Goal: Task Accomplishment & Management: Manage account settings

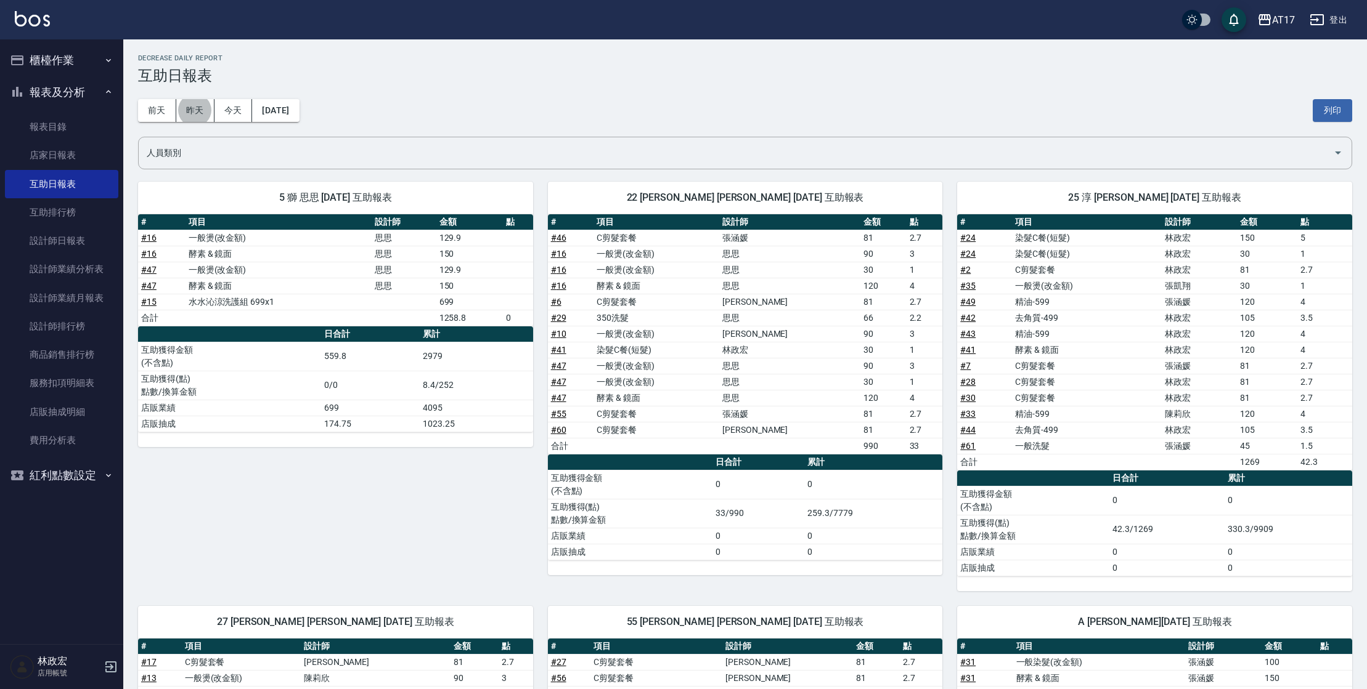
scroll to position [44, 0]
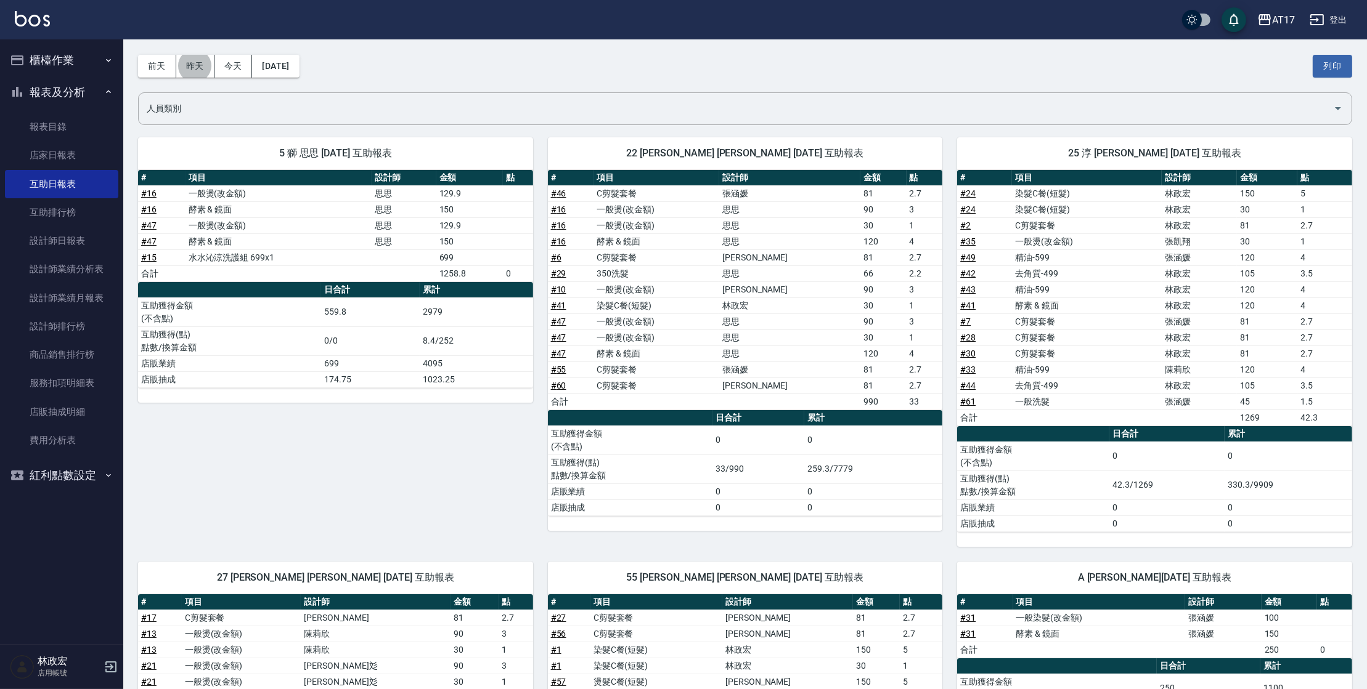
click at [64, 59] on button "櫃檯作業" at bounding box center [61, 60] width 113 height 32
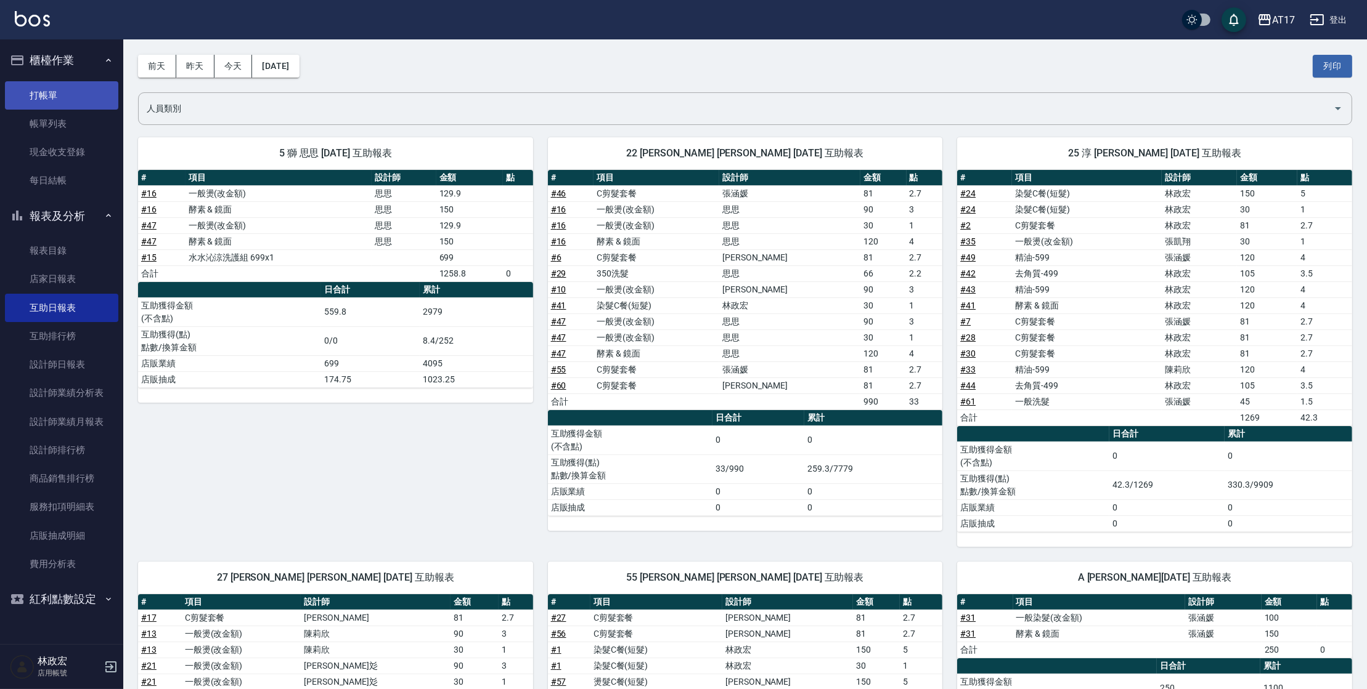
click at [78, 92] on link "打帳單" at bounding box center [61, 95] width 113 height 28
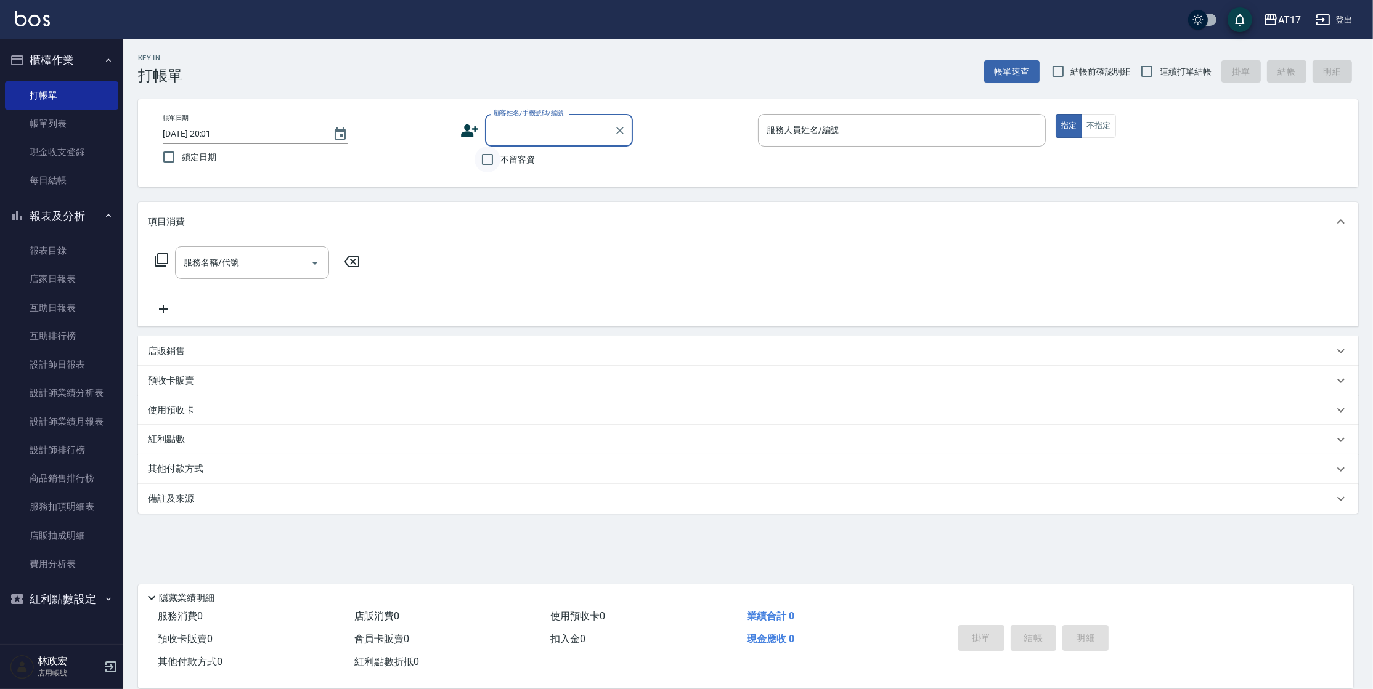
click at [490, 163] on input "不留客資" at bounding box center [487, 160] width 26 height 26
checkbox input "true"
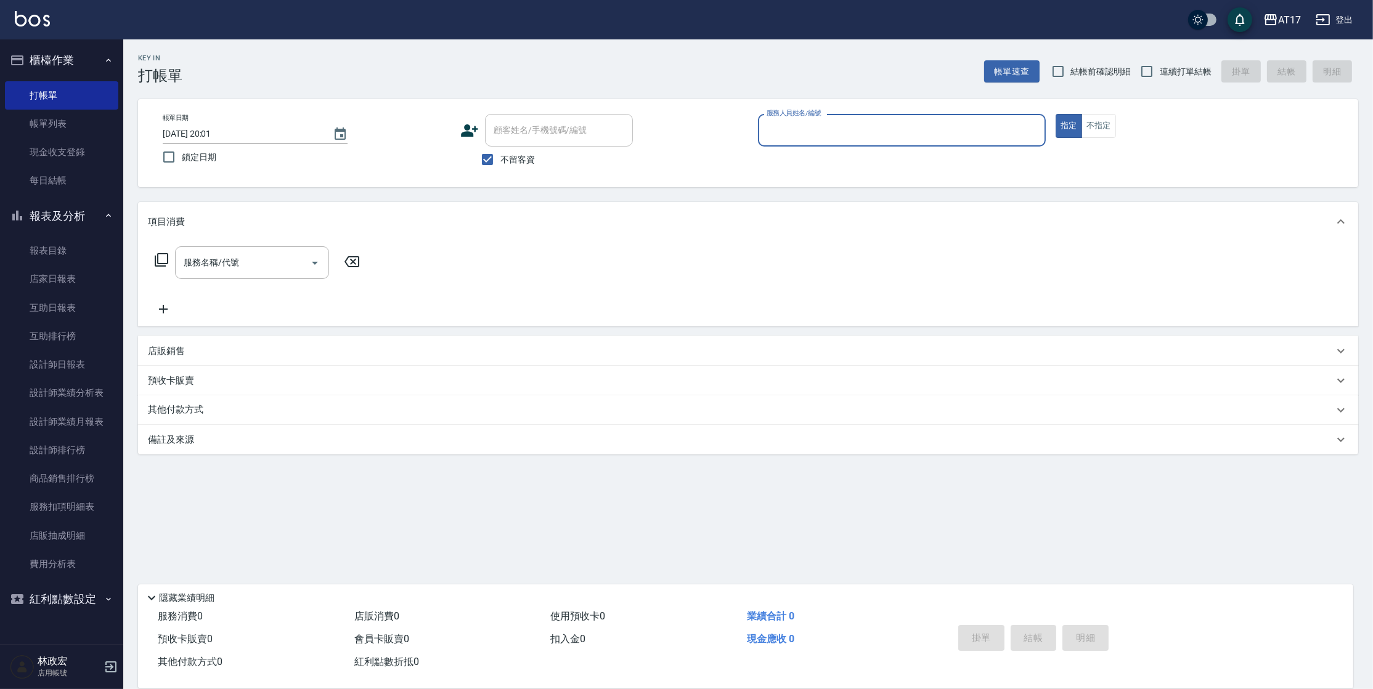
click at [1197, 61] on label "連續打單結帳" at bounding box center [1173, 72] width 78 height 26
click at [1160, 61] on input "連續打單結帳" at bounding box center [1147, 72] width 26 height 26
checkbox input "true"
click at [957, 119] on div "服務人員姓名/編號" at bounding box center [902, 130] width 288 height 33
type input "５"
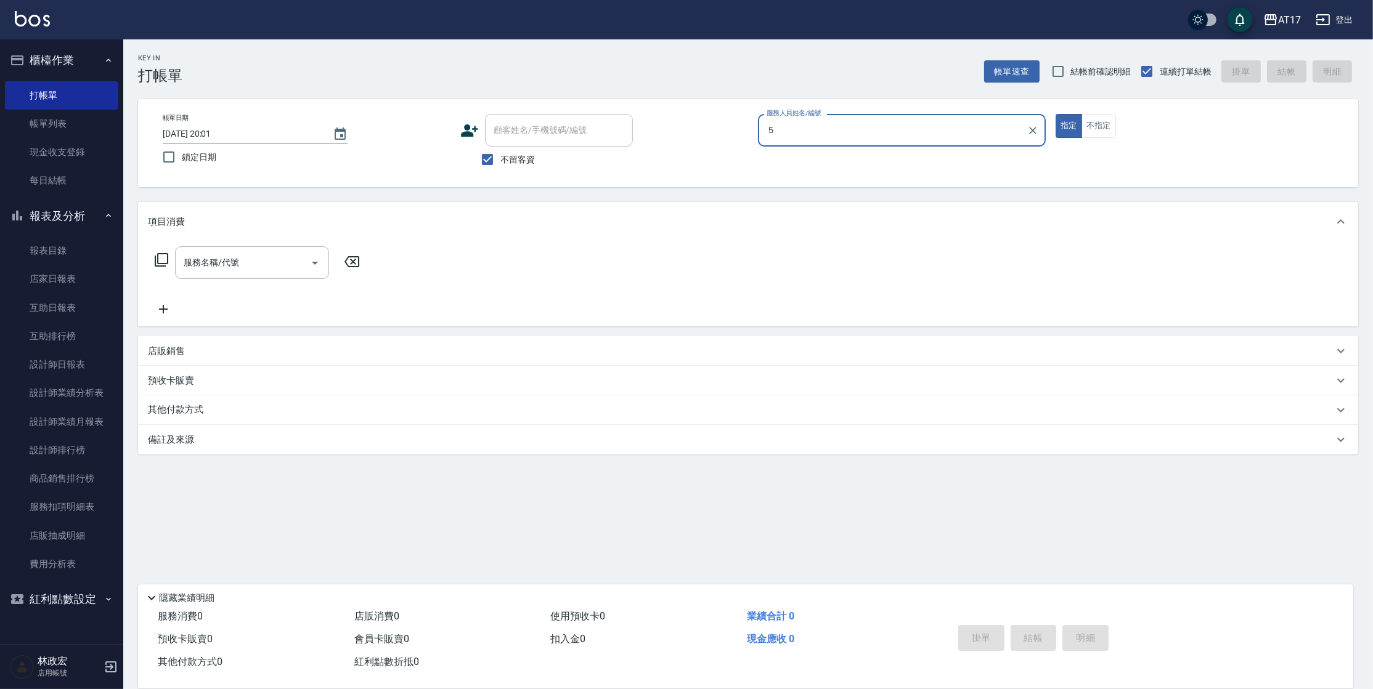
click at [1055, 114] on button "指定" at bounding box center [1068, 126] width 26 height 24
type button "true"
click at [903, 129] on input "服務人員姓名/編號" at bounding box center [901, 131] width 277 height 22
type input "獅-5"
click at [283, 276] on div "服務名稱/代號" at bounding box center [252, 262] width 154 height 33
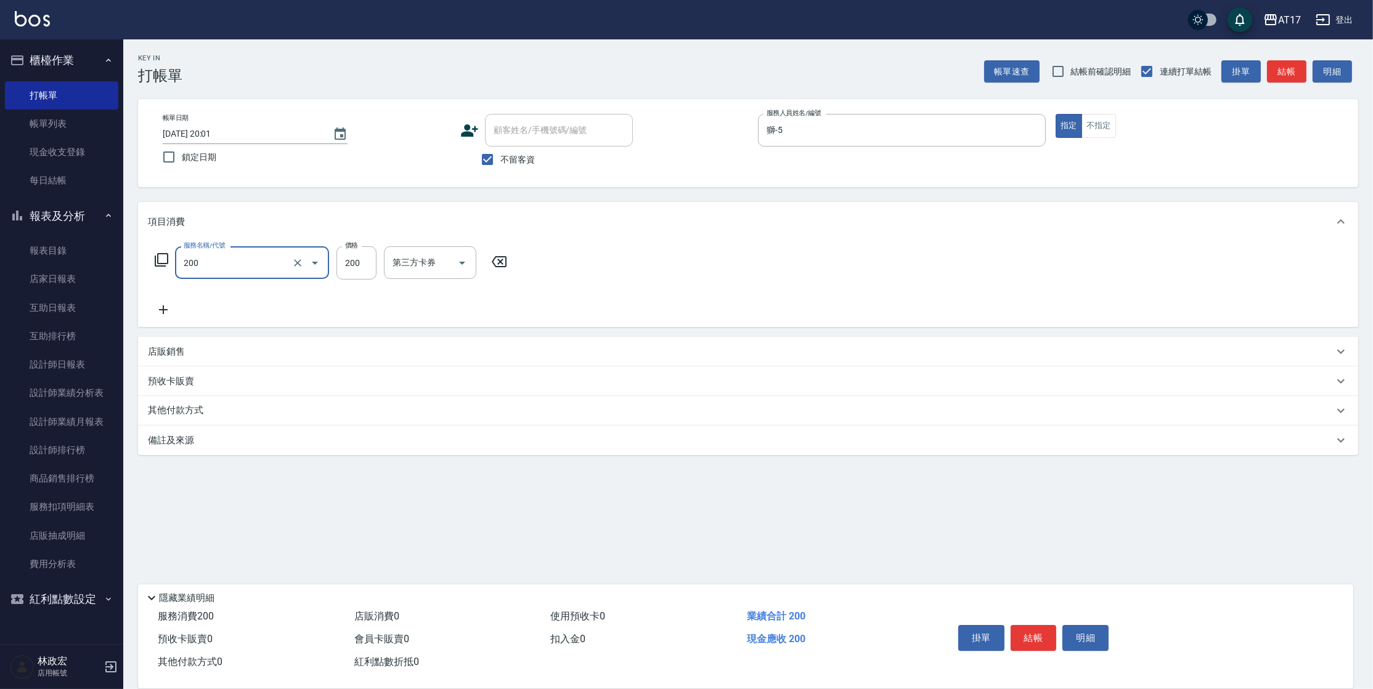
type input "剪髮(200)"
type input "199"
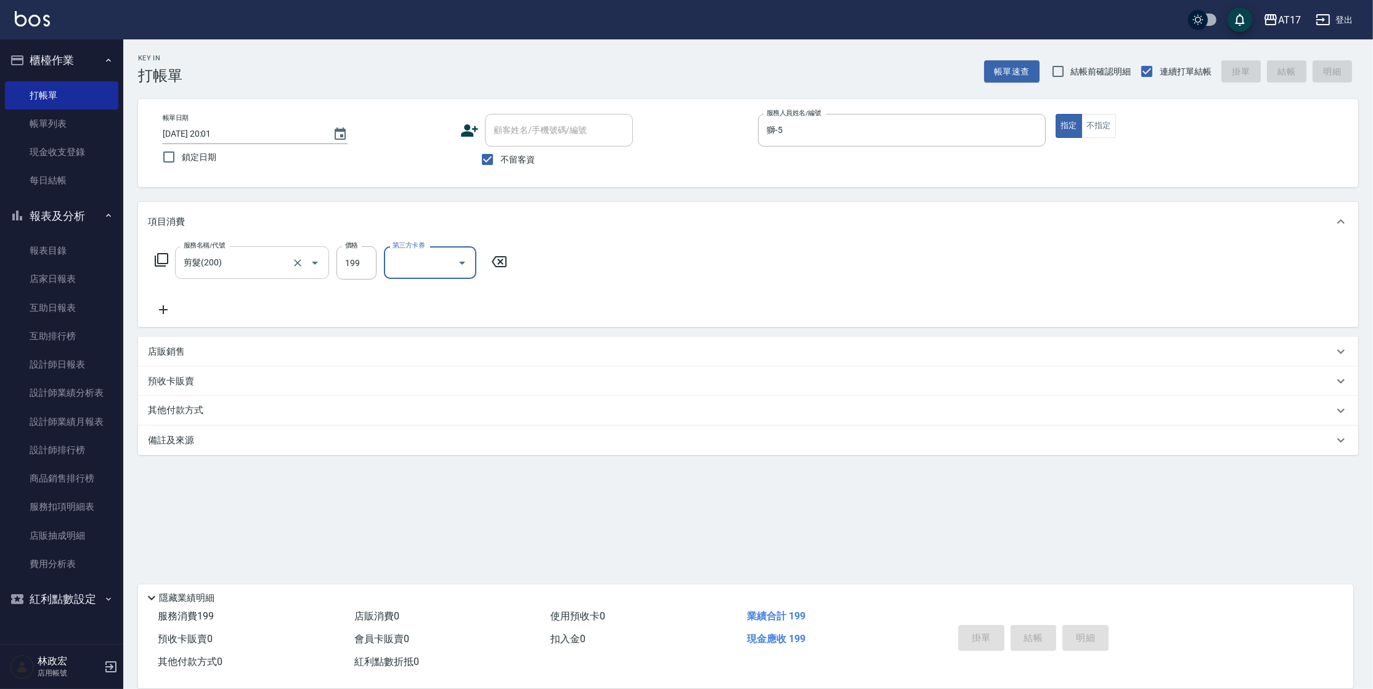
type input "2025/10/12 20:06"
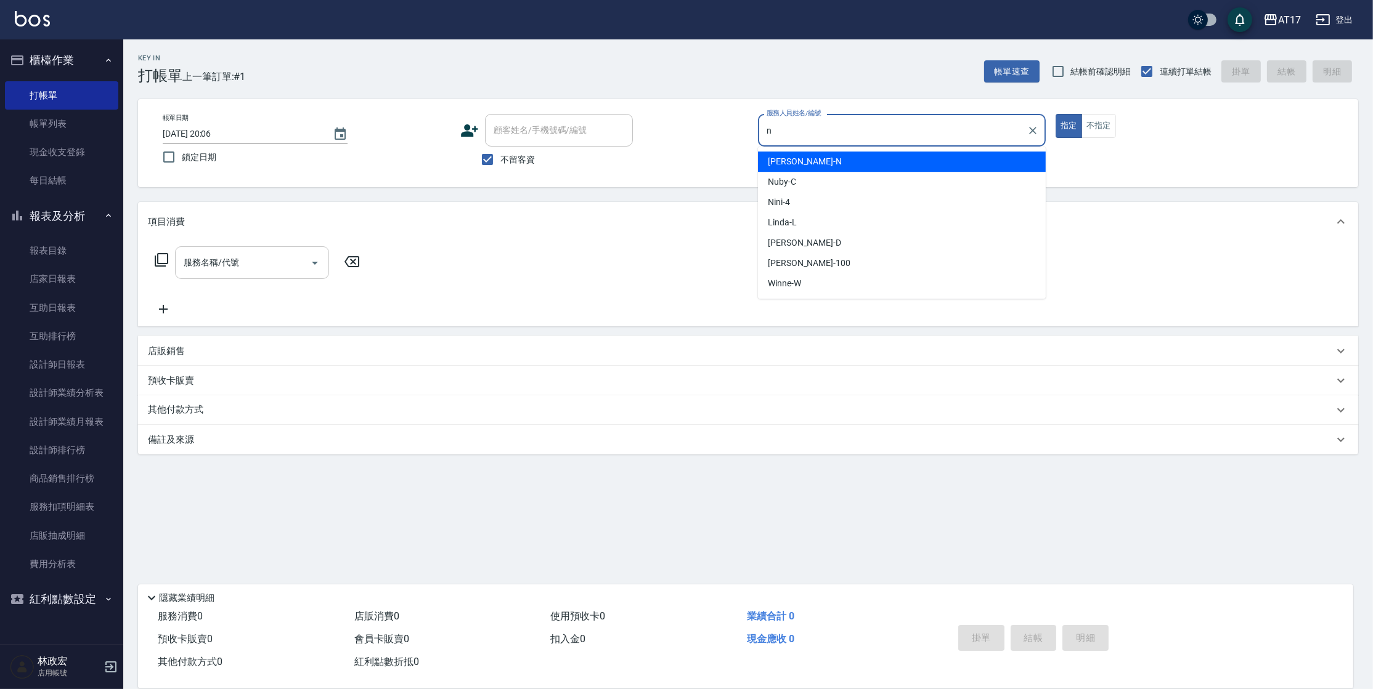
type input "Nina-N"
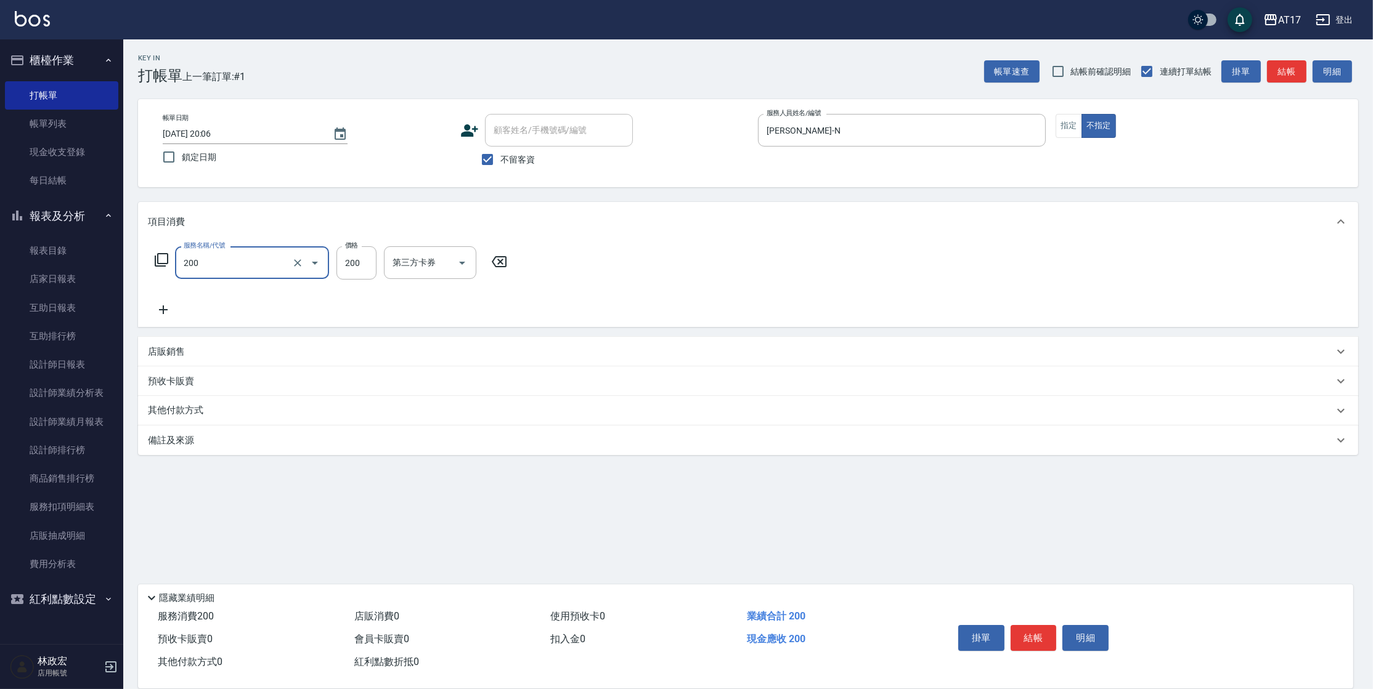
type input "剪髮(200)"
type input "199"
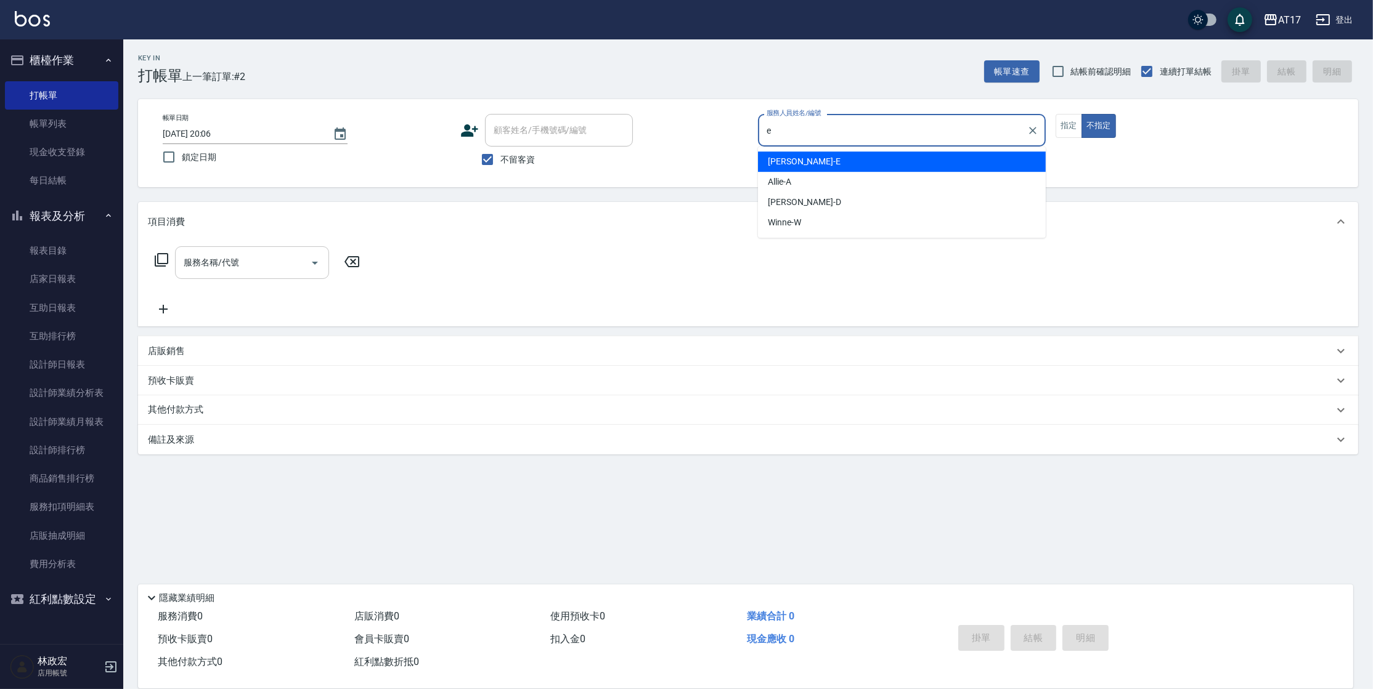
type input "Kelly-E"
type button "false"
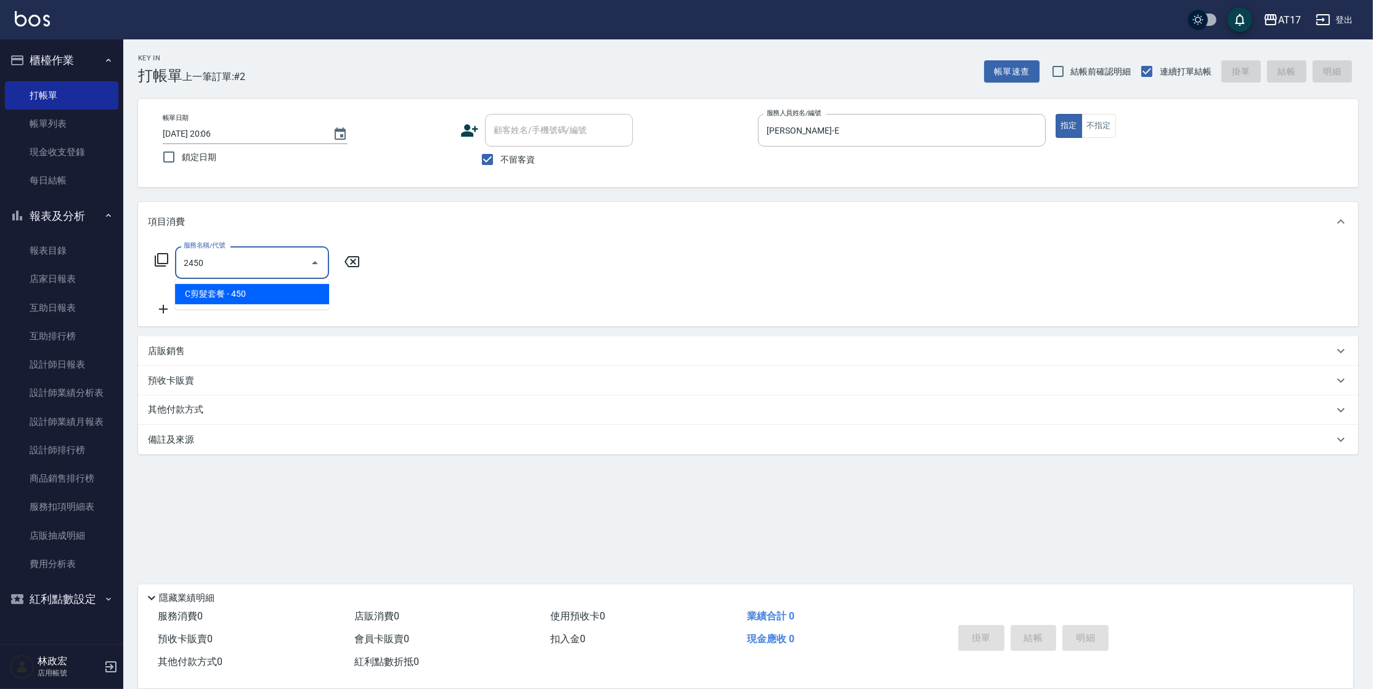
type input "C剪髮套餐(2450)"
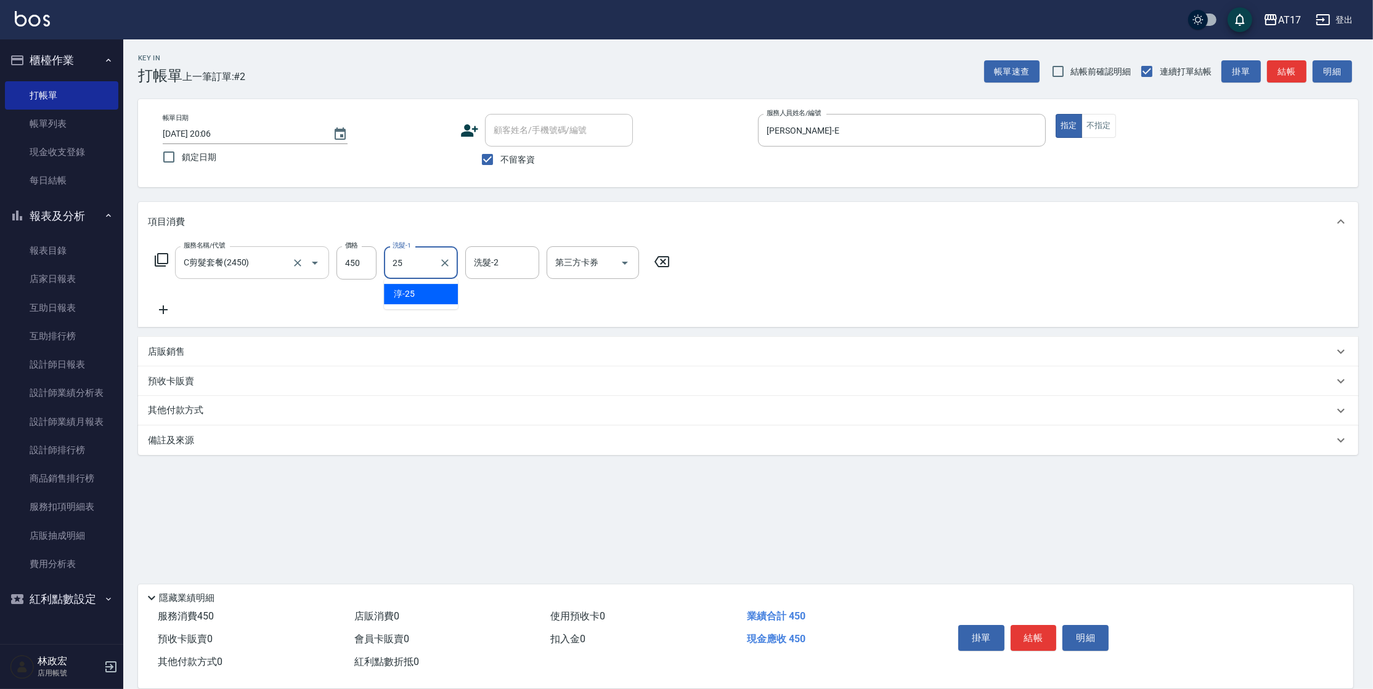
type input "淳-25"
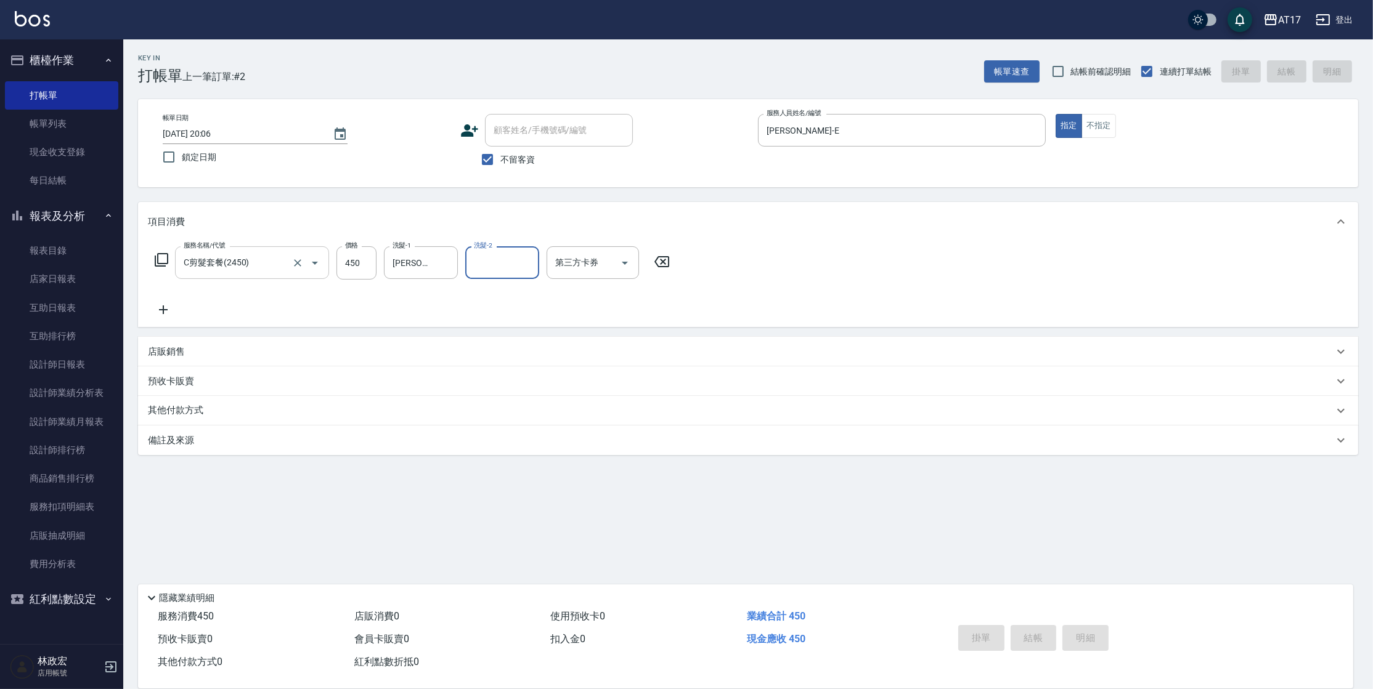
type input "2025/10/12 20:07"
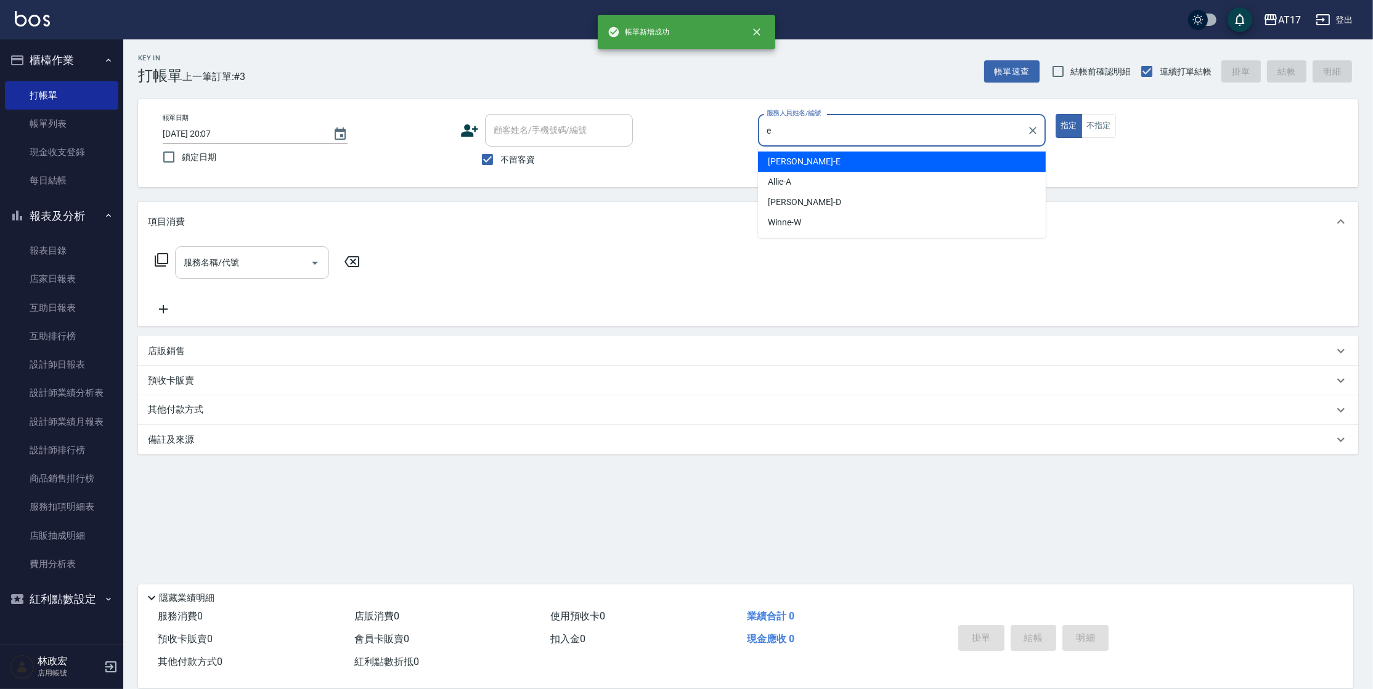
type input "Kelly-E"
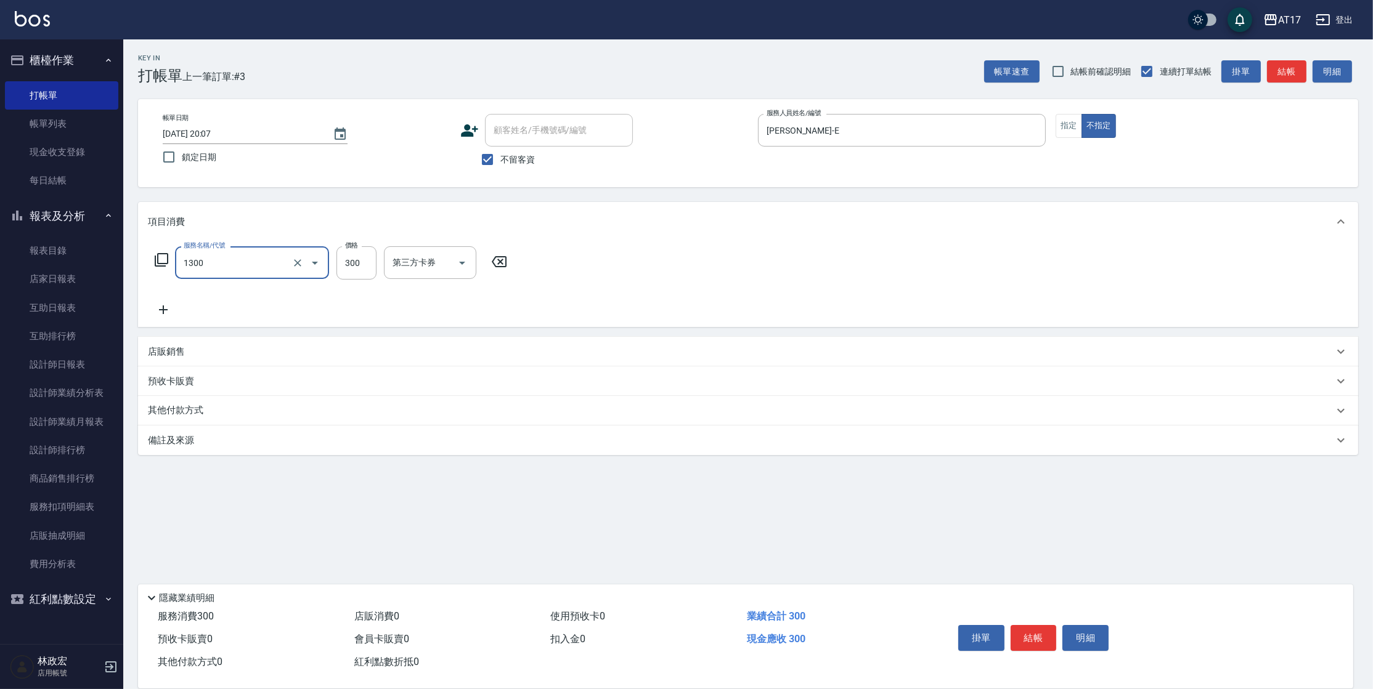
type input "一般洗髮(1300)"
type input "299"
type input "瑄-27"
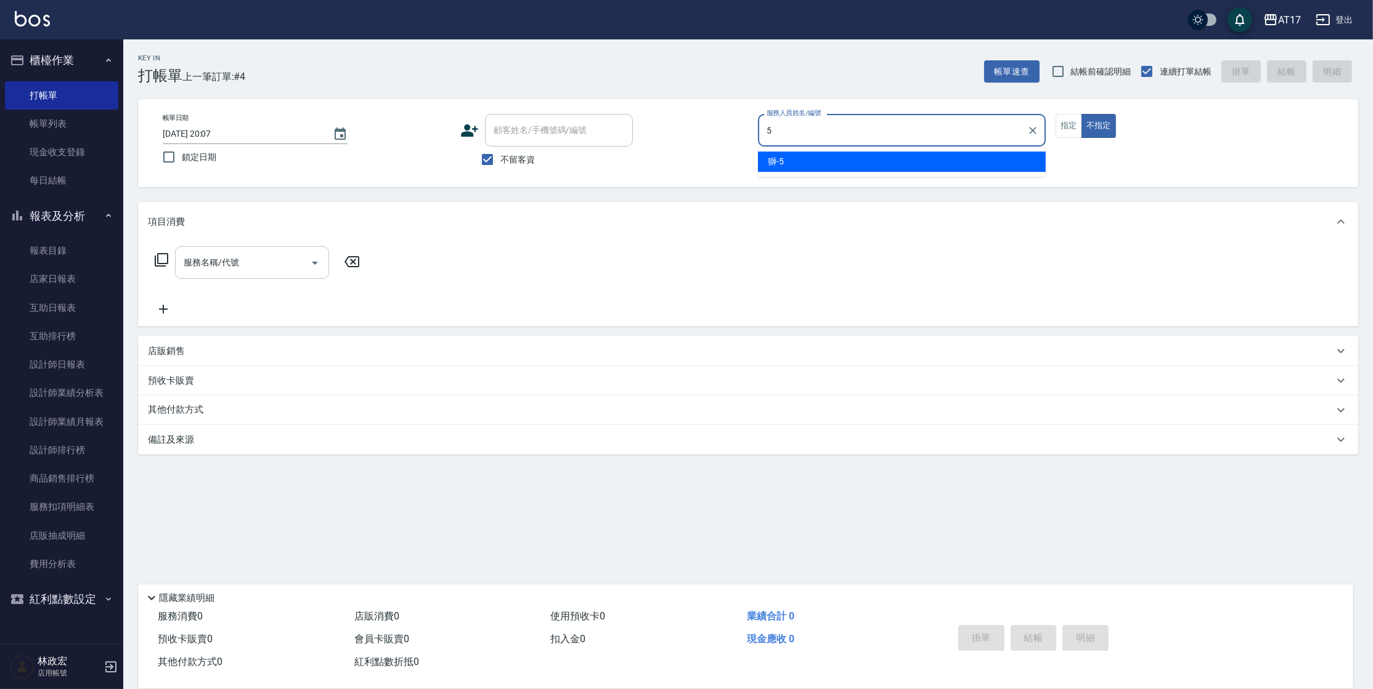
type input "獅-5"
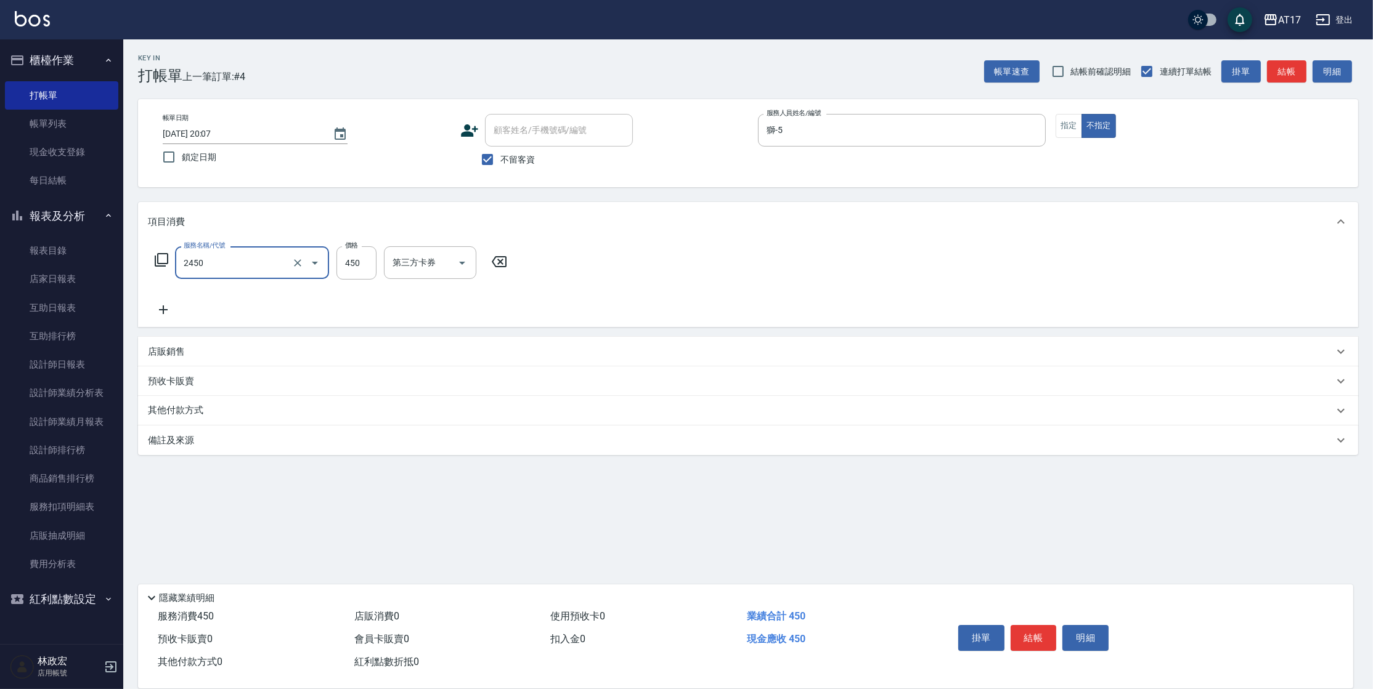
type input "C剪髮套餐(2450)"
type input "550"
type input "陳思妤-22"
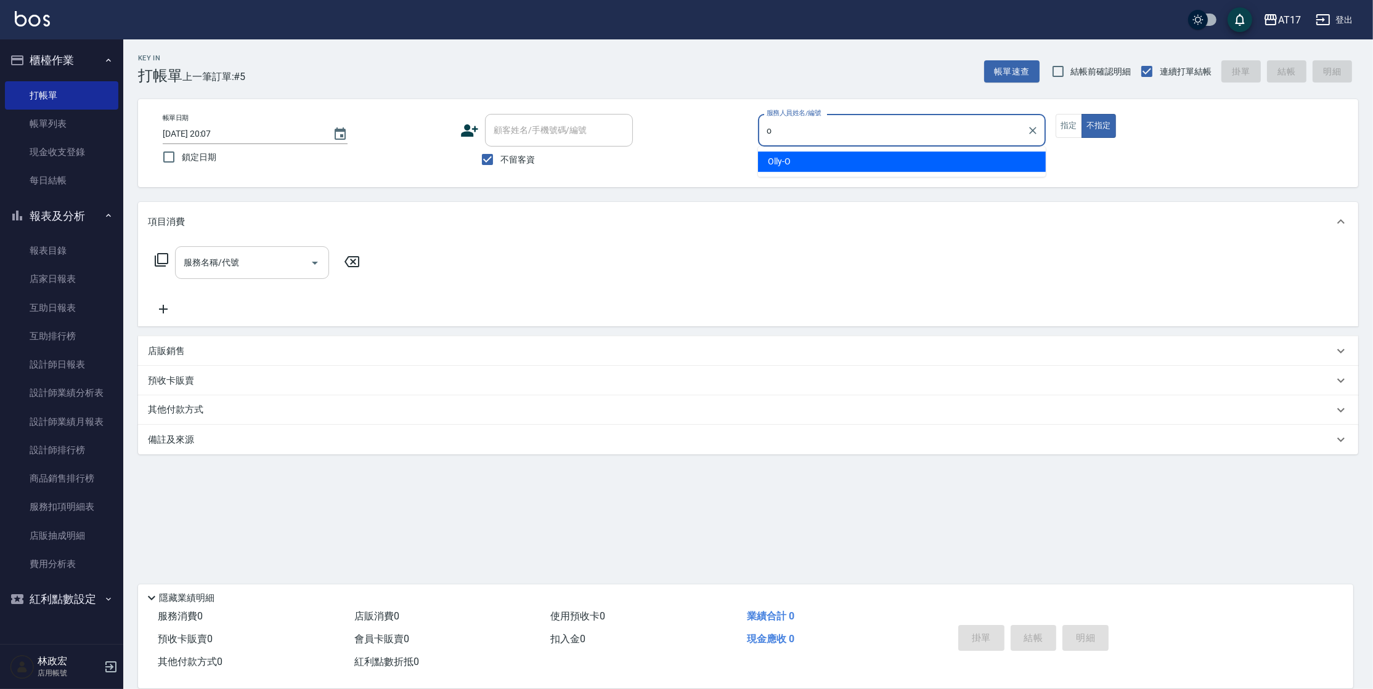
type input "Olly-O"
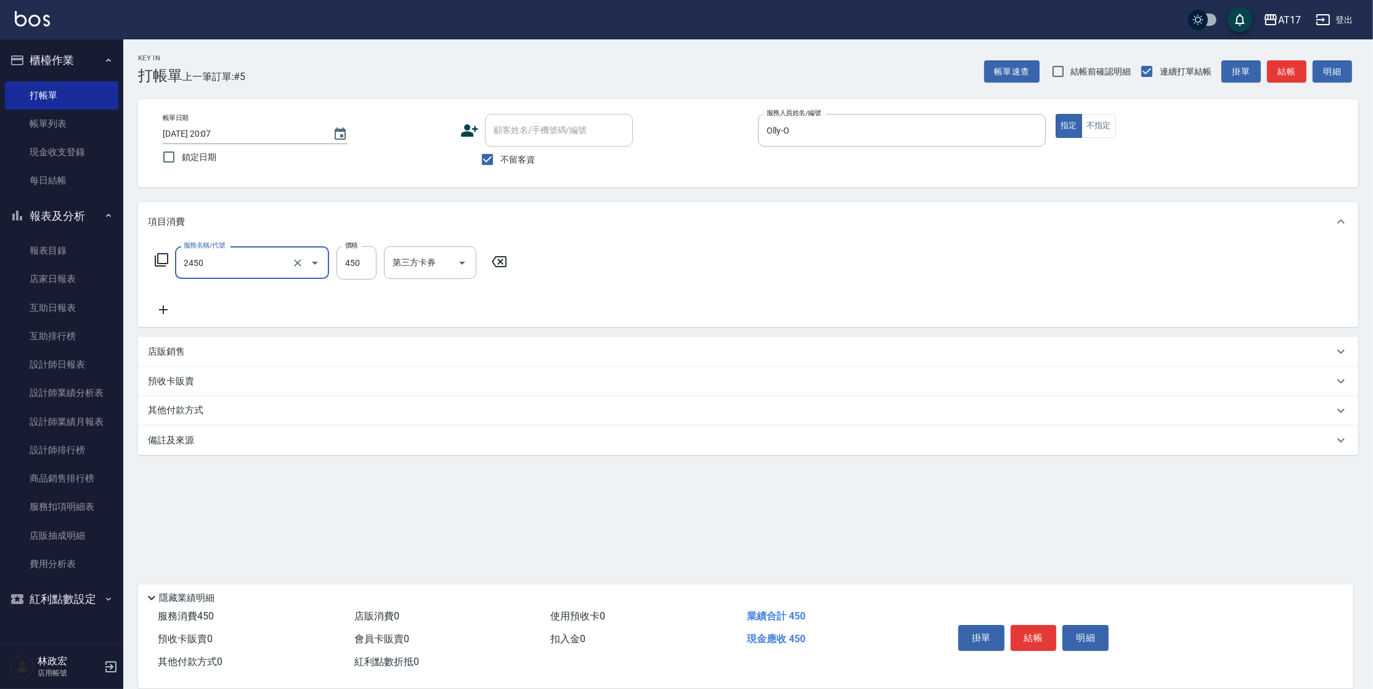
type input "C剪髮套餐(2450)"
type input "500"
type input "雪莉-55"
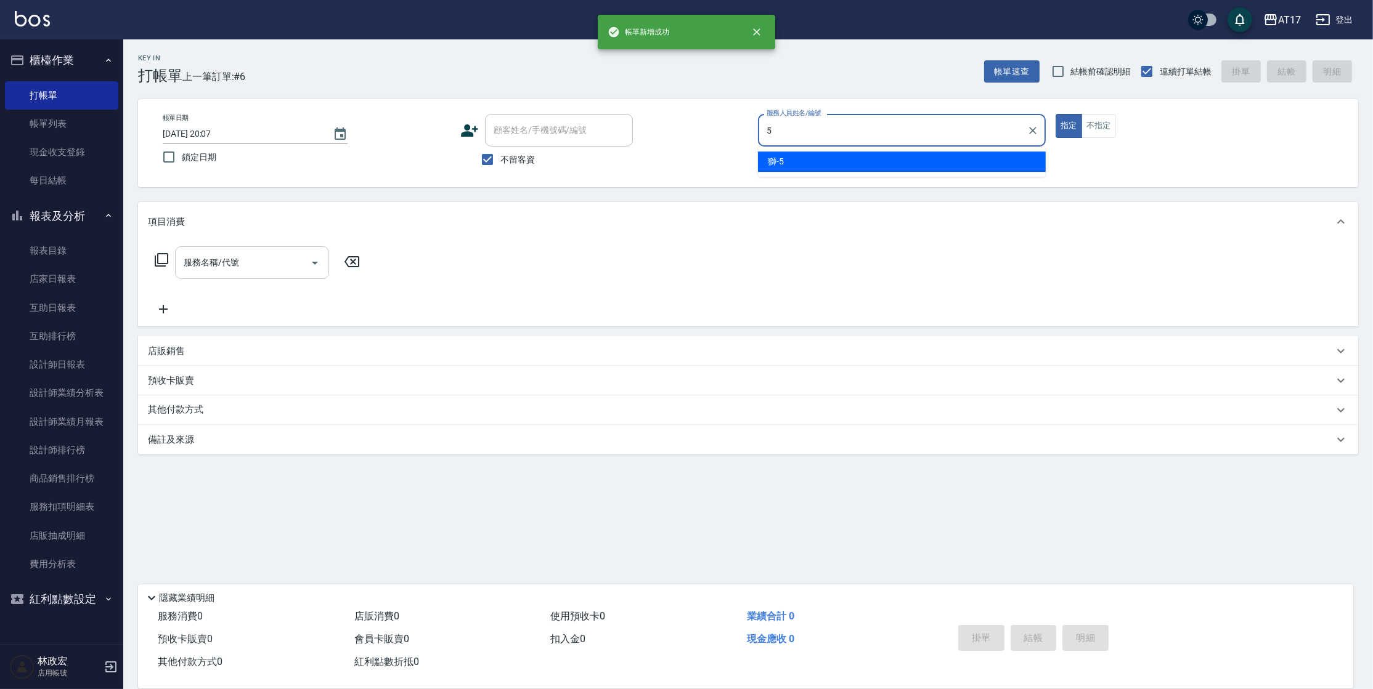
type input "獅-5"
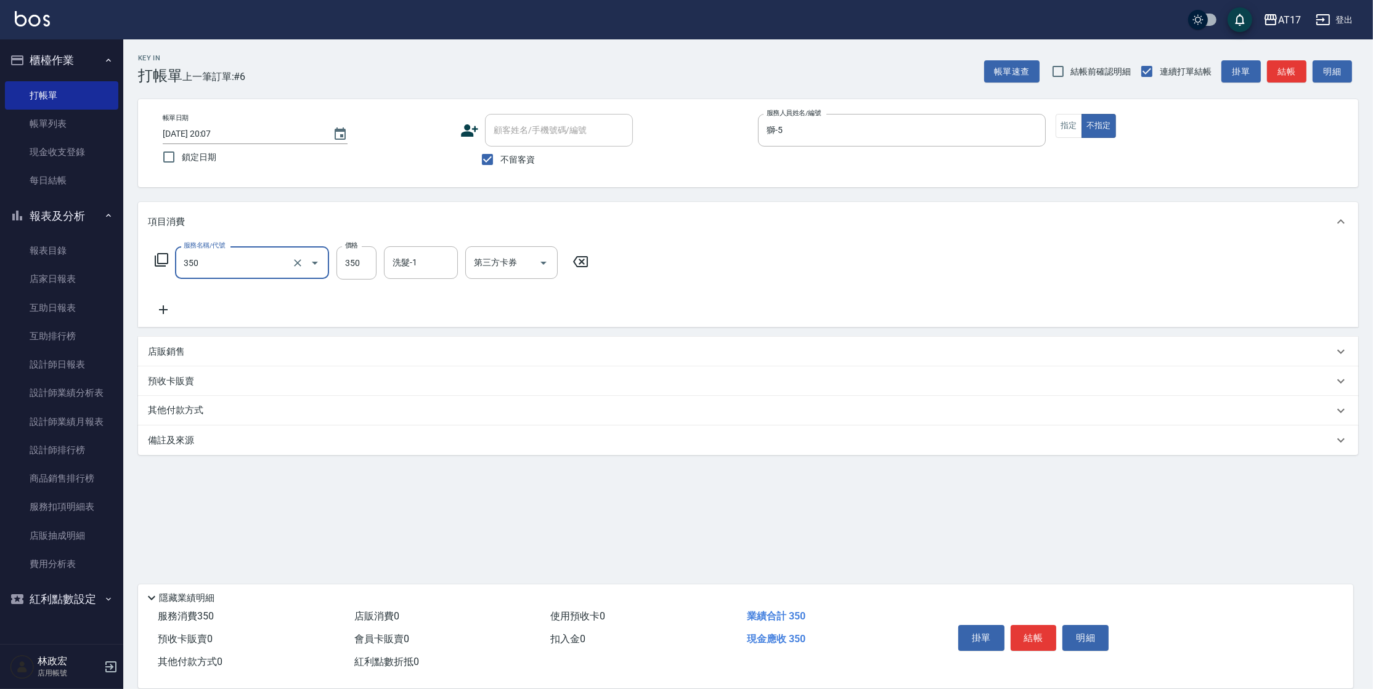
type input "350洗髮(350)"
type input "陳思妤-22"
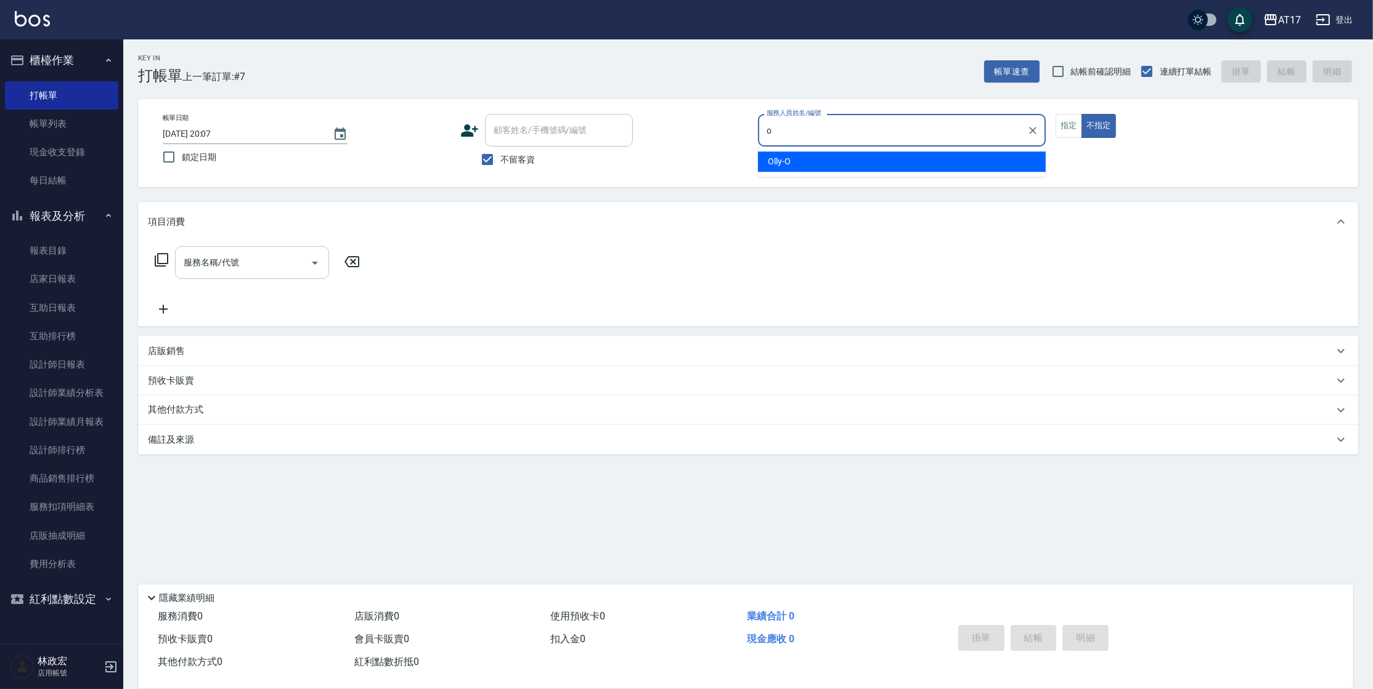
type input "Olly-O"
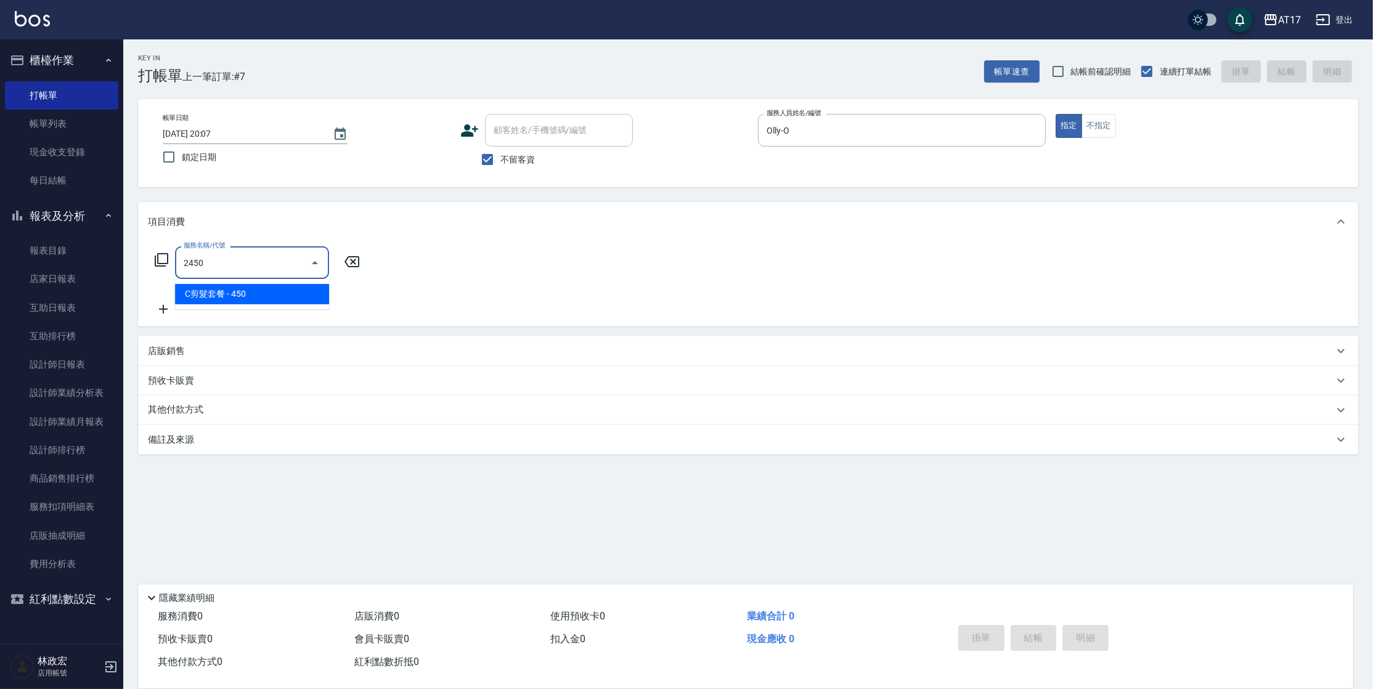
type input "C剪髮套餐(2450)"
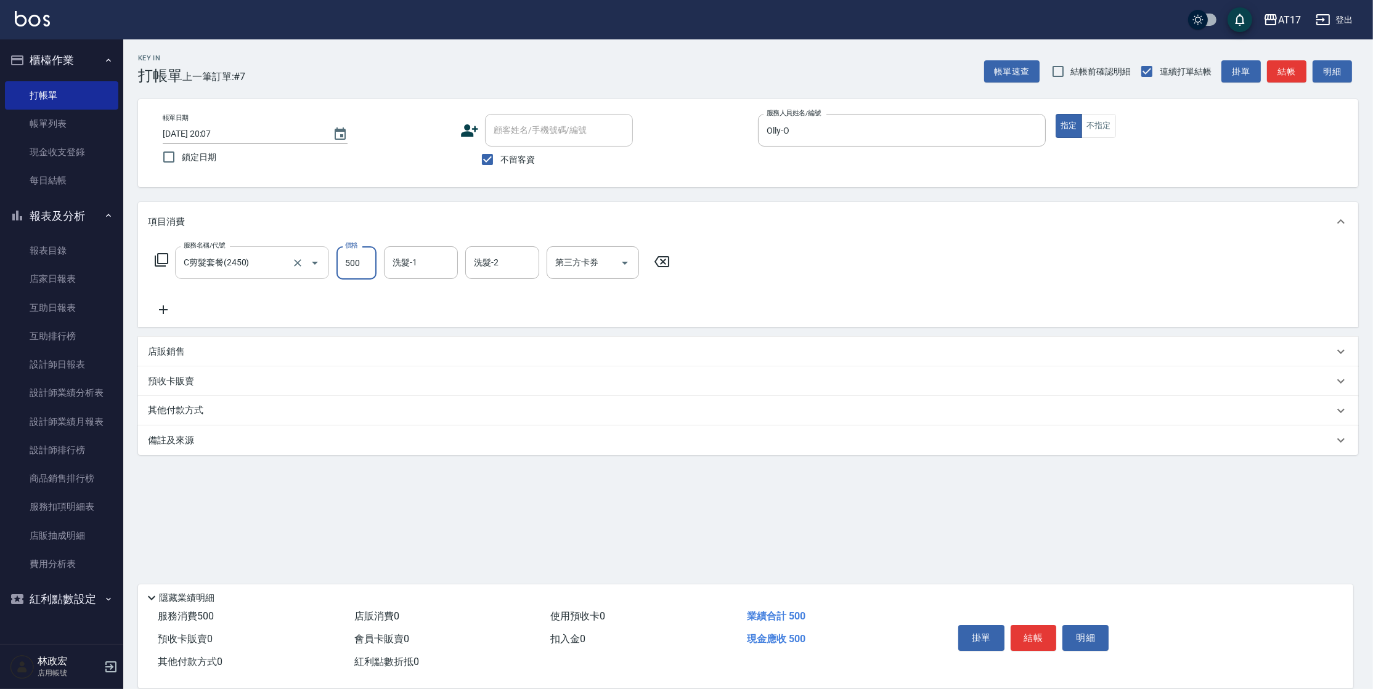
type input "500"
type input "雪莉-55"
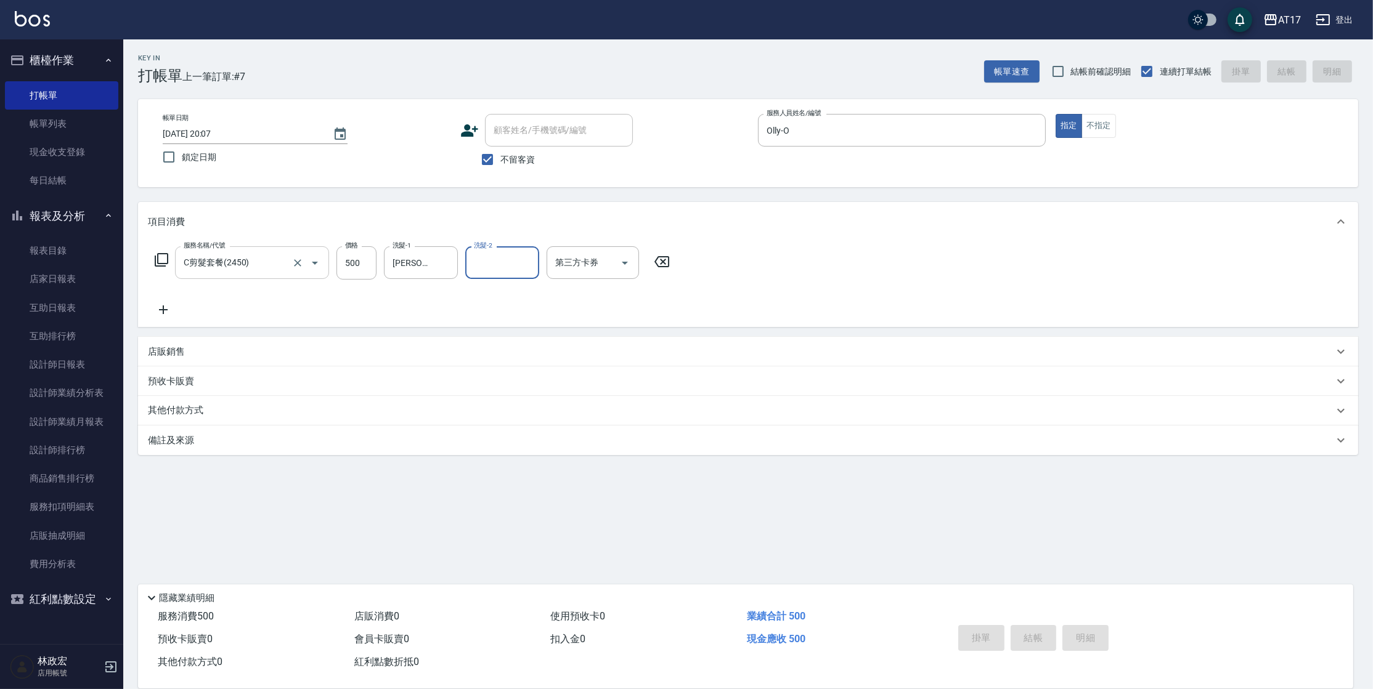
type input "2025/10/12 20:08"
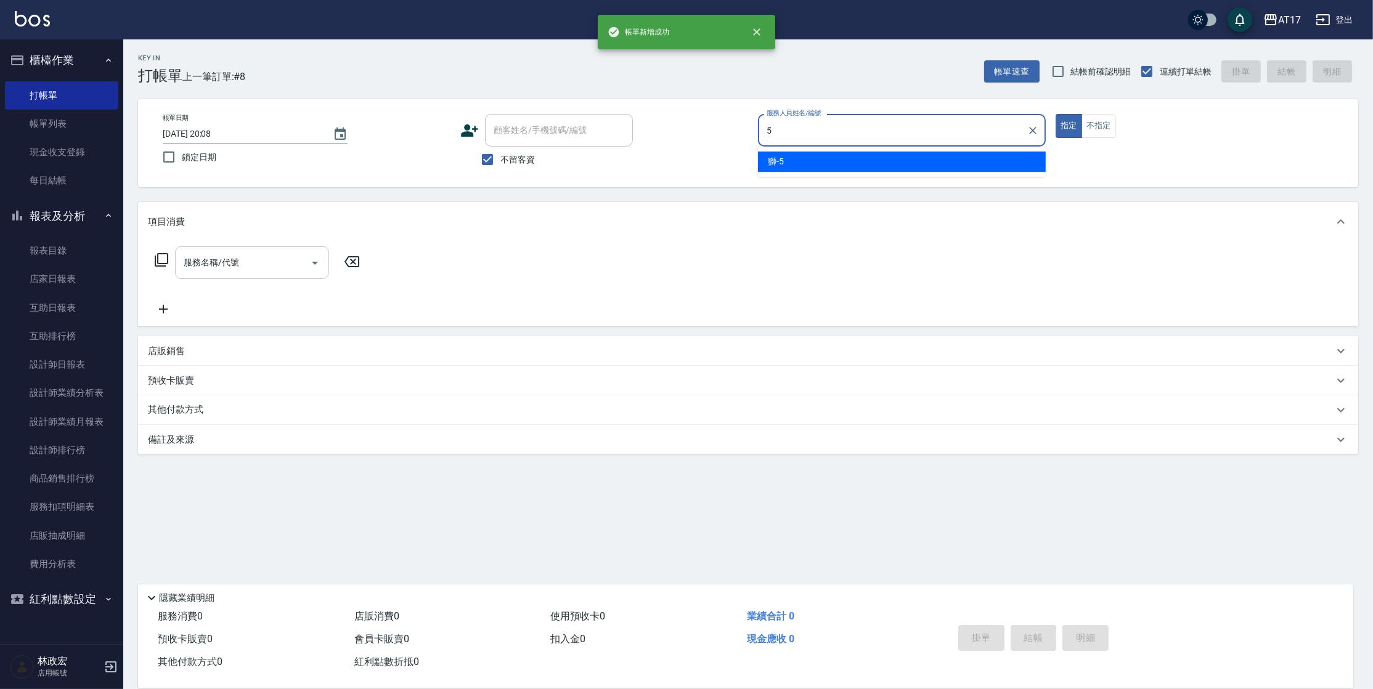
type input "獅-5"
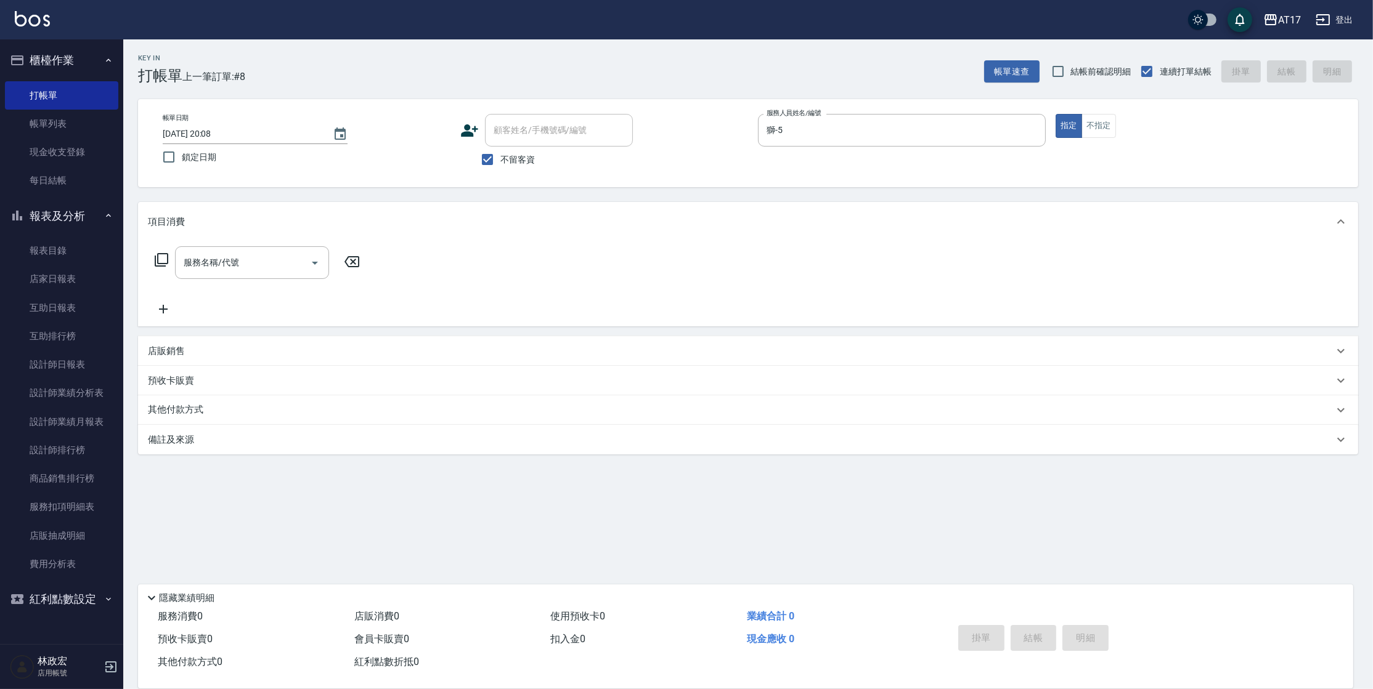
click at [163, 259] on icon at bounding box center [161, 260] width 15 height 15
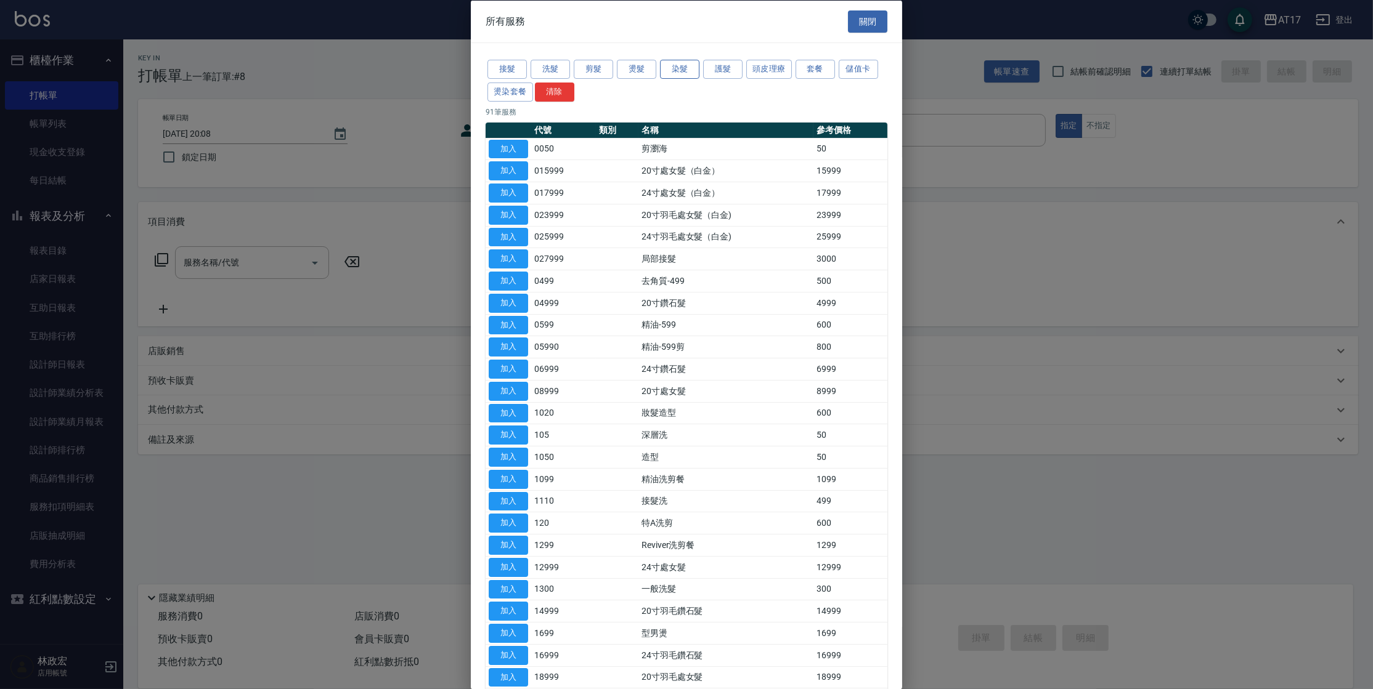
click at [674, 70] on button "染髮" at bounding box center [679, 69] width 39 height 19
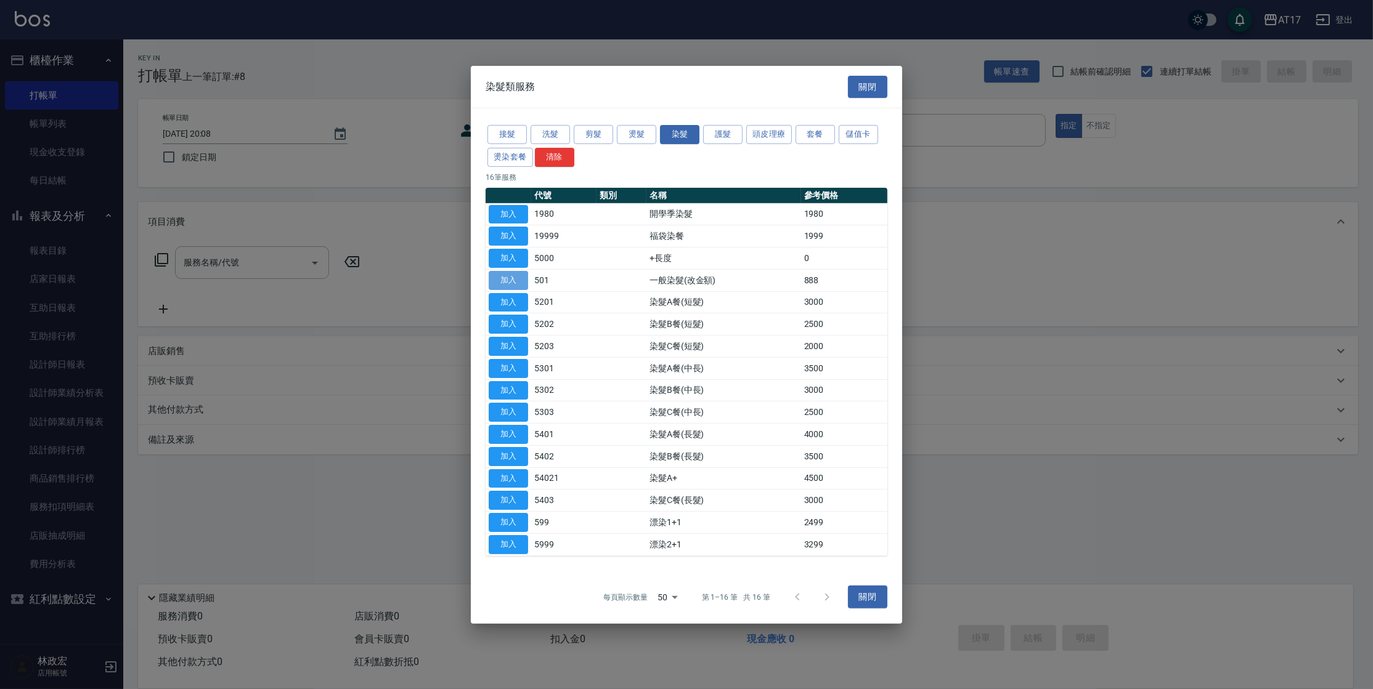
click at [516, 282] on button "加入" at bounding box center [508, 280] width 39 height 19
type input "一般染髮(改金額)(501)"
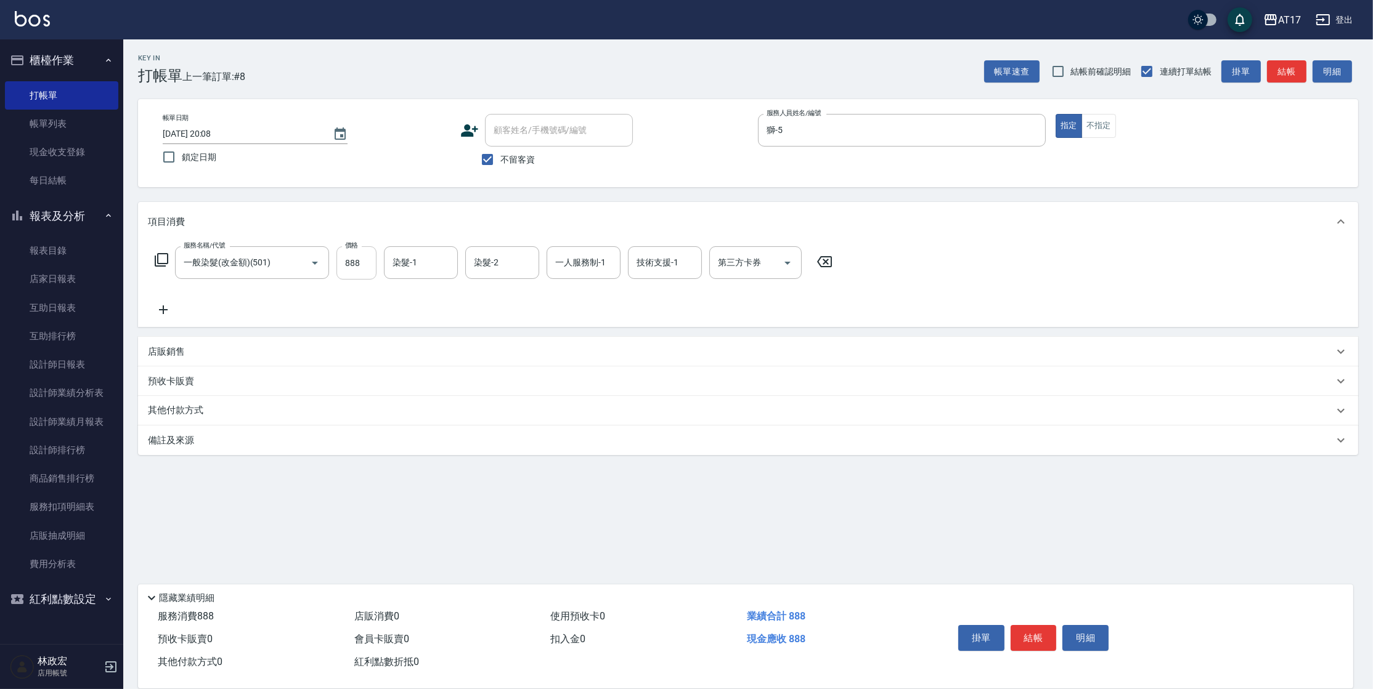
click at [364, 263] on input "888" at bounding box center [356, 262] width 40 height 33
type input "1599"
type input "陳思妤-22"
type input "獅-5"
type input "陳思妤-22"
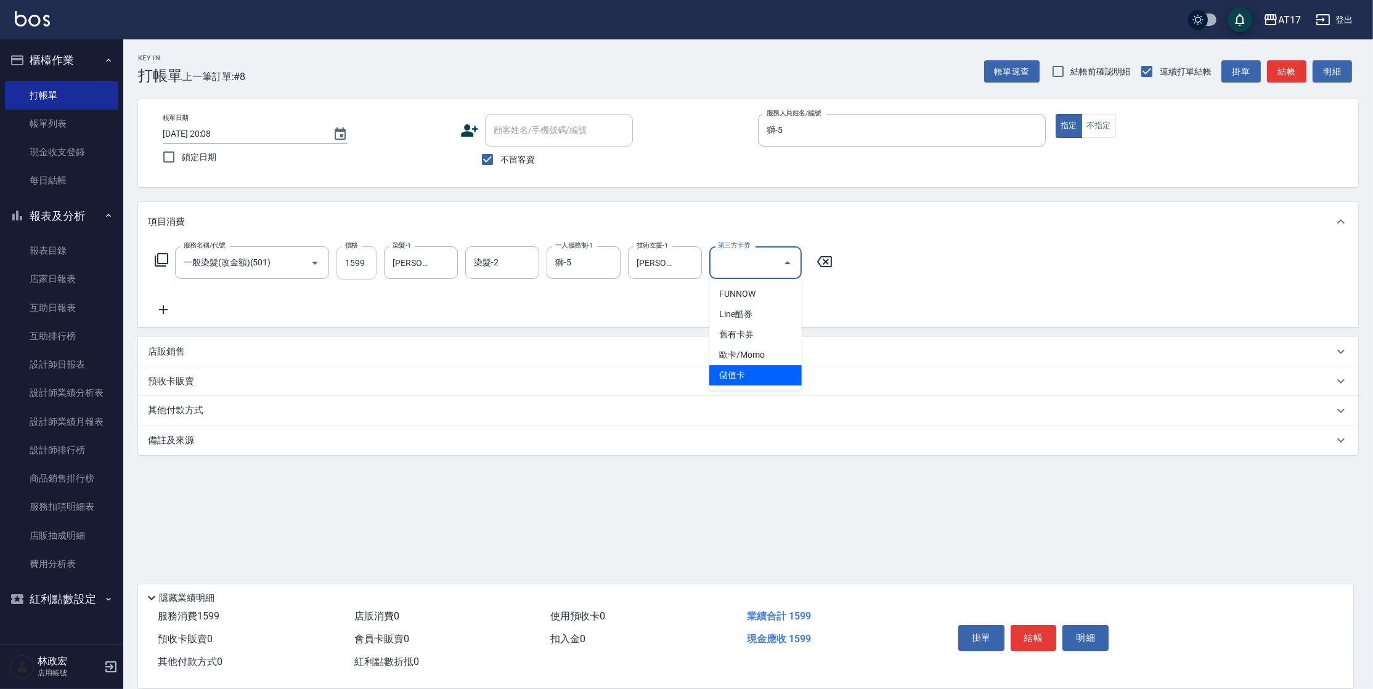
type input "儲值卡"
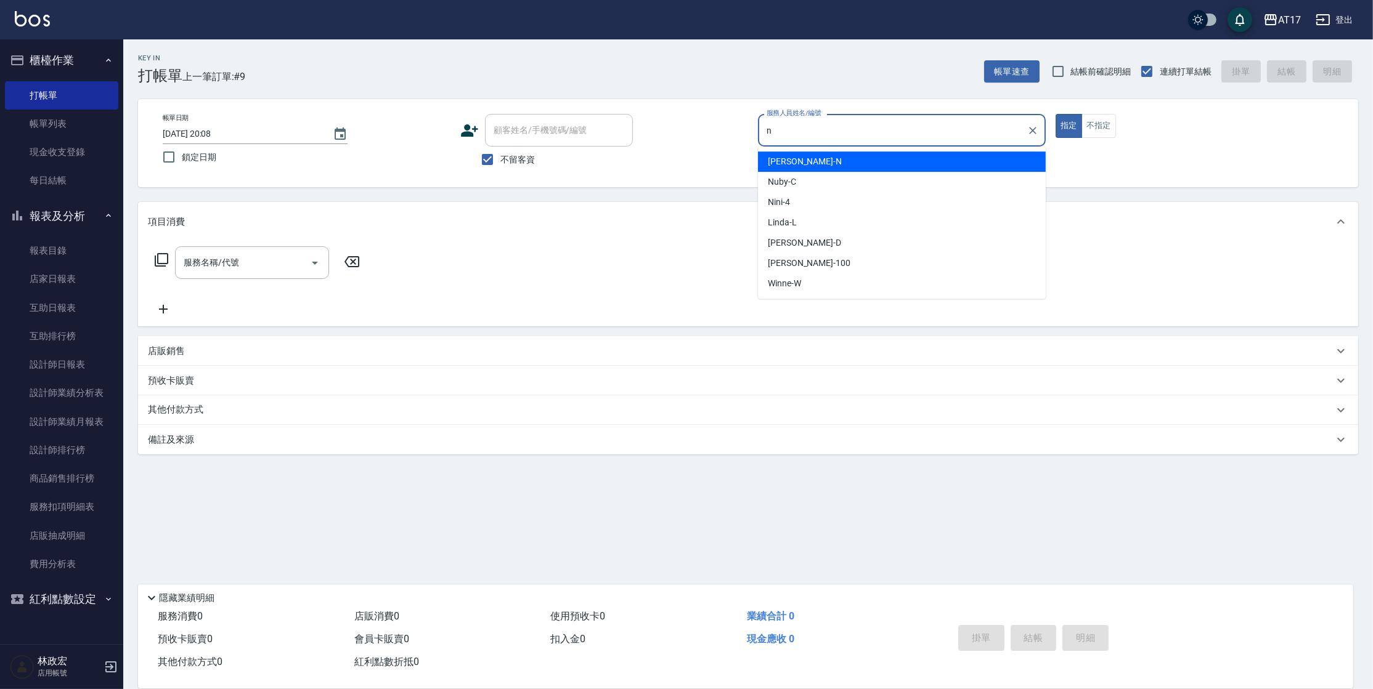
type input "Nina-N"
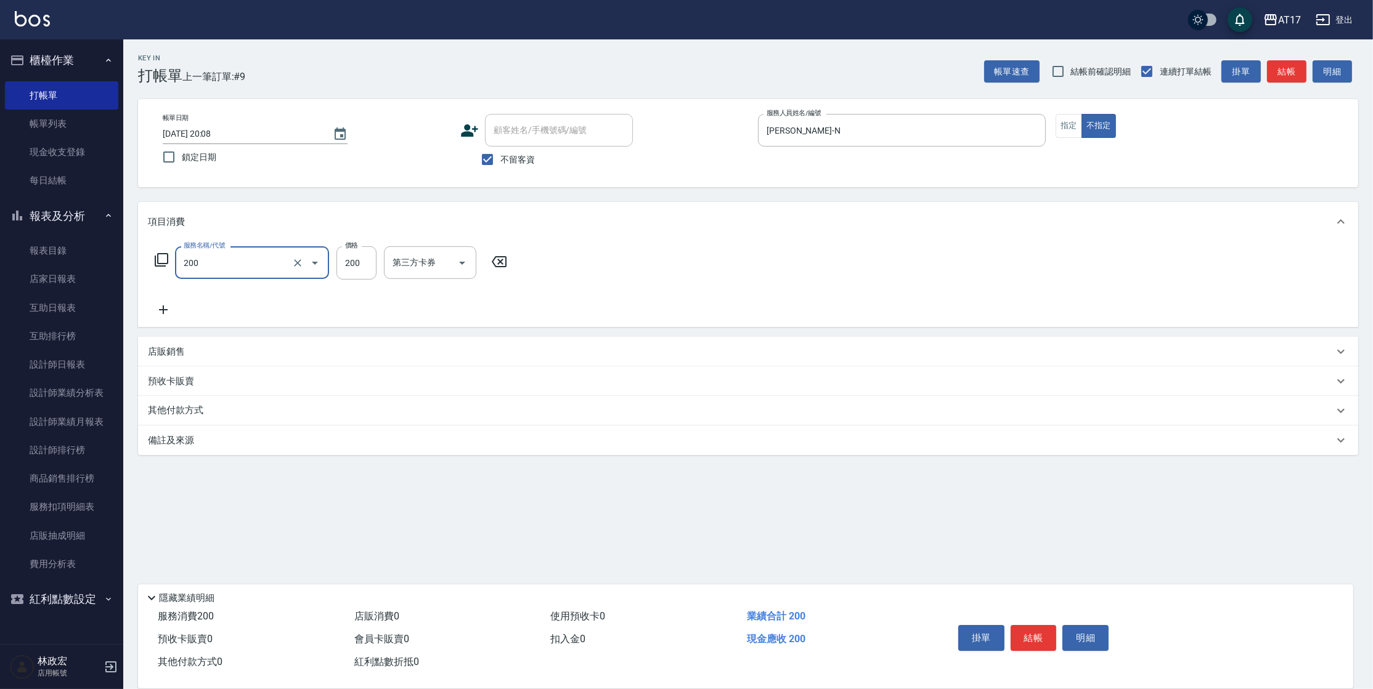
type input "剪髮(200)"
type input "199"
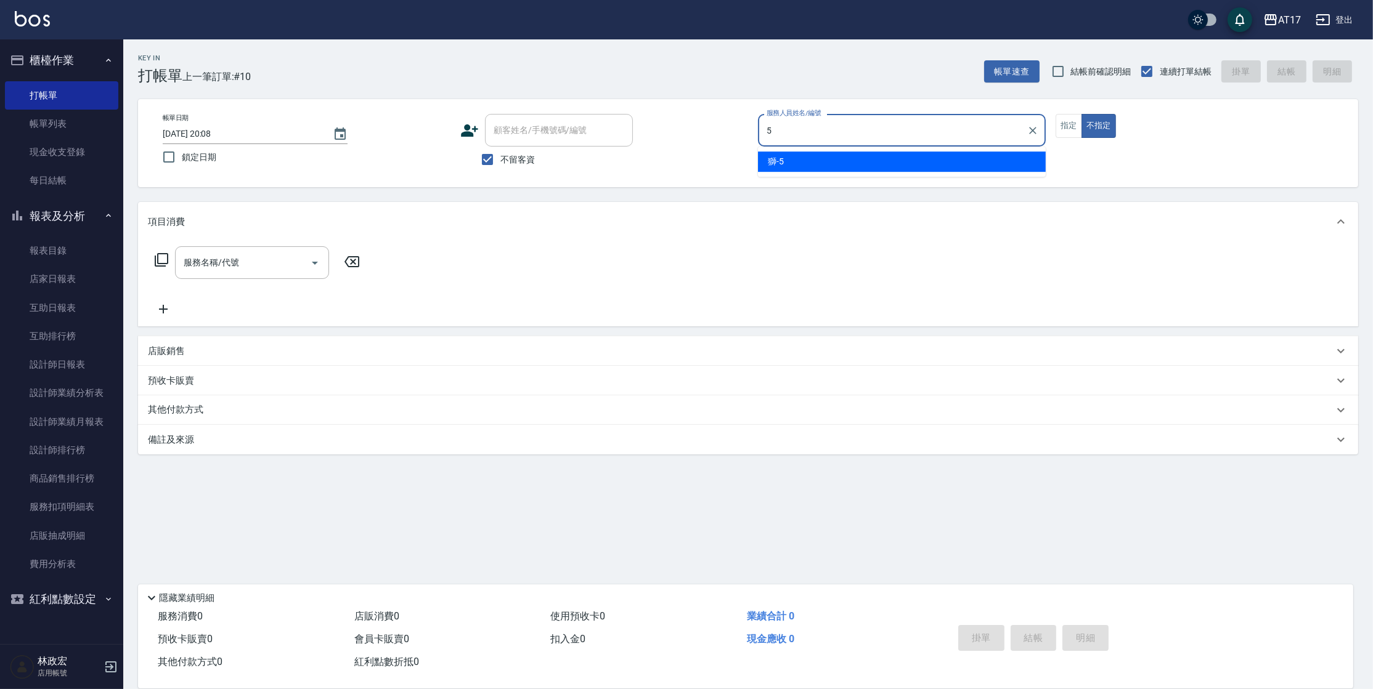
type input "獅-5"
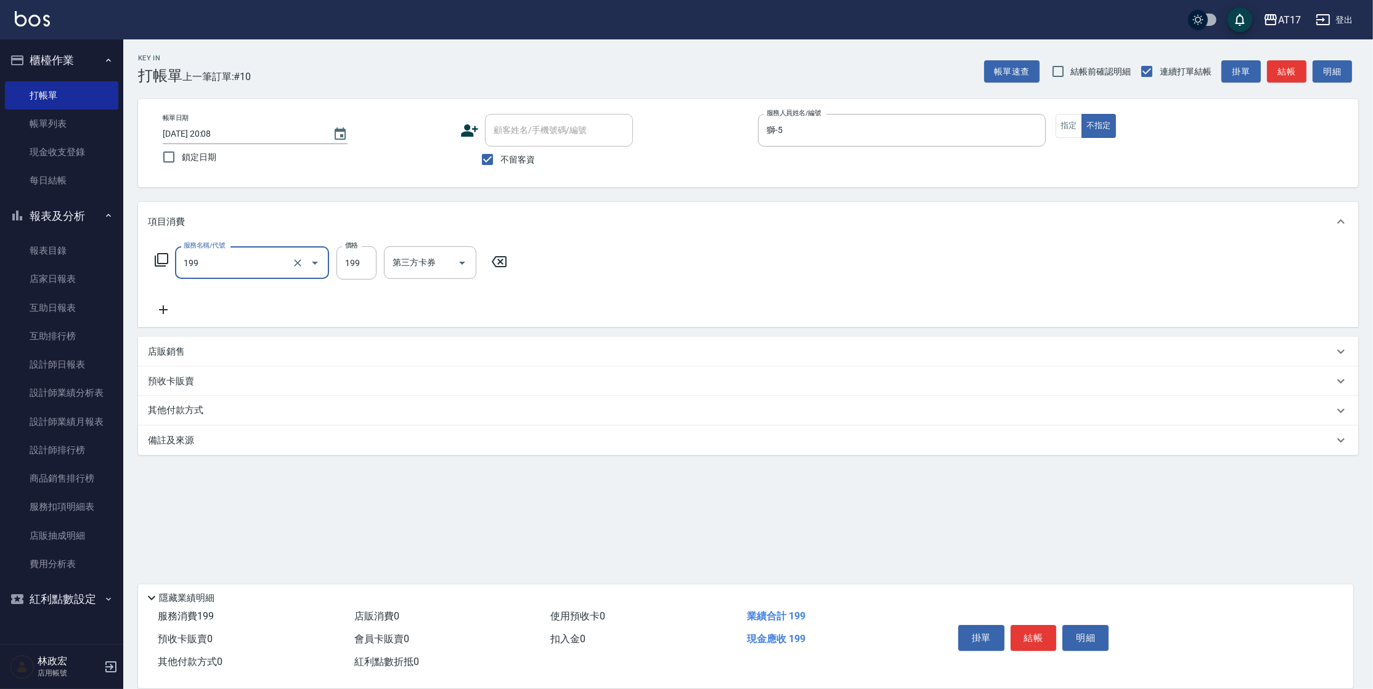
type input "單剪髮(199)"
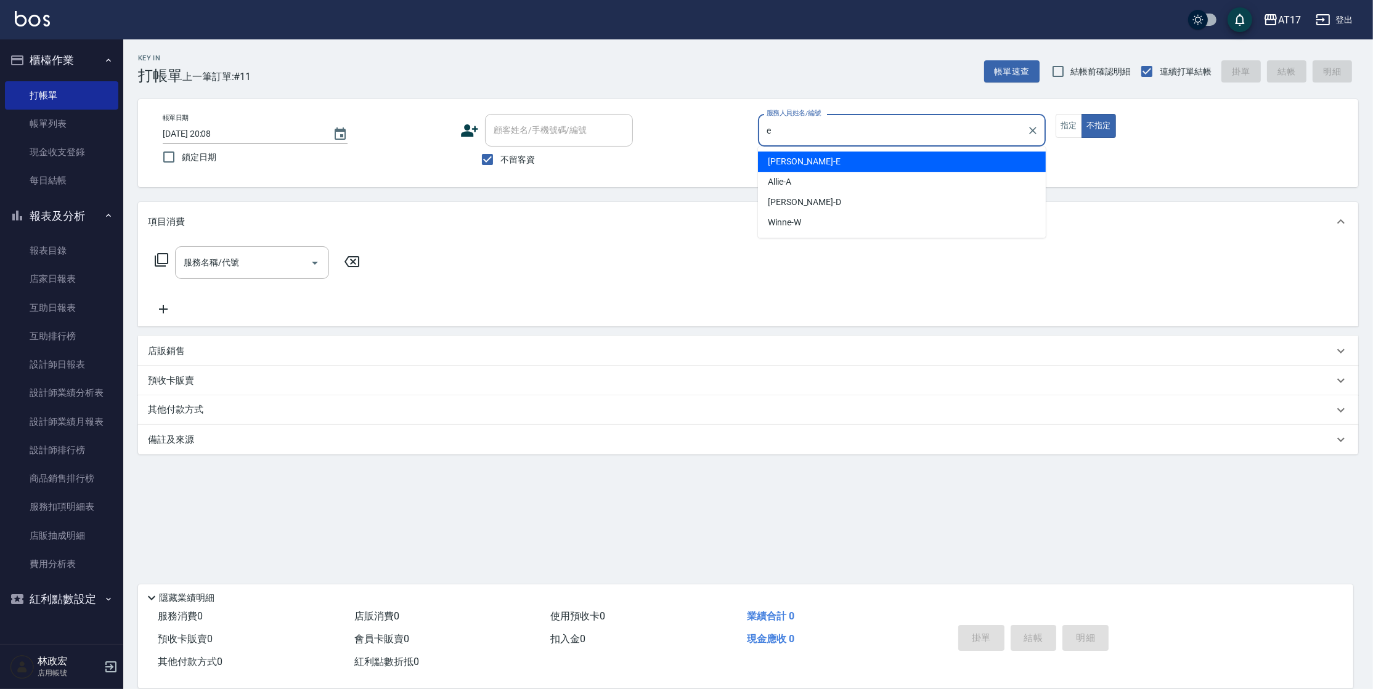
type input "Kelly-E"
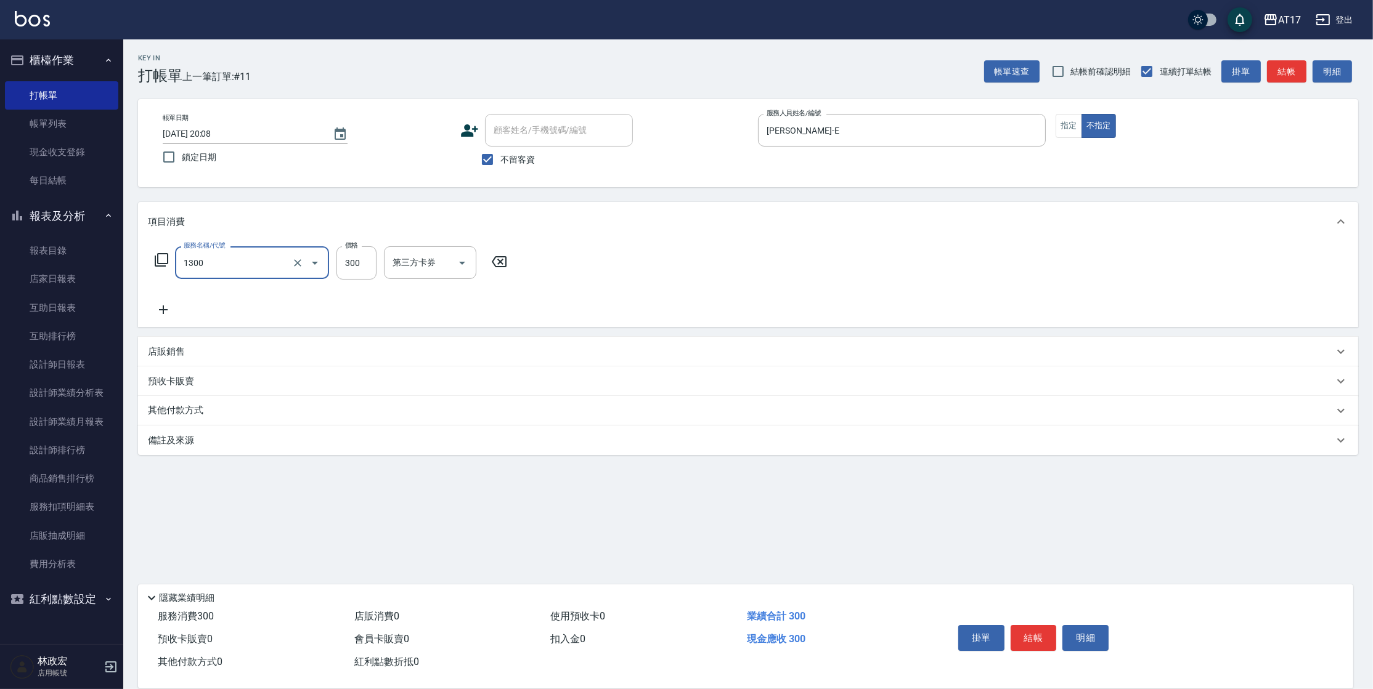
type input "一般洗髮(1300)"
type input "299"
type input "瑄-27"
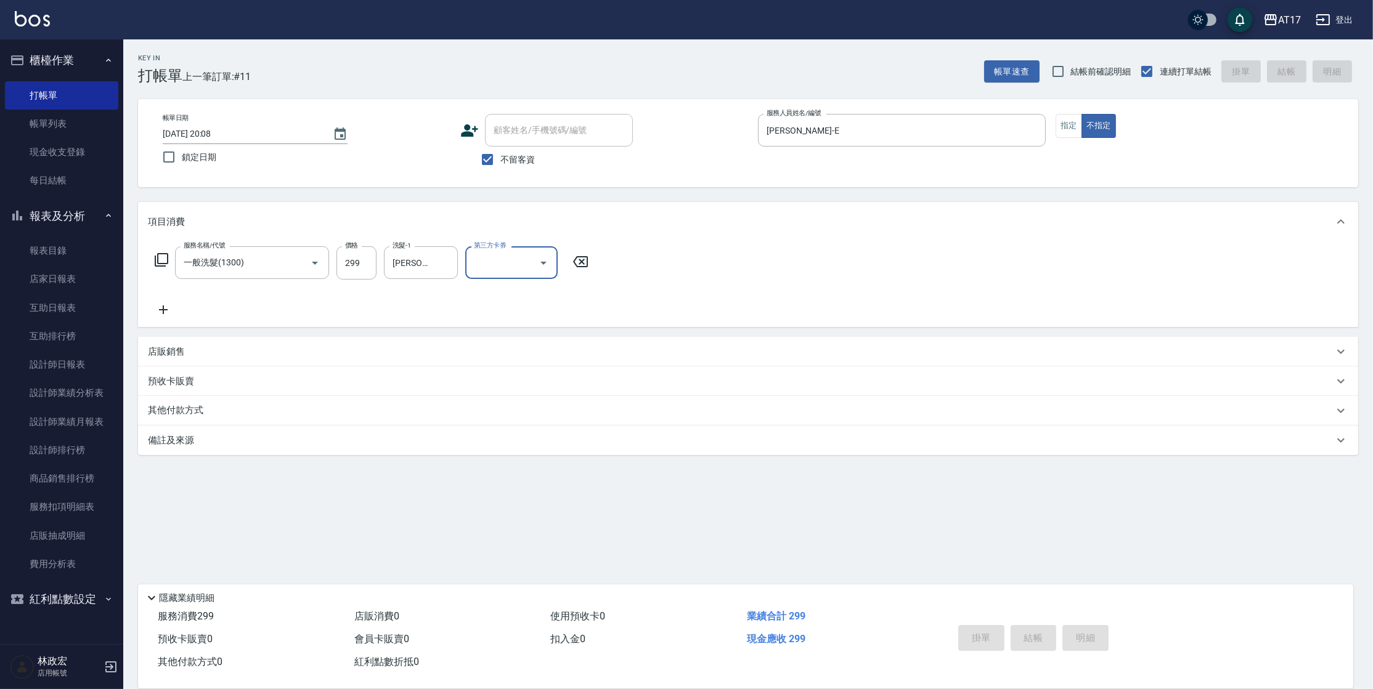
type input "2025/10/12 20:09"
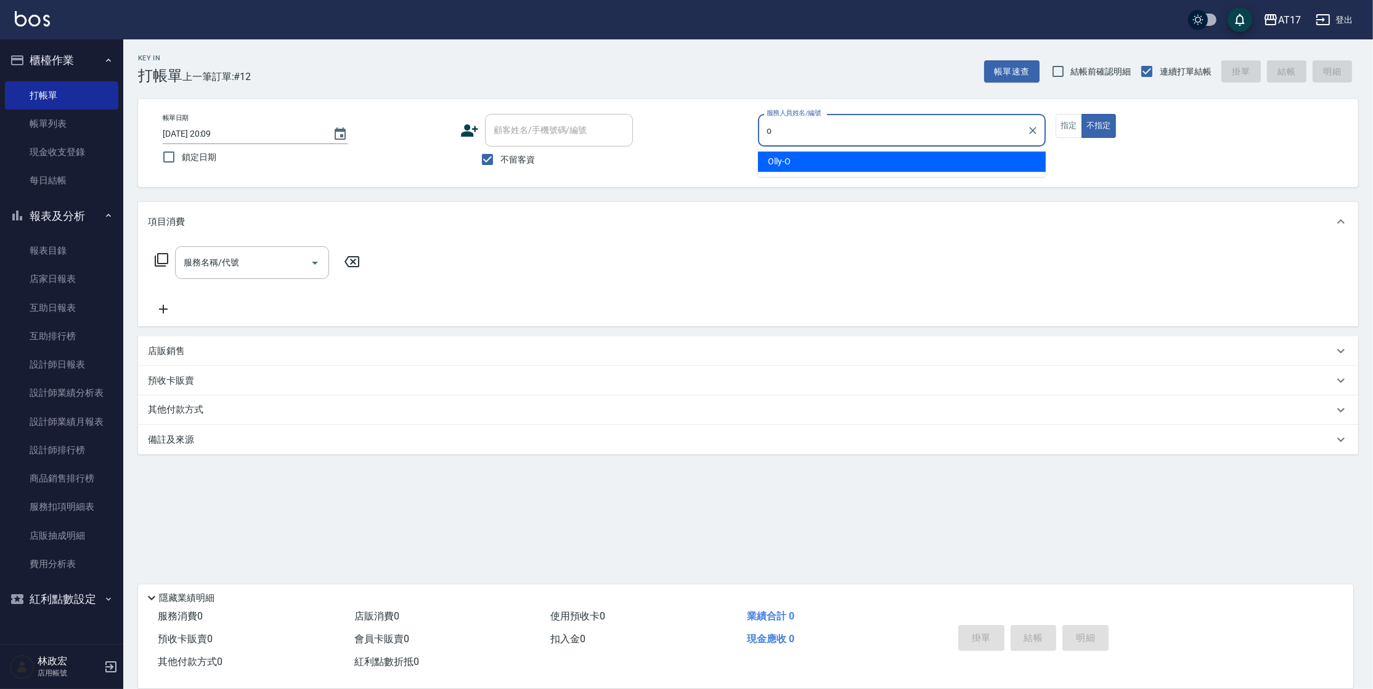
type input "Olly-O"
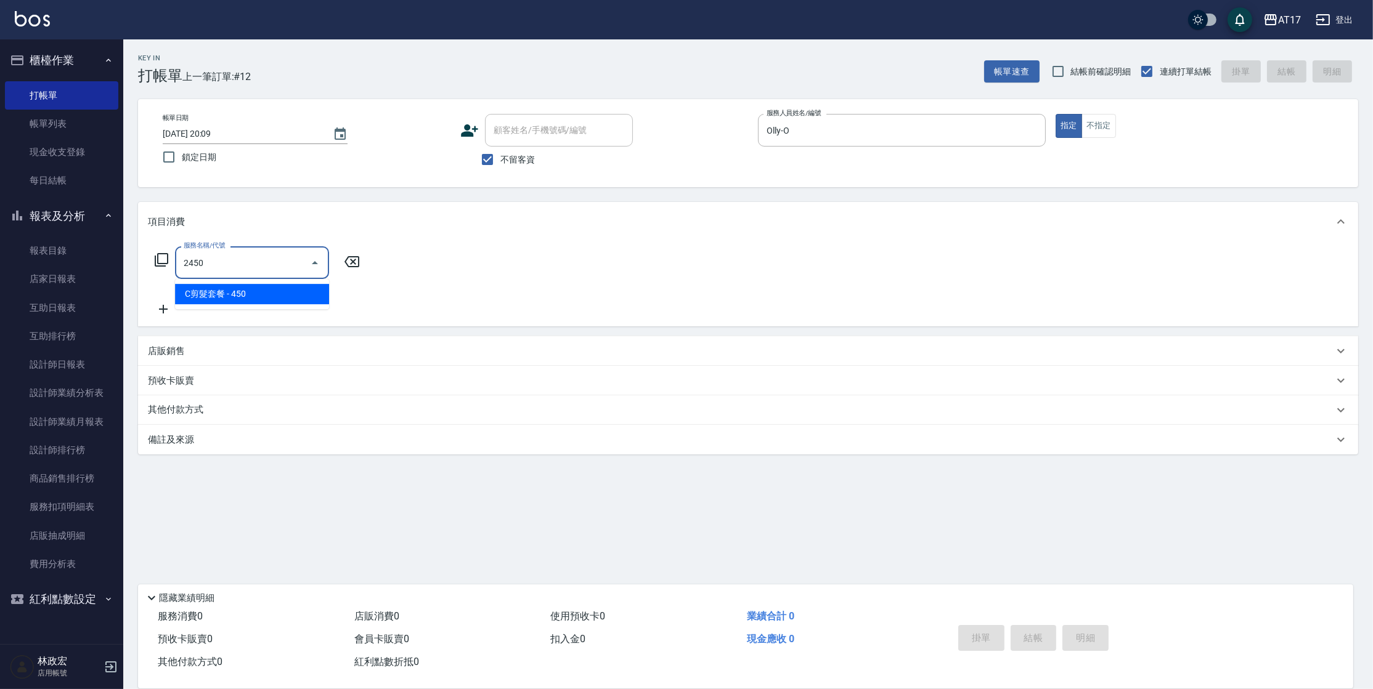
type input "C剪髮套餐(2450)"
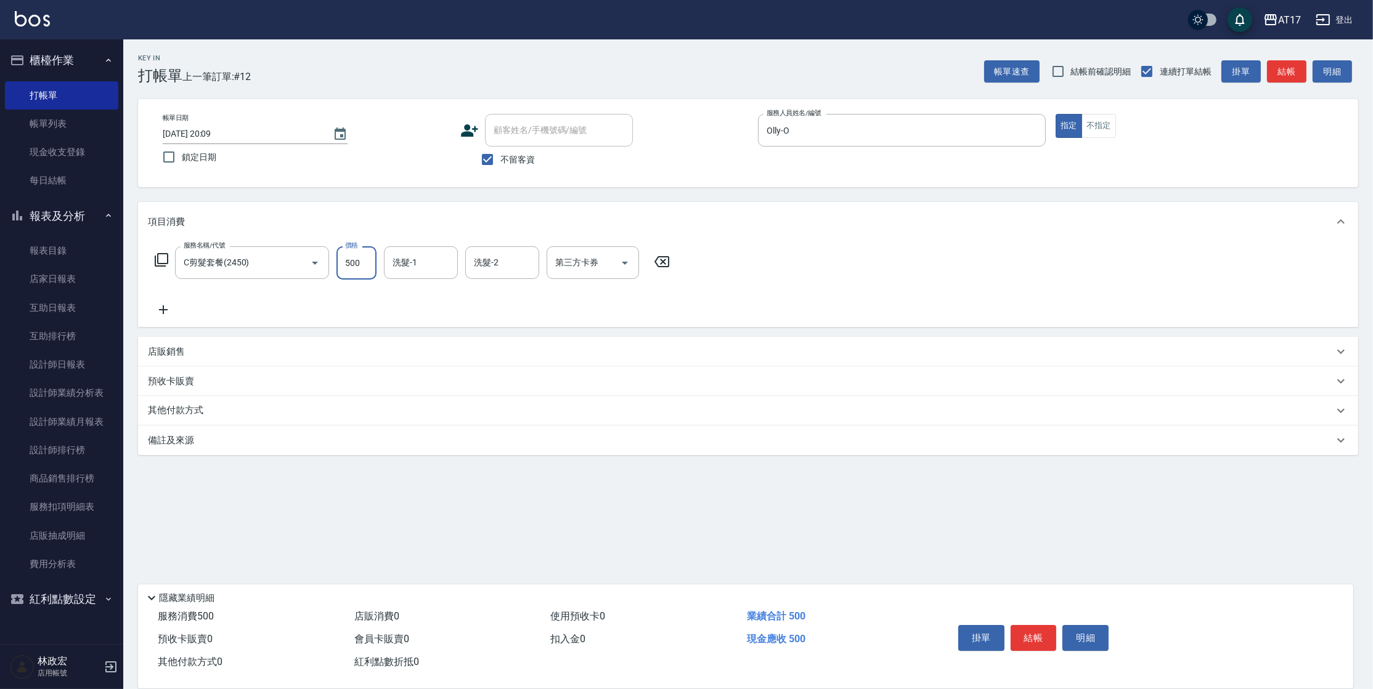
type input "500"
type input "雪莉-55"
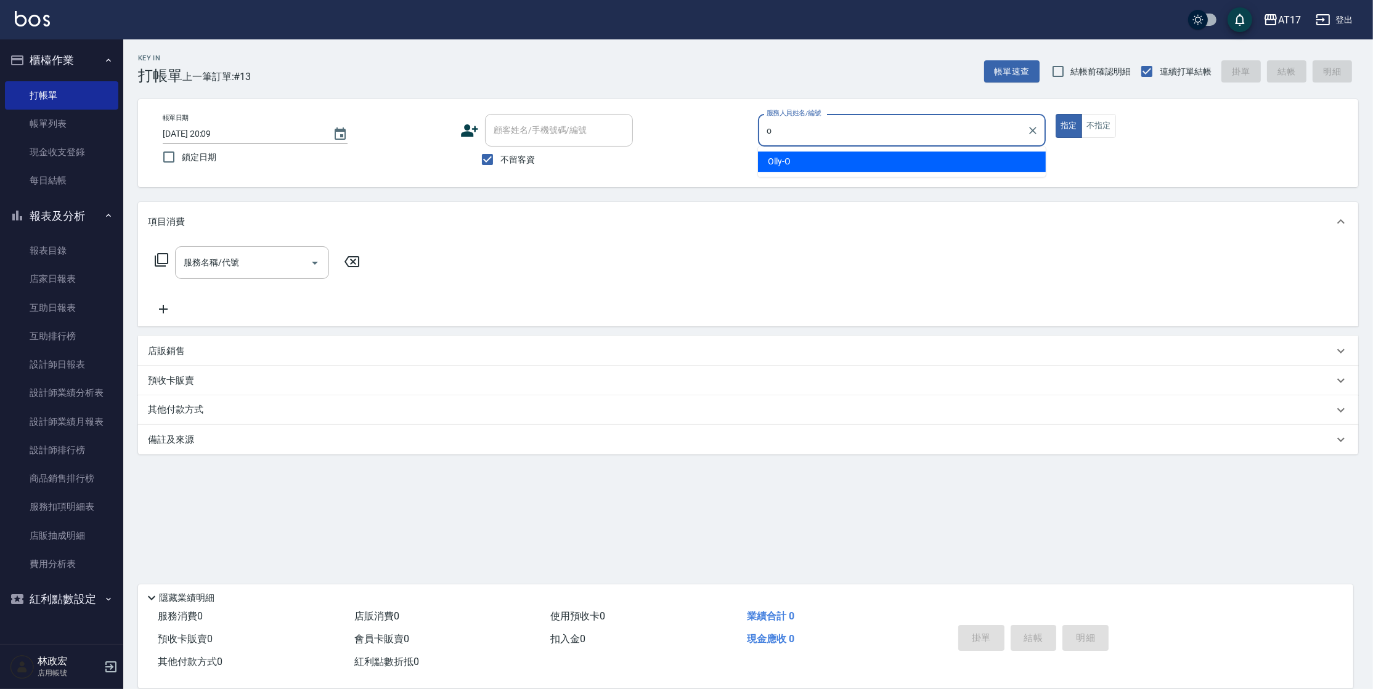
type input "Olly-O"
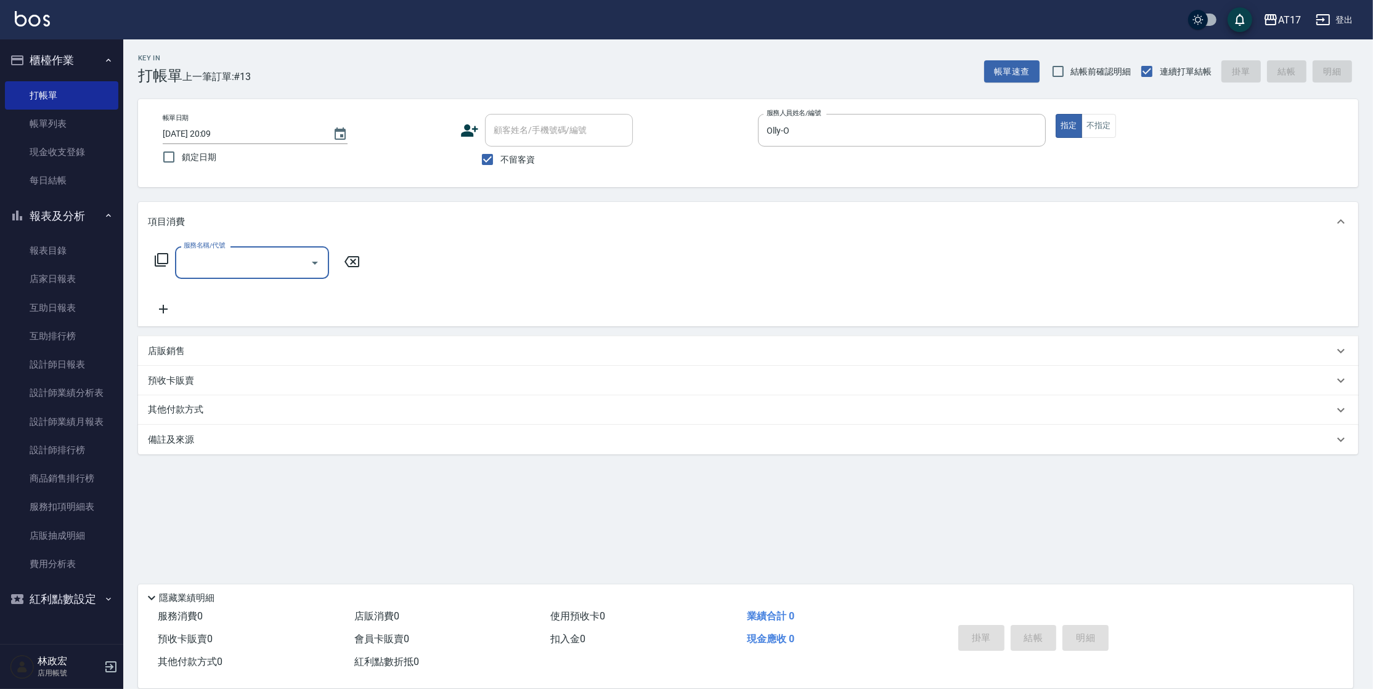
click at [162, 261] on icon at bounding box center [161, 260] width 15 height 15
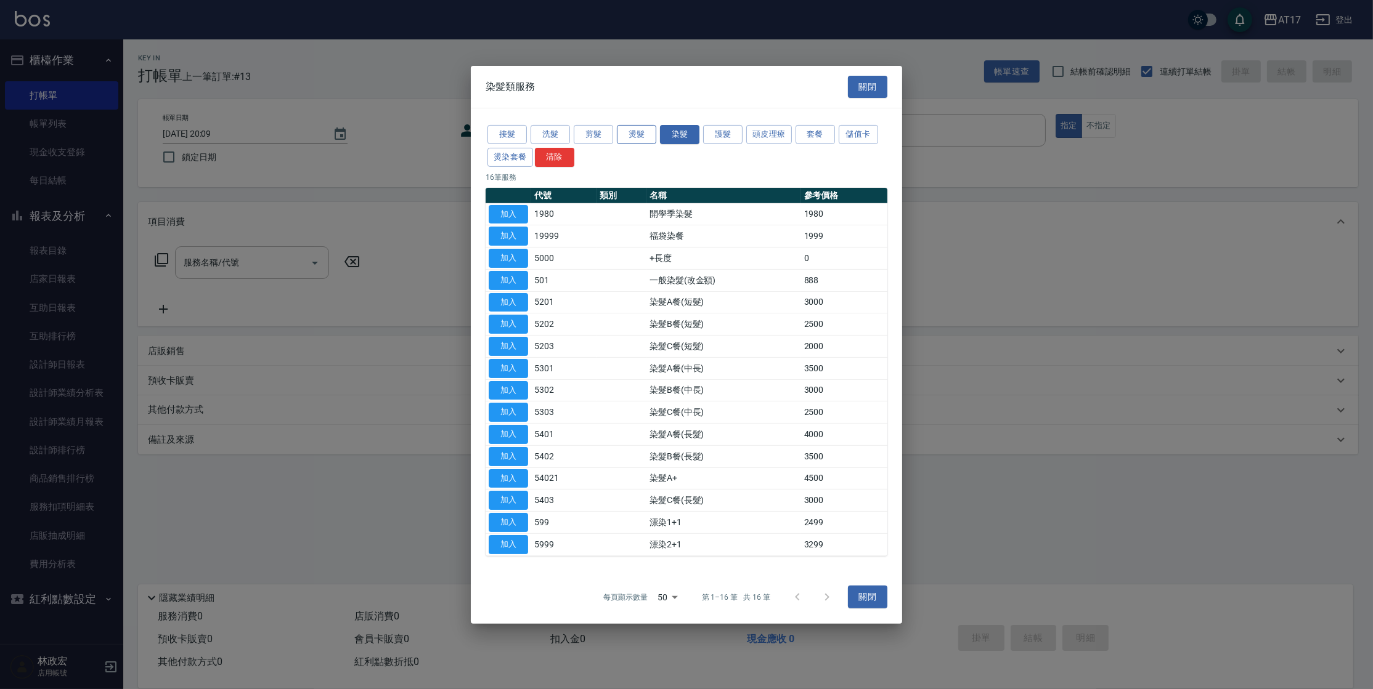
click at [645, 136] on button "燙髮" at bounding box center [636, 134] width 39 height 19
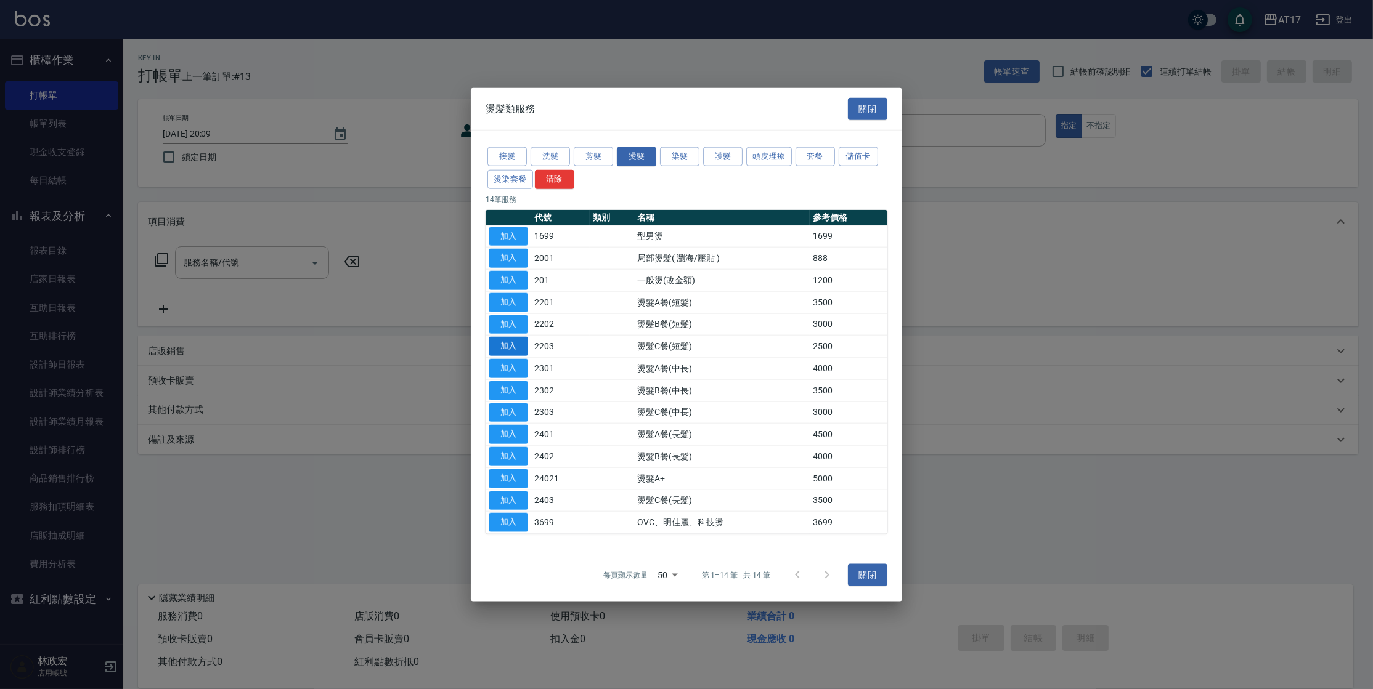
click at [518, 341] on button "加入" at bounding box center [508, 346] width 39 height 19
type input "燙髮C餐(短髮)(2203)"
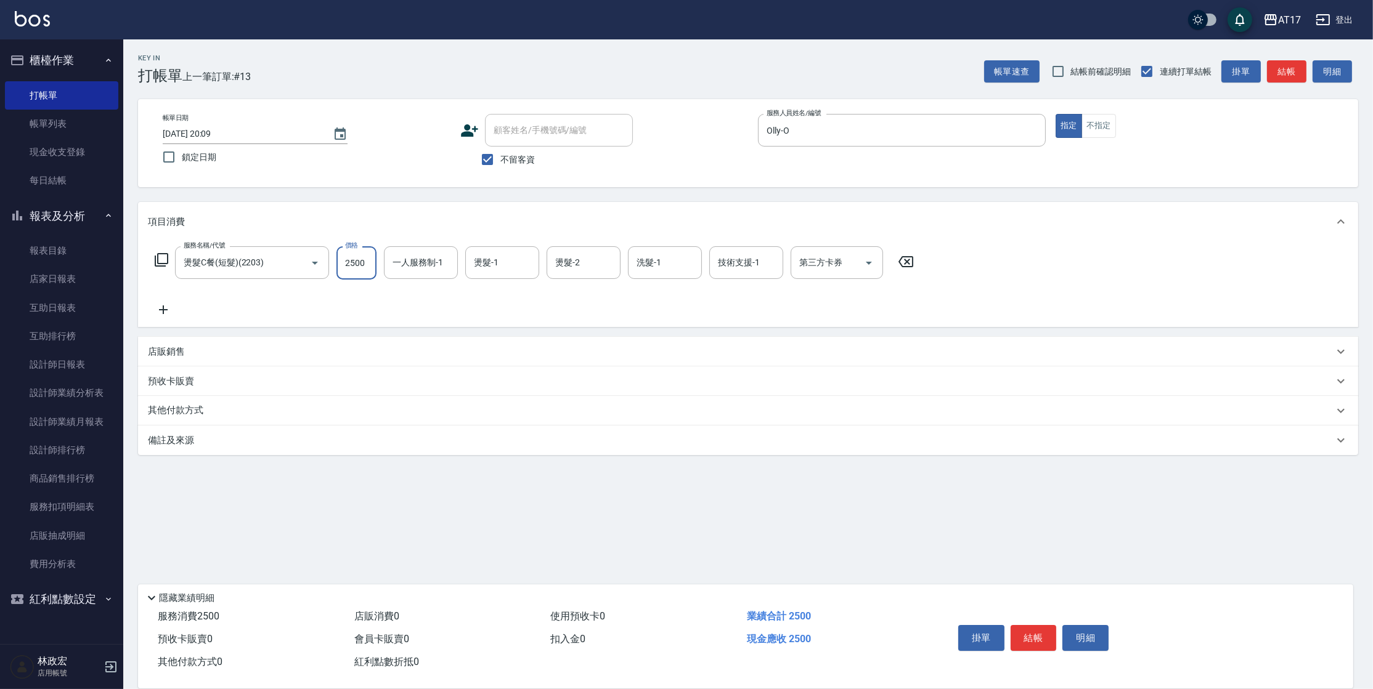
click at [353, 267] on input "2500" at bounding box center [356, 262] width 40 height 33
type input "2000"
type input "Olly-O"
type input "雪莉-55"
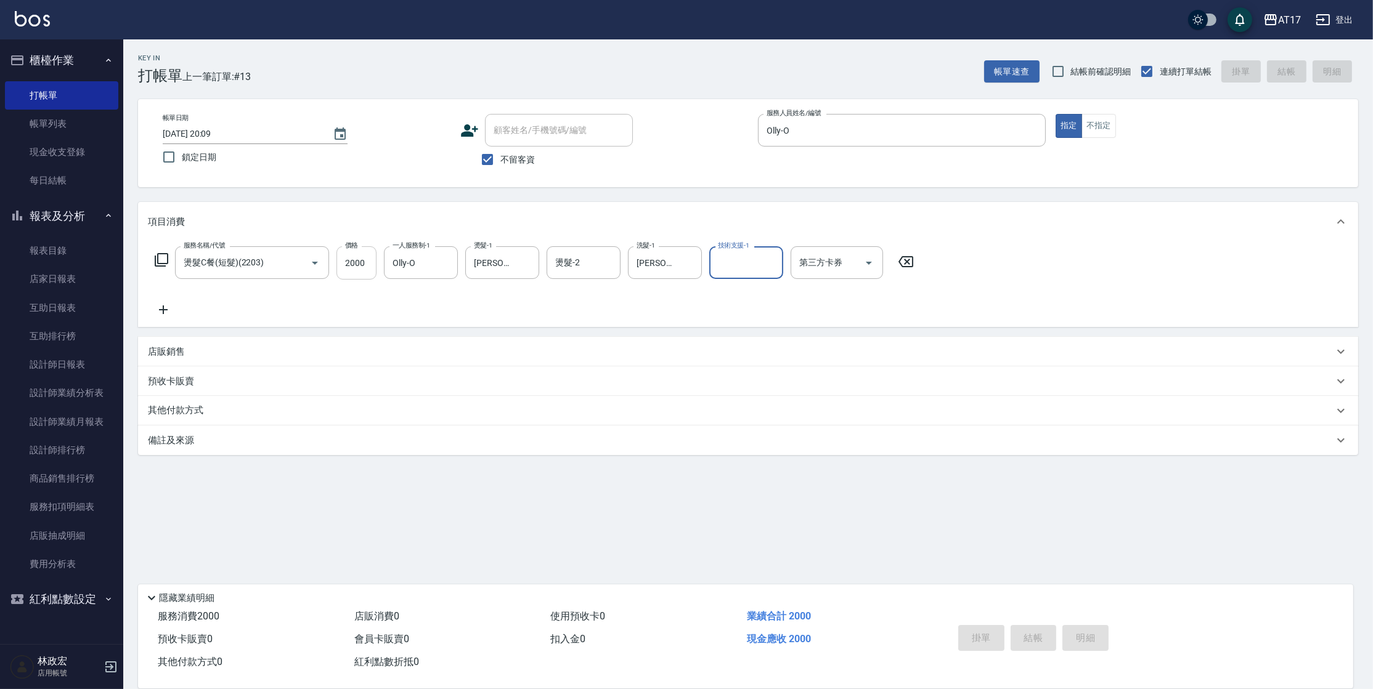
type input "n"
type input "2025/10/12 20:15"
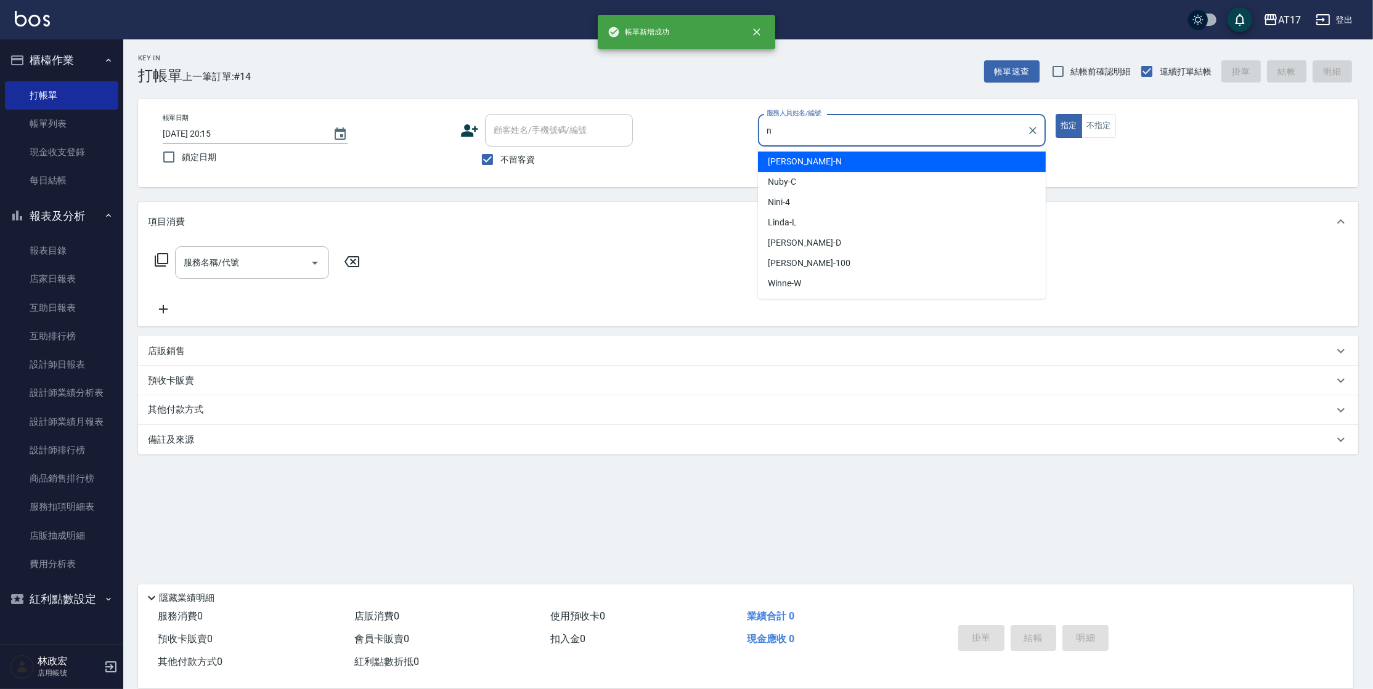
type input "Nina-N"
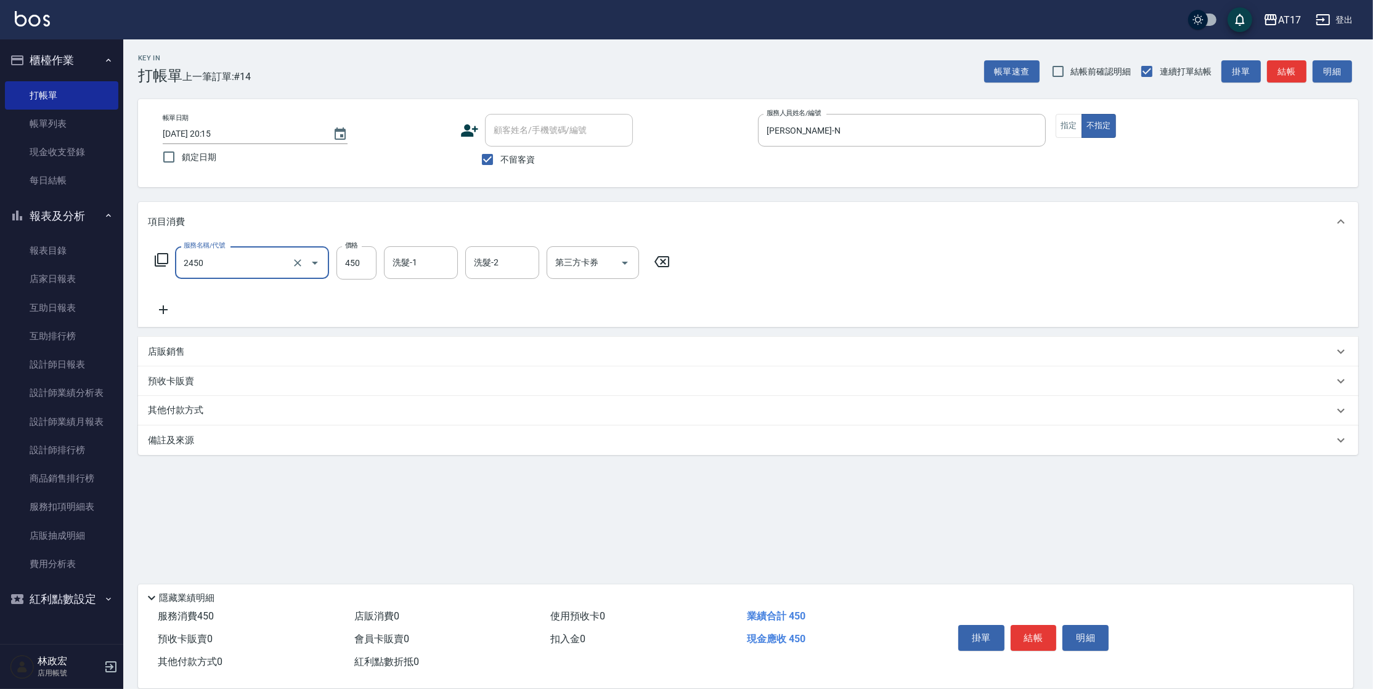
type input "C剪髮套餐(2450)"
type input "瑄-27"
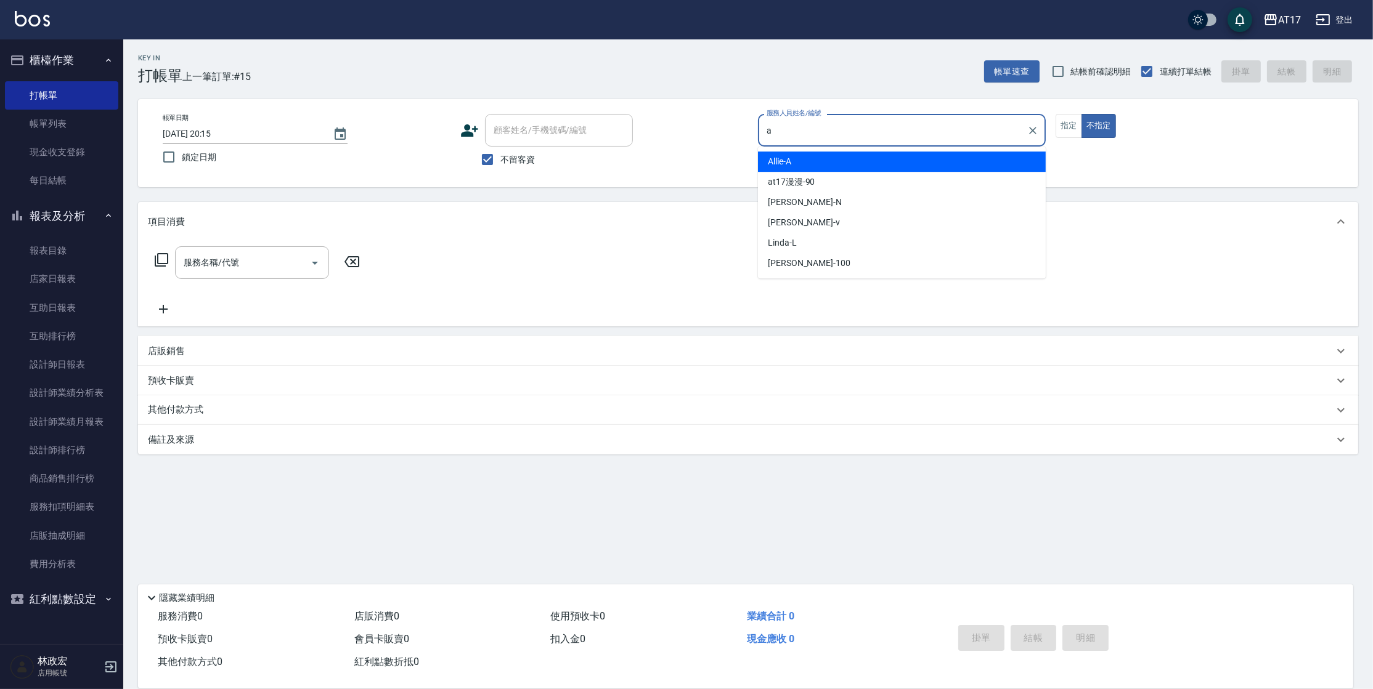
type input "Allie-A"
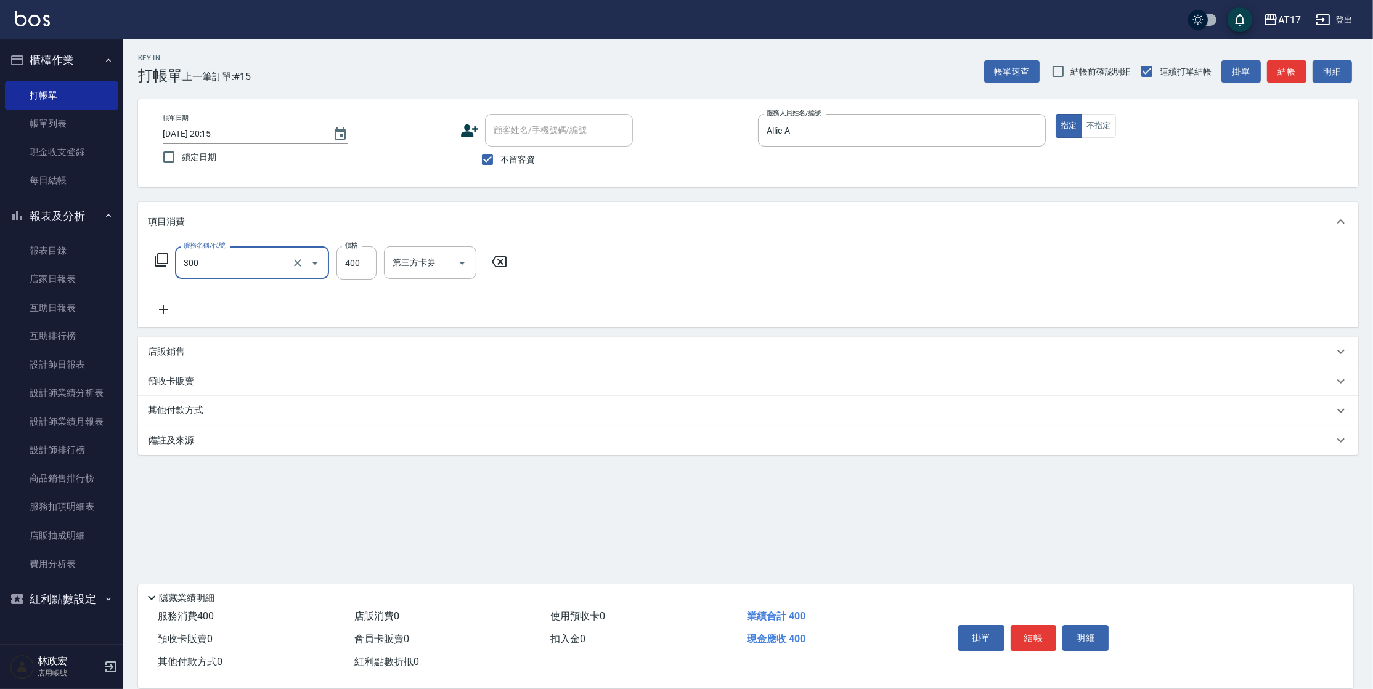
type input "特A剪髮(300)"
type input "300"
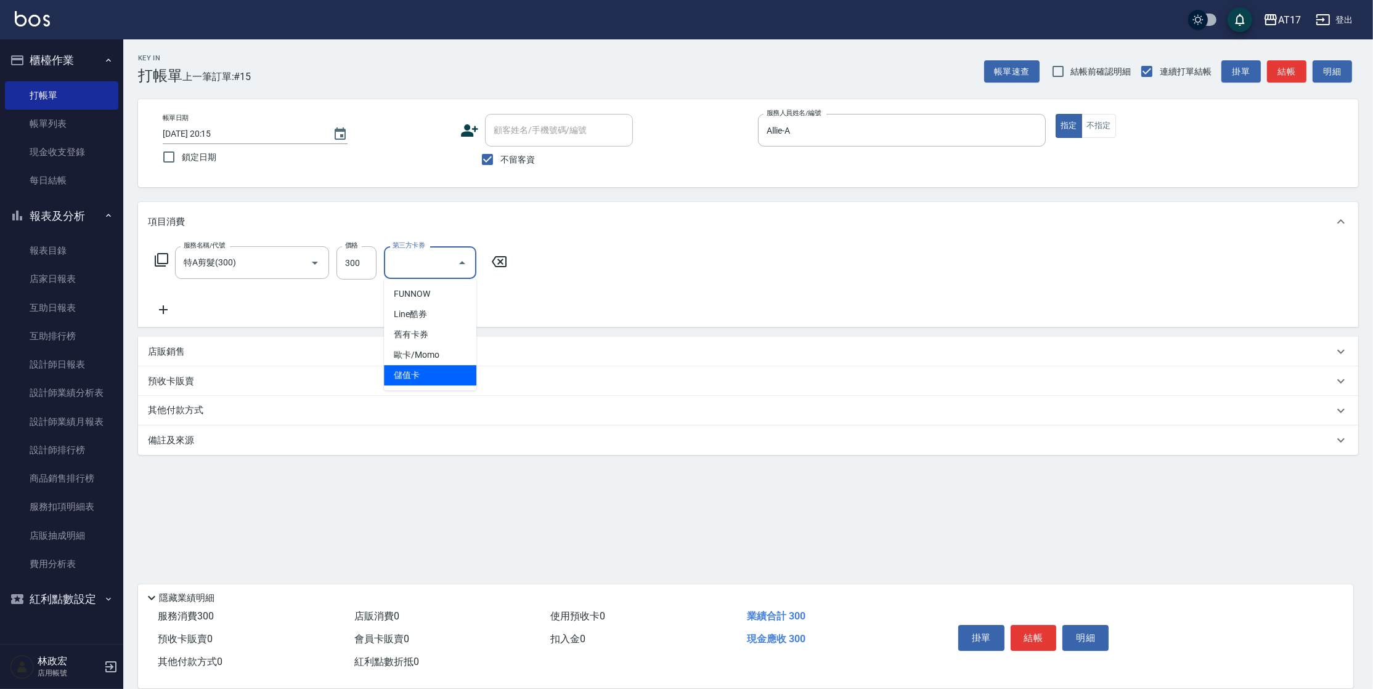
type input "儲值卡"
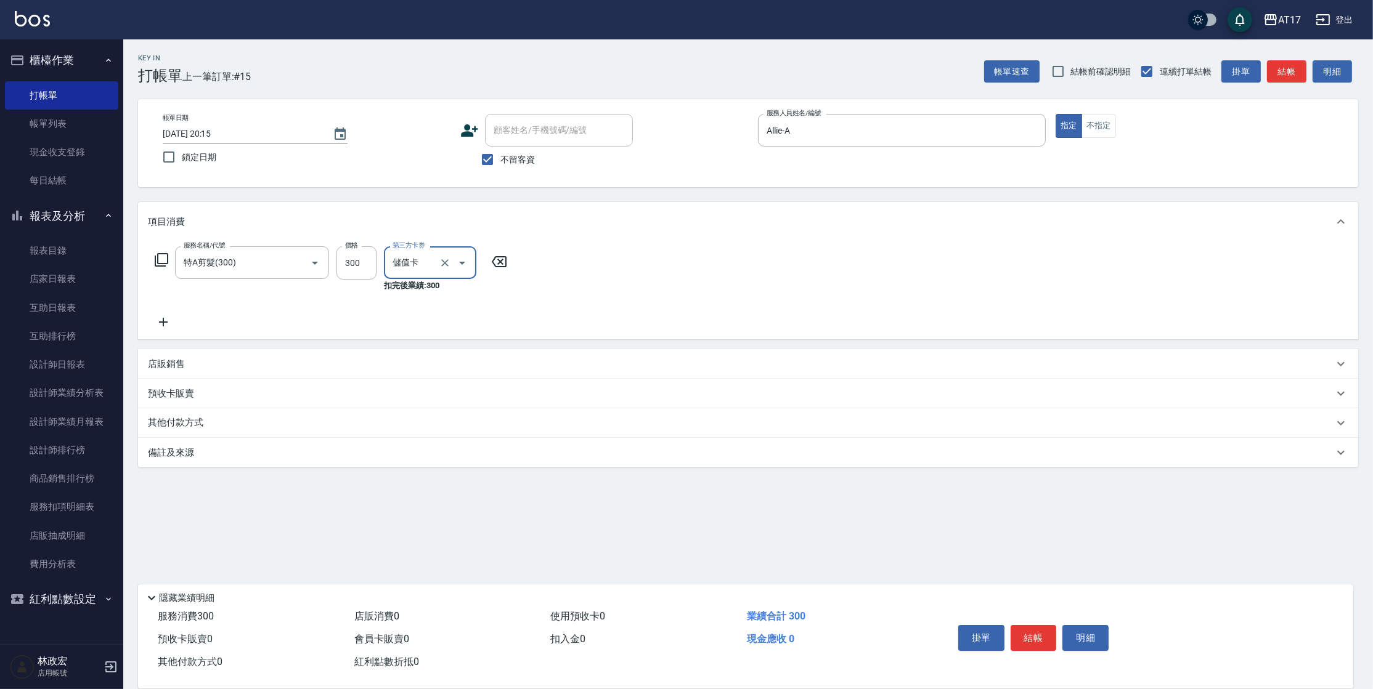
click at [168, 322] on icon at bounding box center [163, 322] width 31 height 15
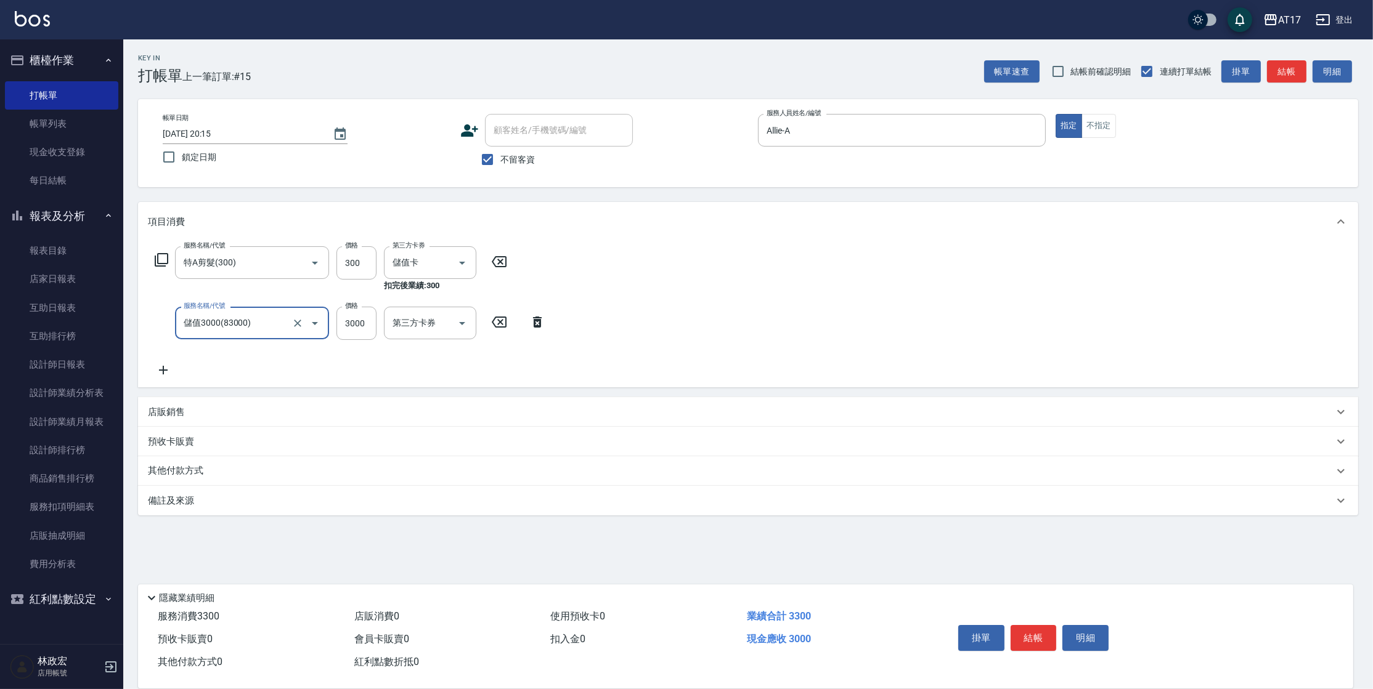
type input "儲值3000(83000)"
type input "50"
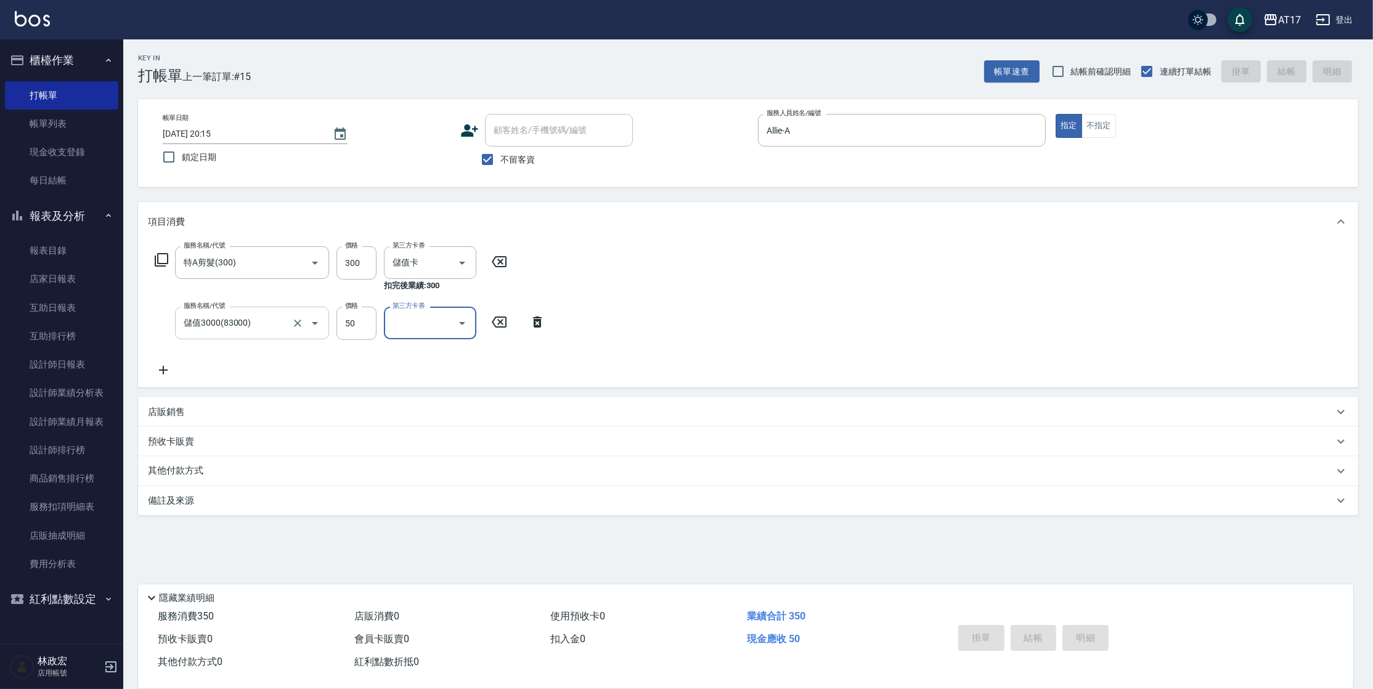
type input "2025/10/12 20:16"
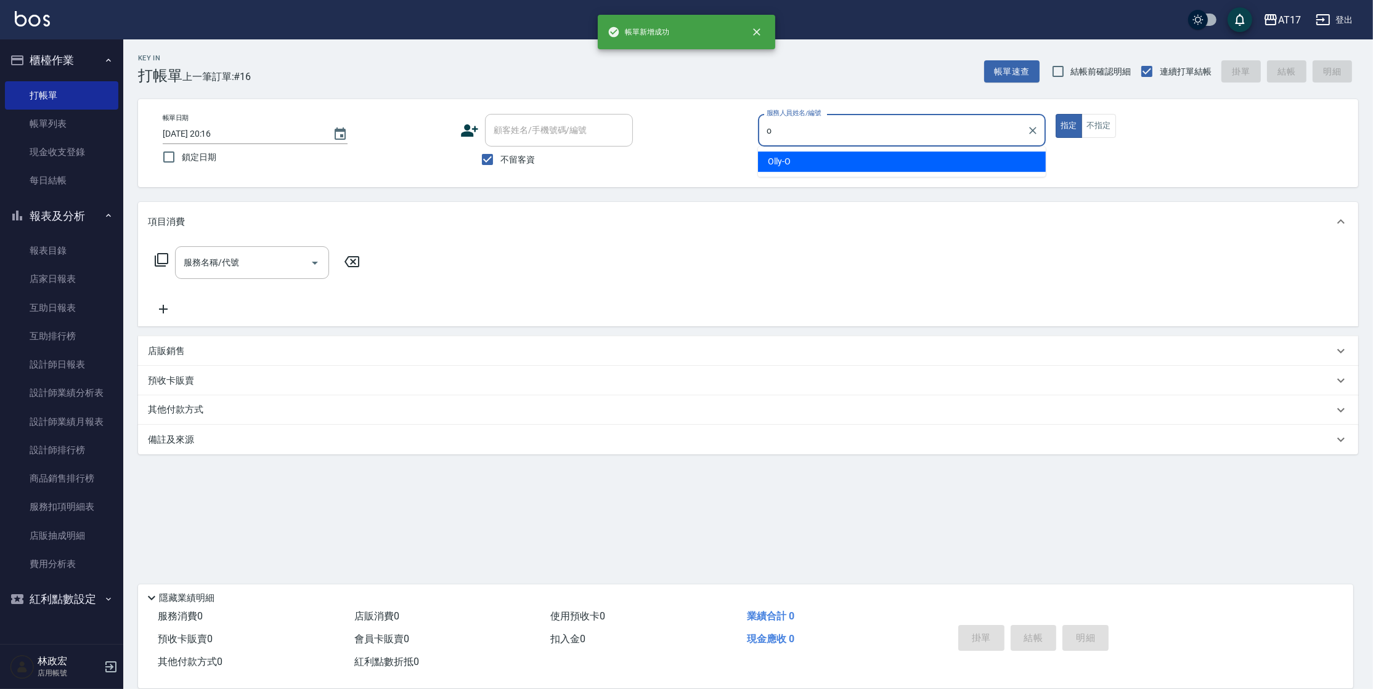
type input "Olly-O"
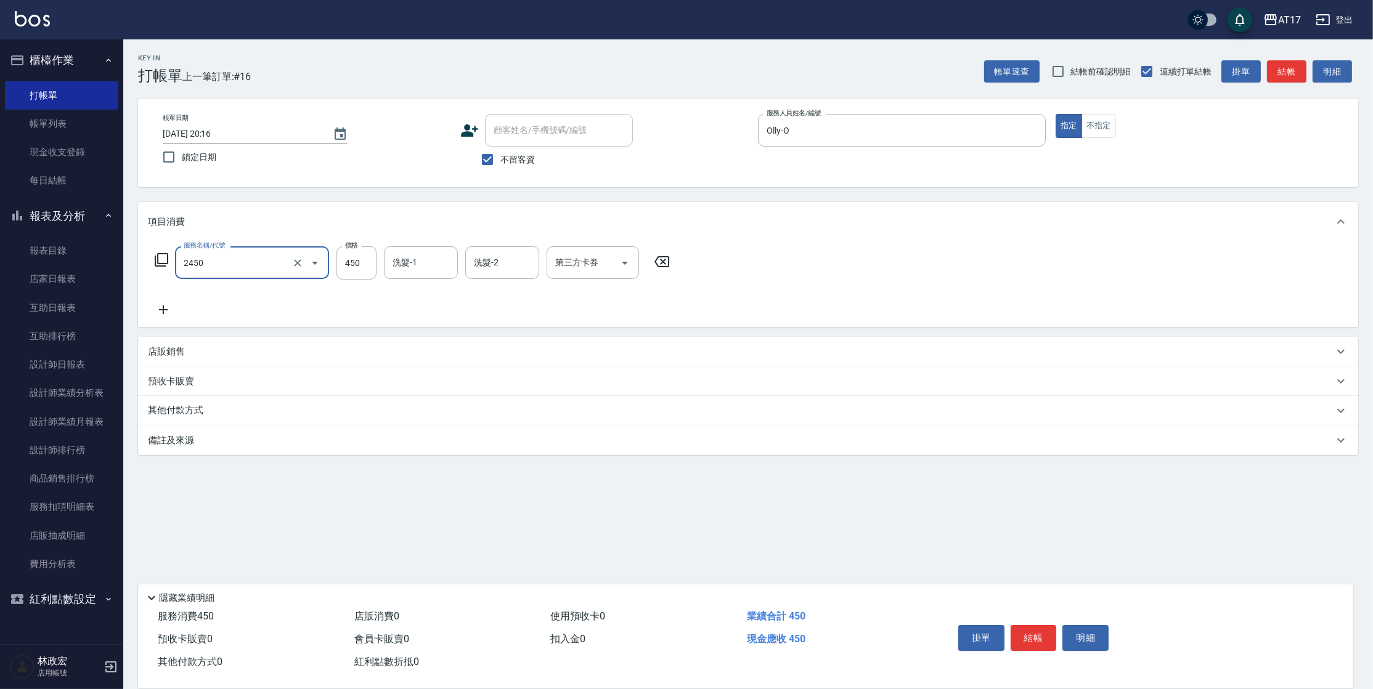
type input "C剪髮套餐(2450)"
type input "500"
type input "雪莉-55"
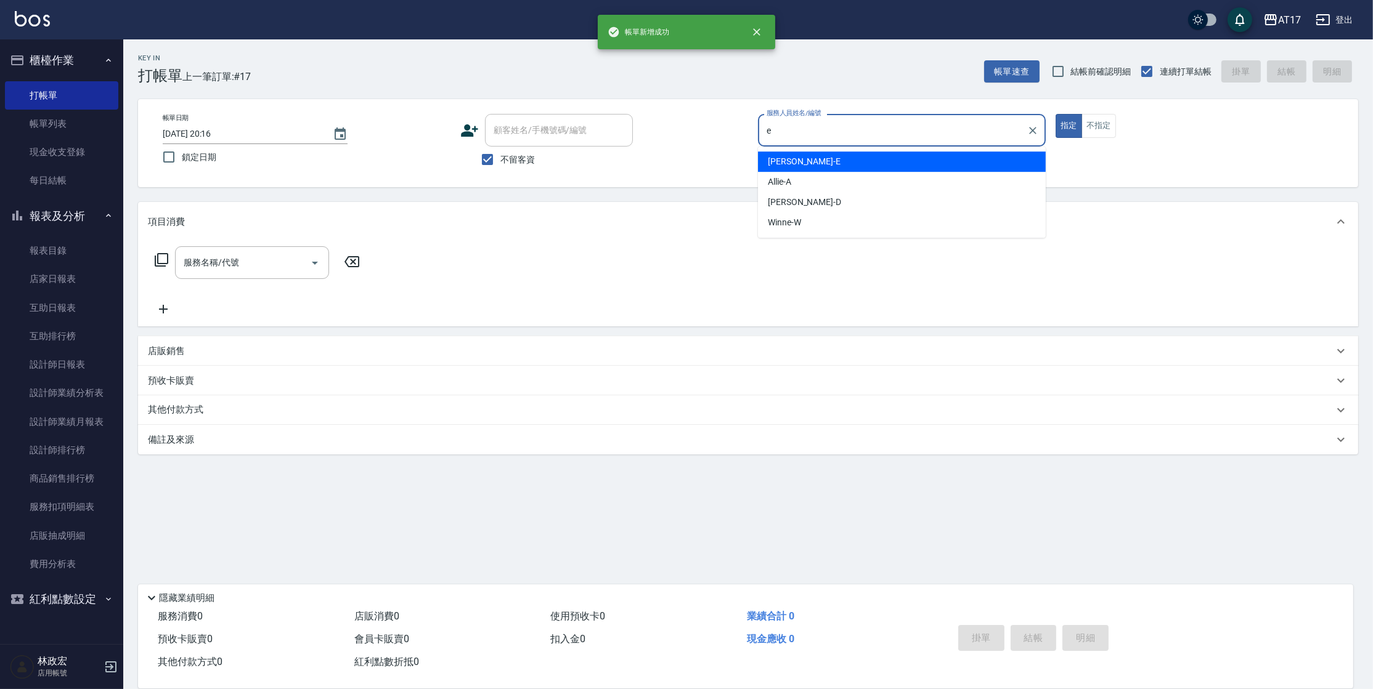
type input "Kelly-E"
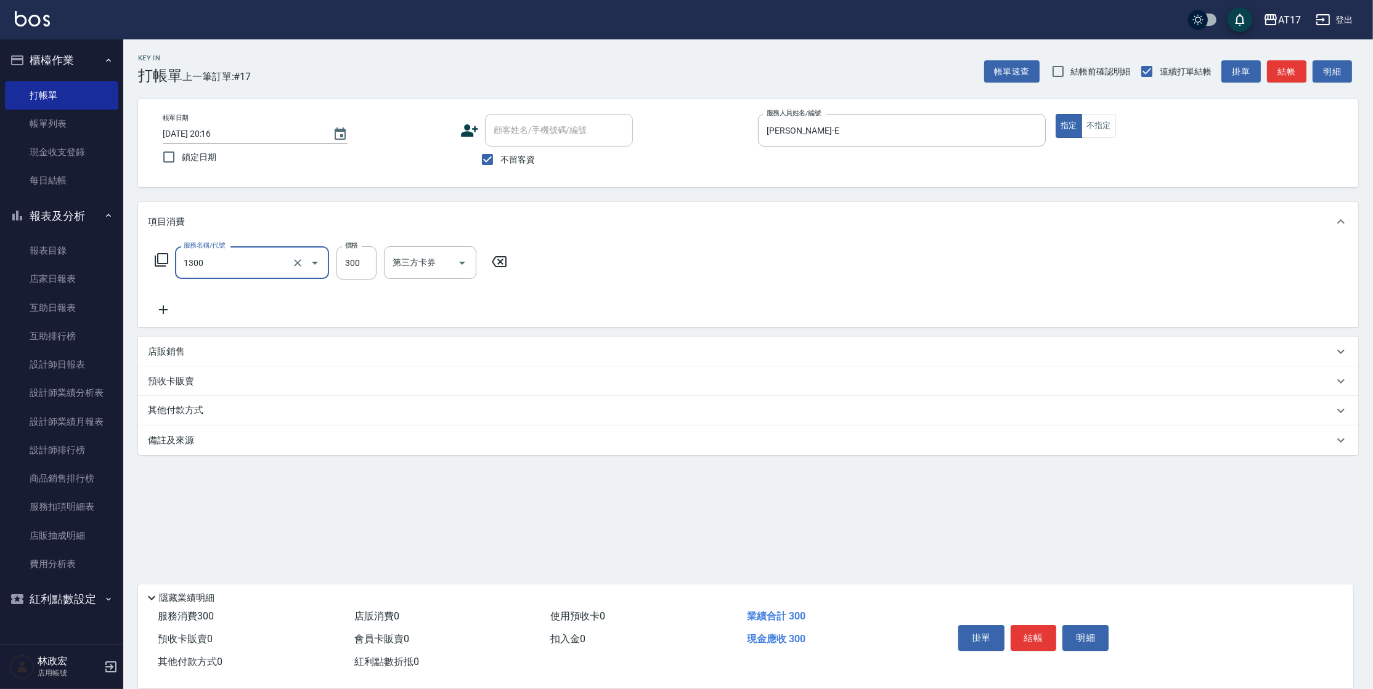
type input "一般洗髮(1300)"
type input "299"
type input "瑄-27"
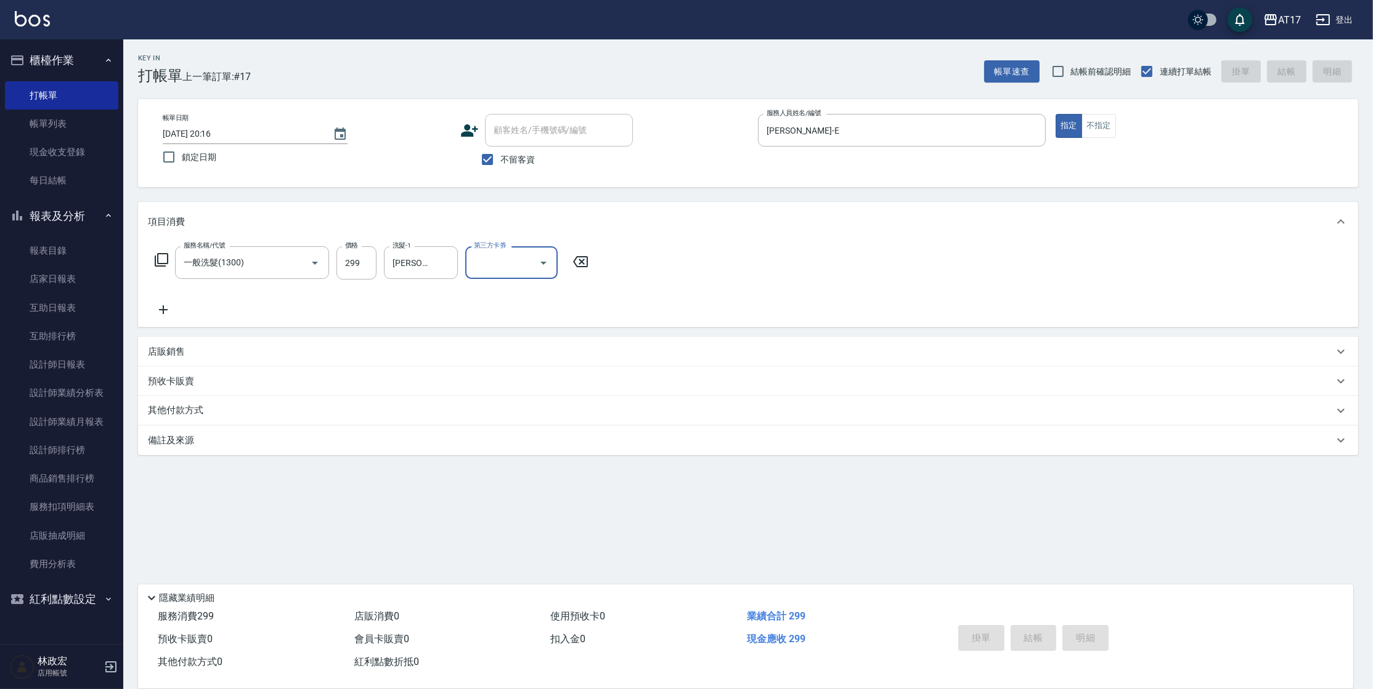
type input "2025/10/12 20:17"
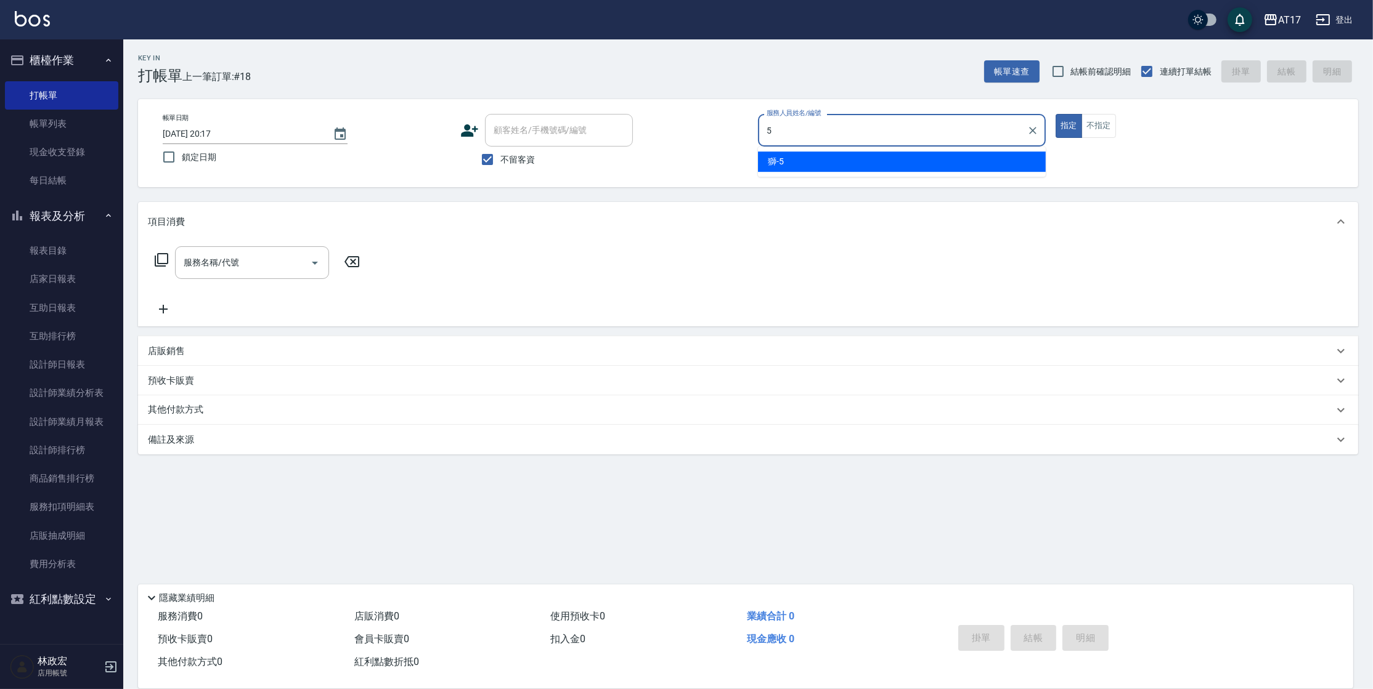
type input "獅-5"
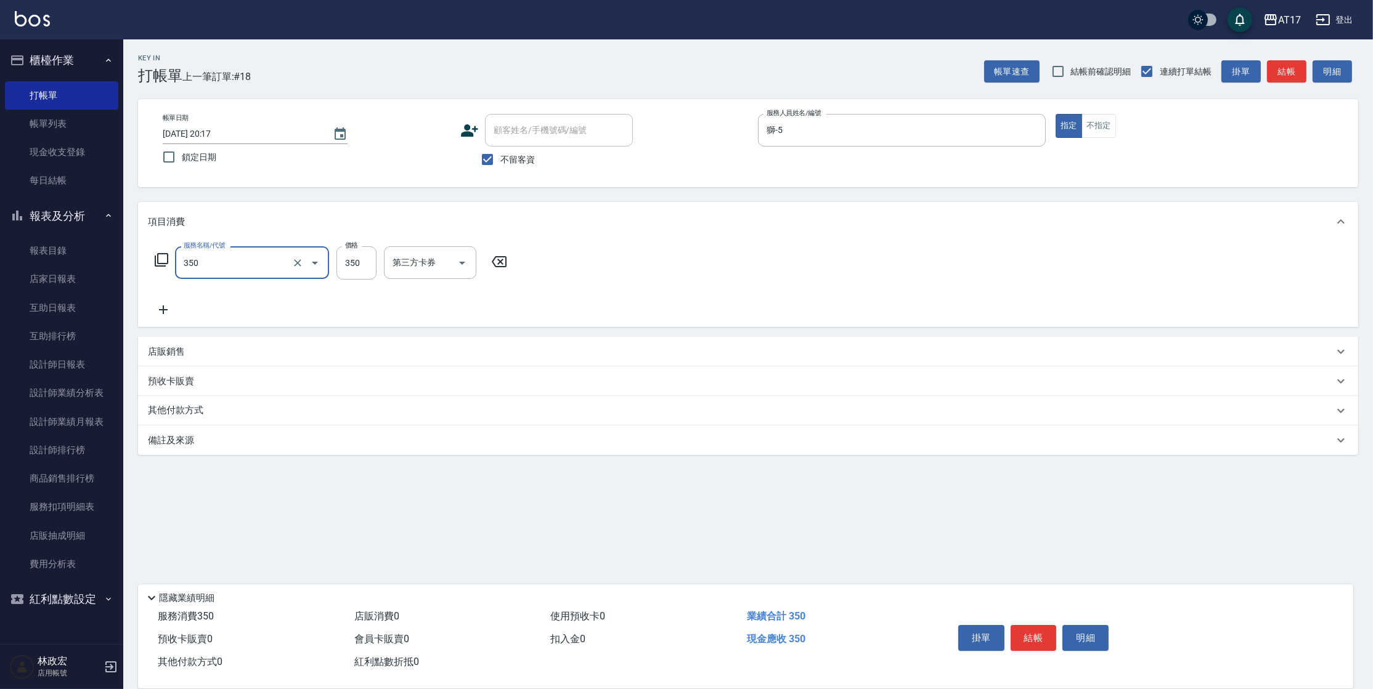
type input "350洗髮(350)"
type input "陳思妤-22"
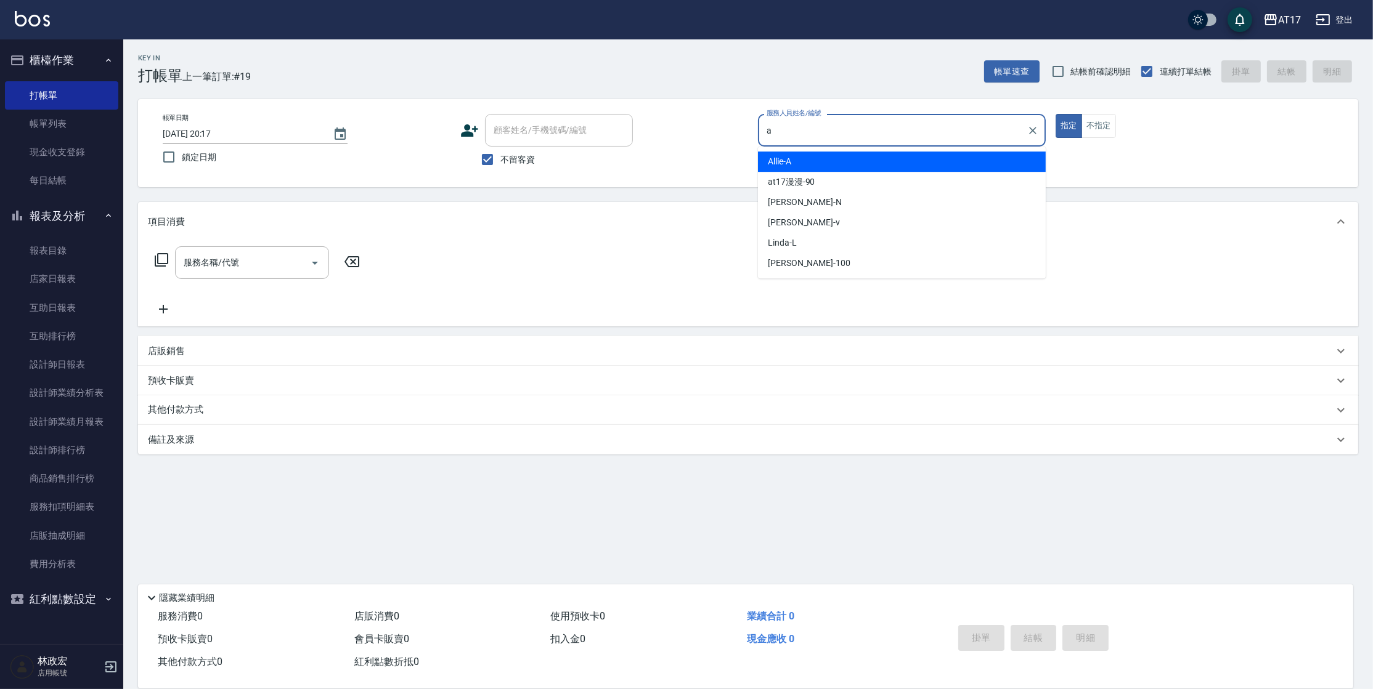
type input "Allie-A"
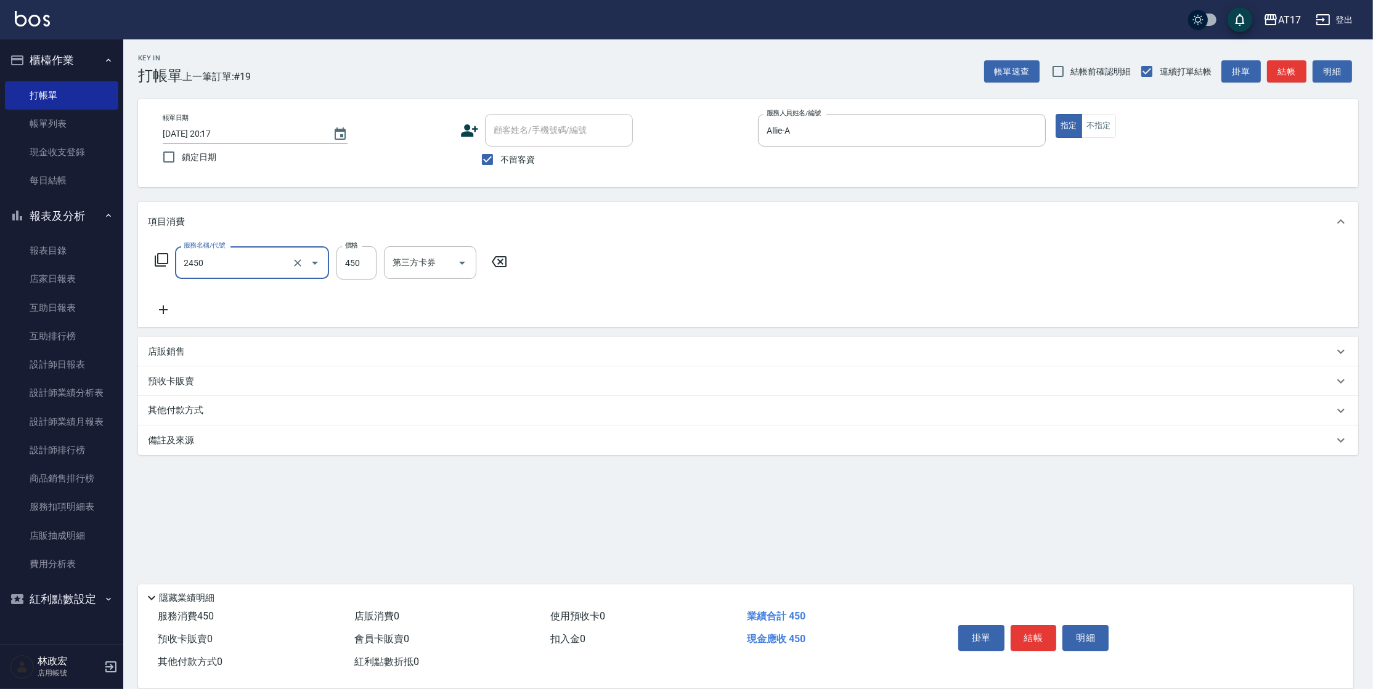
type input "C剪髮套餐(2450)"
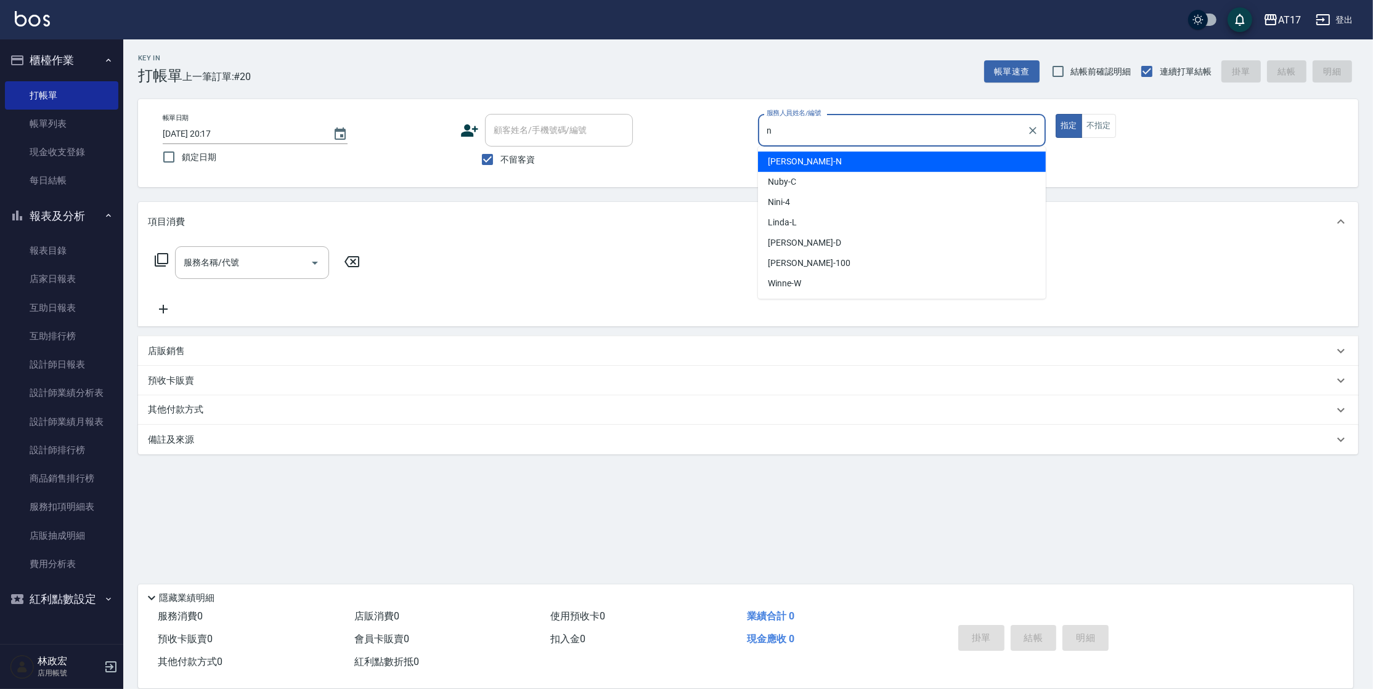
type input "Nina-N"
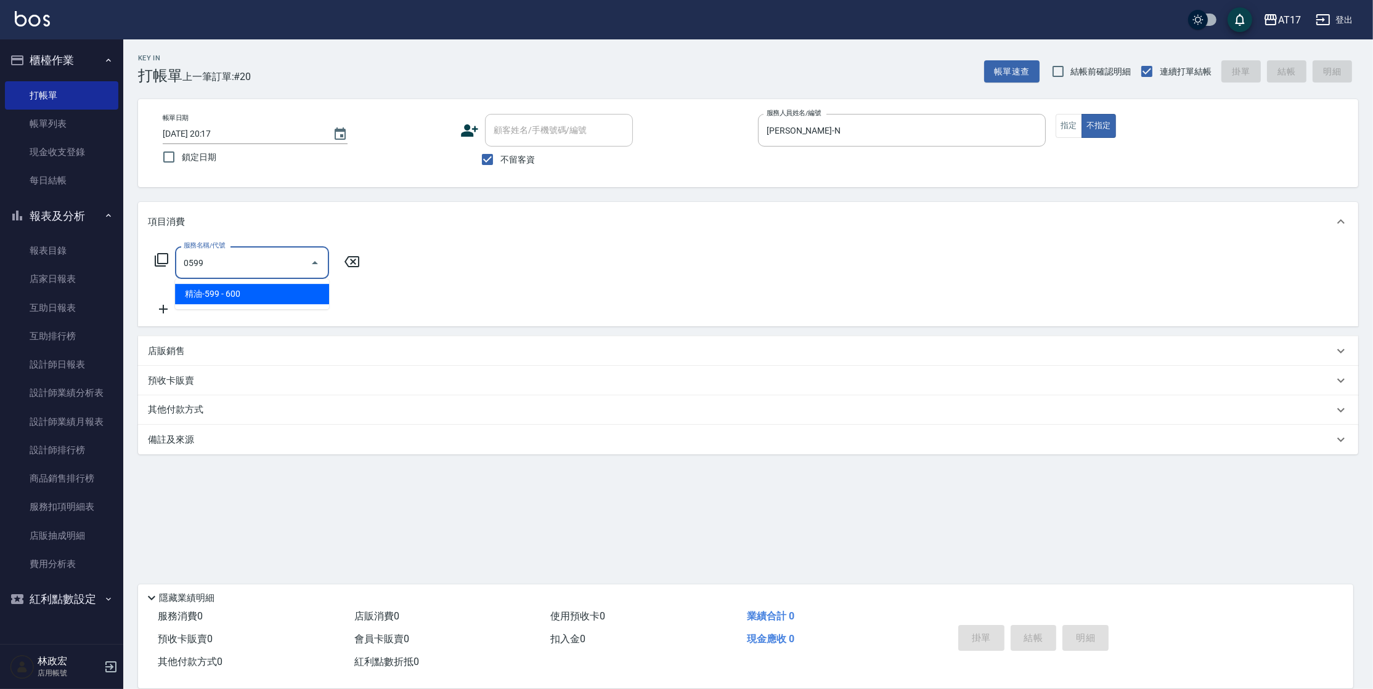
type input "精油-599(0599)"
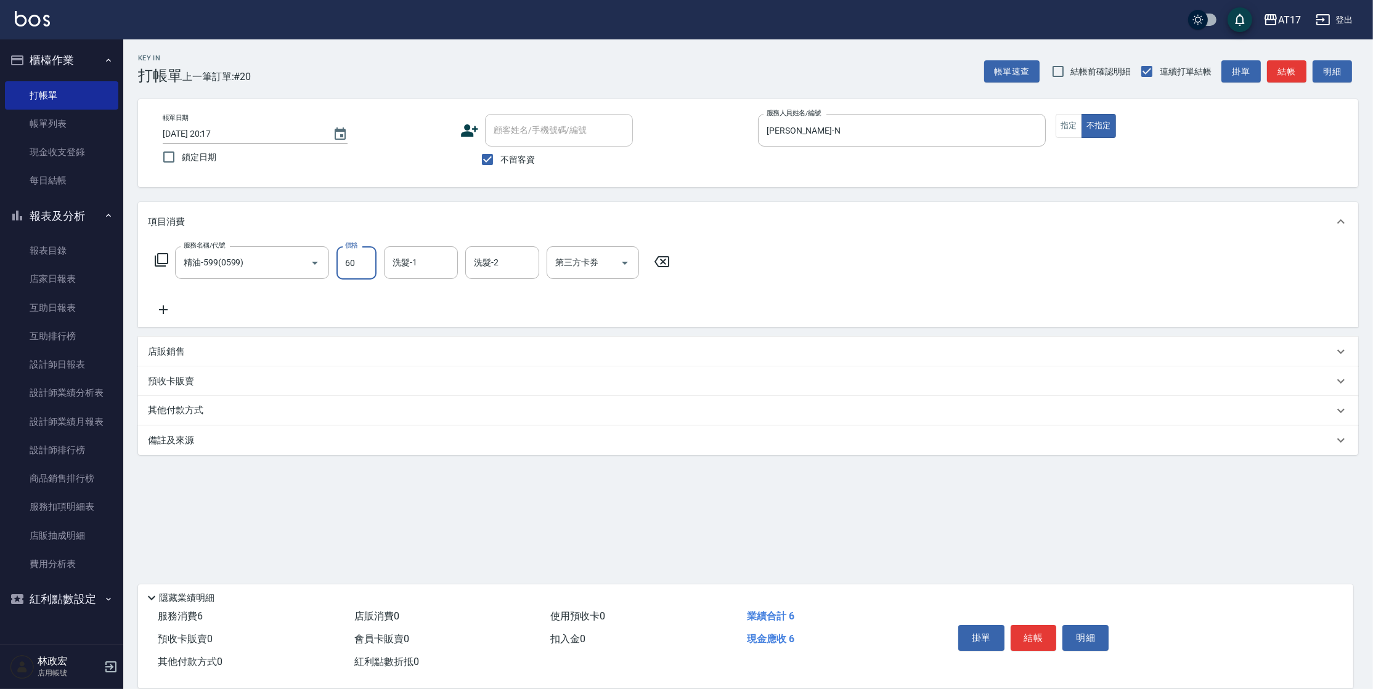
type input "600"
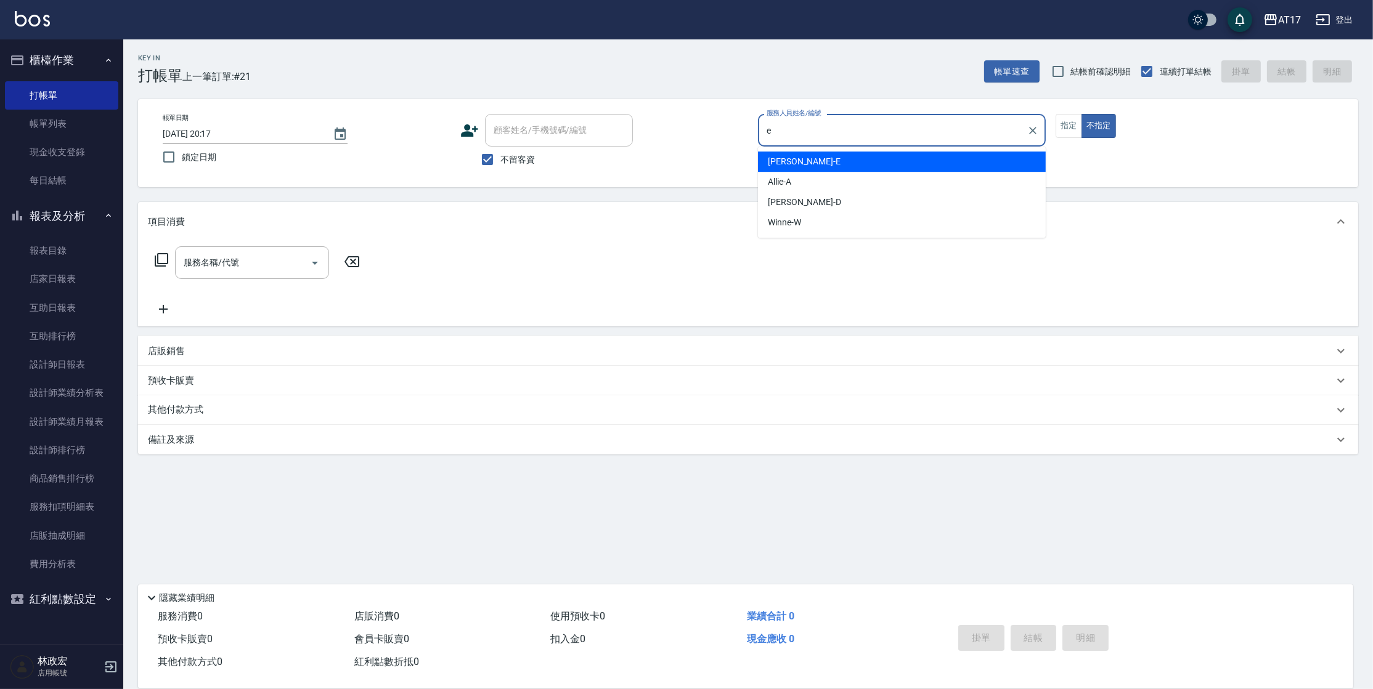
type input "Kelly-E"
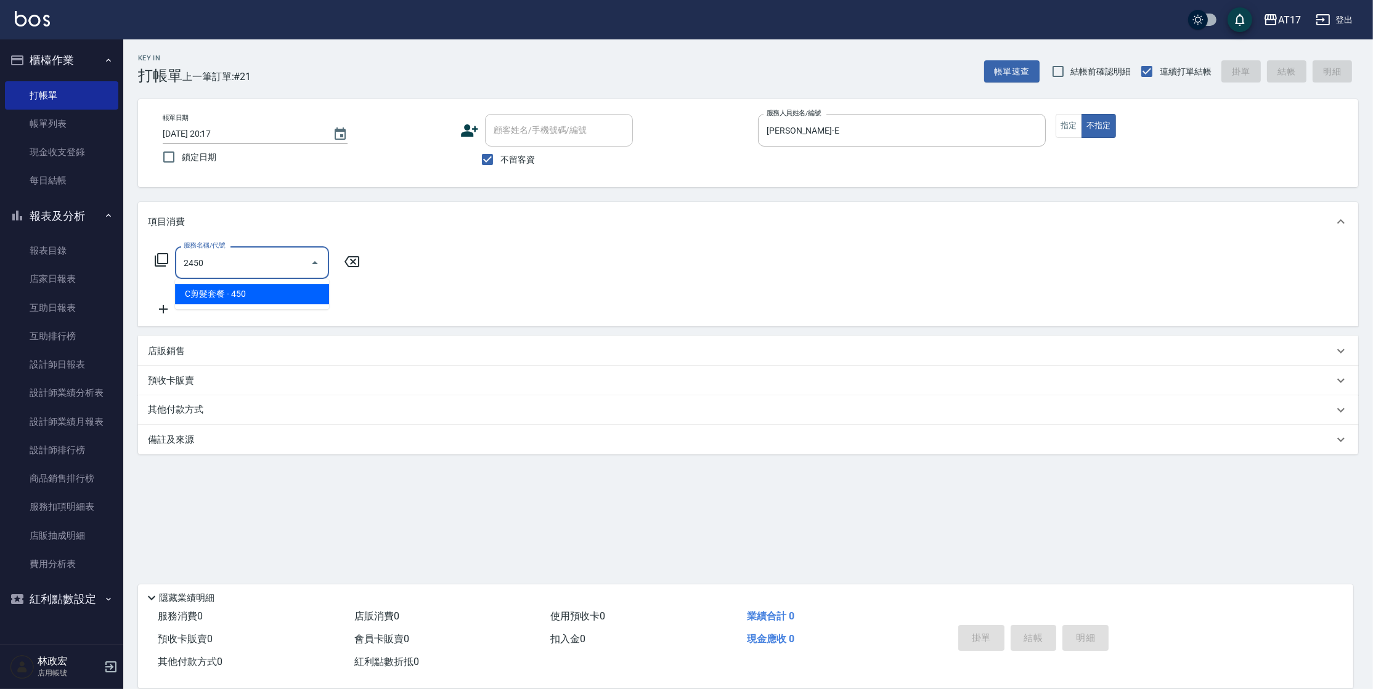
type input "C剪髮套餐(2450)"
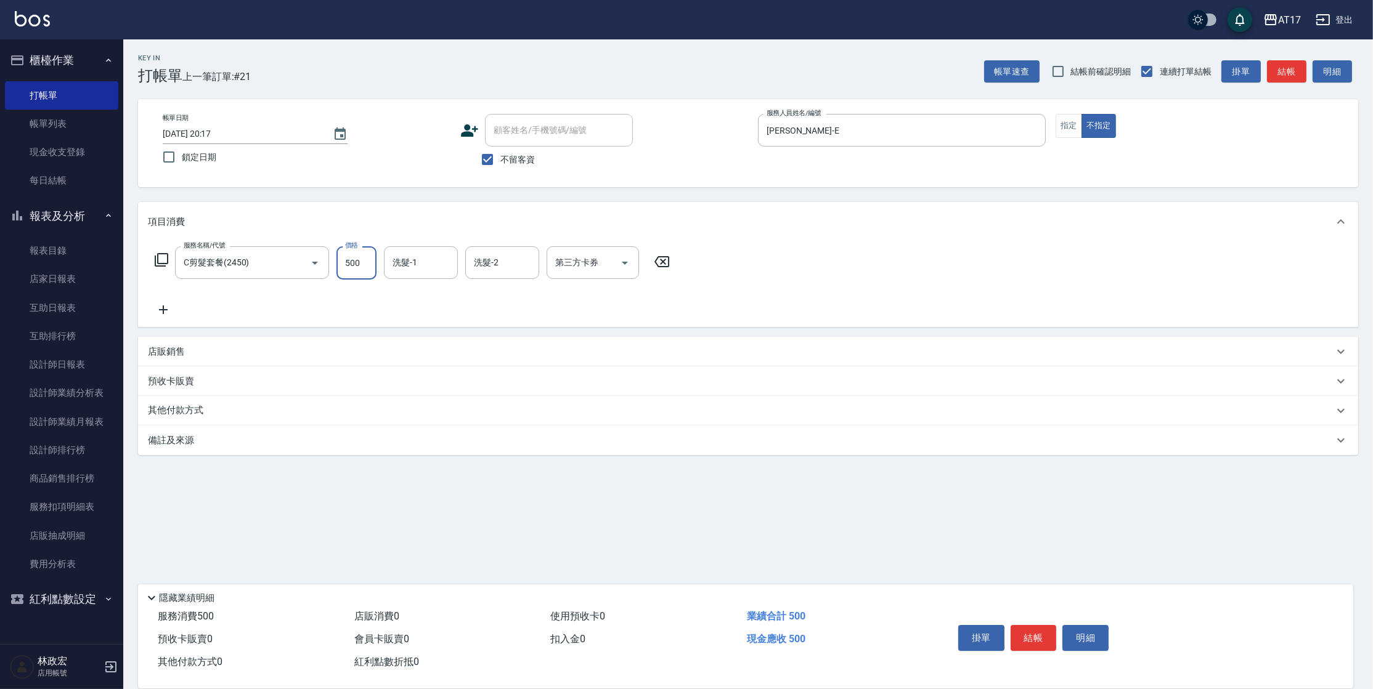
type input "500"
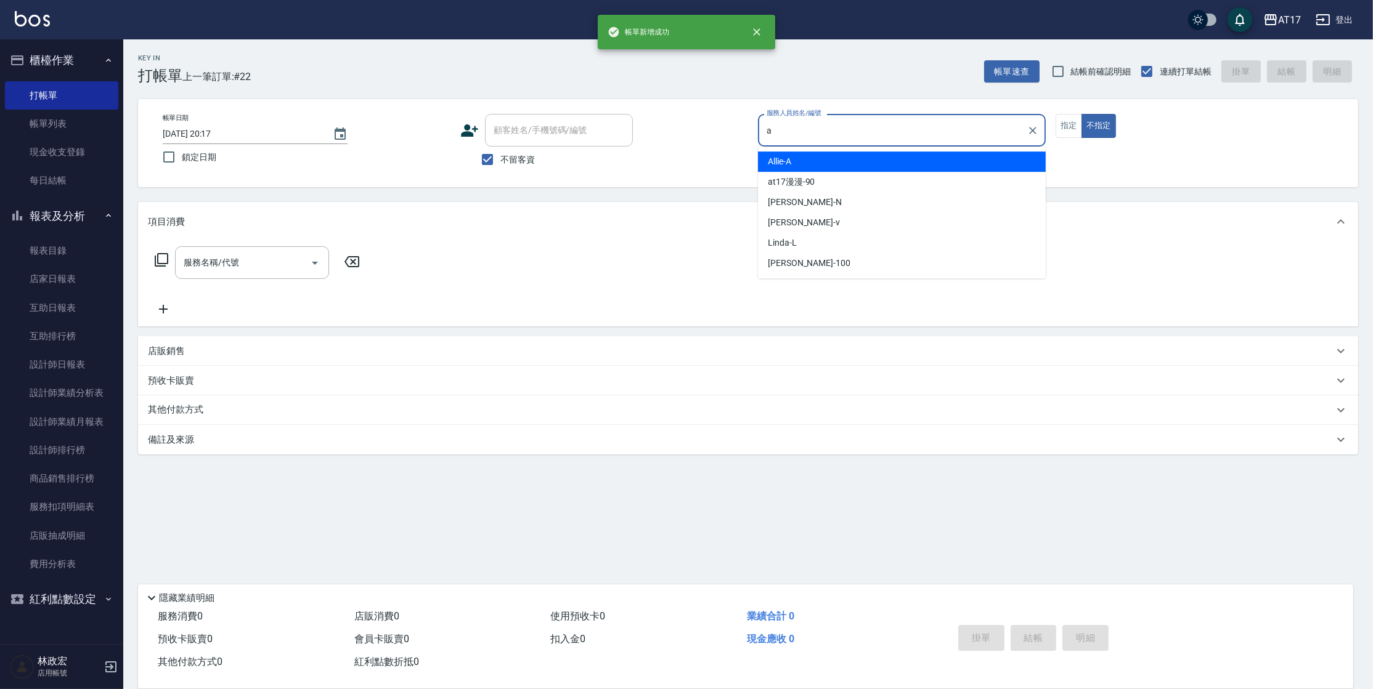
type input "Allie-A"
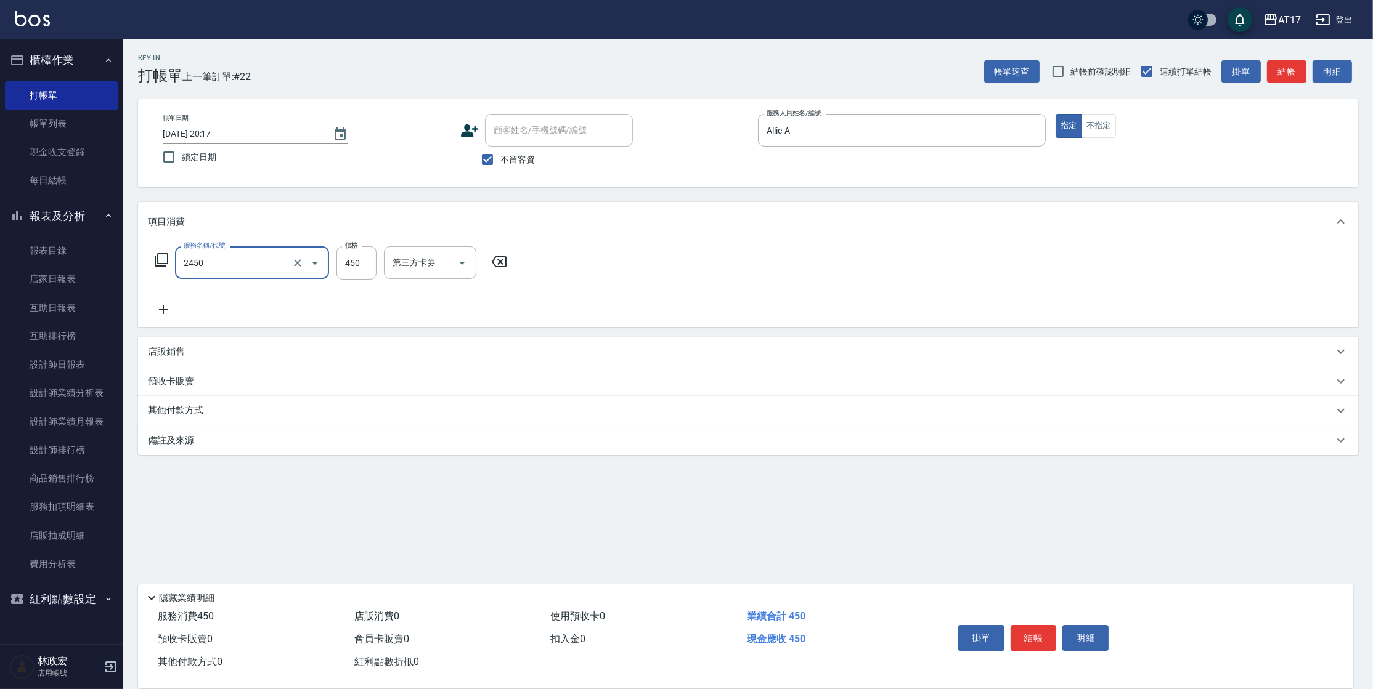
type input "C剪髮套餐(2450)"
type input "瑄-27"
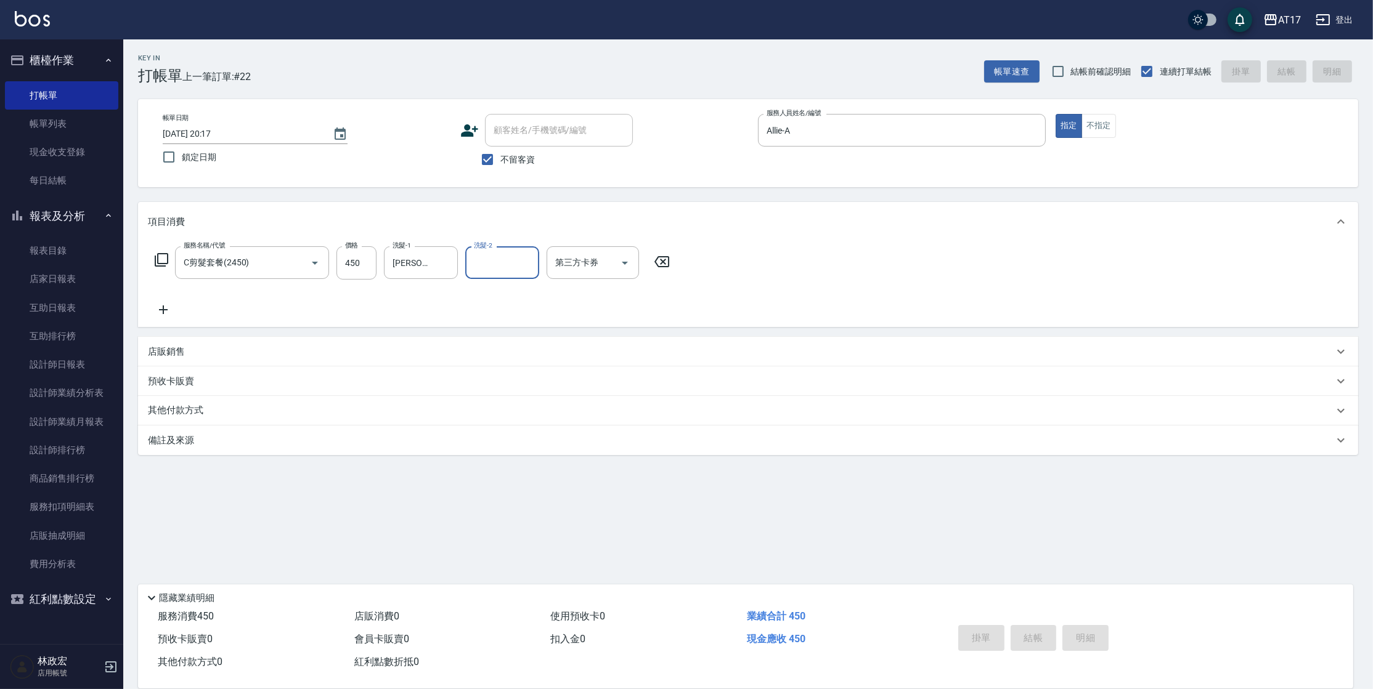
type input "2025/10/12 20:18"
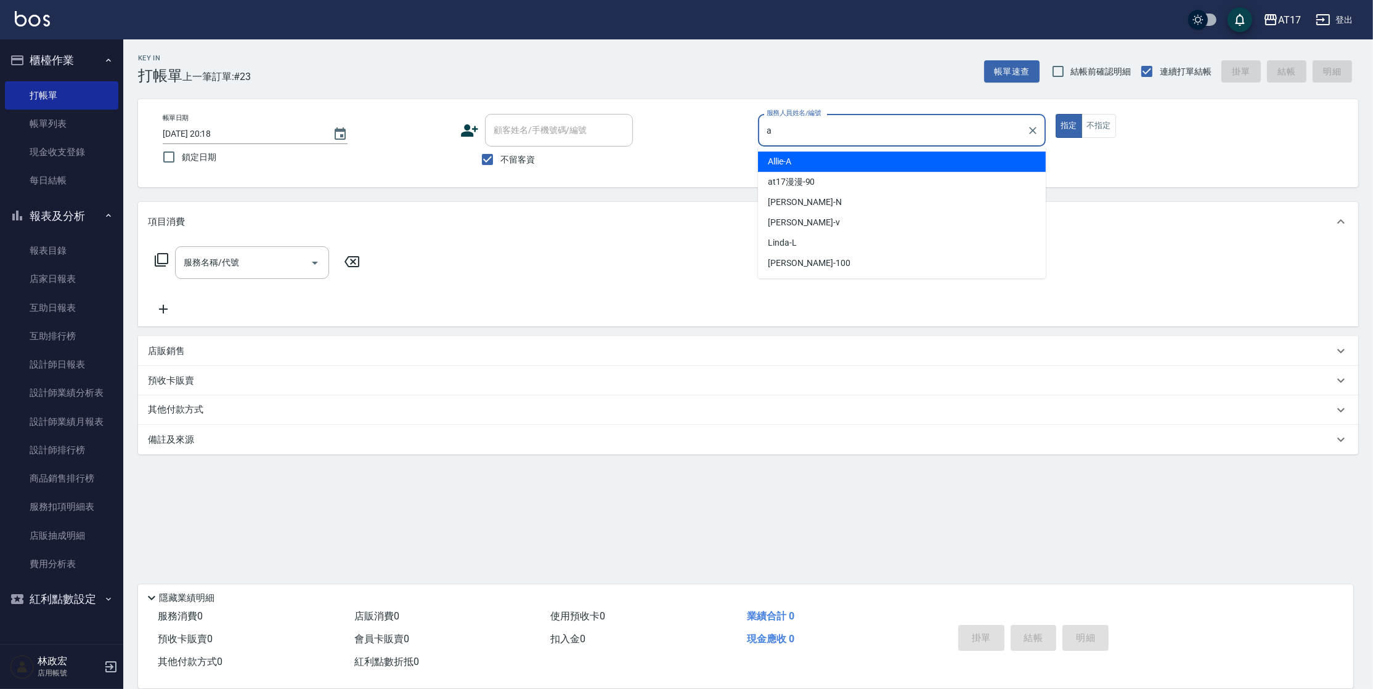
type input "Allie-A"
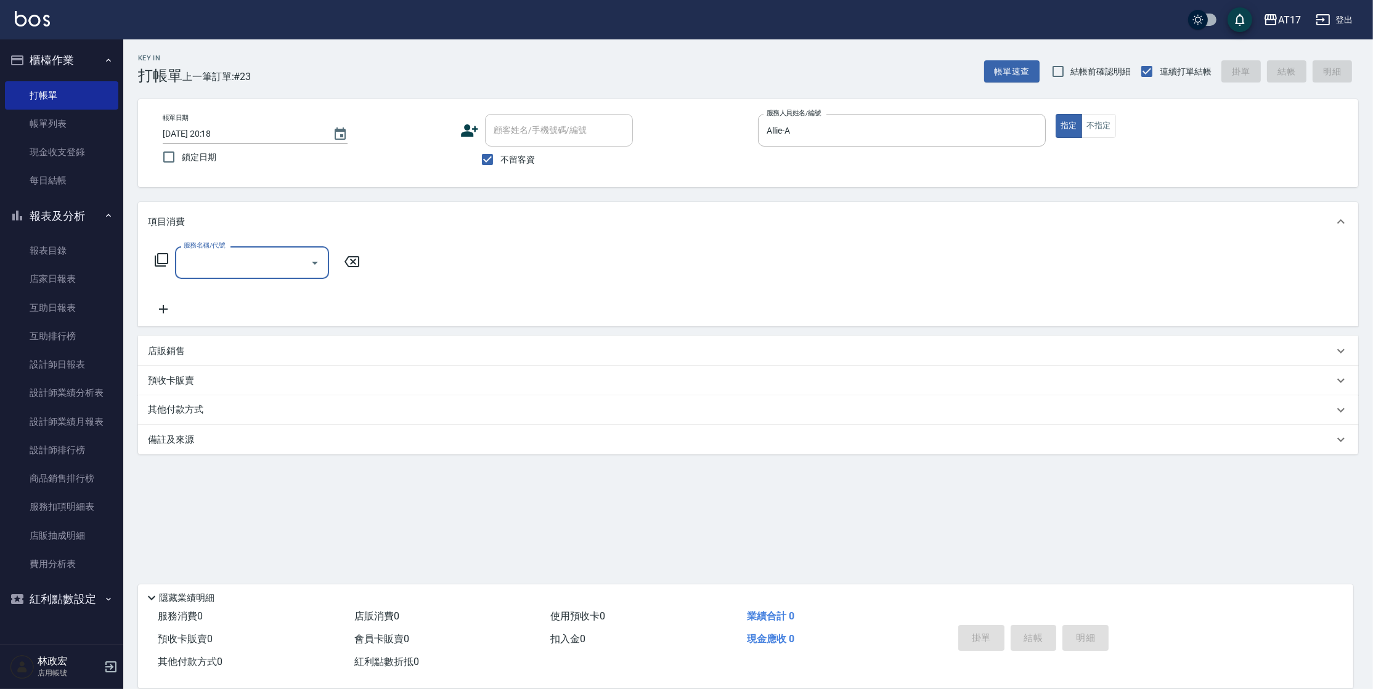
click at [164, 258] on icon at bounding box center [161, 260] width 15 height 15
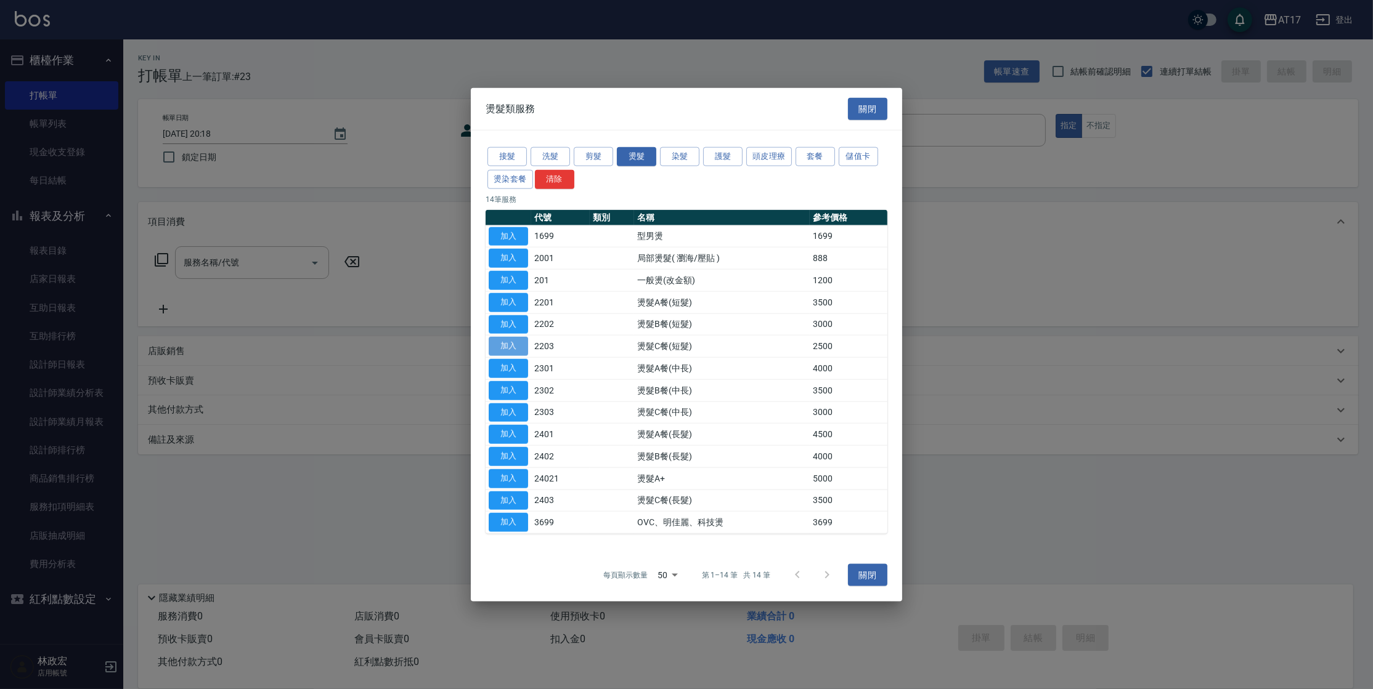
click at [511, 348] on button "加入" at bounding box center [508, 346] width 39 height 19
type input "燙髮C餐(短髮)(2203)"
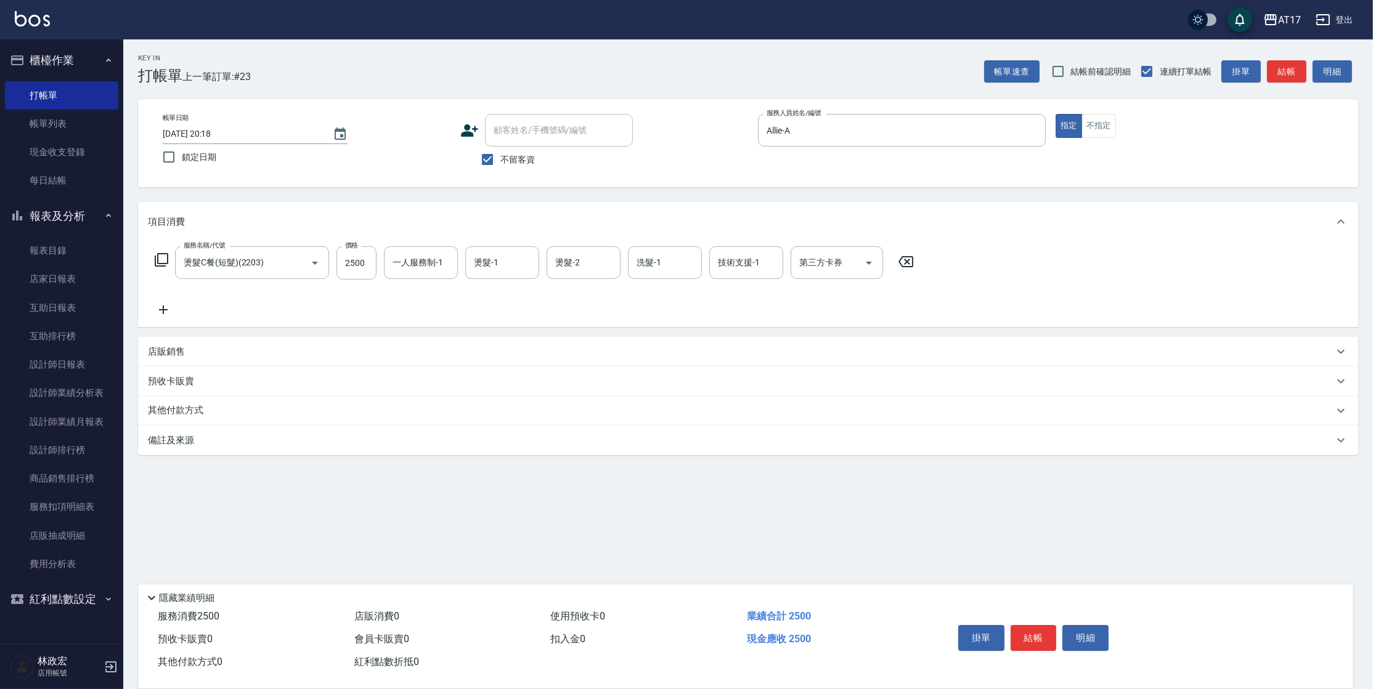
click at [160, 261] on icon at bounding box center [161, 260] width 15 height 15
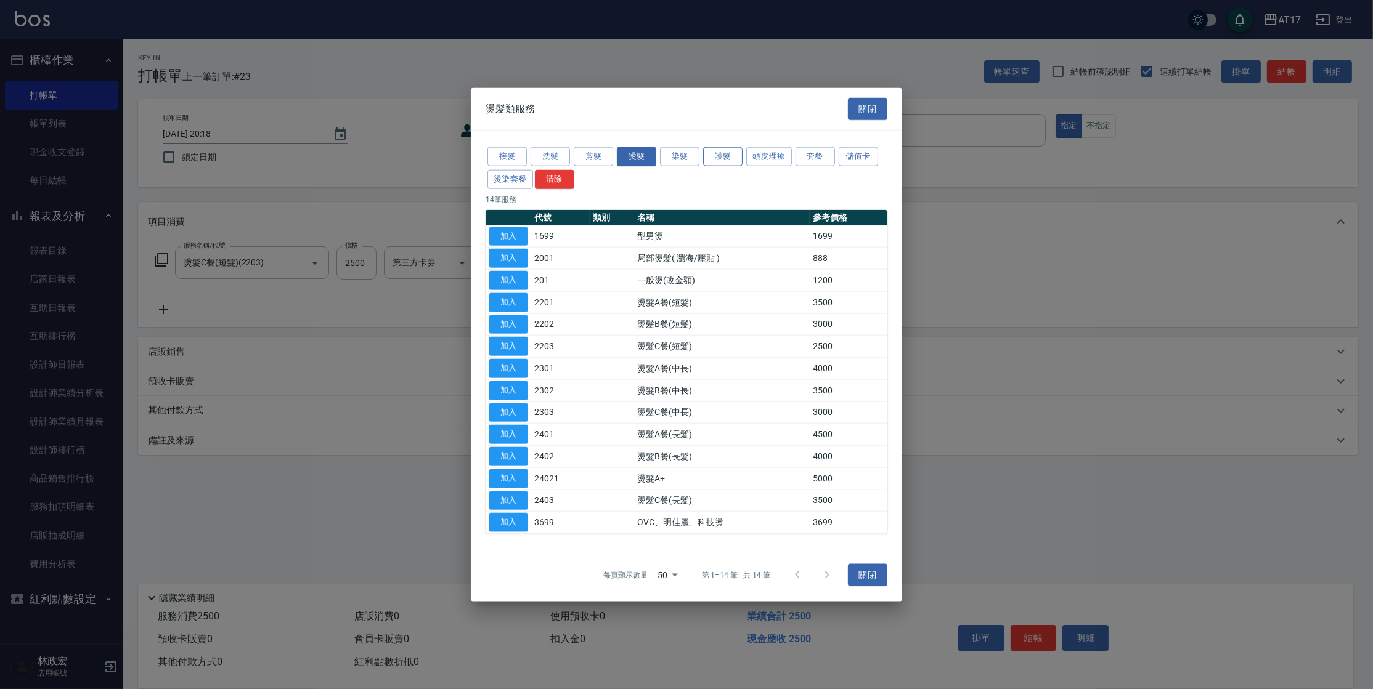
click at [720, 152] on button "護髮" at bounding box center [722, 156] width 39 height 19
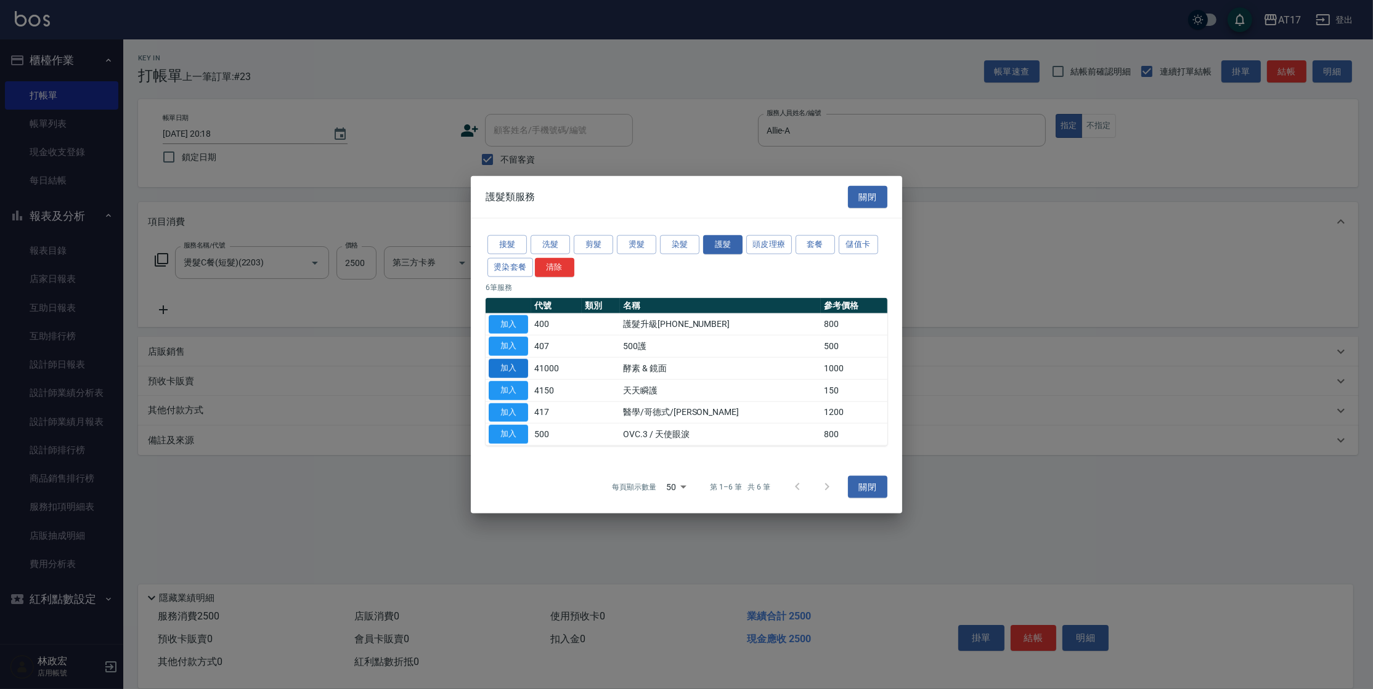
click at [518, 410] on button "加入" at bounding box center [508, 412] width 39 height 19
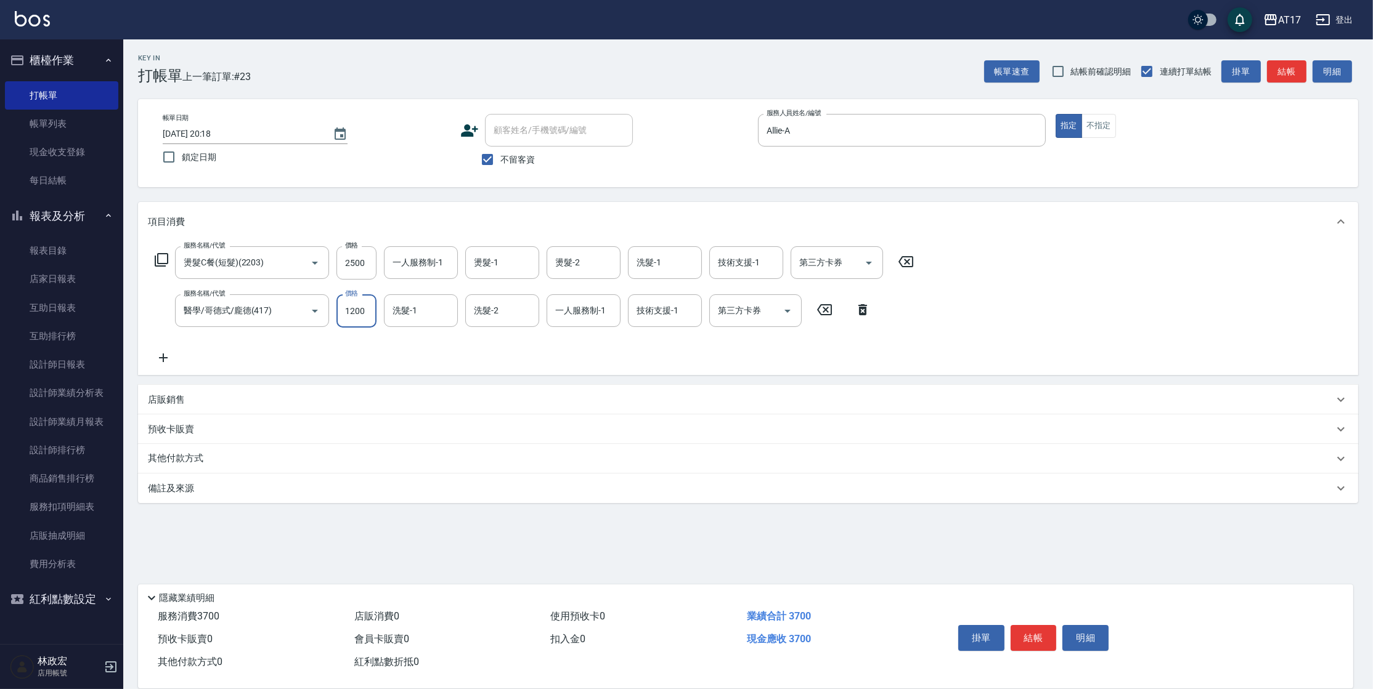
click at [362, 318] on input "1200" at bounding box center [356, 310] width 40 height 33
type input "1500"
type input "瑄-27"
type input "Allie-A"
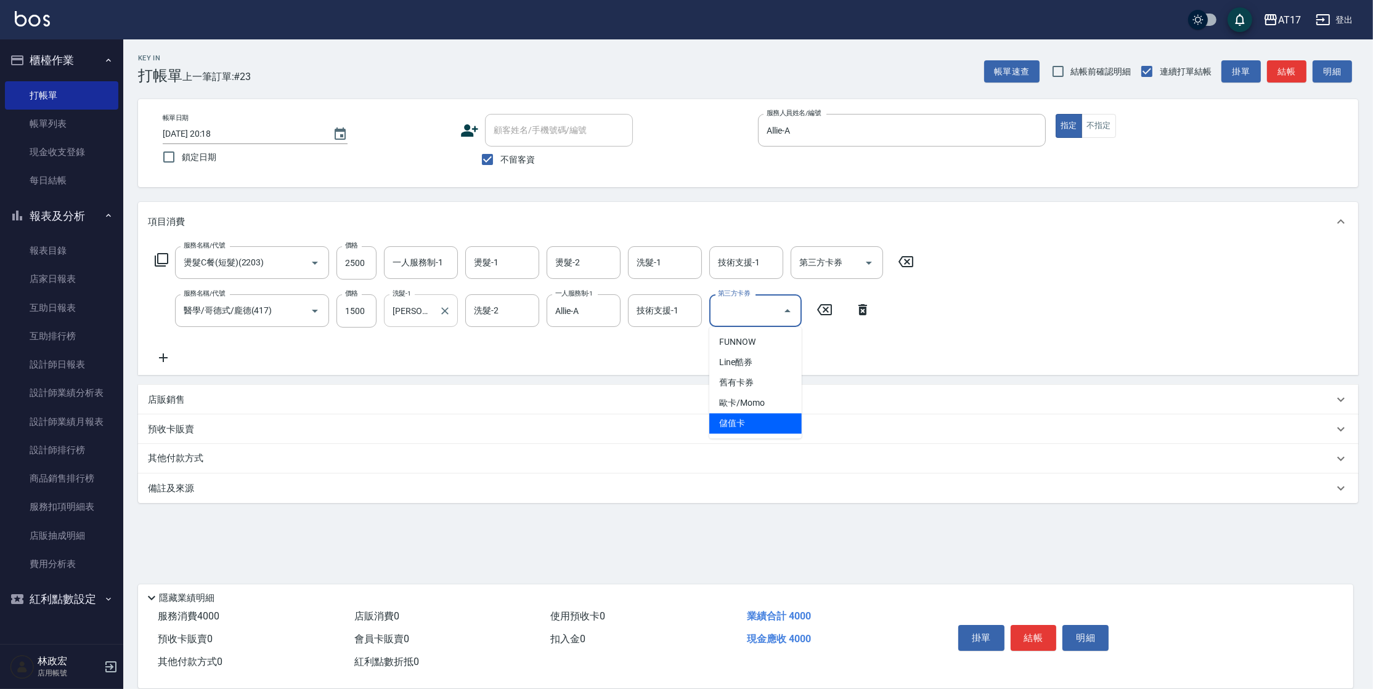
type input "儲值卡"
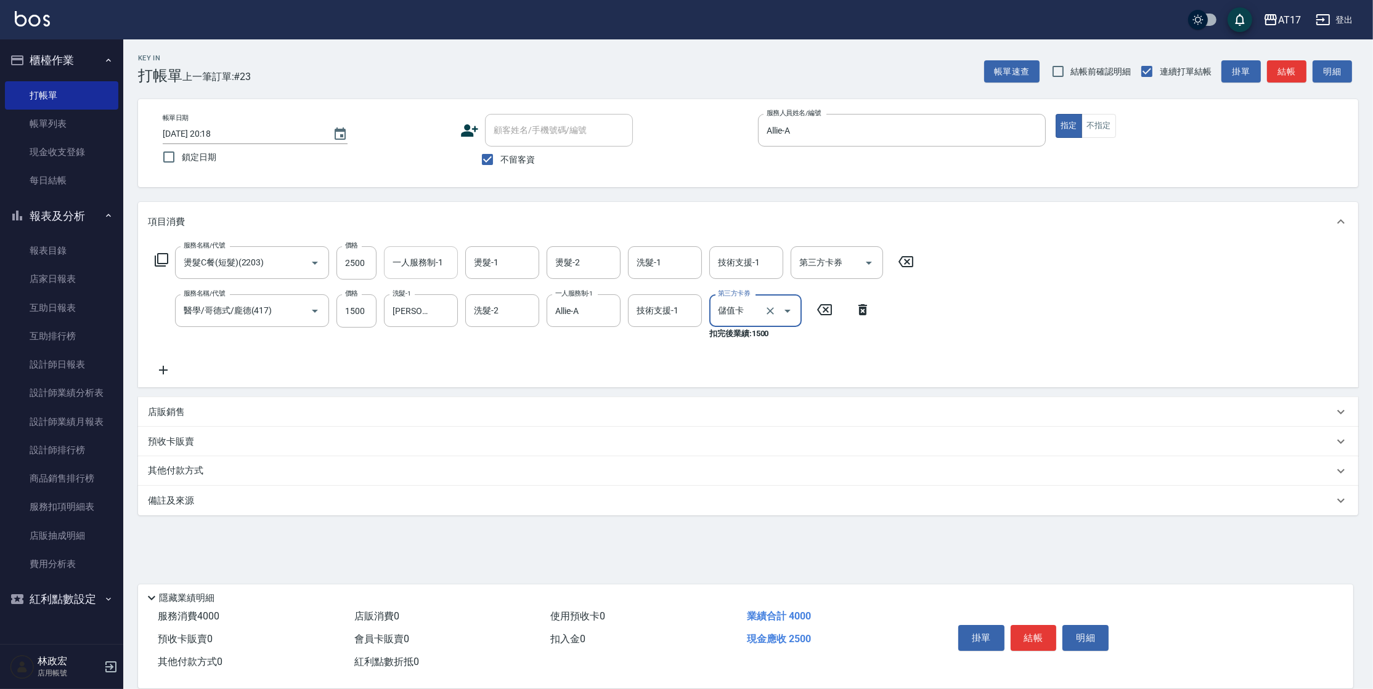
click at [425, 261] on input "一人服務制-1" at bounding box center [420, 263] width 63 height 22
type input "Allie-A"
type input "瑄-27"
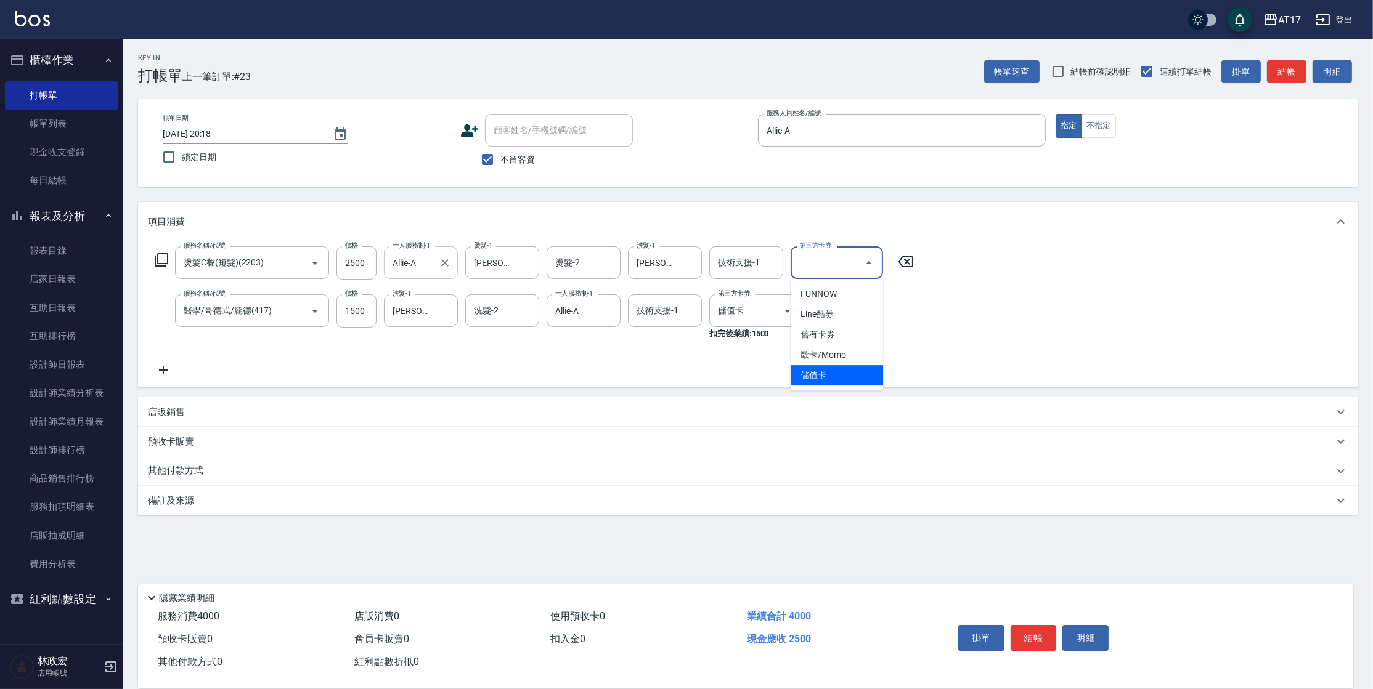
type input "儲值卡"
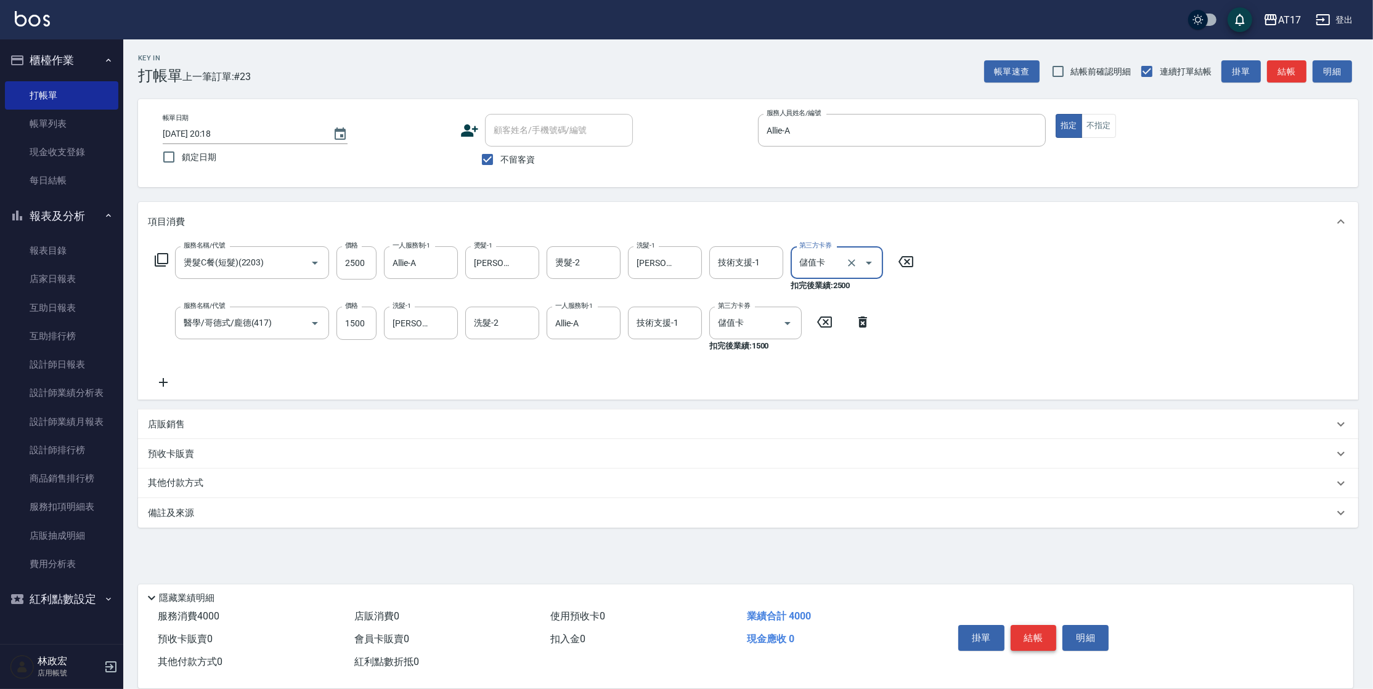
click at [1024, 634] on button "結帳" at bounding box center [1033, 638] width 46 height 26
type input "2025/10/12 20:19"
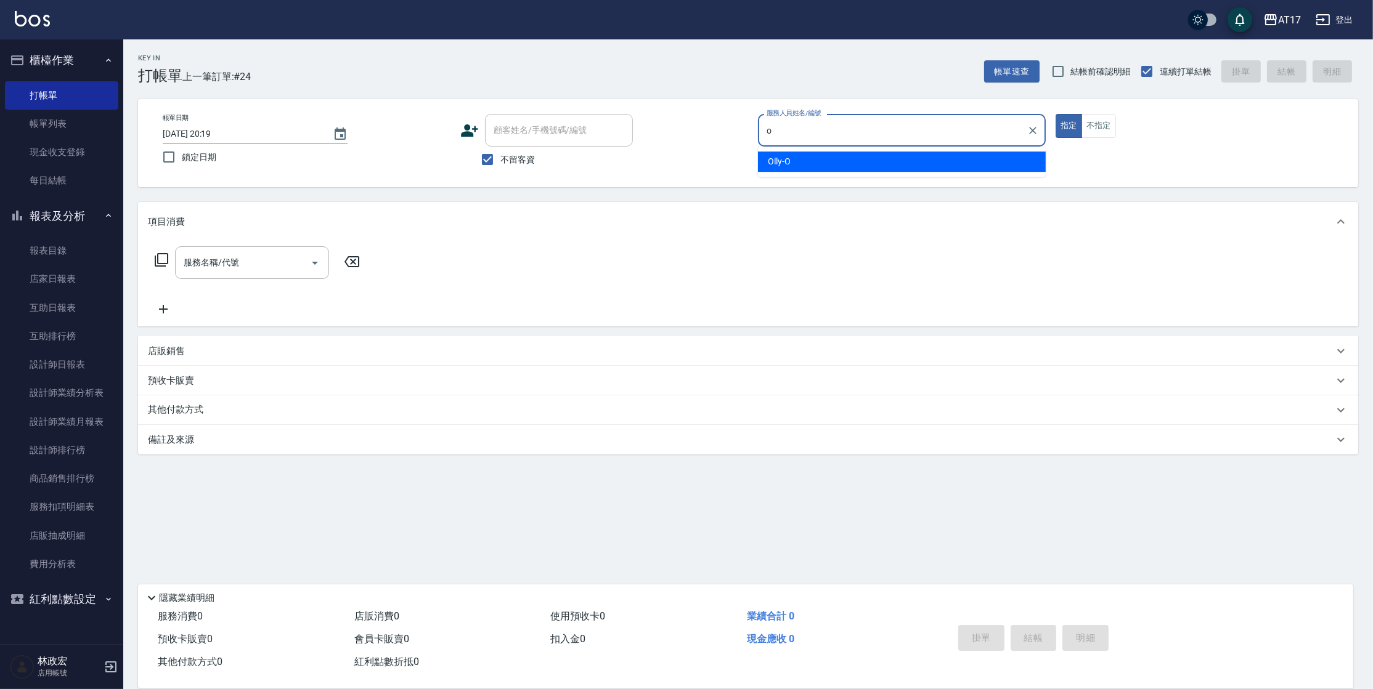
type input "Olly-O"
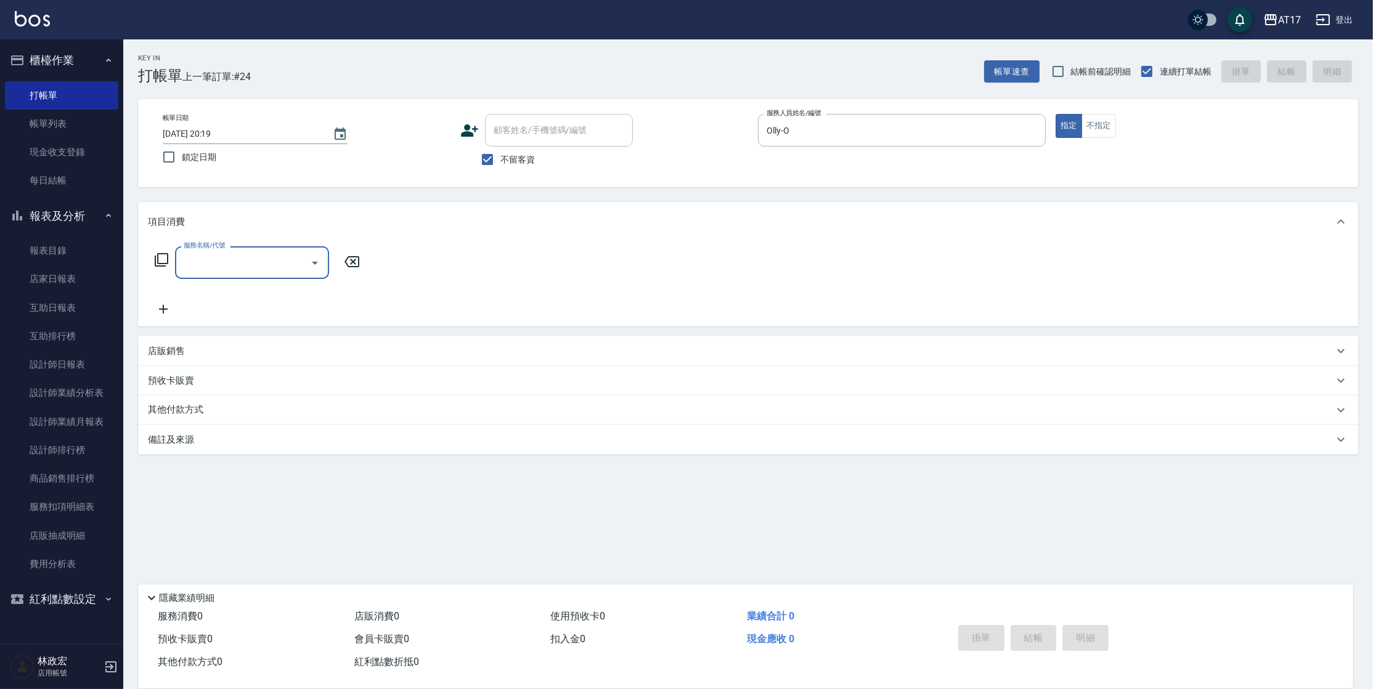
type input "o"
type input "一般燙(改金額)(201)"
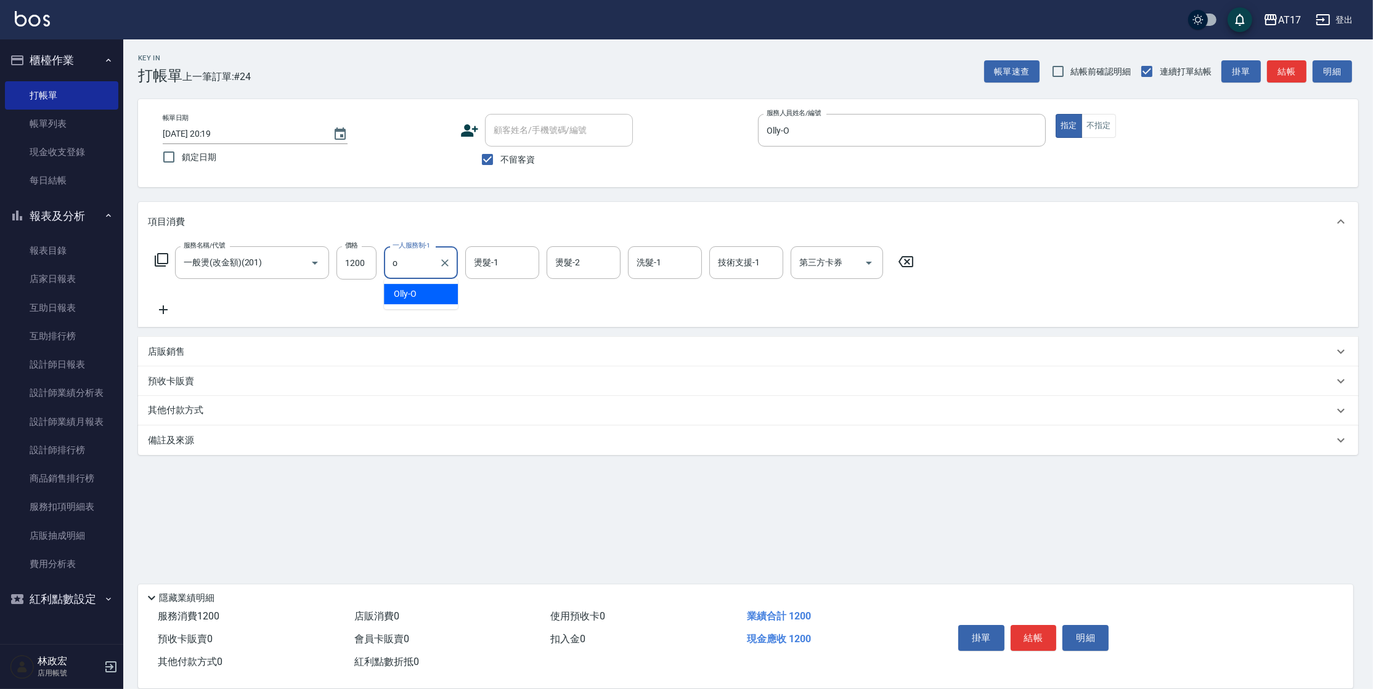
type input "Olly-O"
type input "雪莉-55"
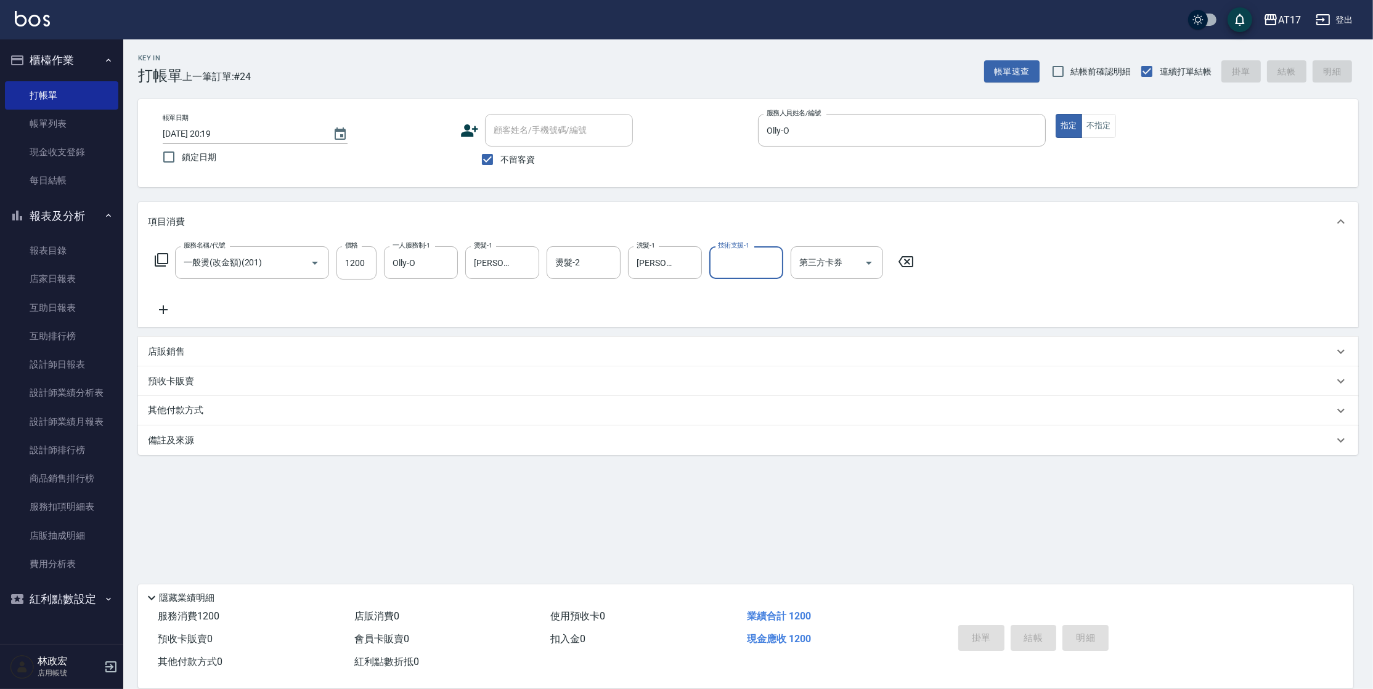
type input "2025/10/12 20:20"
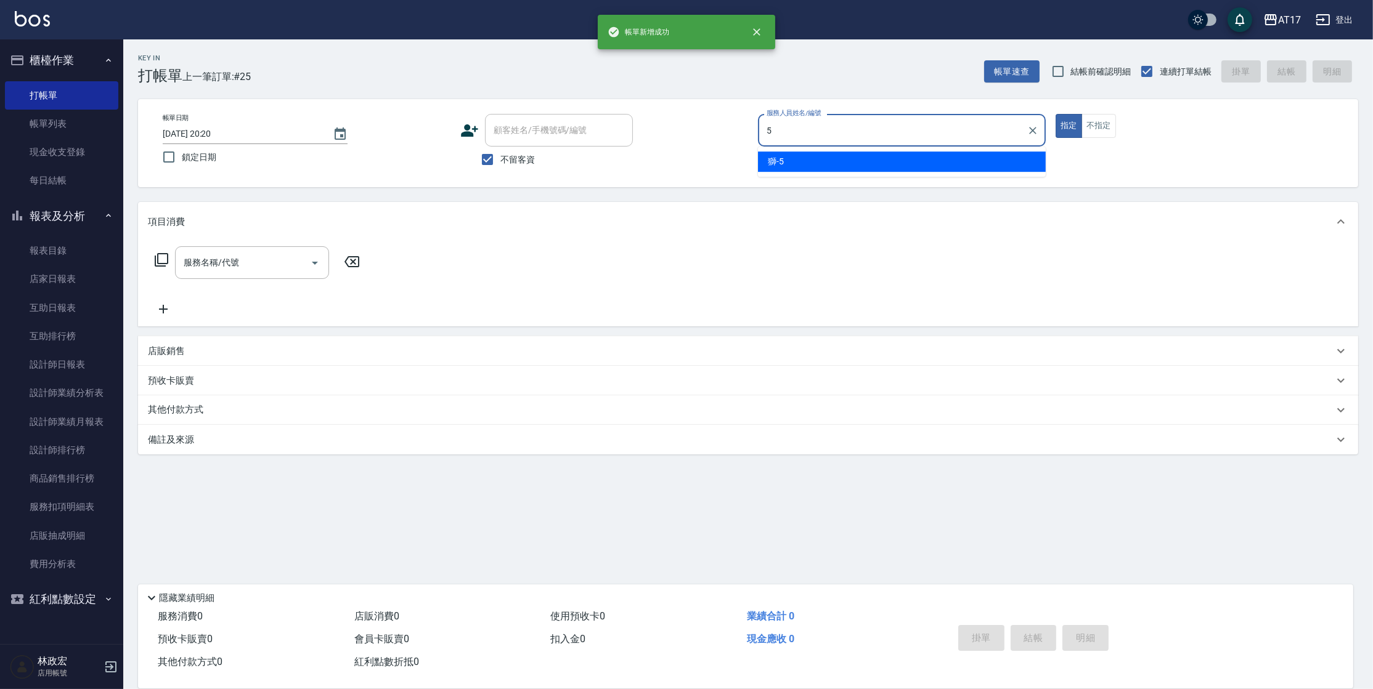
type input "獅-5"
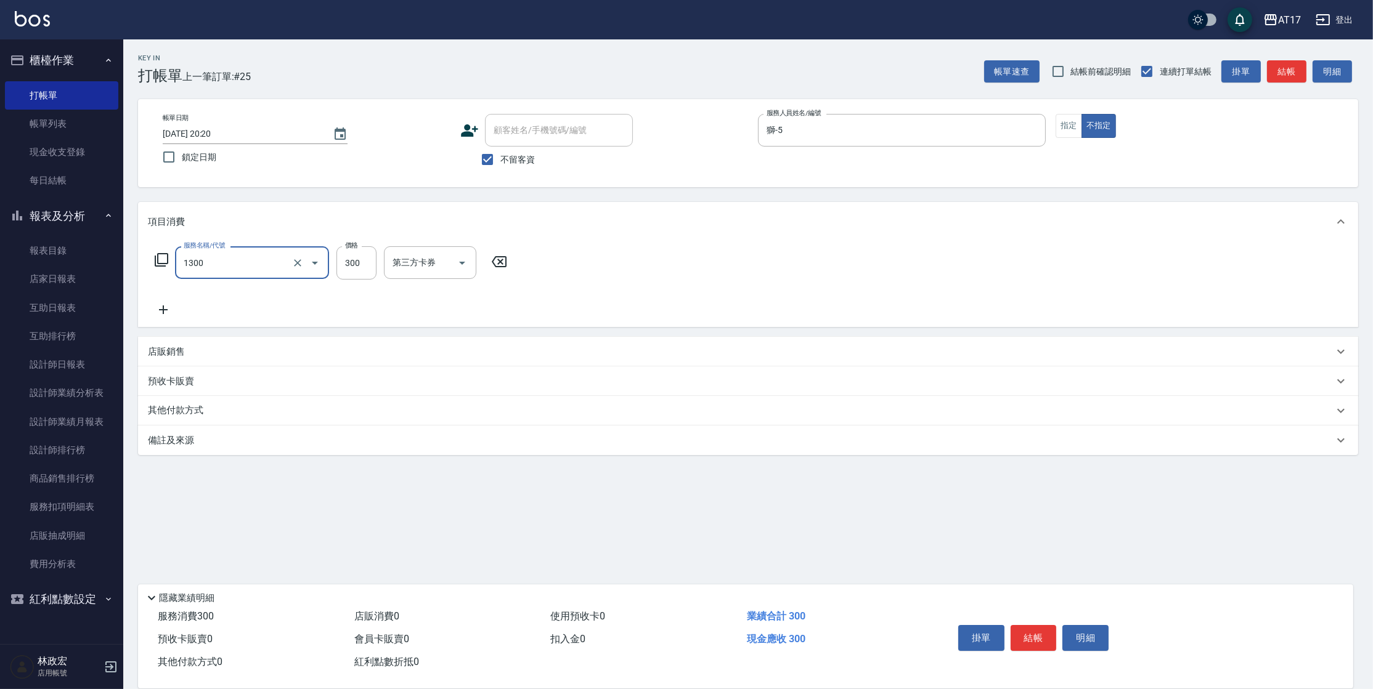
type input "一般洗髮(1300)"
type input "299"
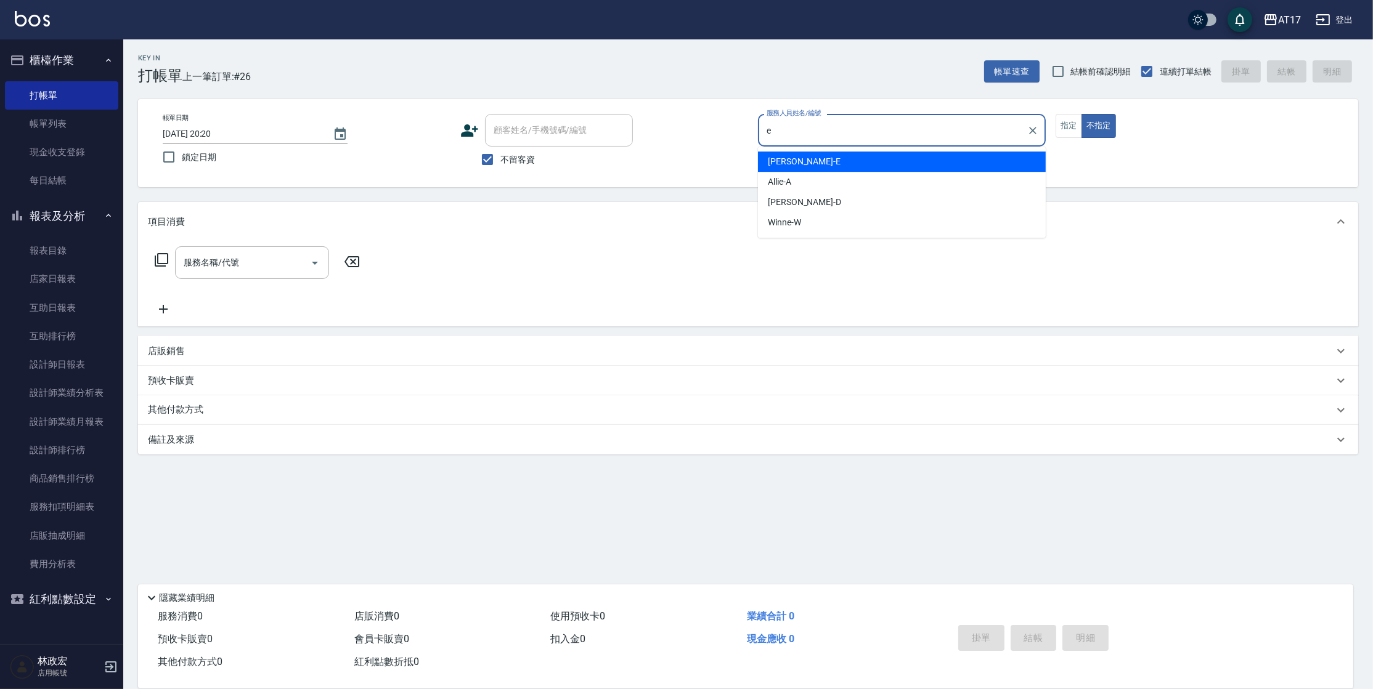
type input "Kelly-E"
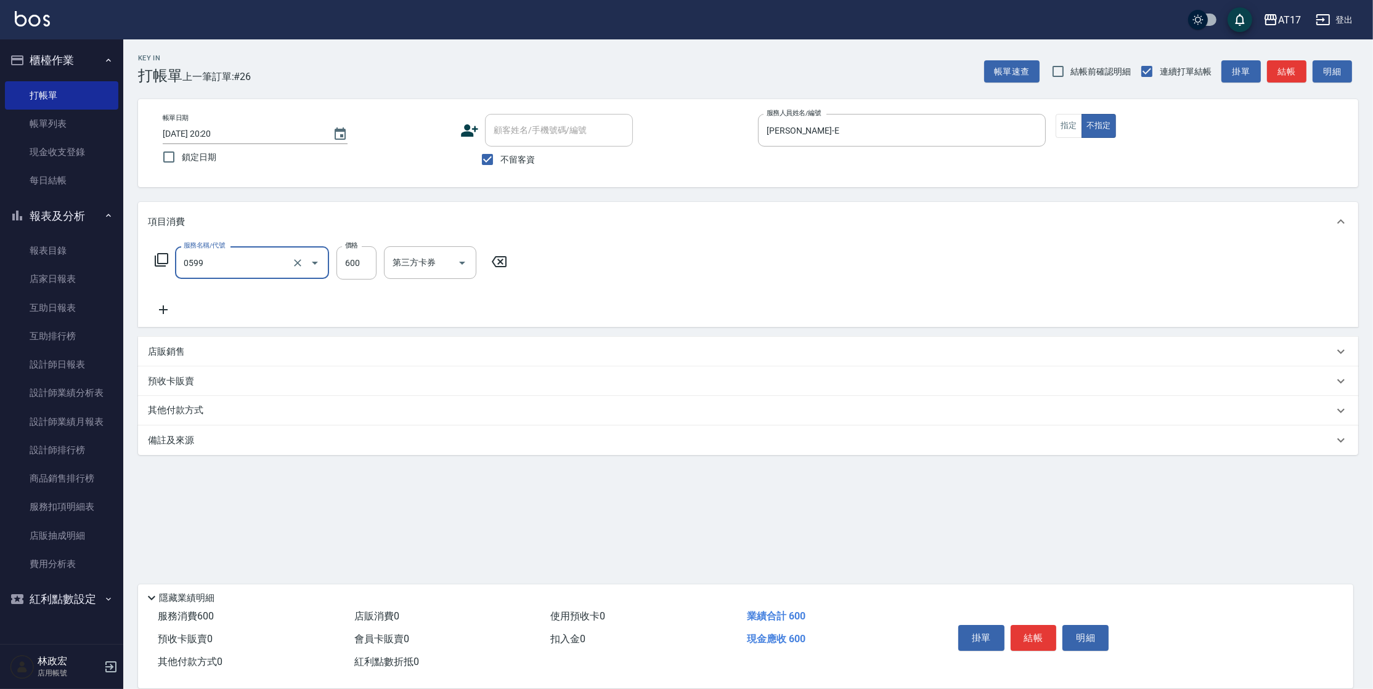
type input "精油-599(0599)"
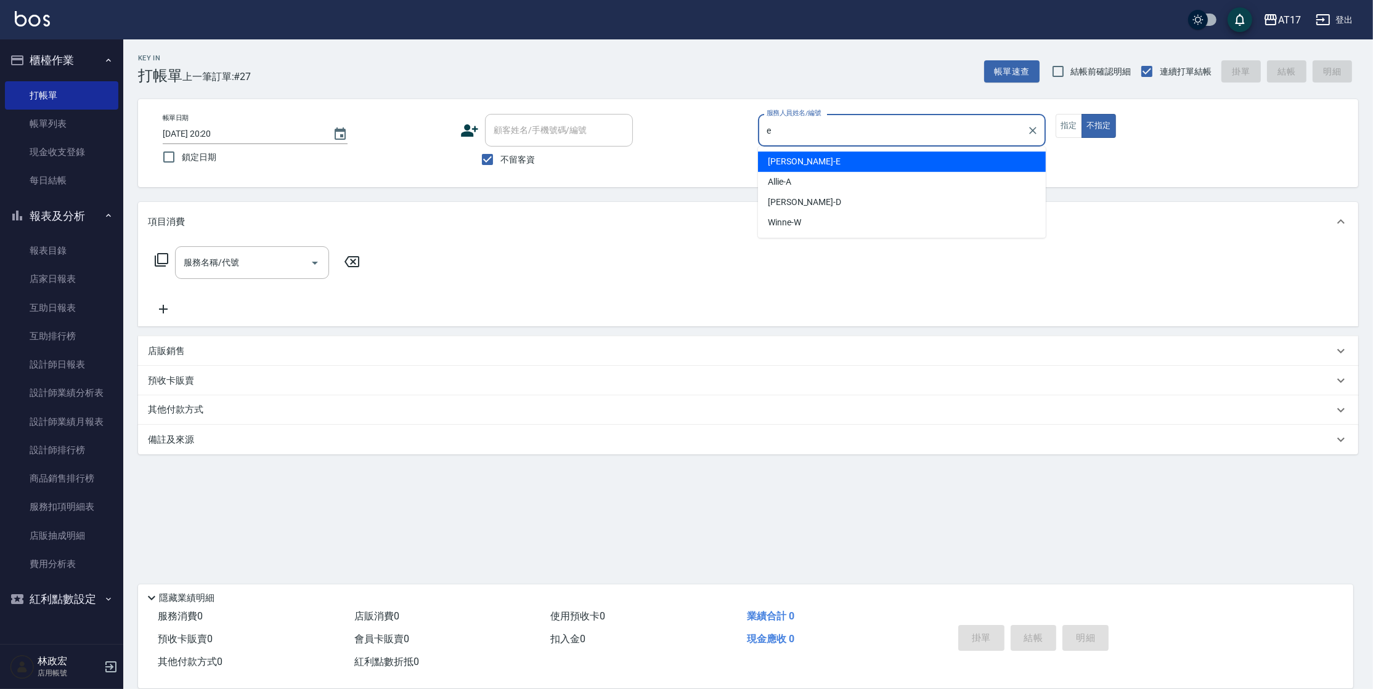
type input "Kelly-E"
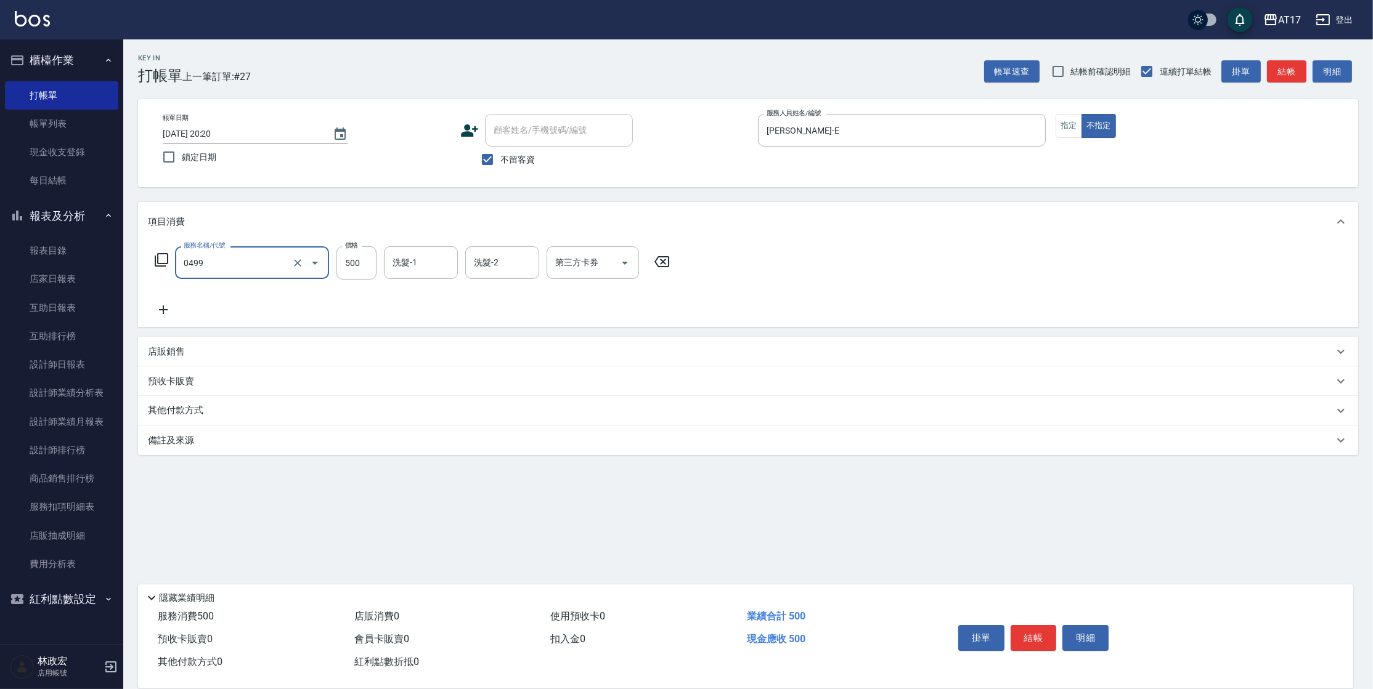
type input "去角質-499(0499)"
type input "淳-25"
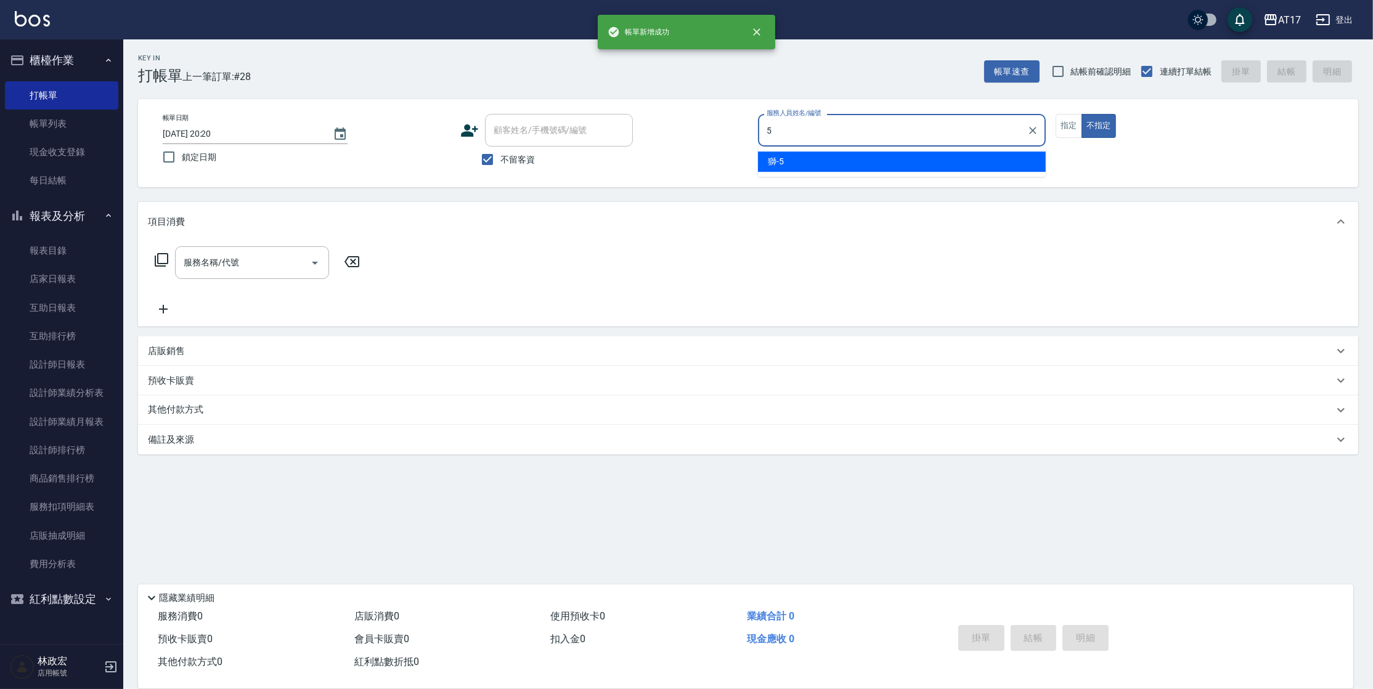
type input "獅-5"
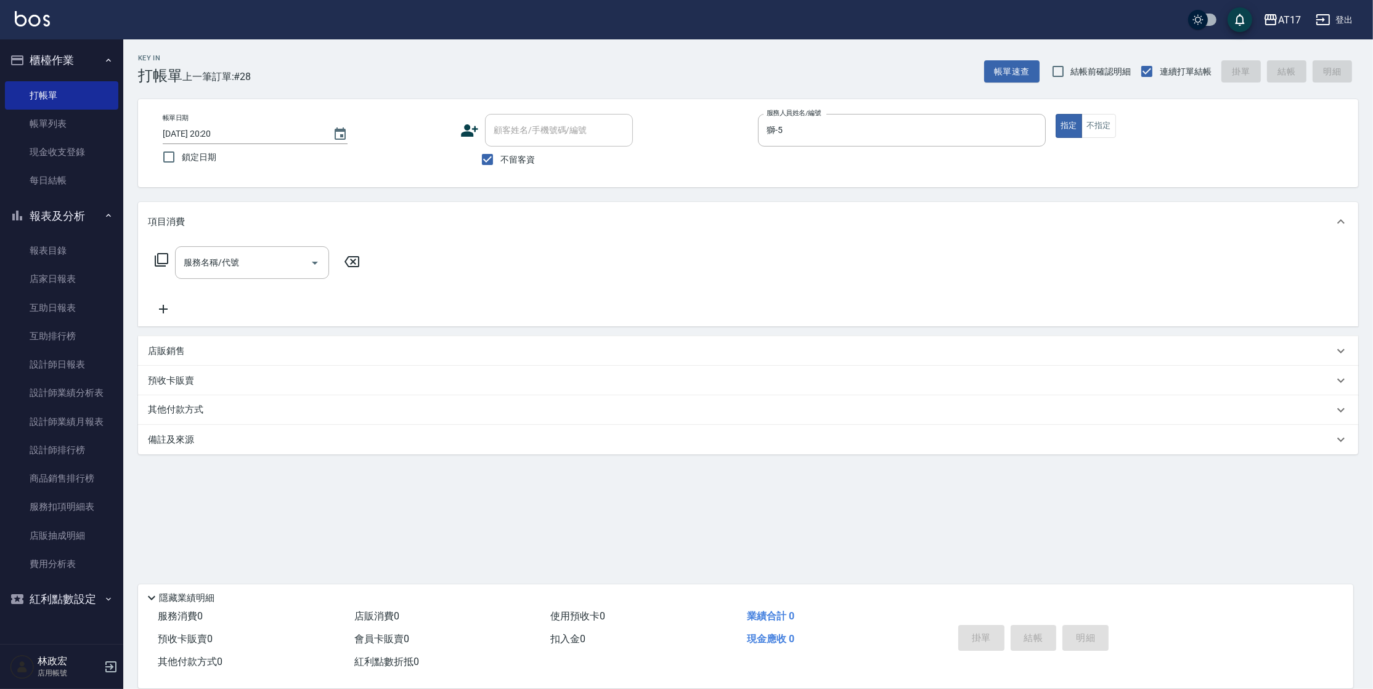
click at [166, 261] on icon at bounding box center [161, 260] width 15 height 15
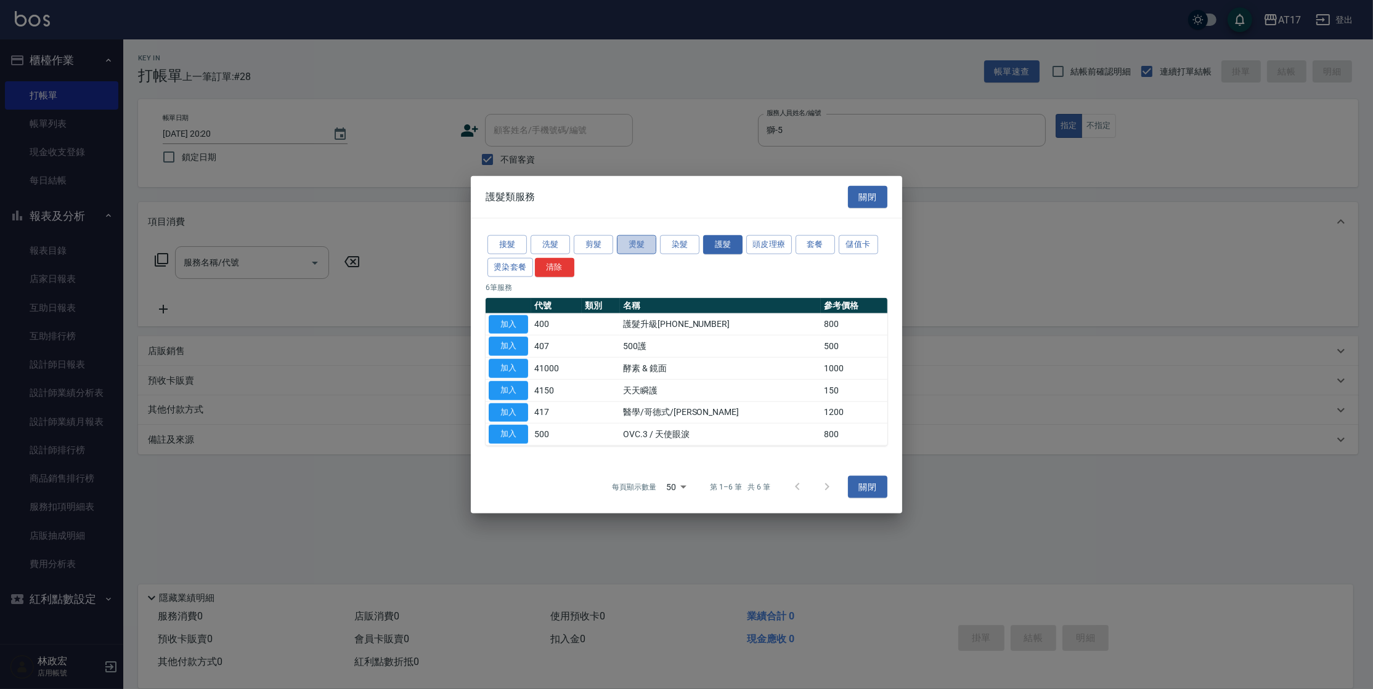
click at [631, 248] on button "燙髮" at bounding box center [636, 244] width 39 height 19
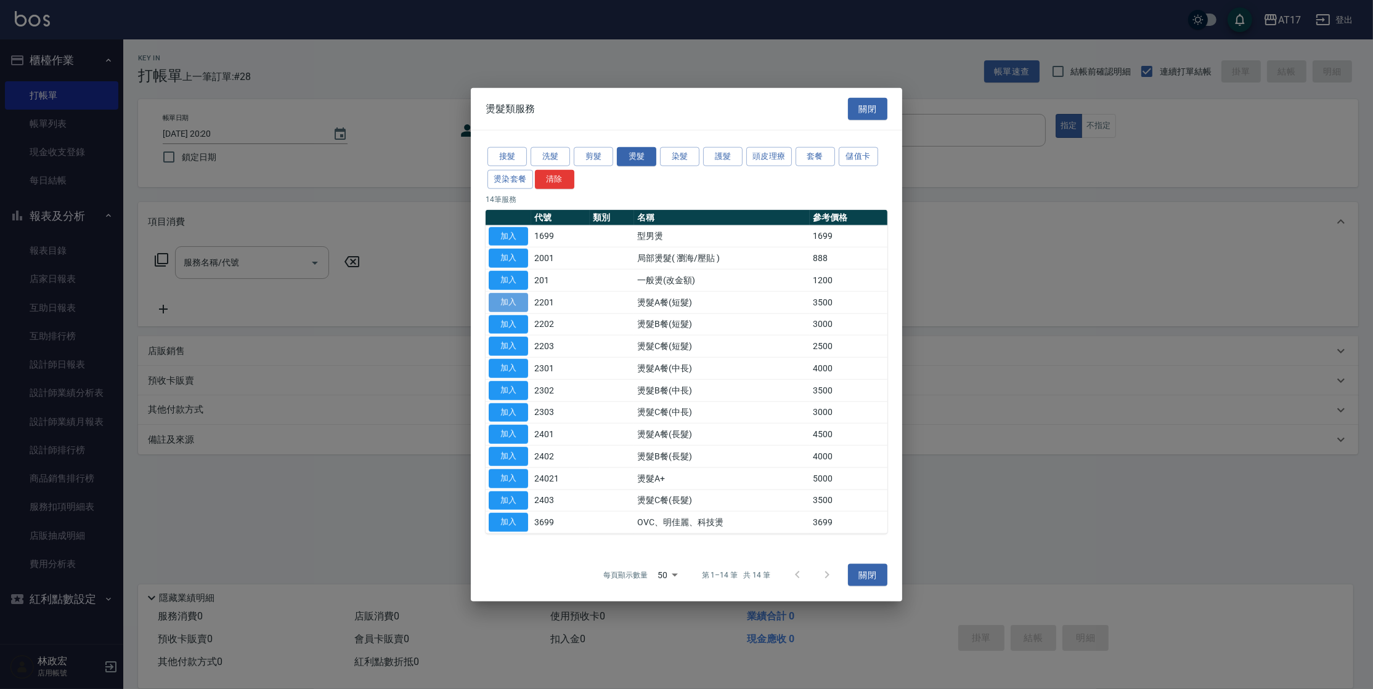
click at [510, 309] on button "加入" at bounding box center [508, 302] width 39 height 19
type input "燙髮A餐(短髮)(2201)"
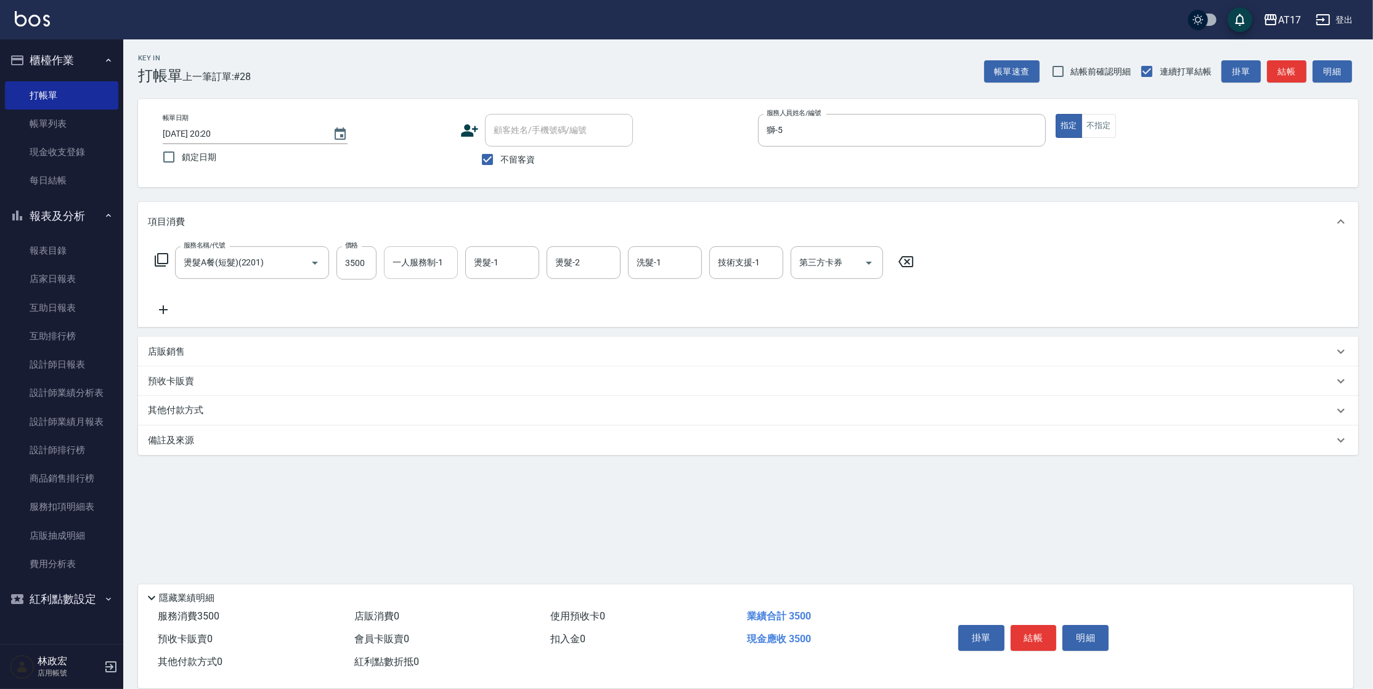
click at [416, 260] on input "一人服務制-1" at bounding box center [420, 263] width 63 height 22
type input "獅-5"
type input "陳思妤-22"
click at [676, 257] on input "洗髮-1" at bounding box center [664, 263] width 63 height 22
type input "陳思妤-22"
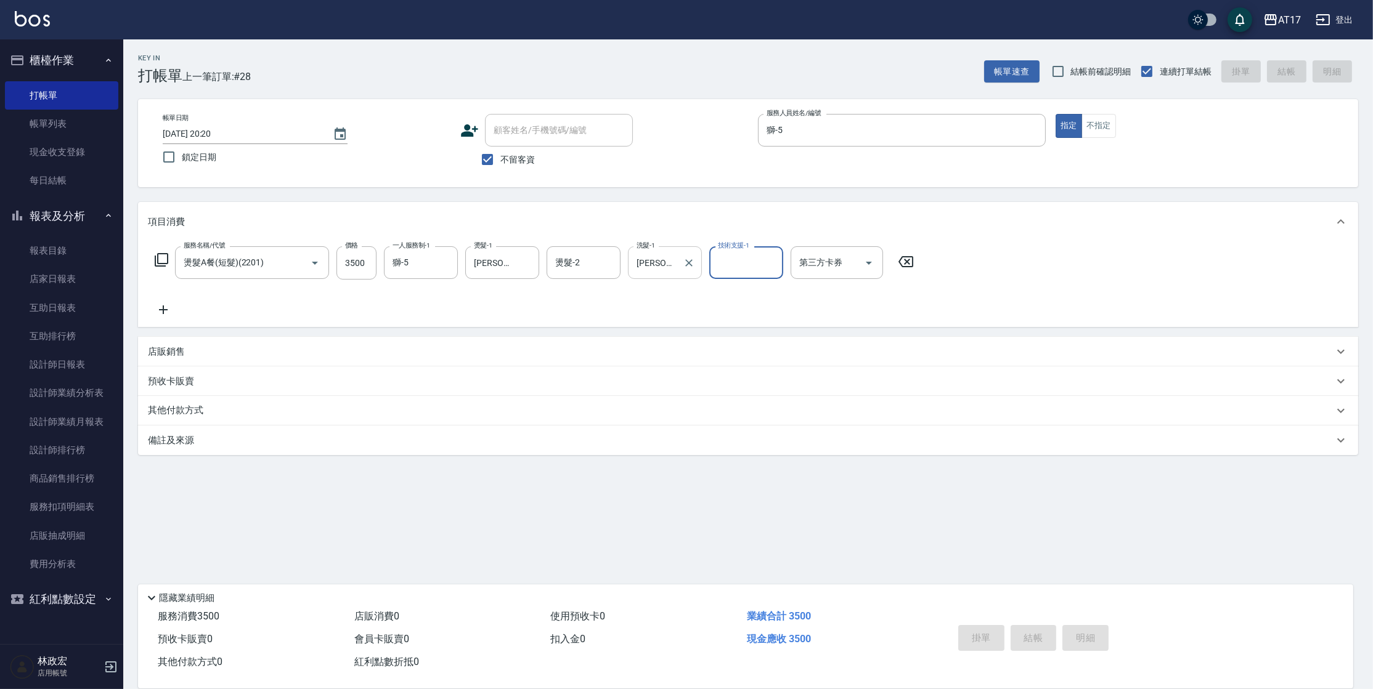
type input "2025/10/12 20:21"
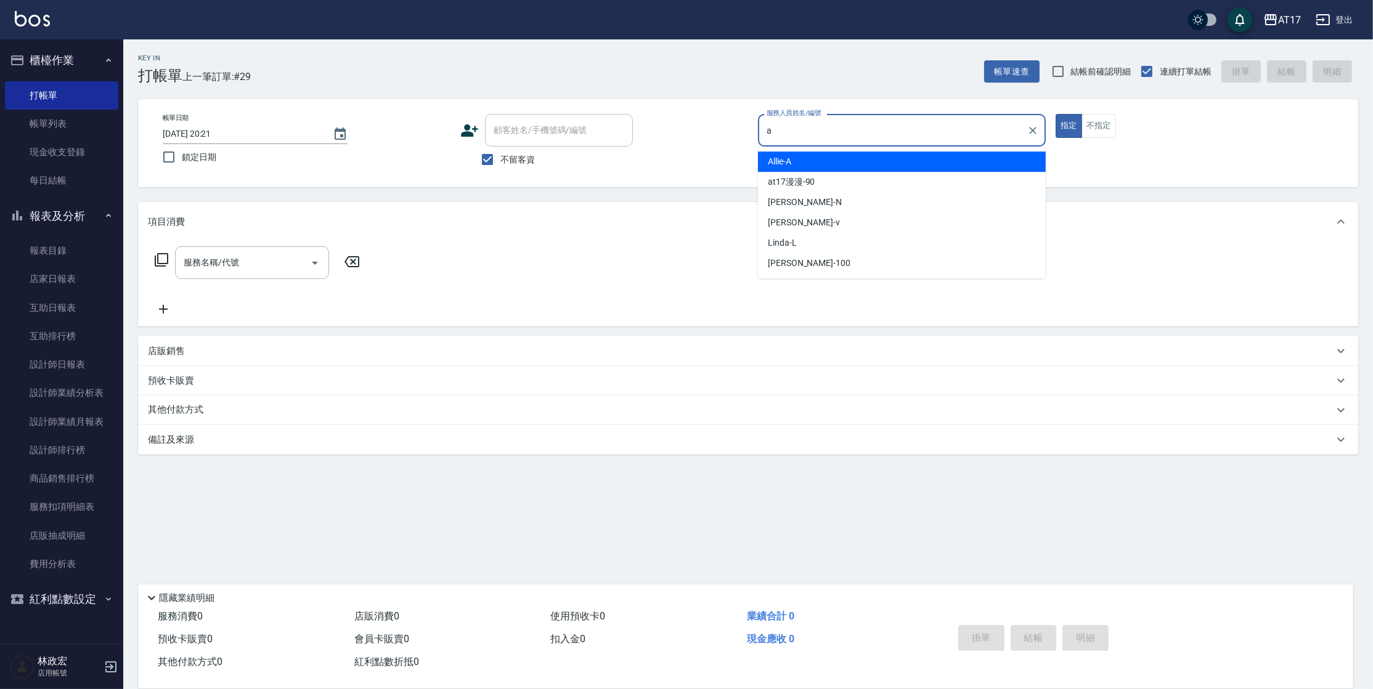
type input "Allie-A"
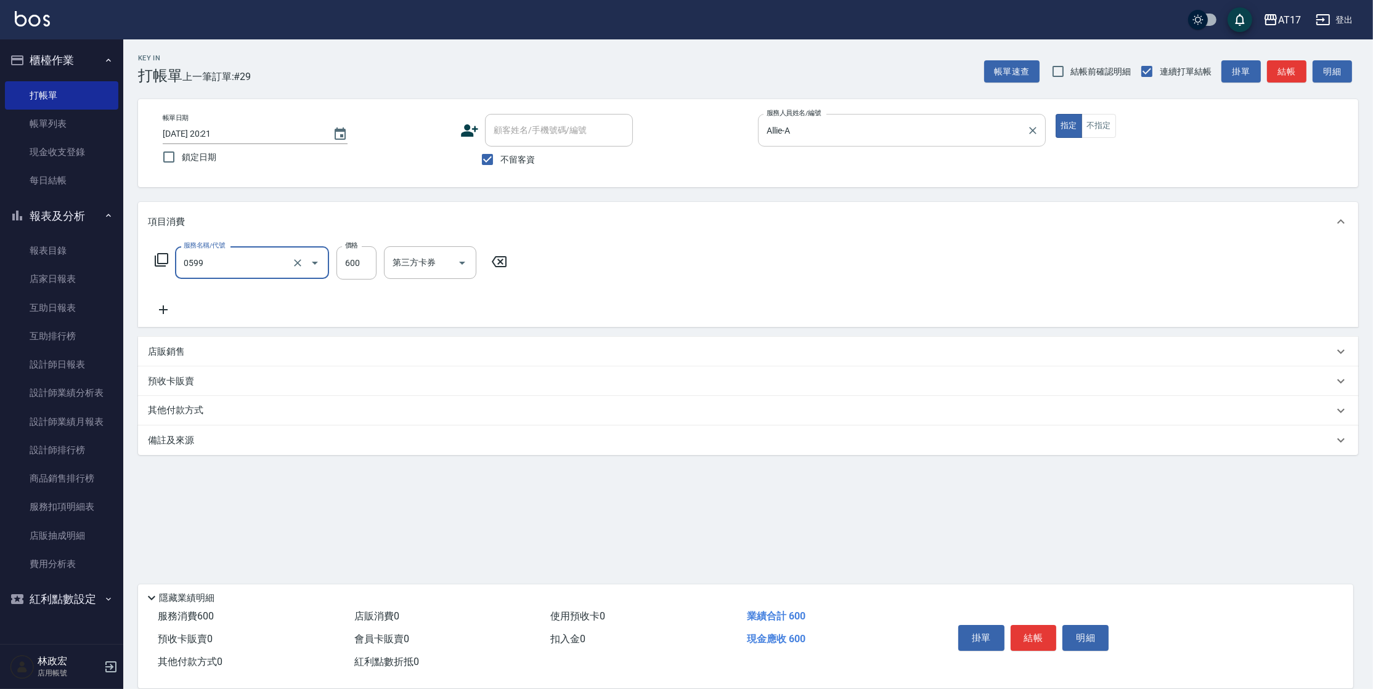
type input "精油-599(0599)"
type input "500"
type input "瑄-27"
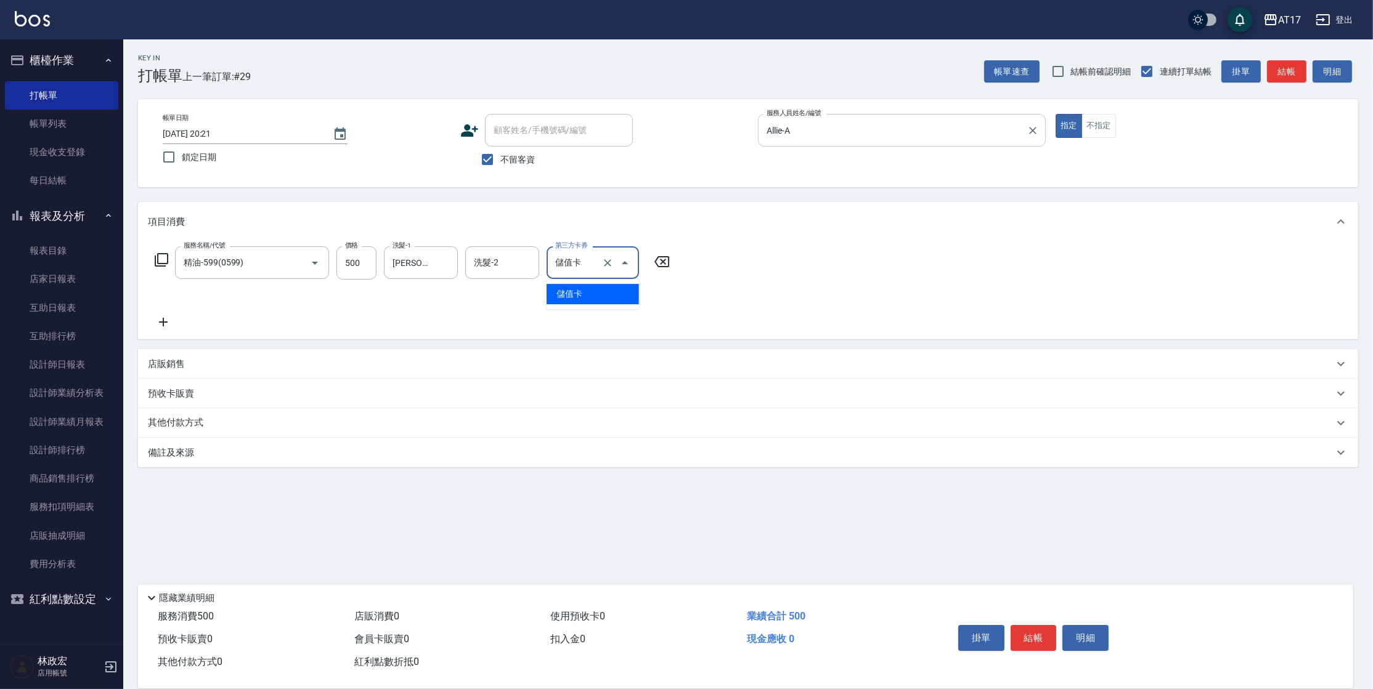
type input "儲值卡"
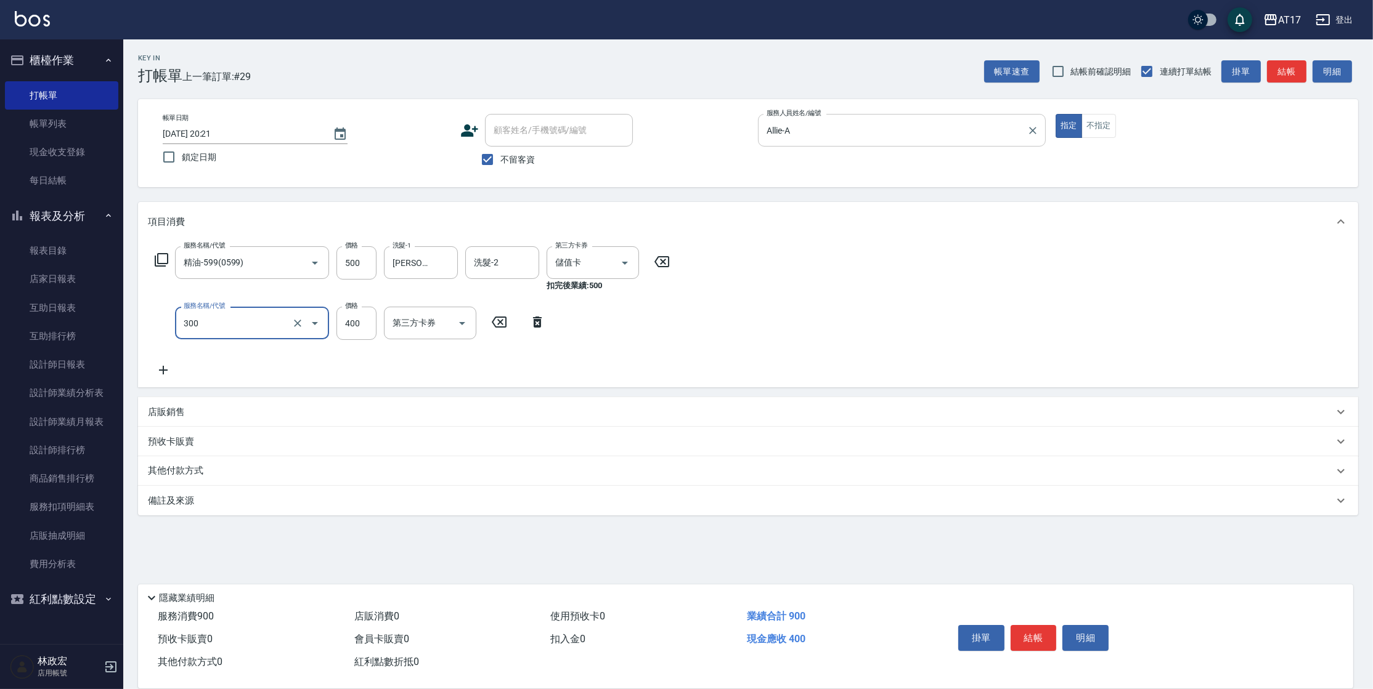
type input "特A剪髮(300)"
type input "300"
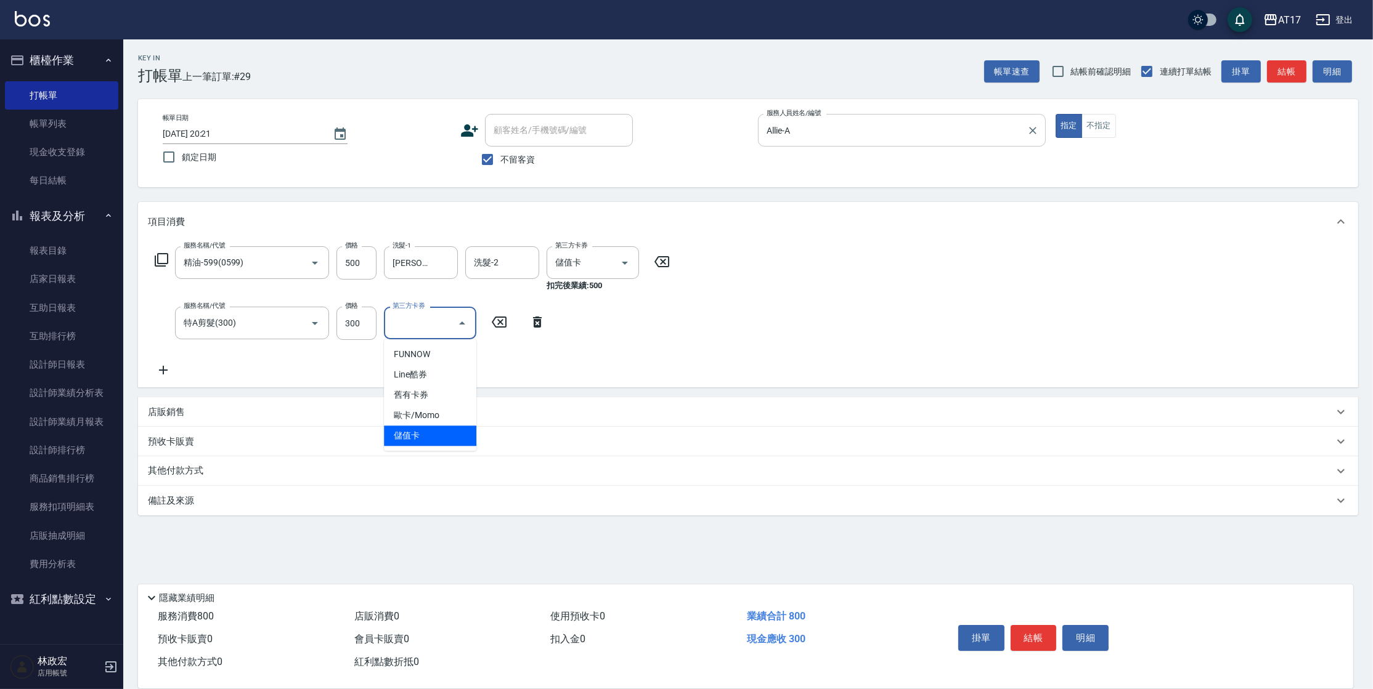
type input "儲值卡"
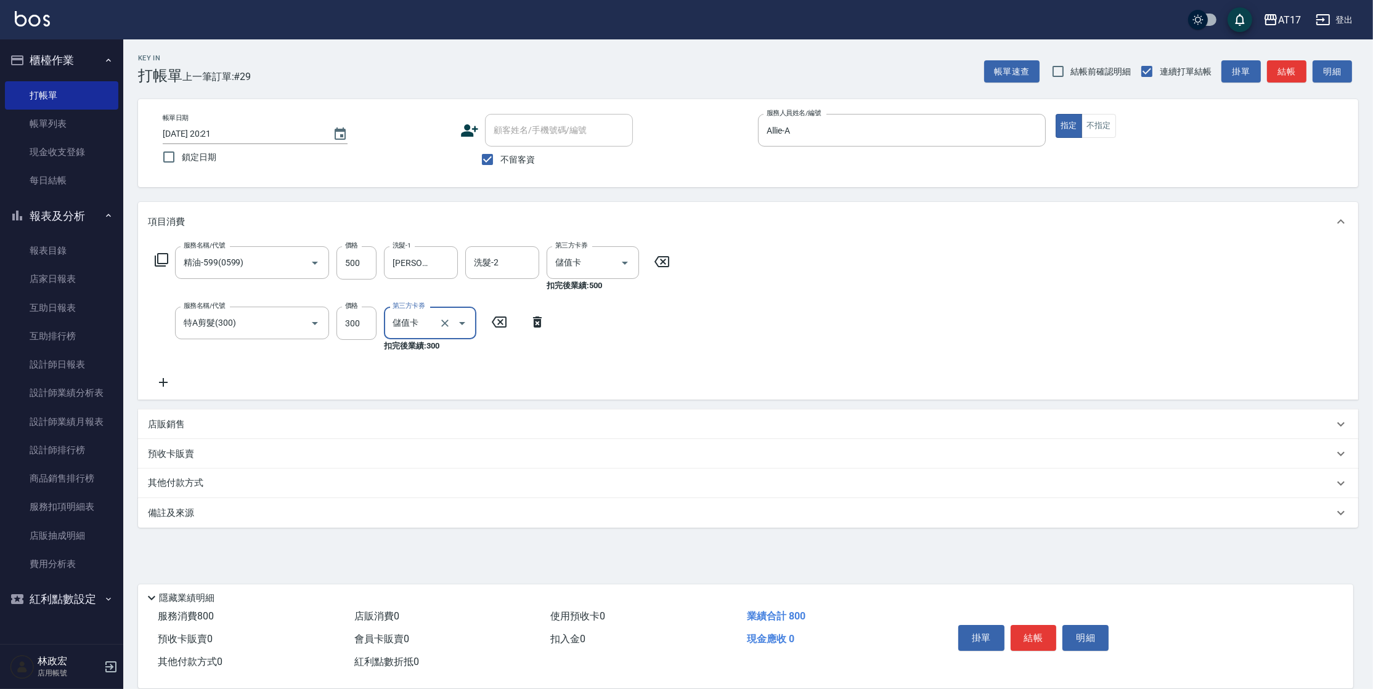
drag, startPoint x: 267, startPoint y: 425, endPoint x: 258, endPoint y: 442, distance: 18.7
click at [267, 425] on div "店販銷售" at bounding box center [740, 424] width 1185 height 13
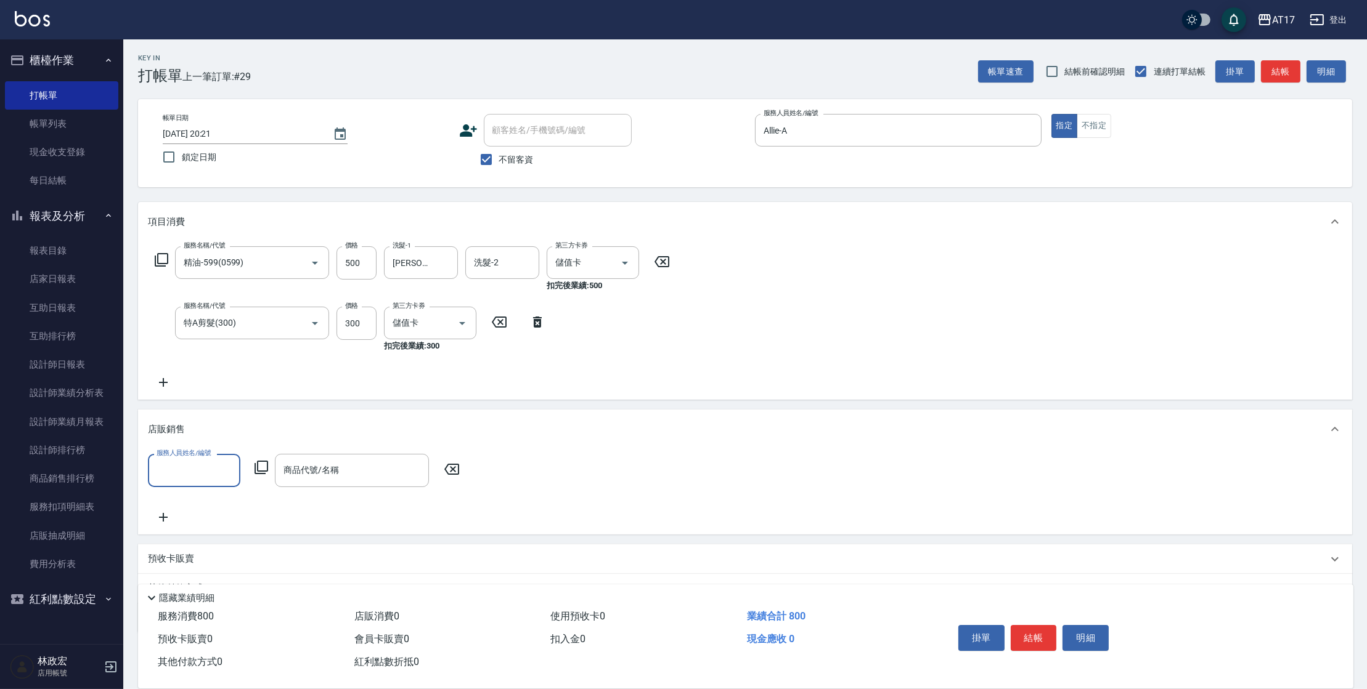
click at [258, 463] on icon at bounding box center [261, 467] width 15 height 15
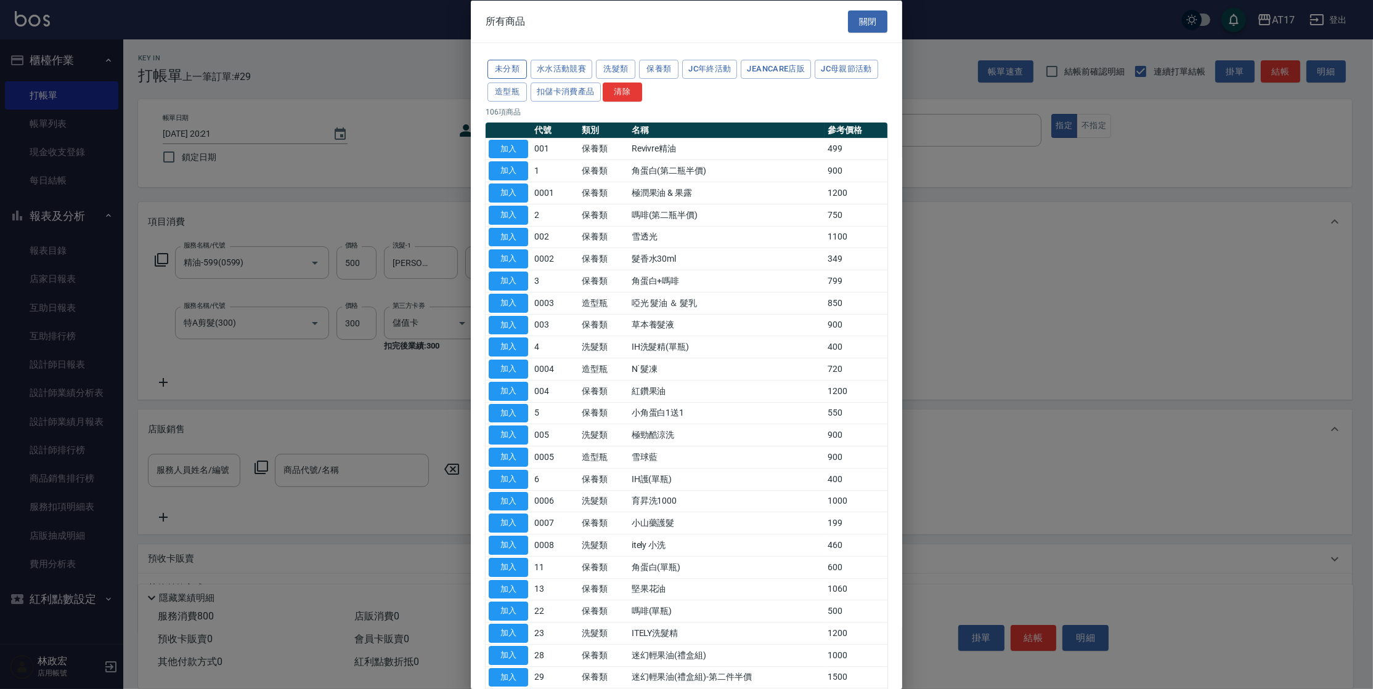
click at [516, 69] on button "未分類" at bounding box center [506, 69] width 39 height 19
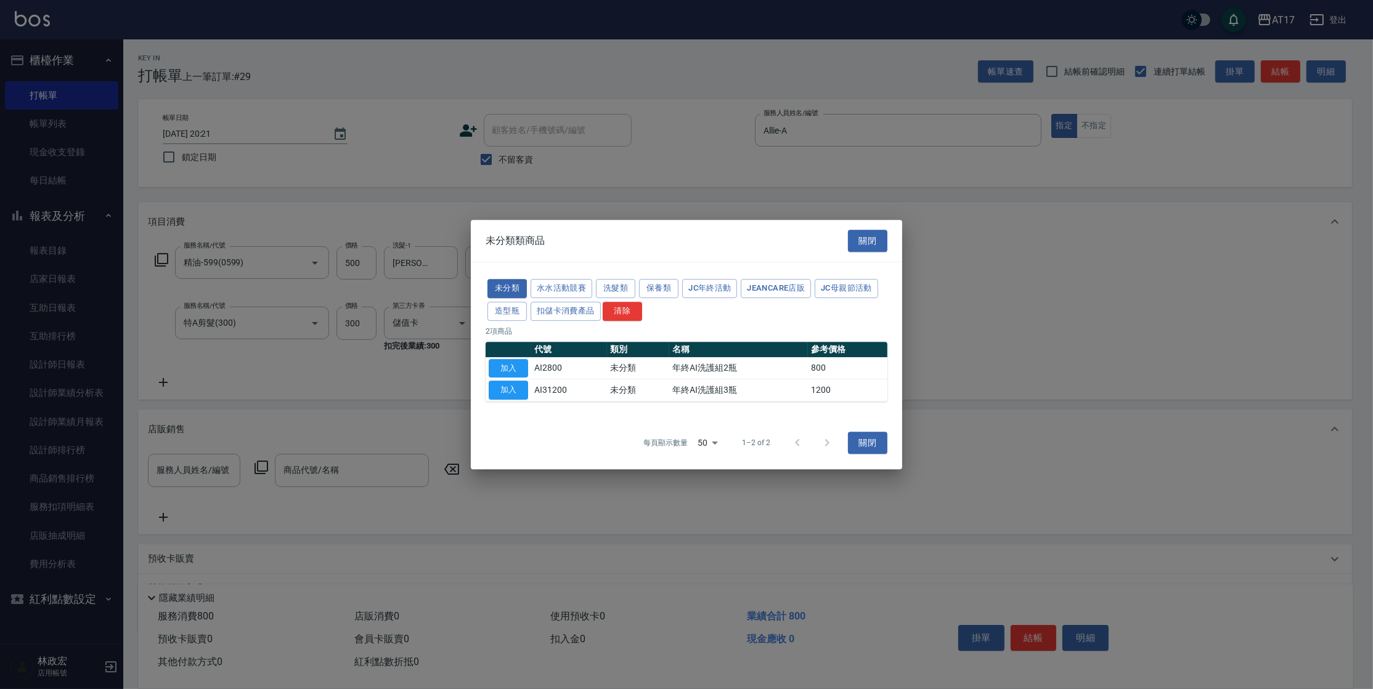
drag, startPoint x: 563, startPoint y: 71, endPoint x: 560, endPoint y: 89, distance: 18.1
click at [563, 71] on div at bounding box center [686, 344] width 1373 height 689
click at [569, 285] on button "水水活動競賽" at bounding box center [561, 288] width 62 height 19
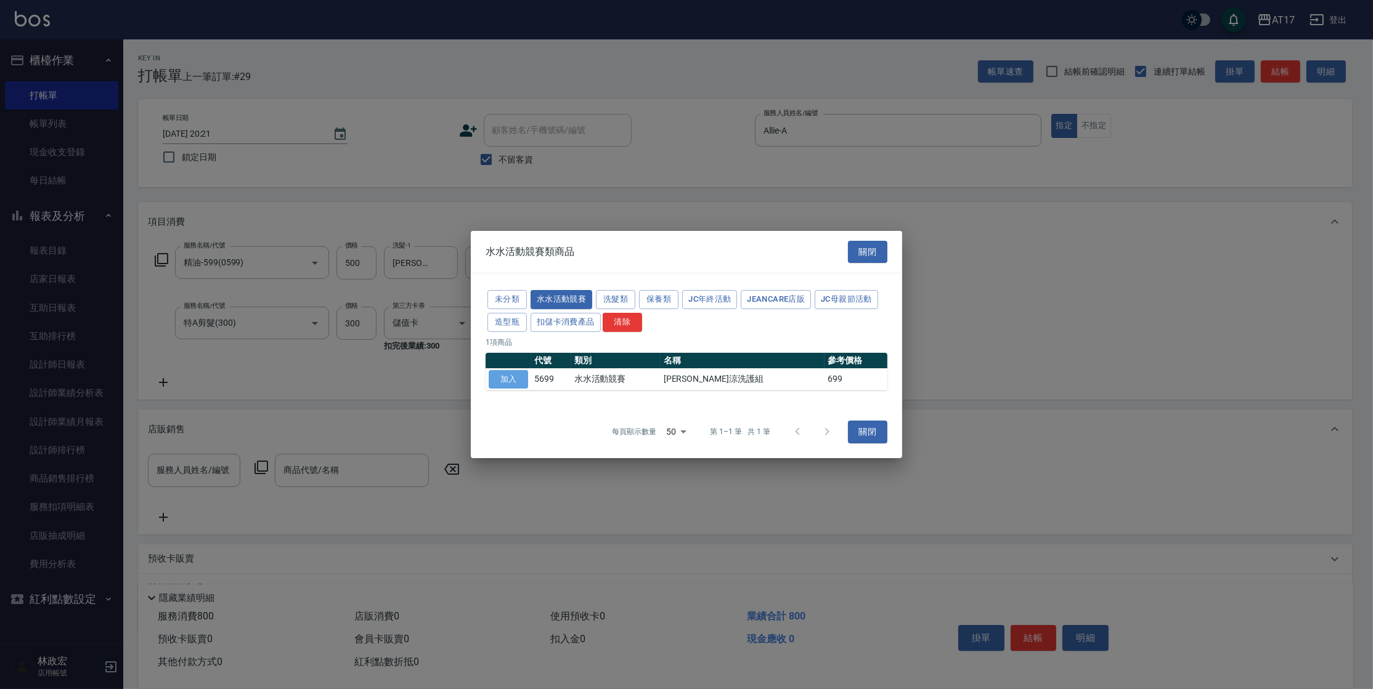
click at [523, 378] on button "加入" at bounding box center [508, 379] width 39 height 19
type input "[PERSON_NAME]涼洗護組"
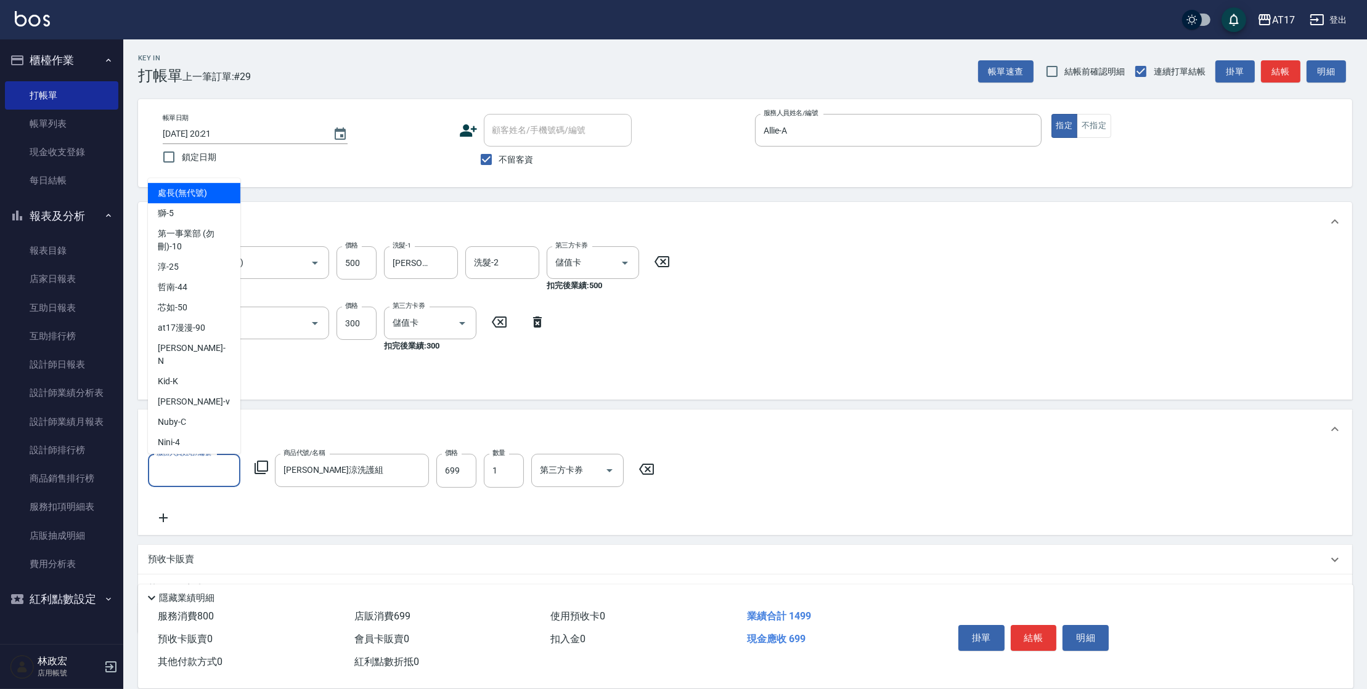
click at [164, 472] on input "服務人員姓名/編號" at bounding box center [193, 471] width 81 height 22
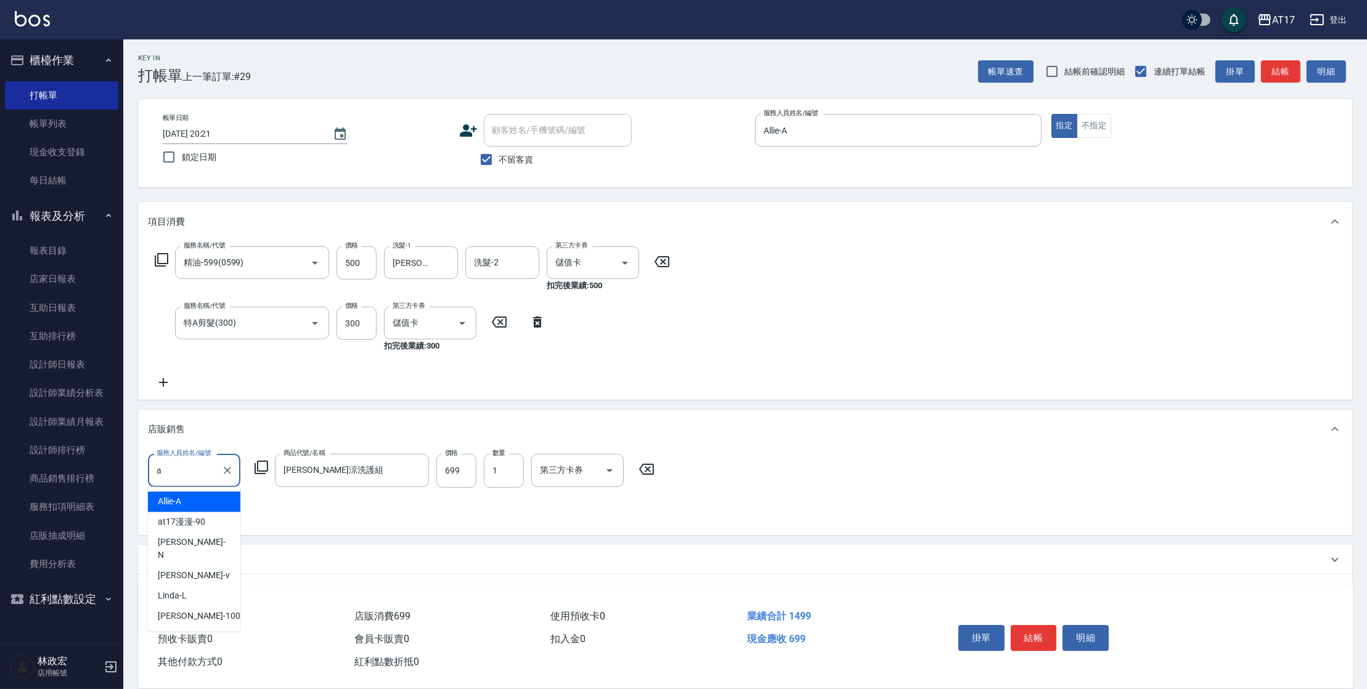
type input "Allie-A"
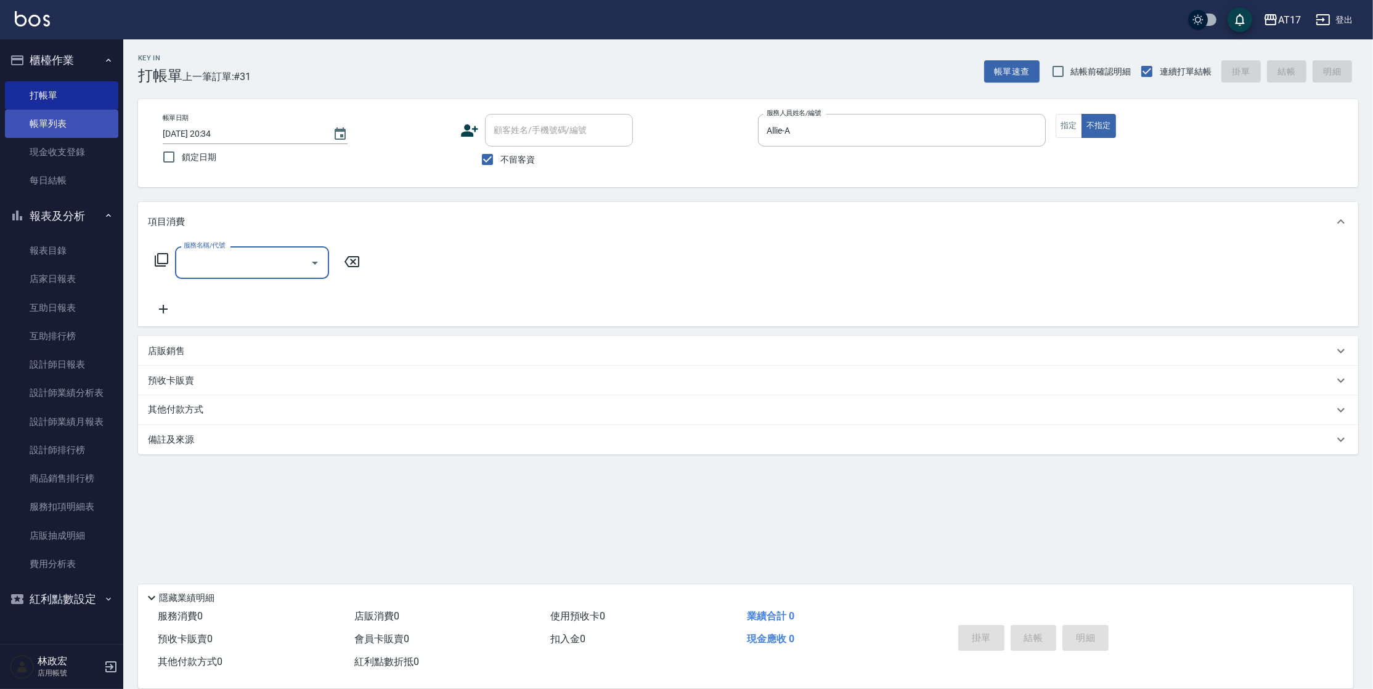
click at [75, 124] on link "帳單列表" at bounding box center [61, 124] width 113 height 28
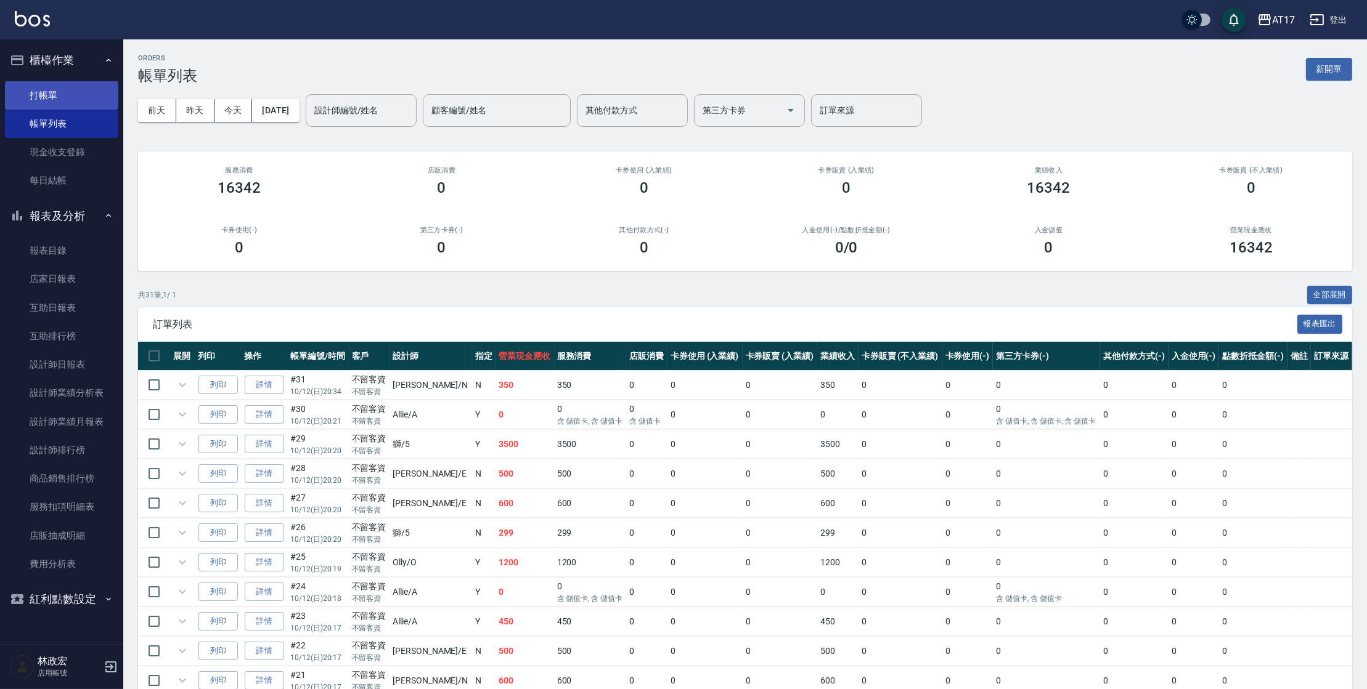
click at [60, 92] on link "打帳單" at bounding box center [61, 95] width 113 height 28
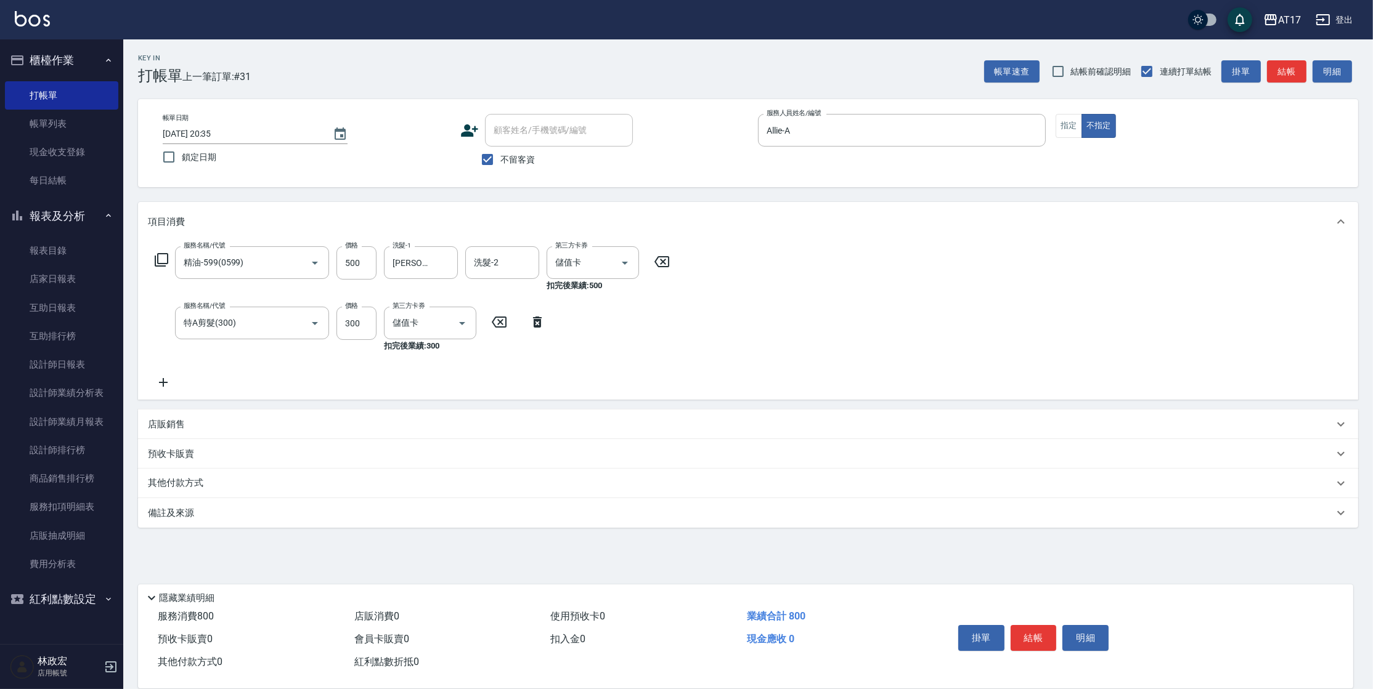
click at [259, 425] on div "店販銷售" at bounding box center [740, 424] width 1185 height 13
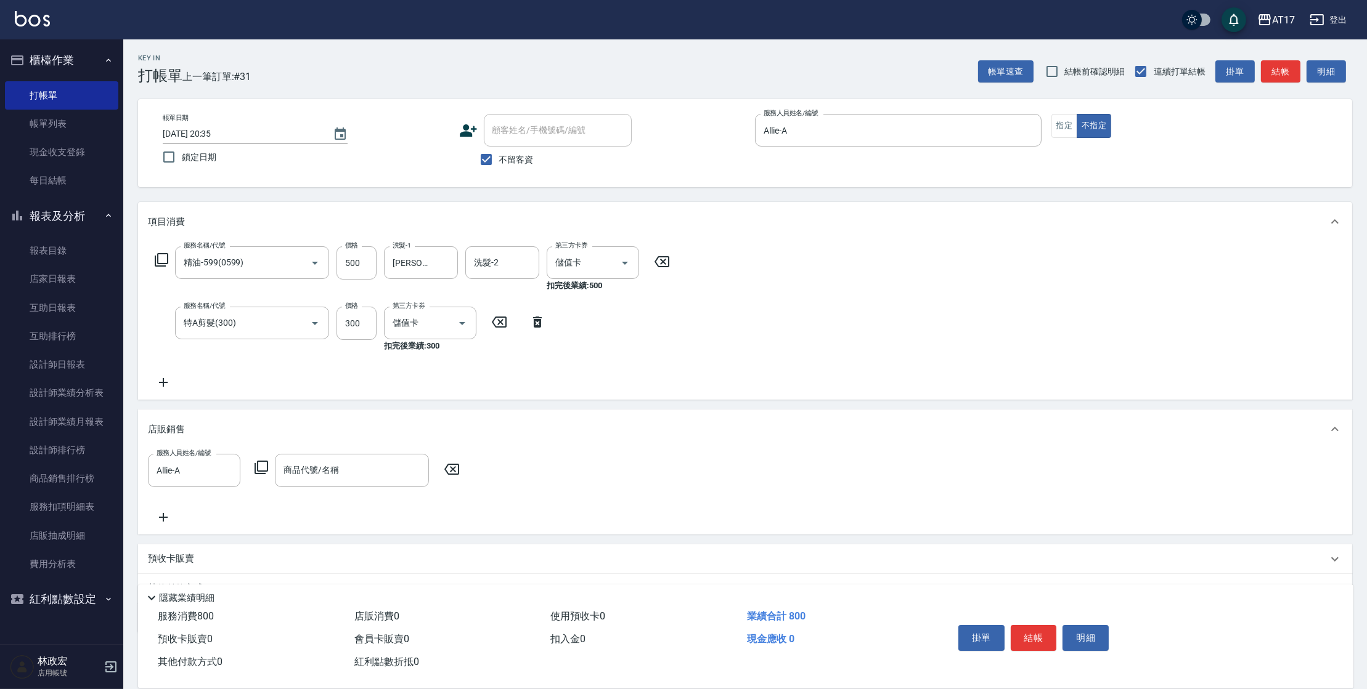
click at [267, 464] on icon at bounding box center [261, 468] width 14 height 14
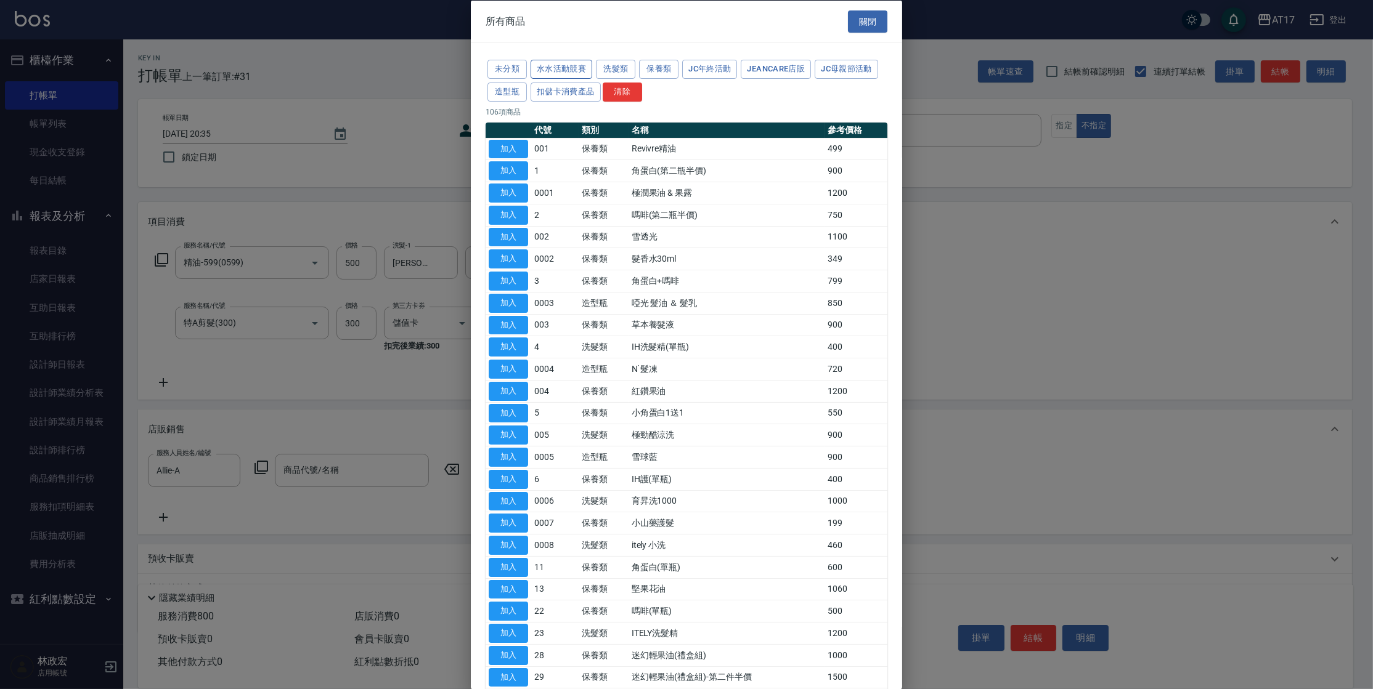
click at [548, 67] on button "水水活動競賽" at bounding box center [561, 69] width 62 height 19
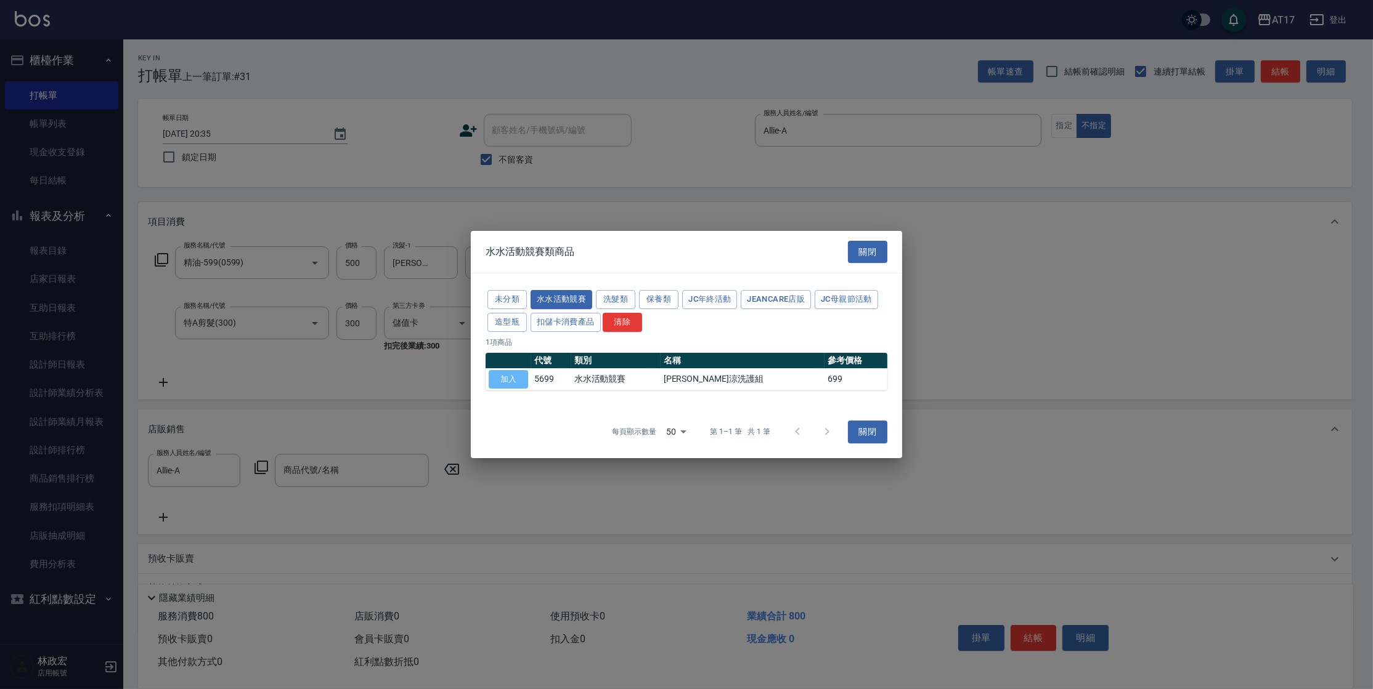
drag, startPoint x: 514, startPoint y: 377, endPoint x: 495, endPoint y: 373, distance: 19.0
click at [514, 376] on button "加入" at bounding box center [508, 379] width 39 height 19
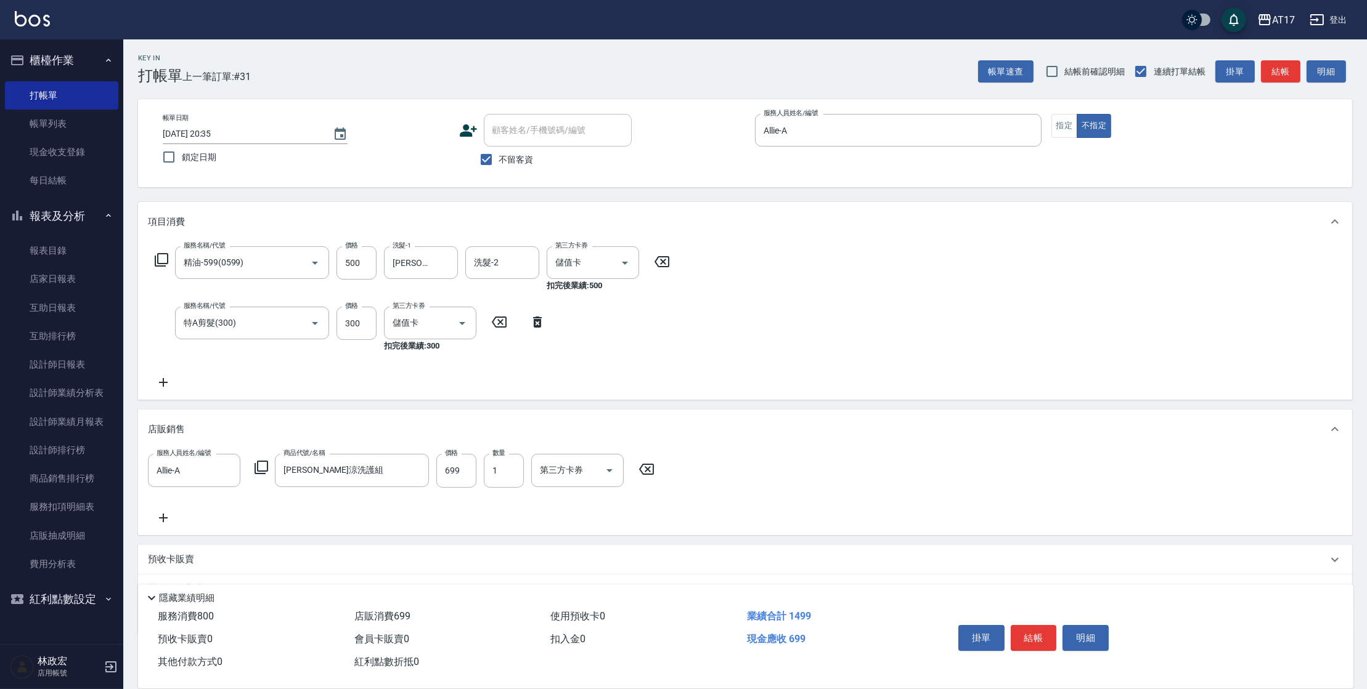
click at [1028, 631] on button "結帳" at bounding box center [1033, 638] width 46 height 26
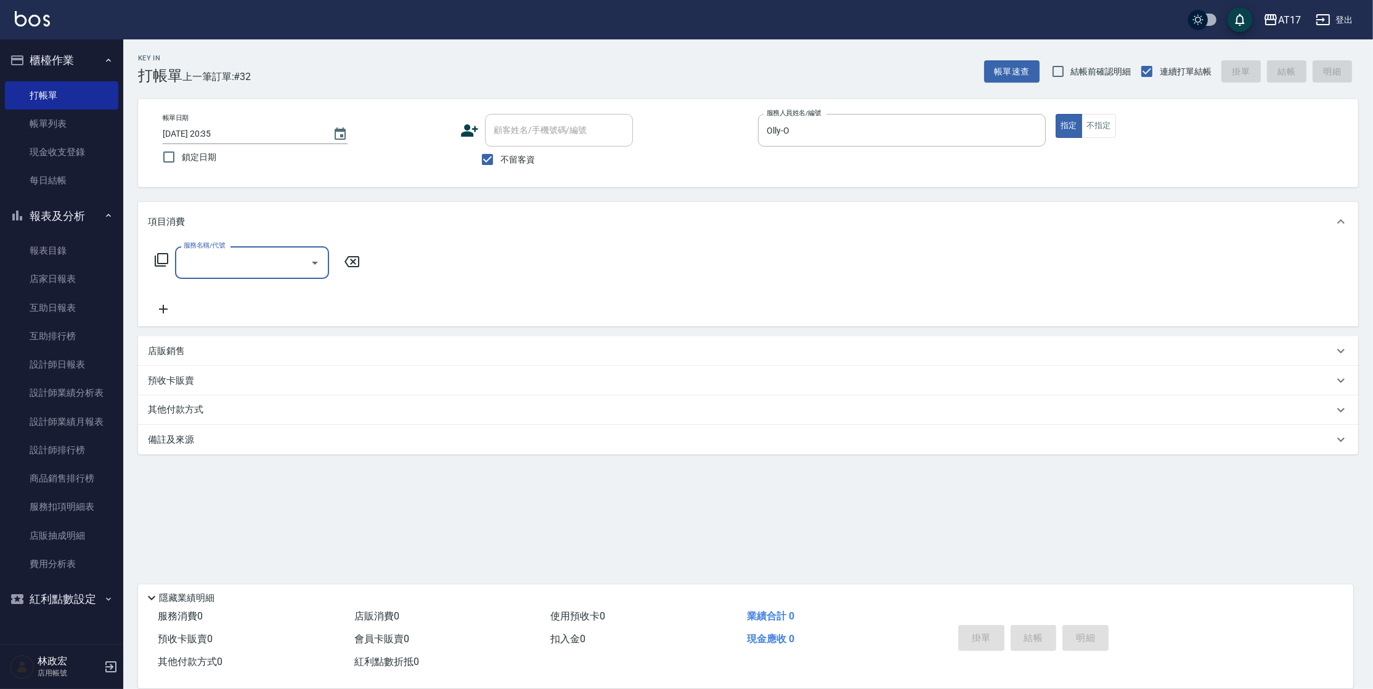
click at [167, 264] on icon at bounding box center [162, 260] width 14 height 14
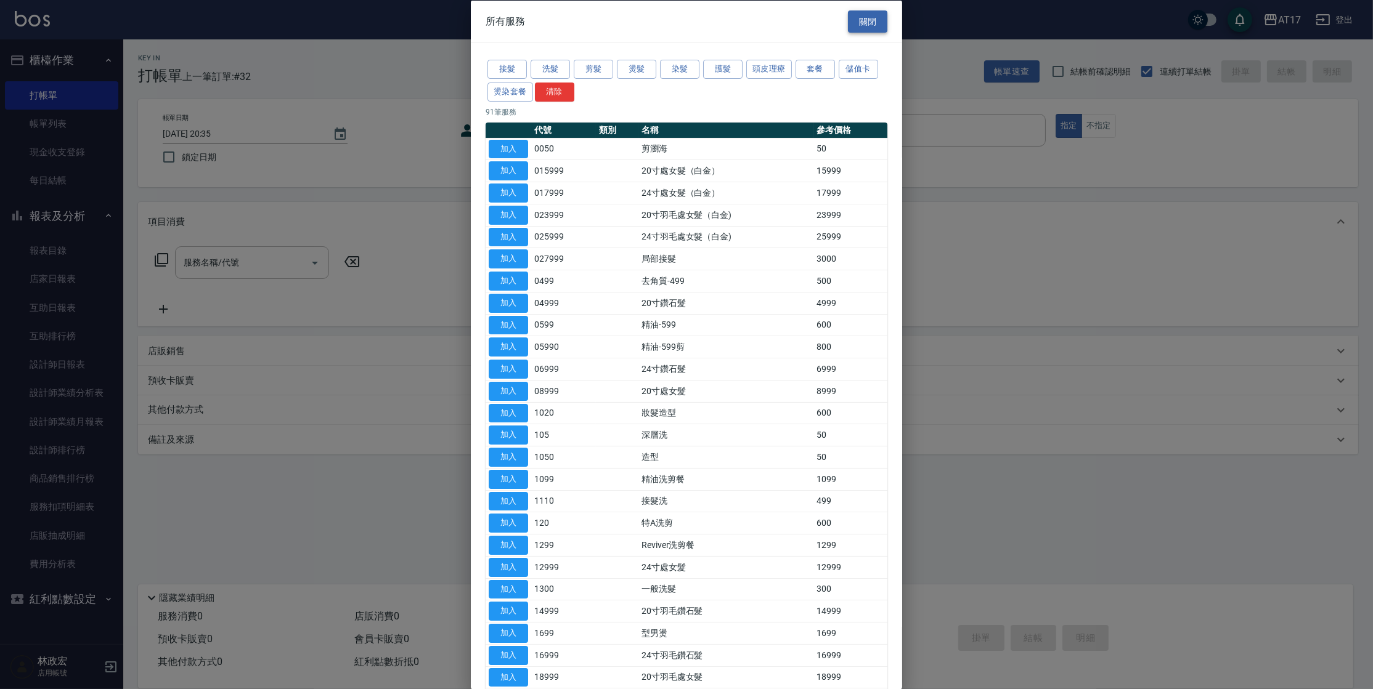
click at [869, 15] on button "關閉" at bounding box center [867, 21] width 39 height 23
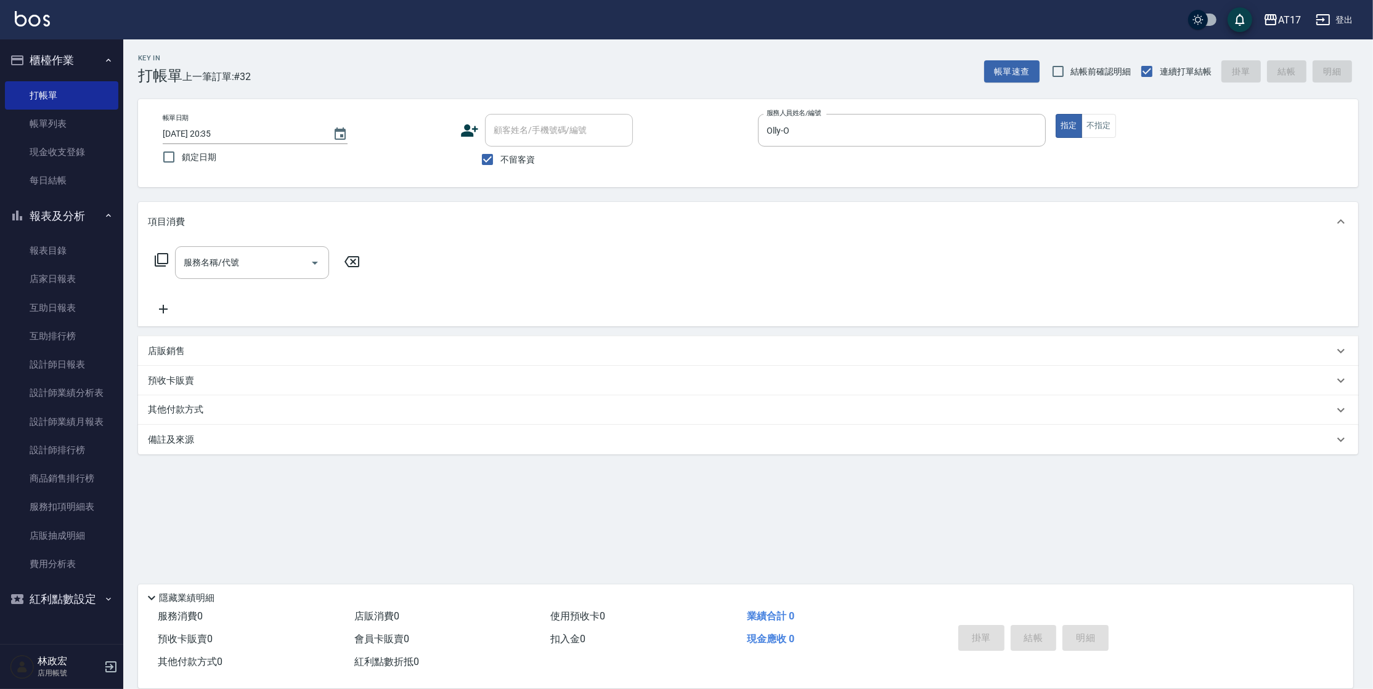
click at [160, 264] on icon at bounding box center [162, 260] width 14 height 14
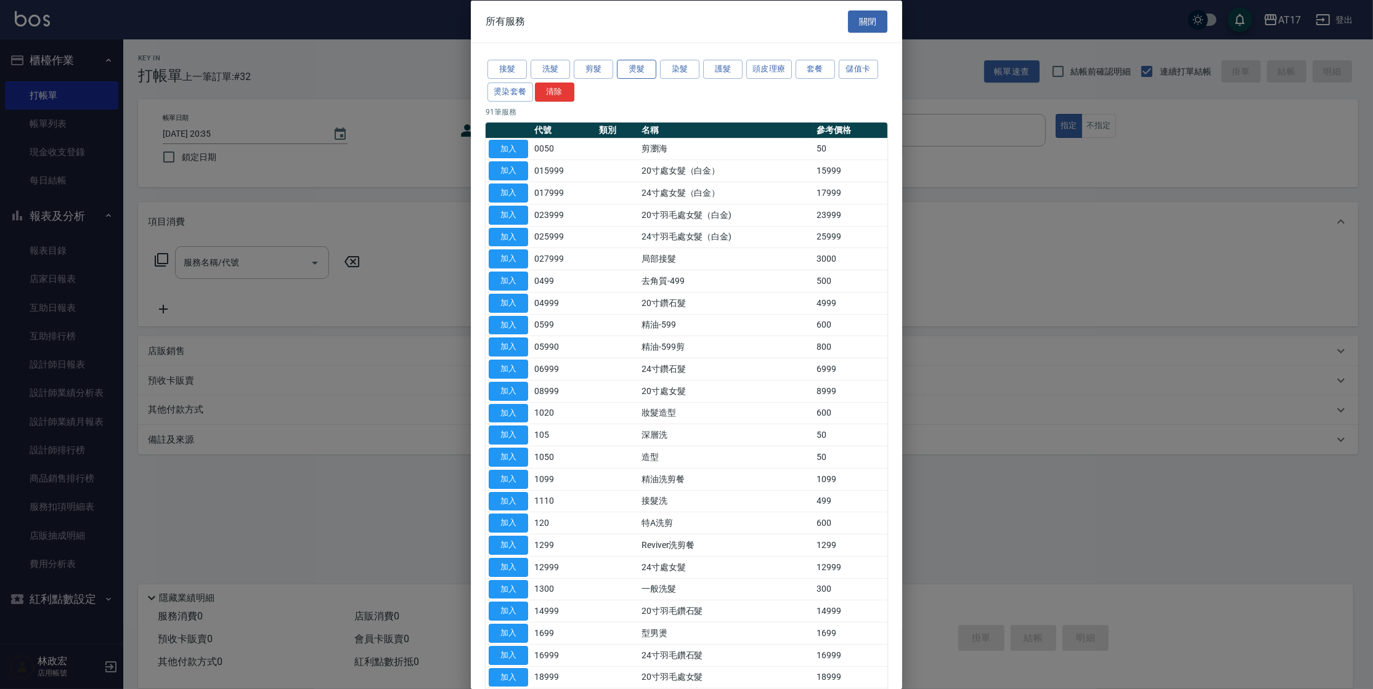
click at [630, 67] on button "燙髮" at bounding box center [636, 69] width 39 height 19
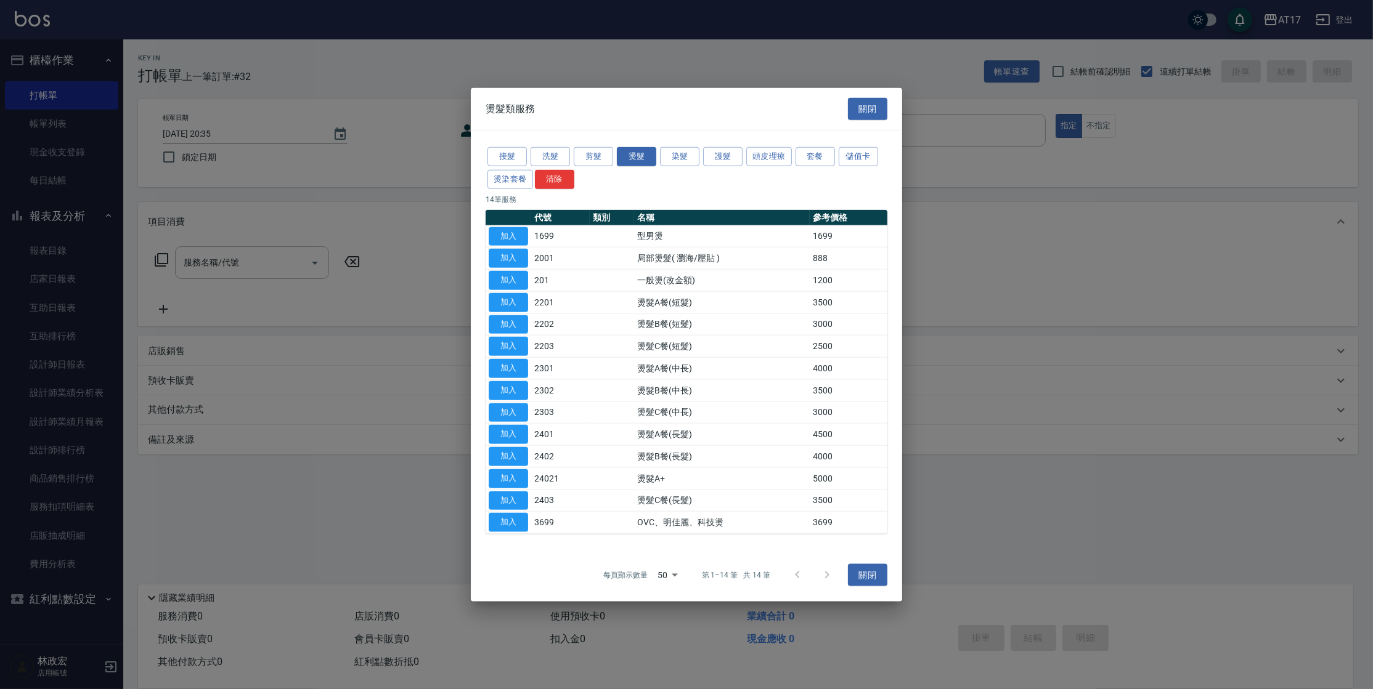
click at [525, 344] on button "加入" at bounding box center [508, 346] width 39 height 19
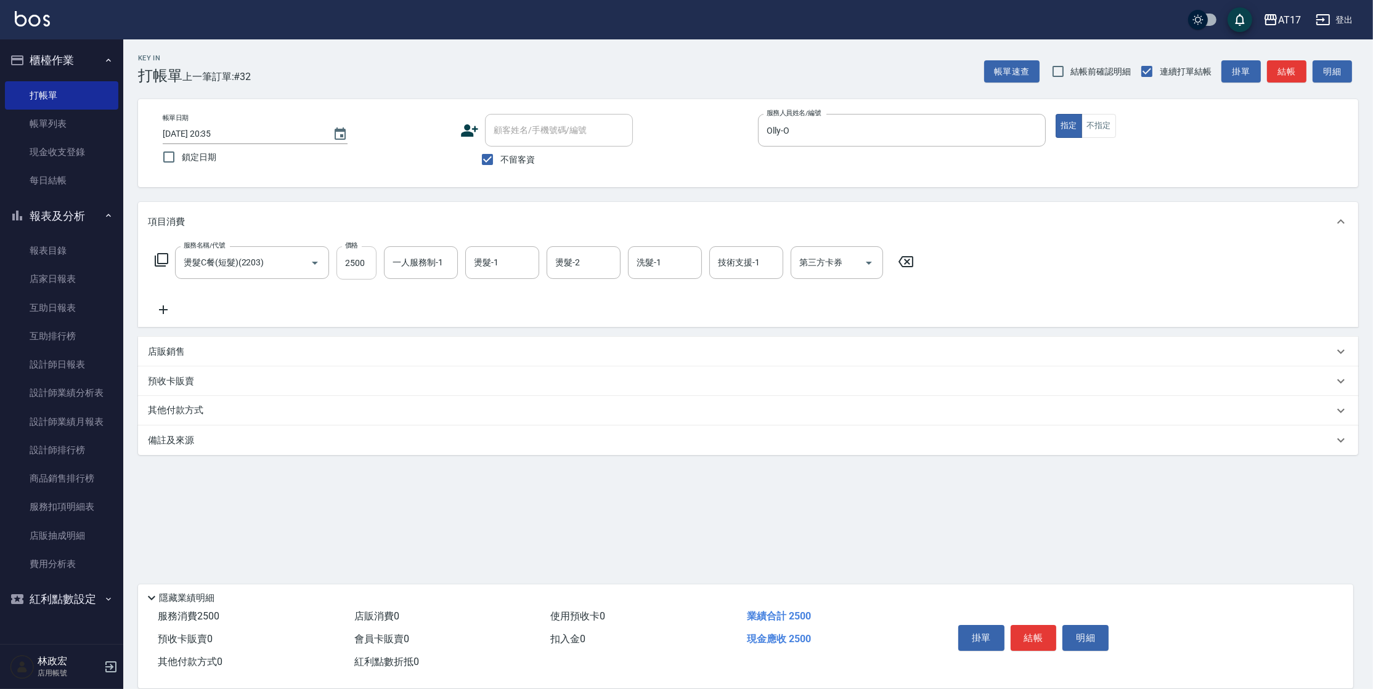
click at [355, 269] on input "2500" at bounding box center [356, 262] width 40 height 33
click at [196, 353] on div "店販銷售" at bounding box center [740, 352] width 1185 height 13
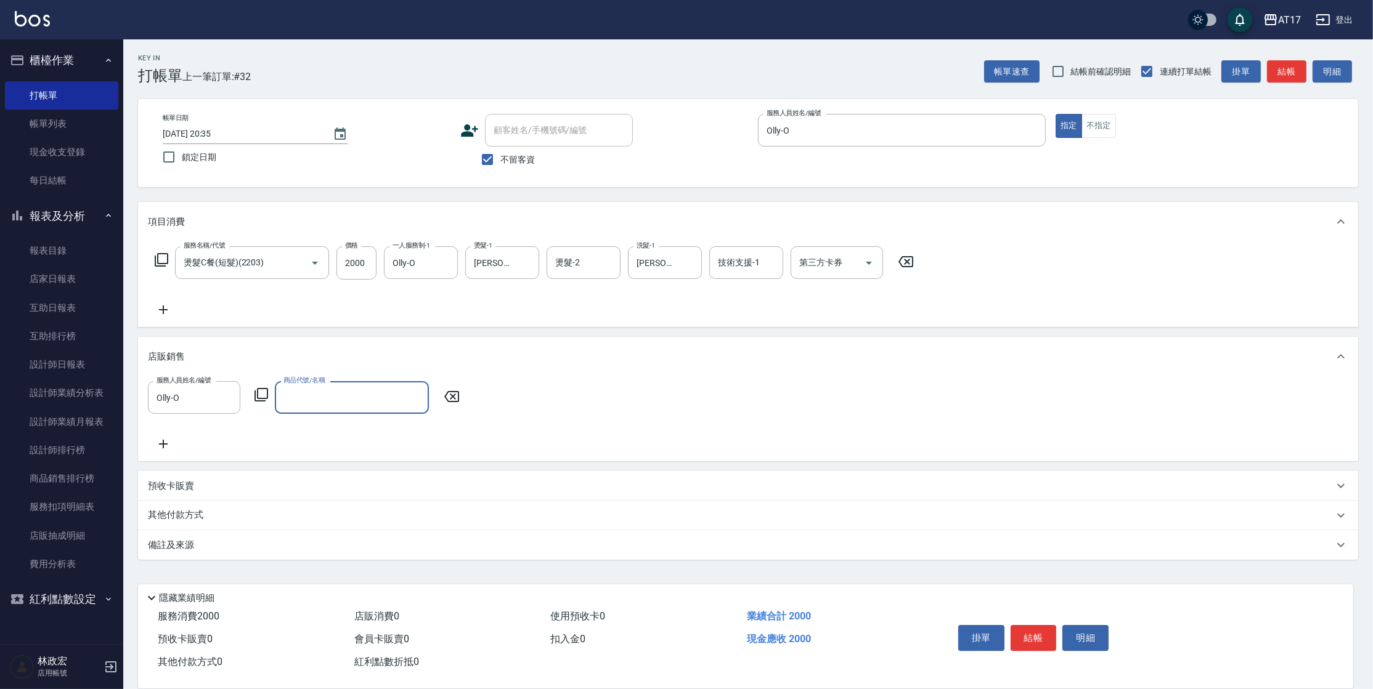
click at [261, 396] on icon at bounding box center [261, 395] width 15 height 15
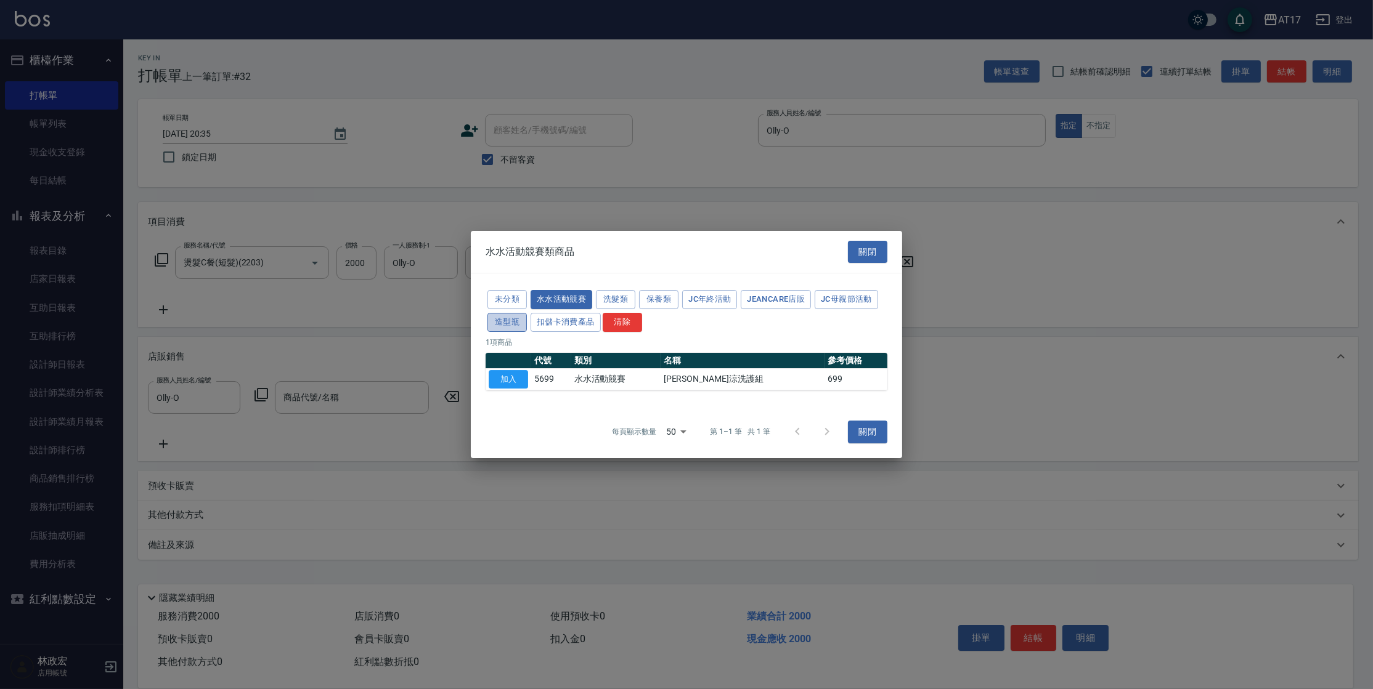
click at [506, 329] on button "造型瓶" at bounding box center [506, 322] width 39 height 19
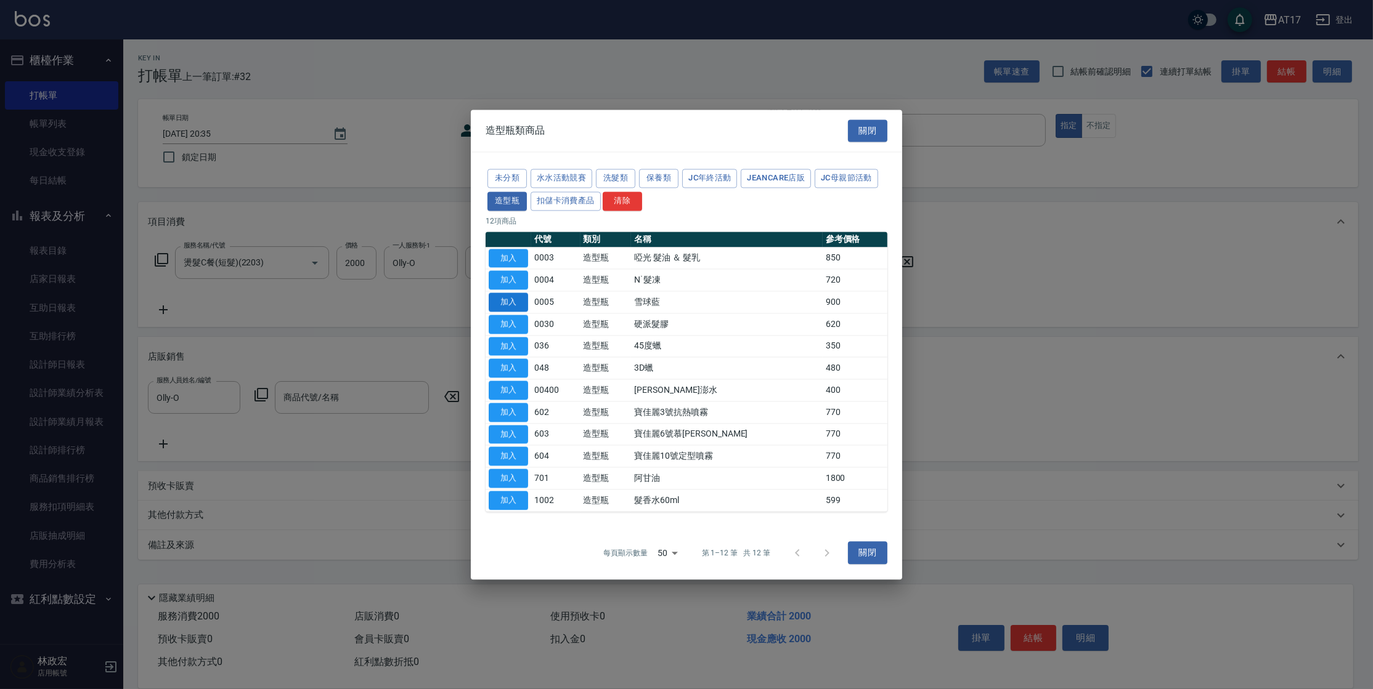
click at [498, 306] on button "加入" at bounding box center [508, 302] width 39 height 19
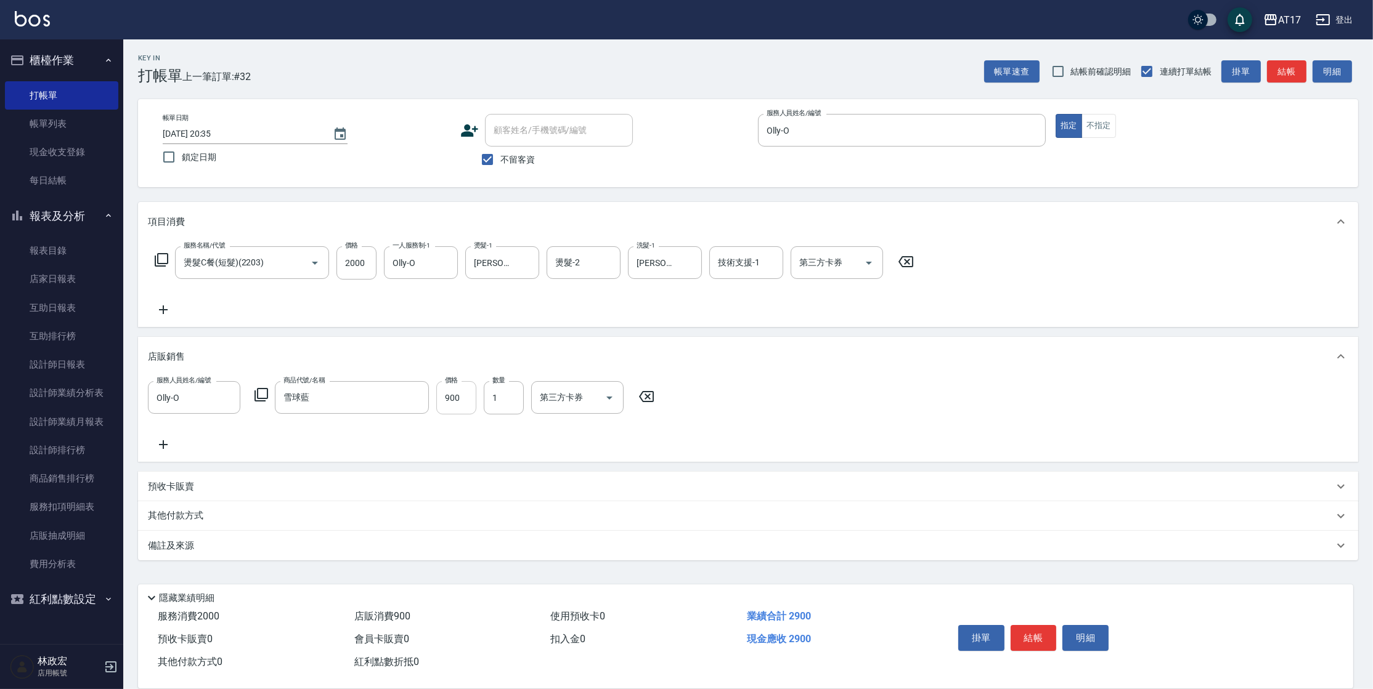
click at [468, 402] on input "900" at bounding box center [456, 397] width 40 height 33
click at [1029, 641] on button "結帳" at bounding box center [1033, 638] width 46 height 26
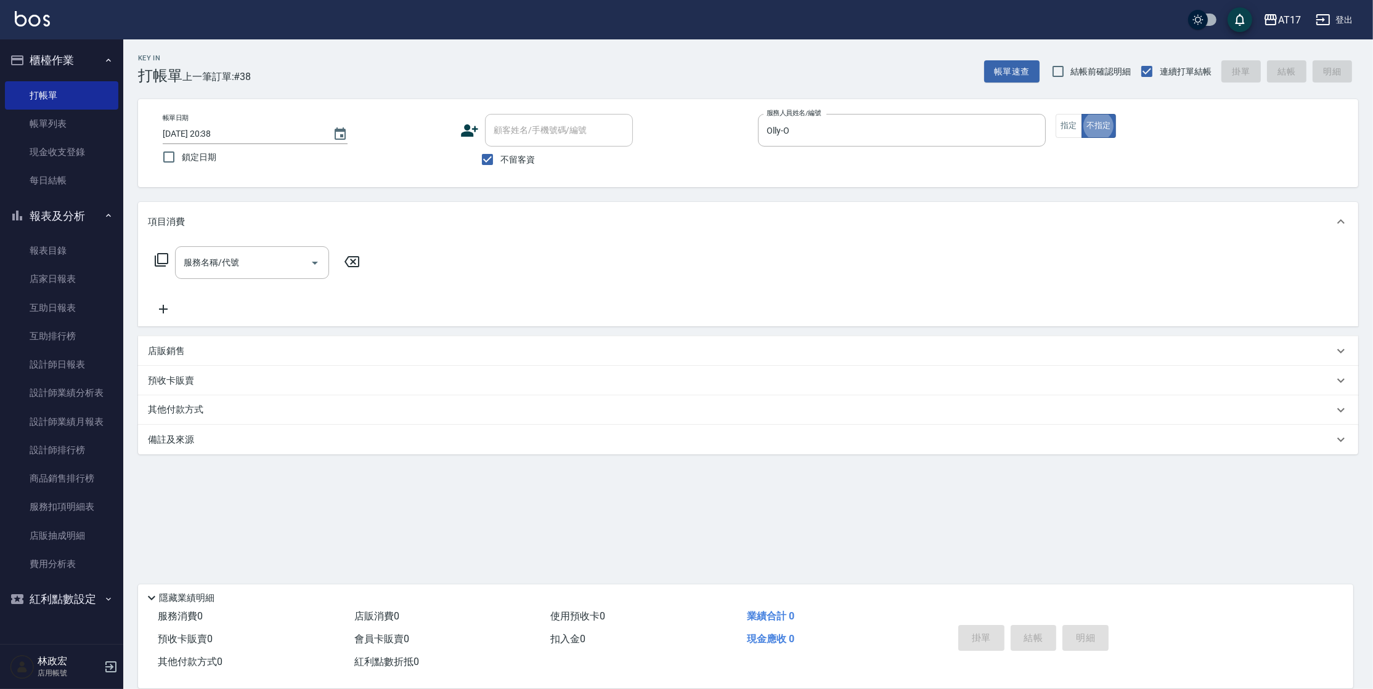
click at [164, 263] on icon at bounding box center [162, 260] width 14 height 14
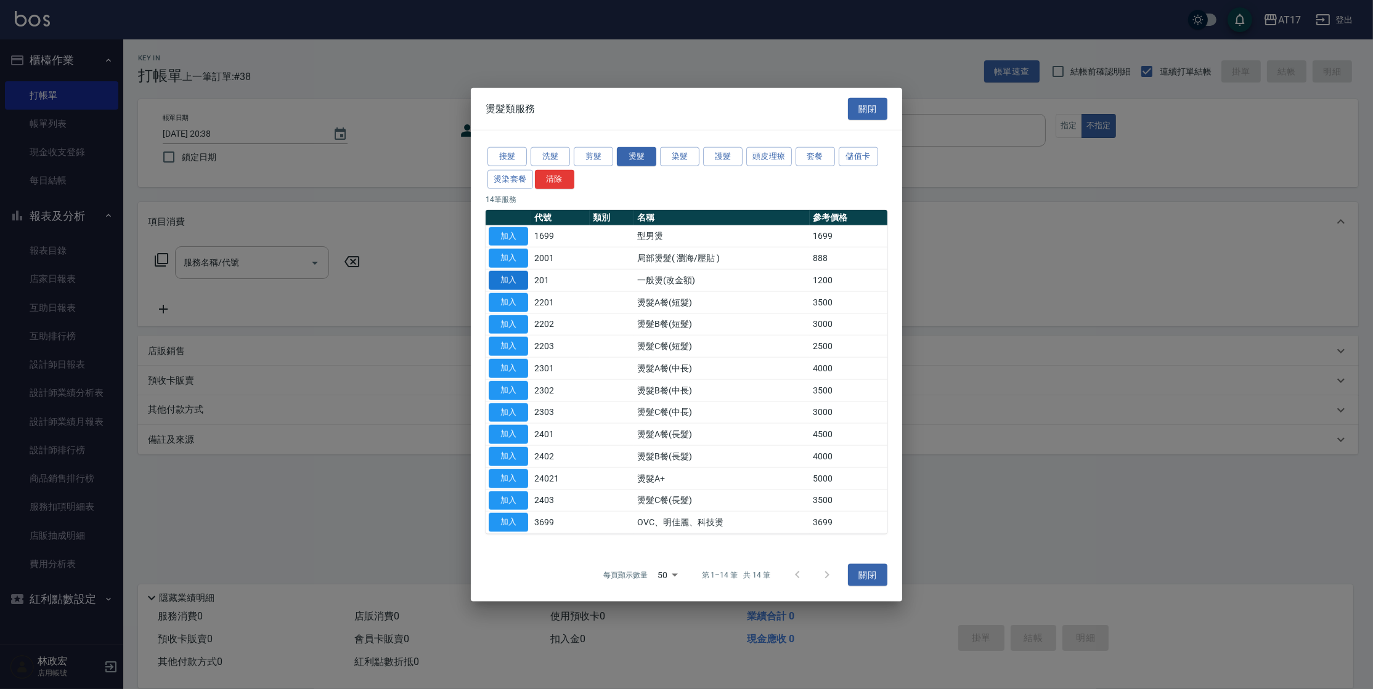
click at [512, 279] on button "加入" at bounding box center [508, 280] width 39 height 19
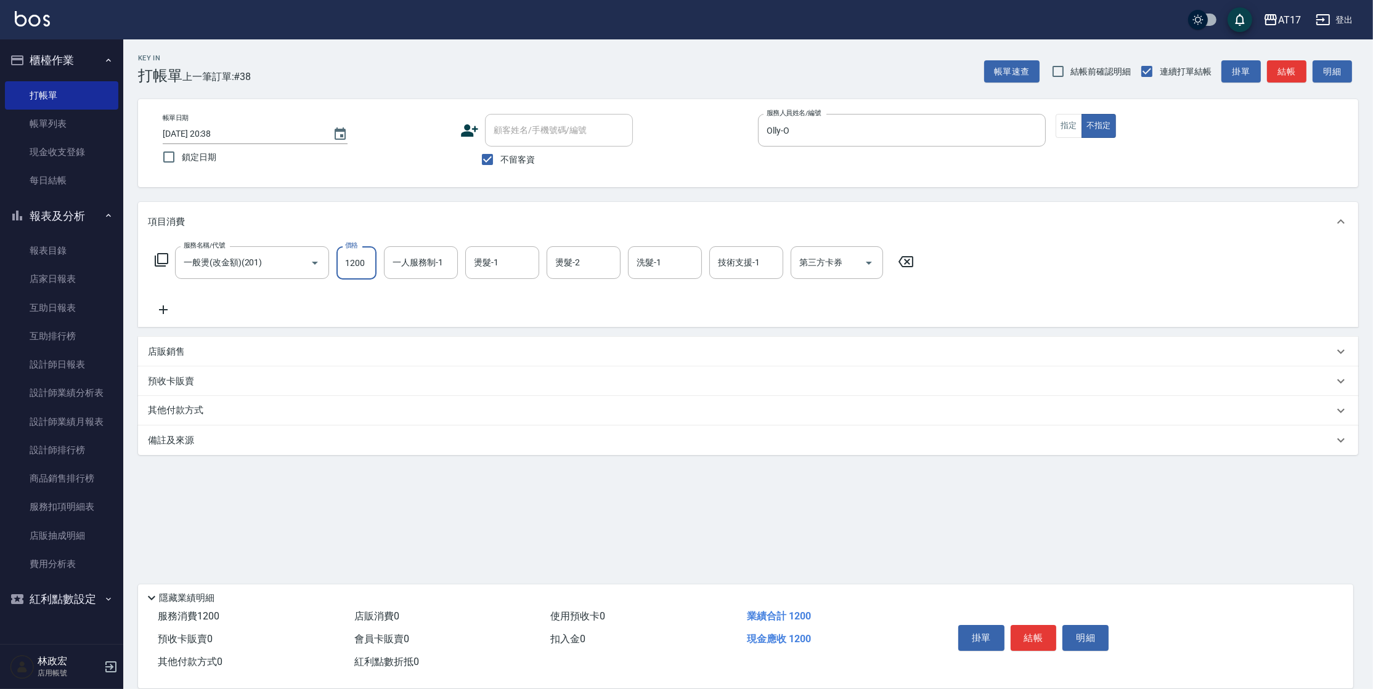
click at [376, 269] on input "1200" at bounding box center [356, 262] width 40 height 33
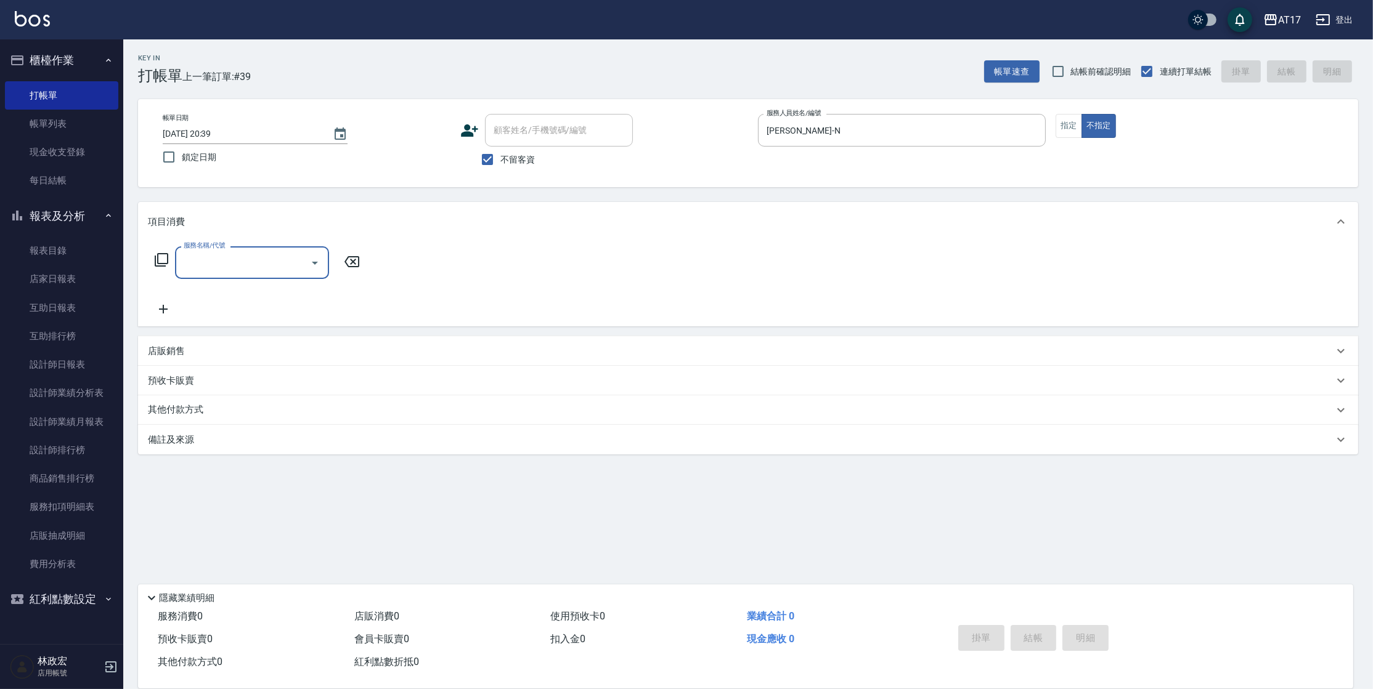
click at [160, 260] on icon at bounding box center [161, 260] width 15 height 15
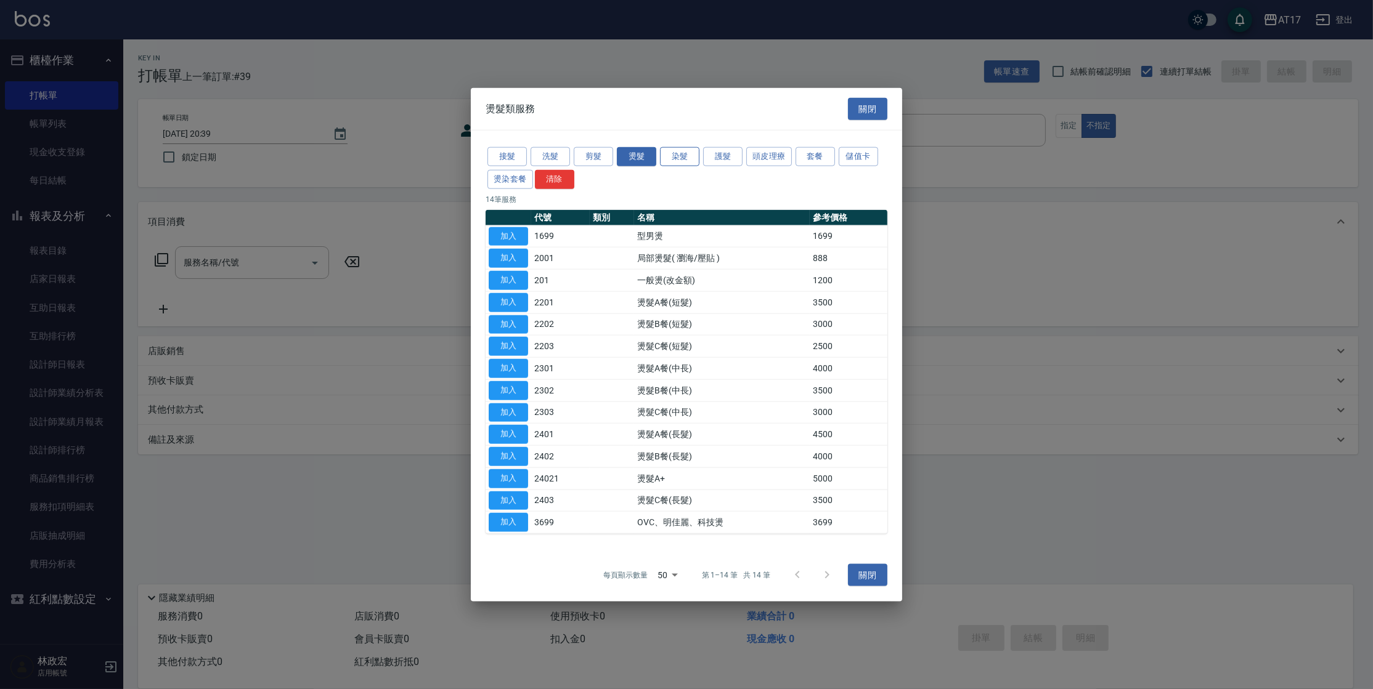
click at [697, 159] on button "染髮" at bounding box center [679, 156] width 39 height 19
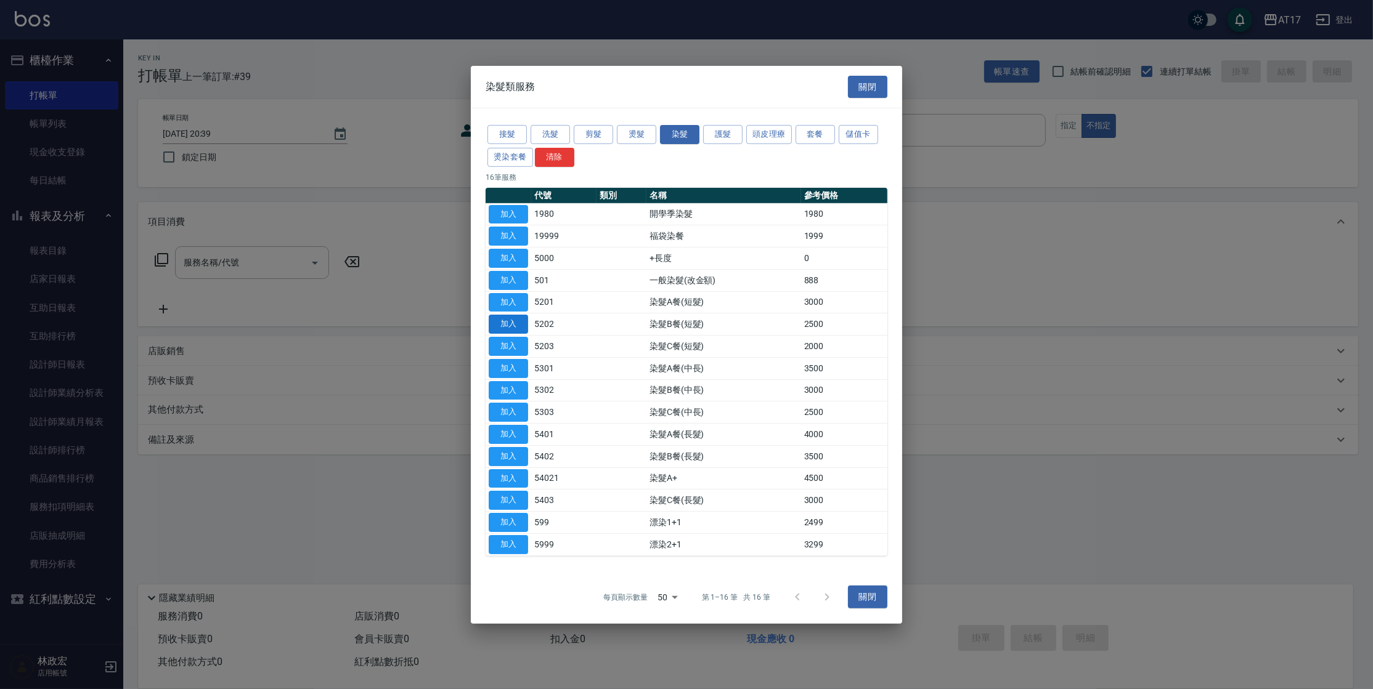
click at [506, 319] on button "加入" at bounding box center [508, 324] width 39 height 19
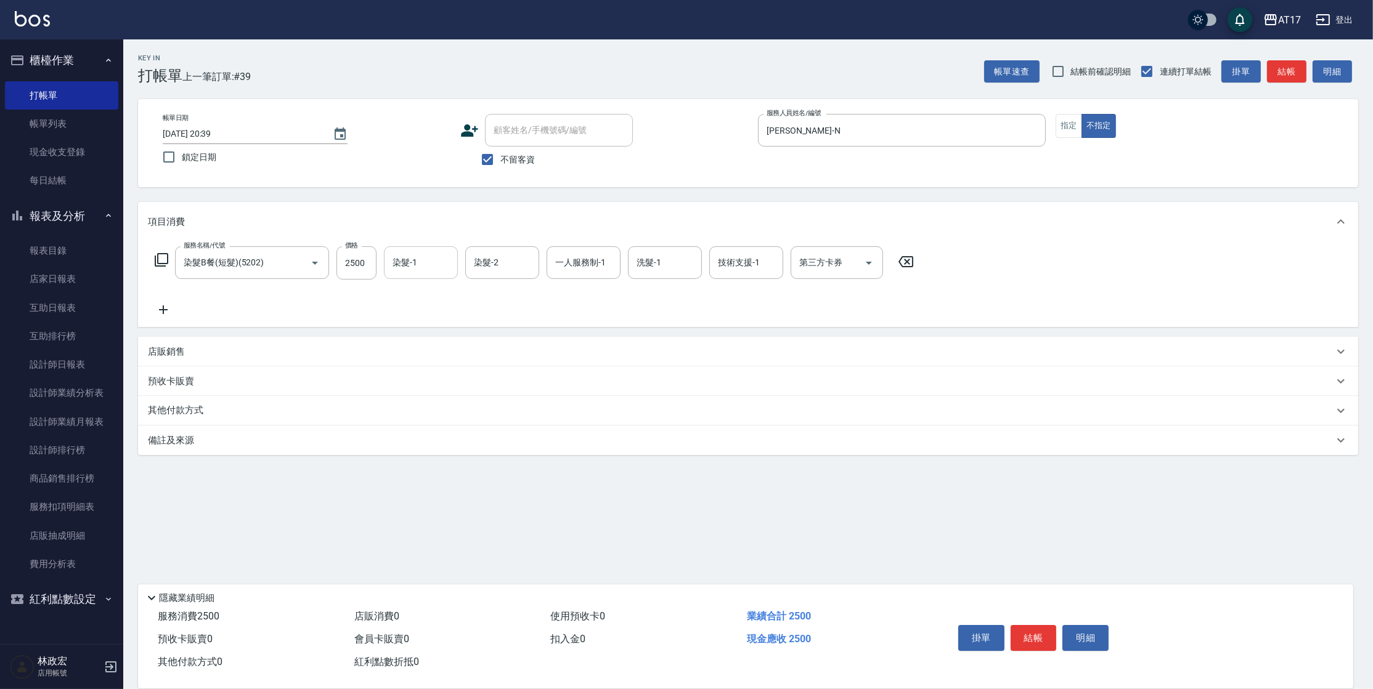
click at [402, 267] on input "染髮-1" at bounding box center [420, 263] width 63 height 22
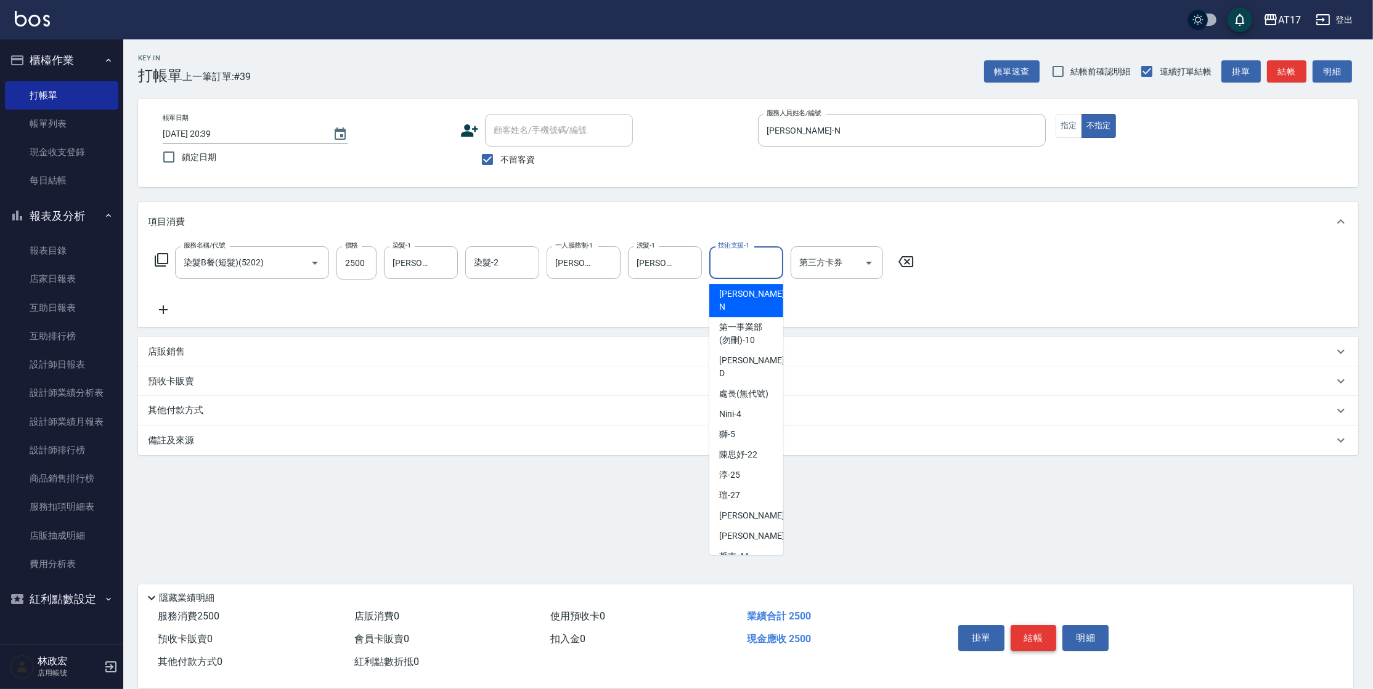
click at [1024, 625] on button "結帳" at bounding box center [1033, 638] width 46 height 26
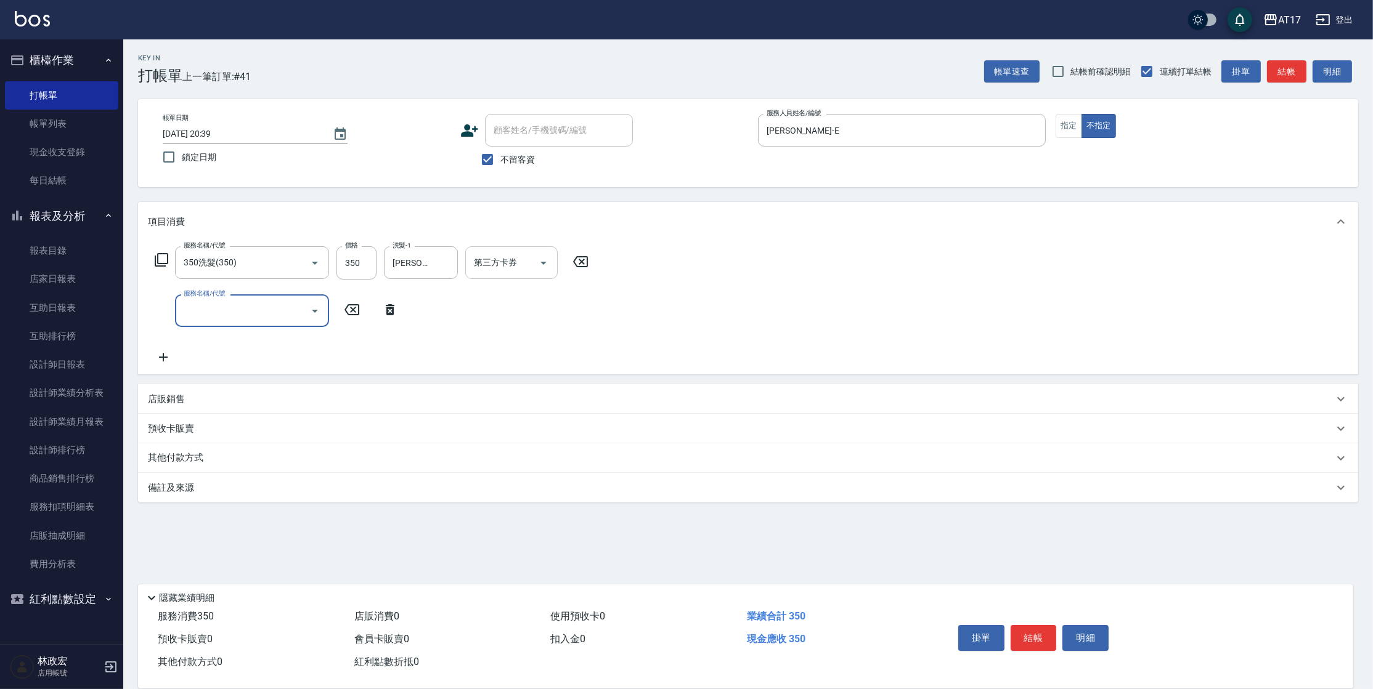
click at [545, 267] on icon "Open" at bounding box center [543, 263] width 15 height 15
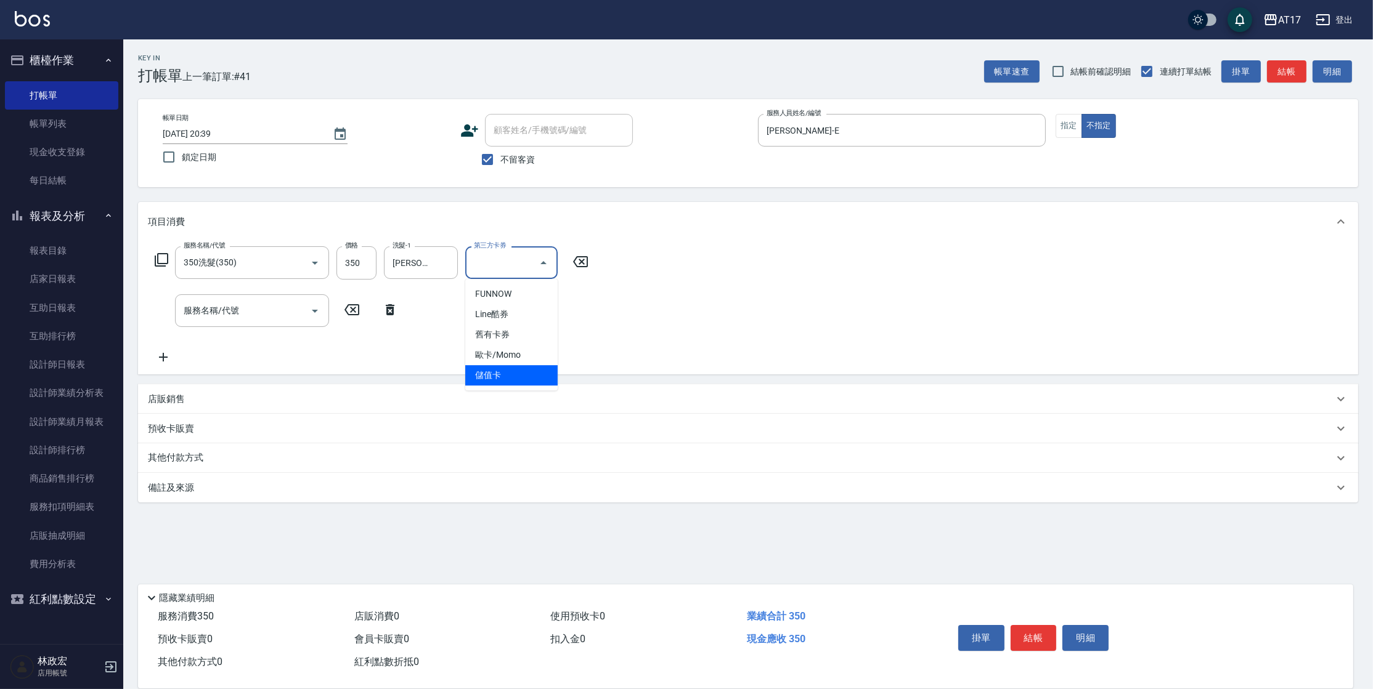
click at [519, 375] on span "儲值卡" at bounding box center [511, 375] width 92 height 20
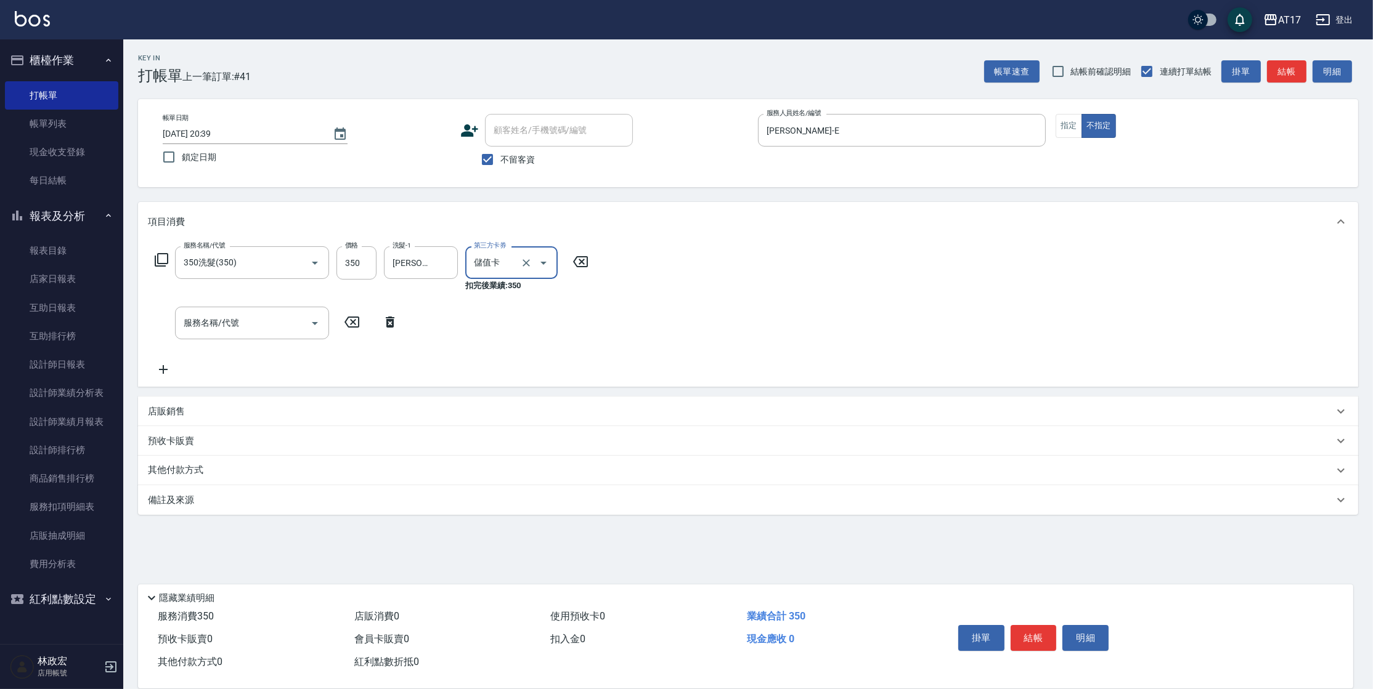
click at [1041, 641] on button "結帳" at bounding box center [1033, 638] width 46 height 26
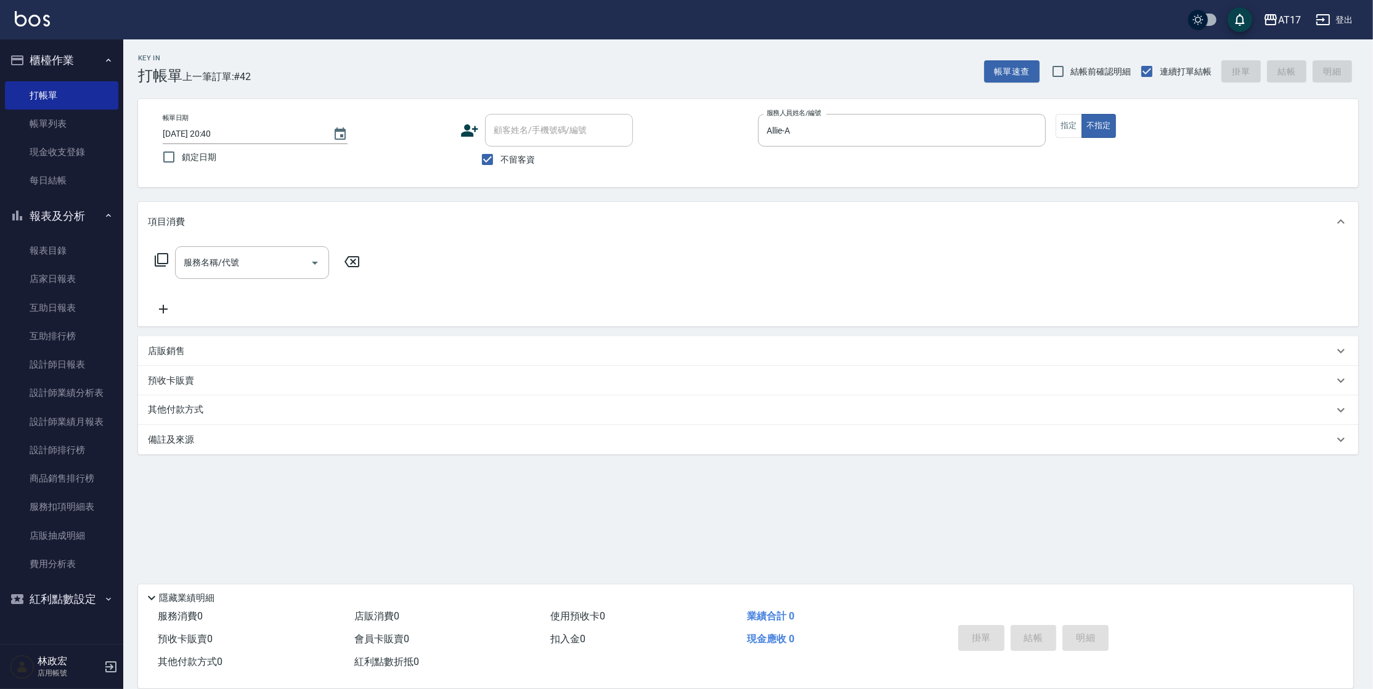
click at [163, 258] on icon at bounding box center [161, 260] width 15 height 15
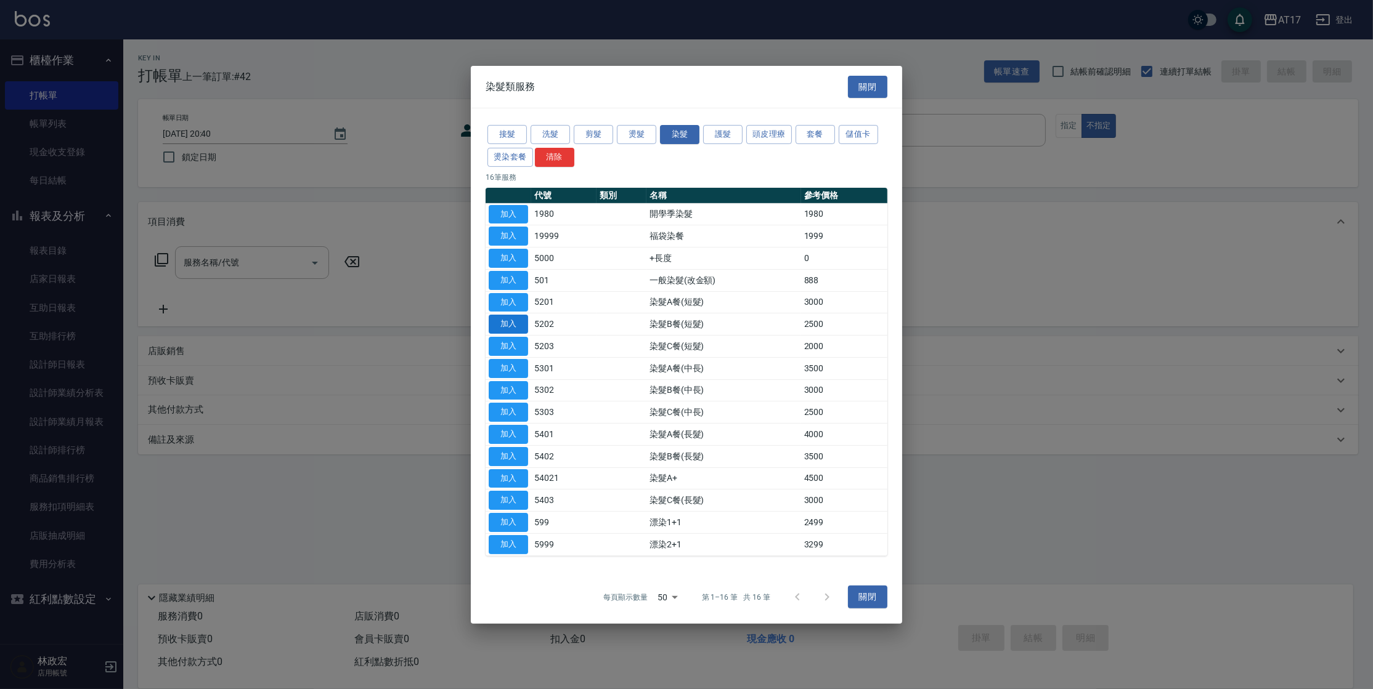
click at [512, 327] on button "加入" at bounding box center [508, 324] width 39 height 19
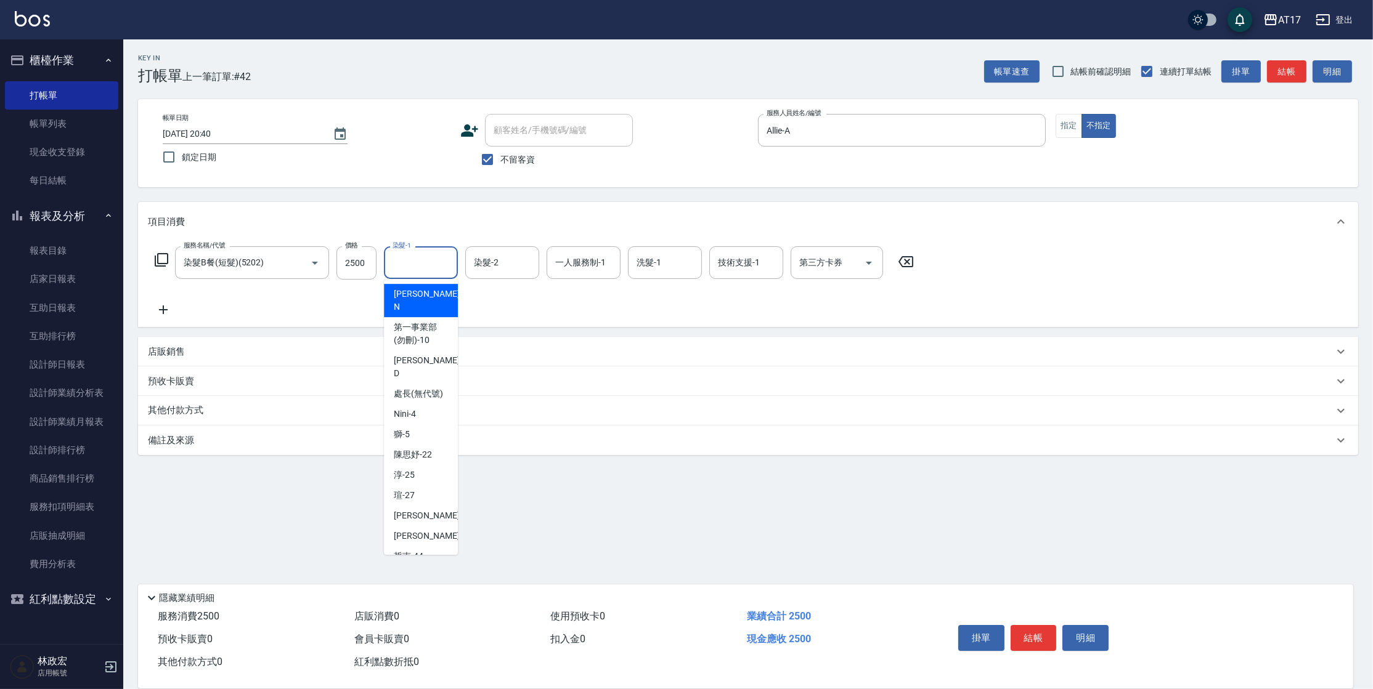
click at [412, 270] on input "染髮-1" at bounding box center [420, 263] width 63 height 22
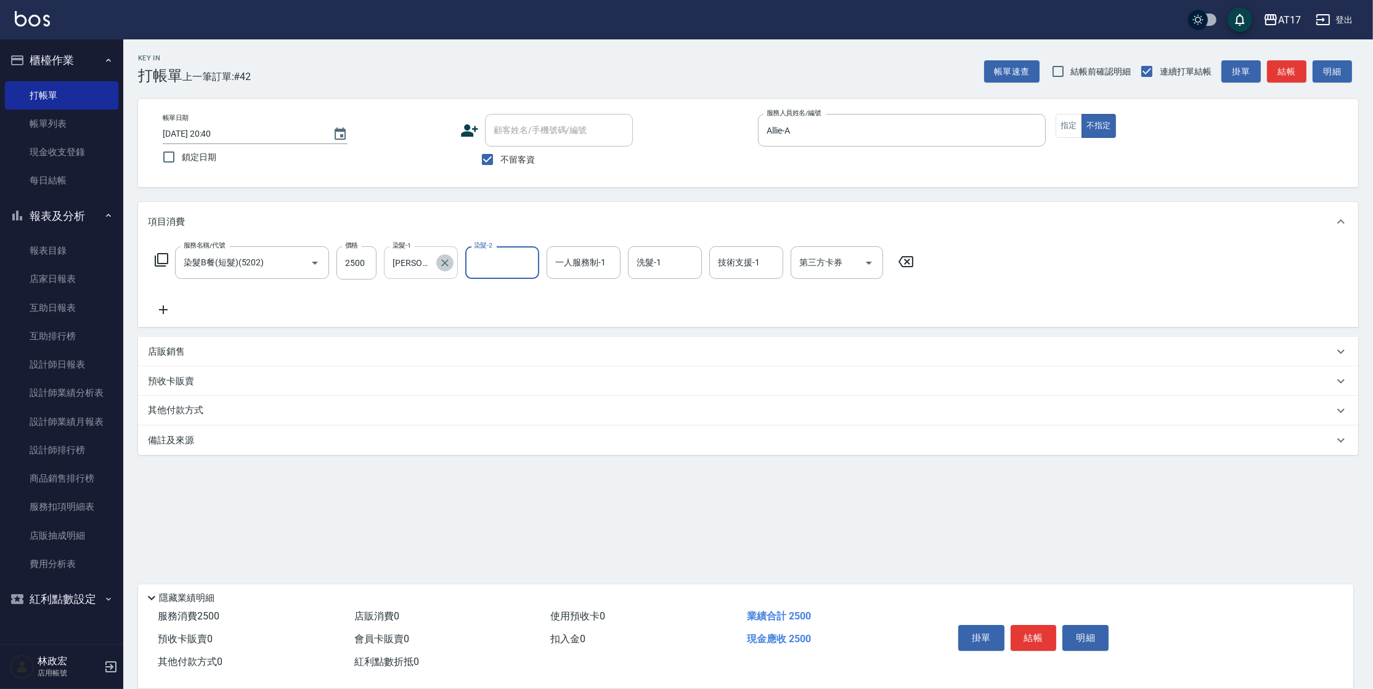
click at [444, 260] on icon "Clear" at bounding box center [445, 263] width 12 height 12
click at [166, 262] on icon at bounding box center [161, 260] width 15 height 15
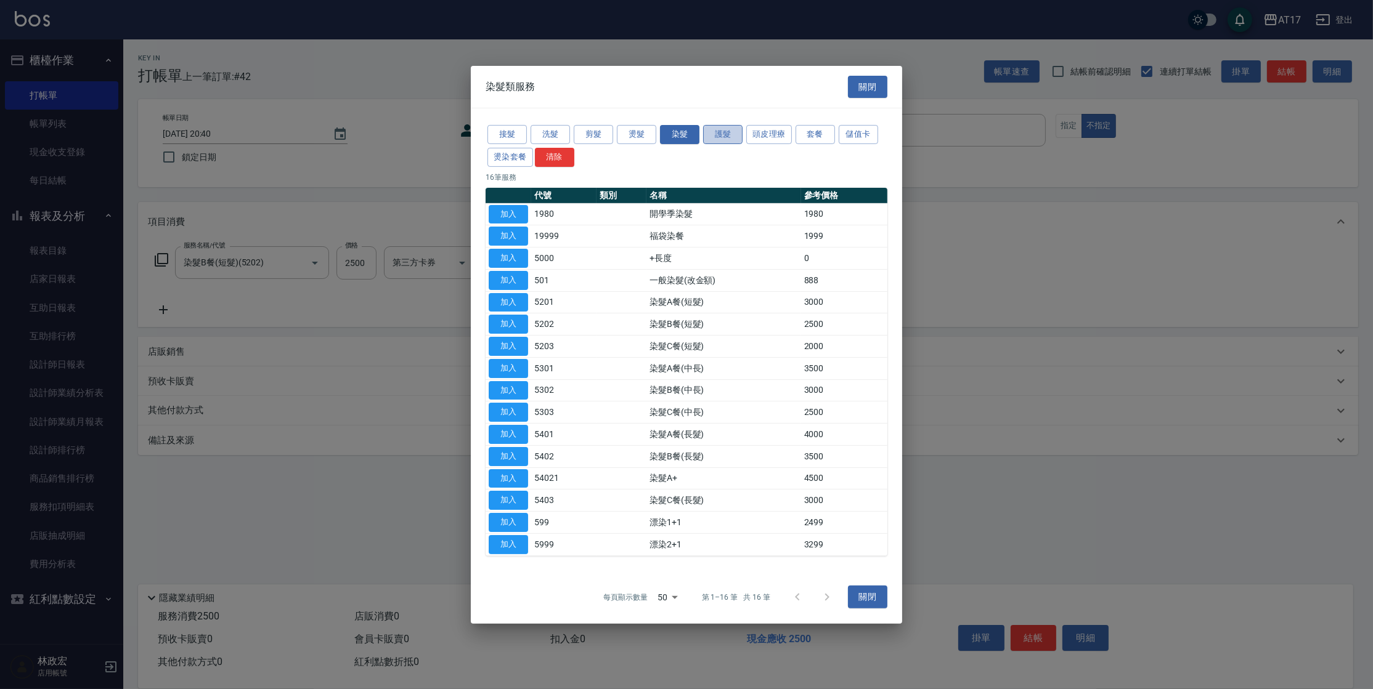
click at [731, 137] on button "護髮" at bounding box center [722, 134] width 39 height 19
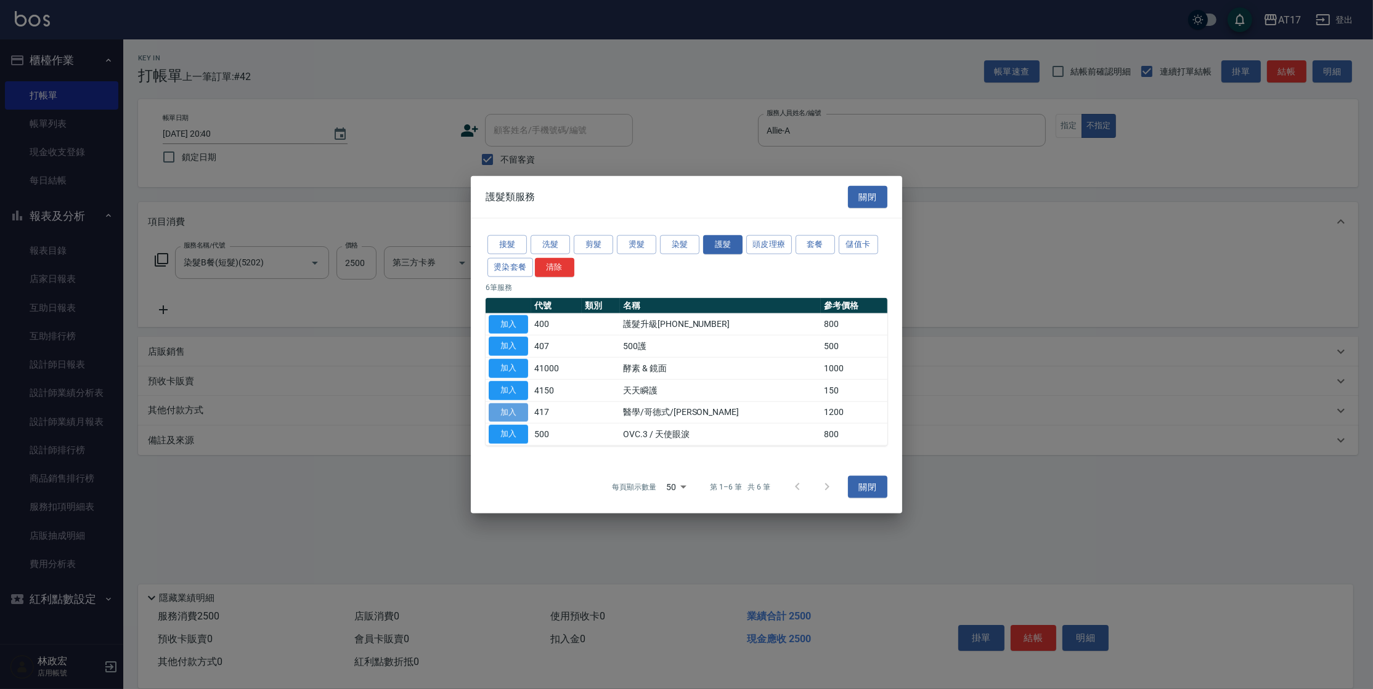
click at [508, 418] on button "加入" at bounding box center [508, 412] width 39 height 19
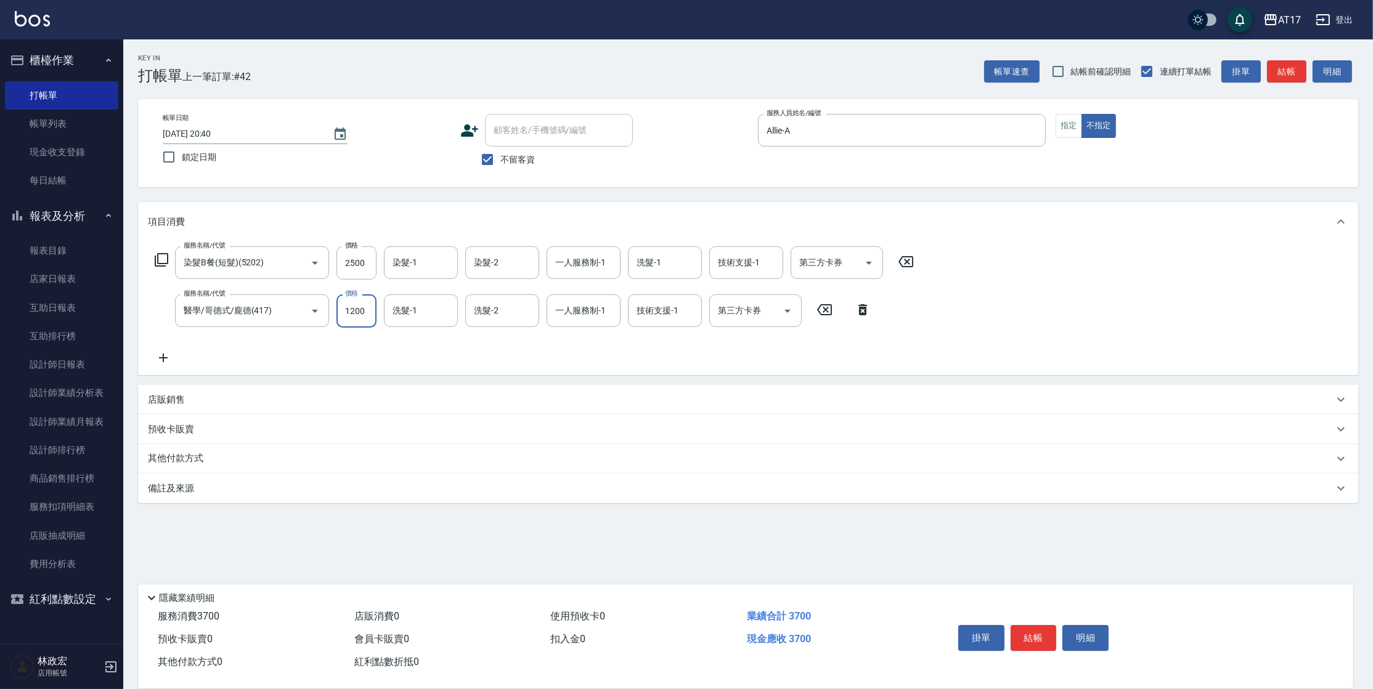
click at [354, 322] on input "1200" at bounding box center [356, 310] width 40 height 33
click at [1020, 630] on button "結帳" at bounding box center [1033, 638] width 46 height 26
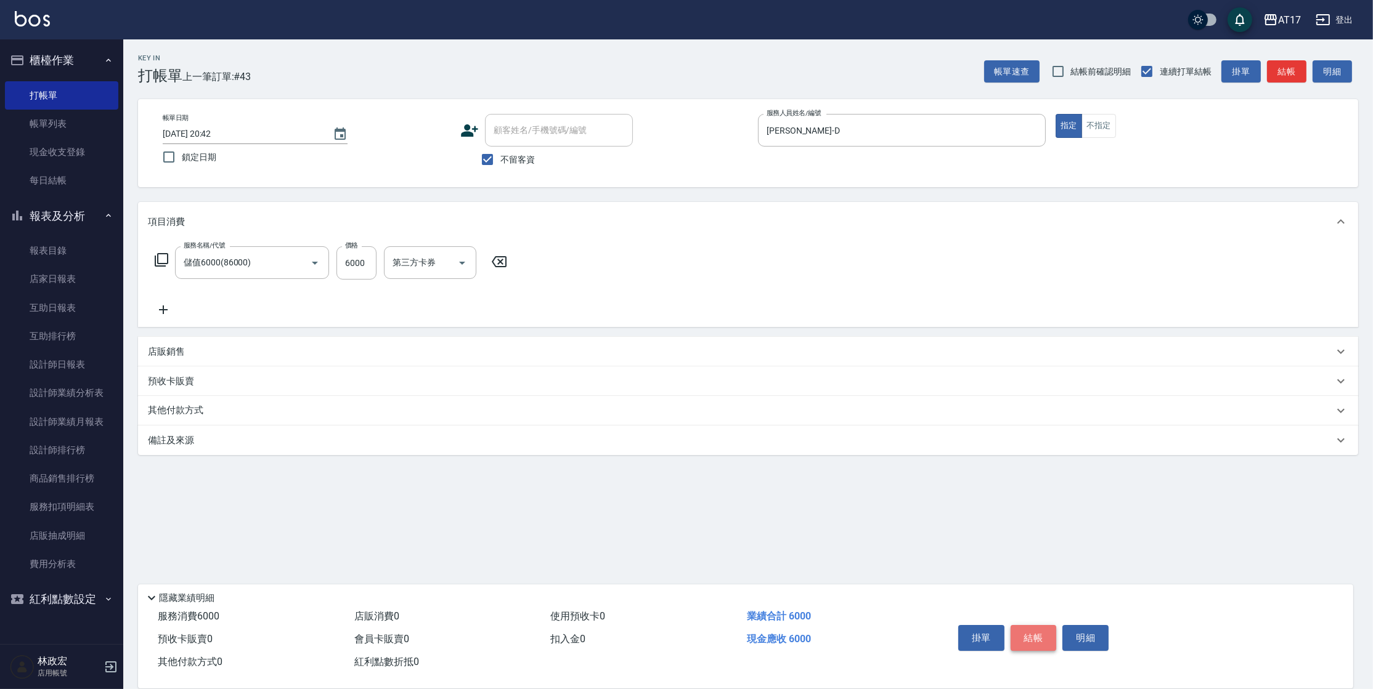
click at [1025, 628] on button "結帳" at bounding box center [1033, 638] width 46 height 26
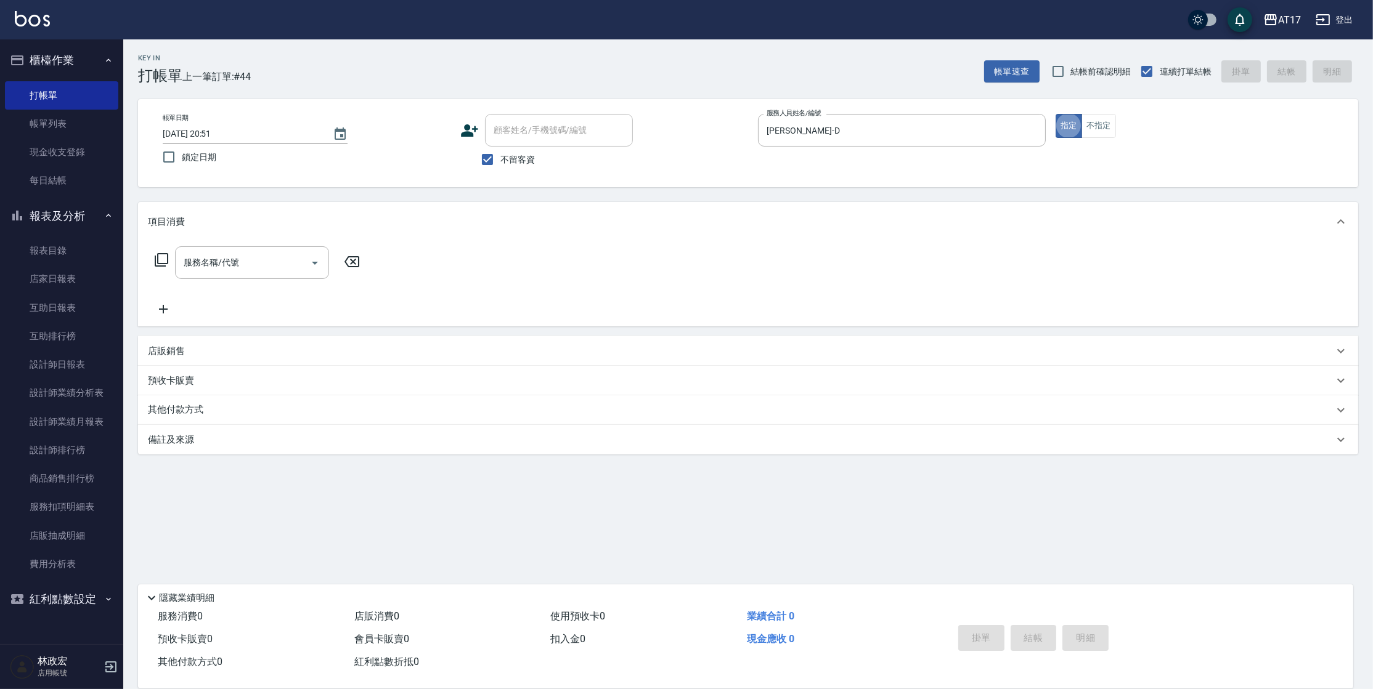
click at [164, 261] on icon at bounding box center [161, 260] width 15 height 15
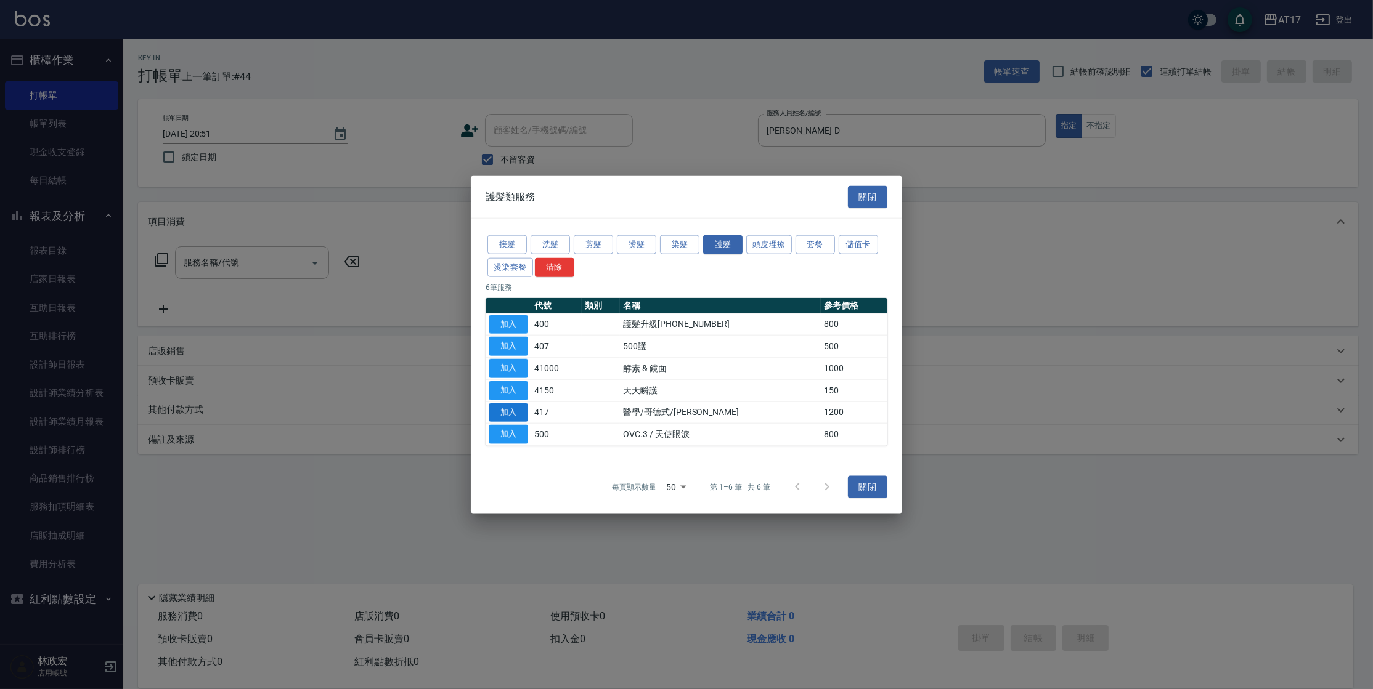
click at [509, 409] on button "加入" at bounding box center [508, 412] width 39 height 19
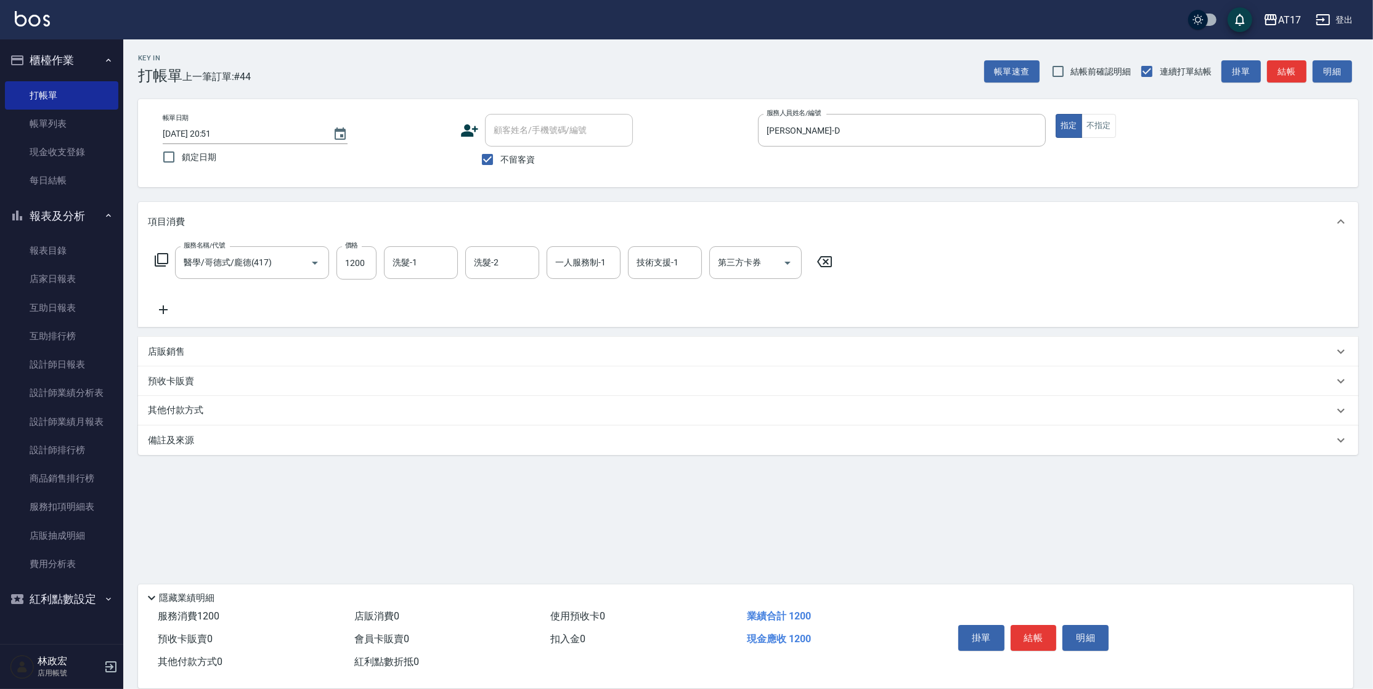
click at [164, 304] on icon at bounding box center [163, 310] width 31 height 15
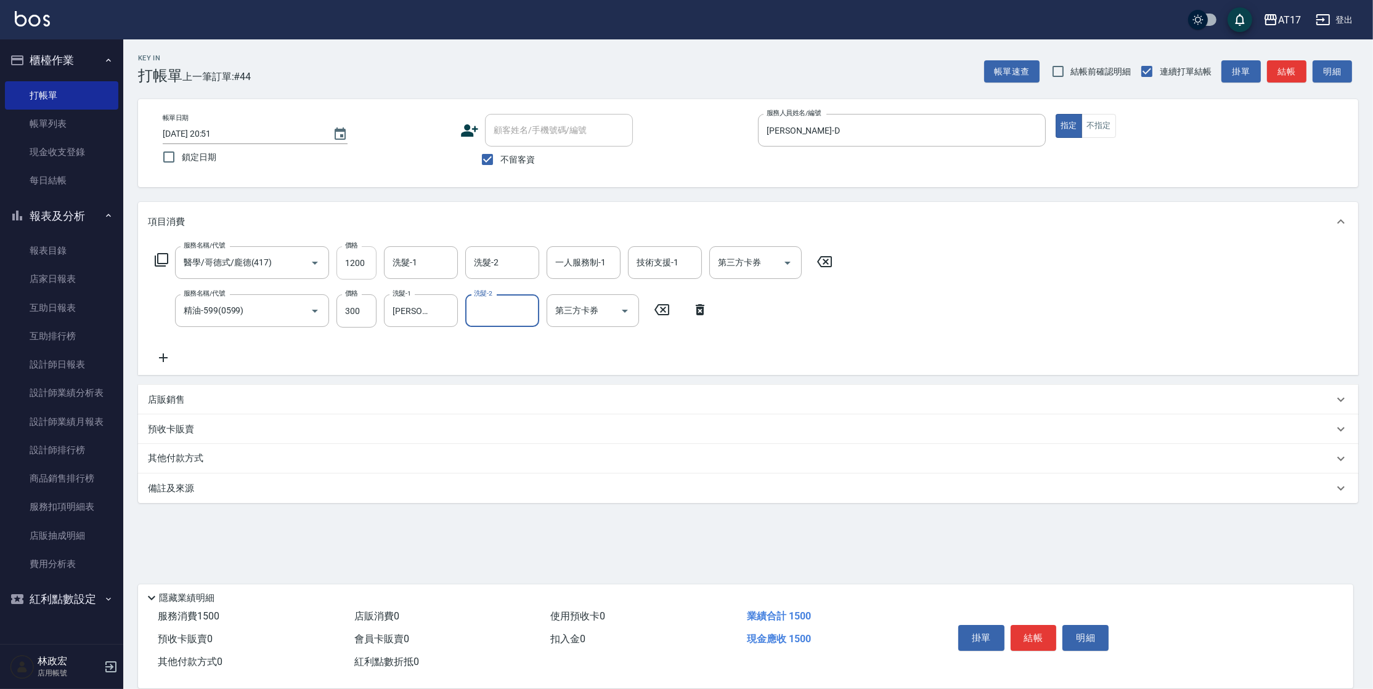
click at [351, 263] on input "1200" at bounding box center [356, 262] width 40 height 33
click at [354, 263] on input "1200" at bounding box center [356, 262] width 40 height 33
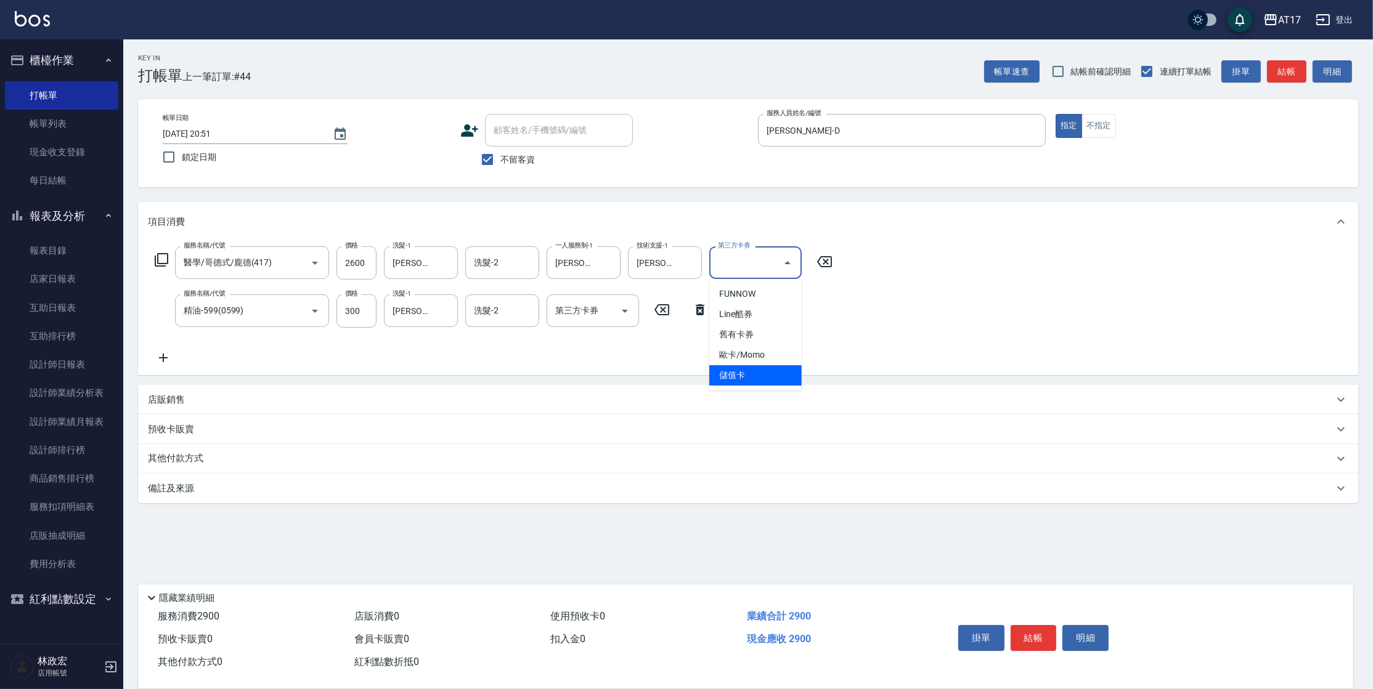
click at [760, 384] on span "儲值卡" at bounding box center [755, 375] width 92 height 20
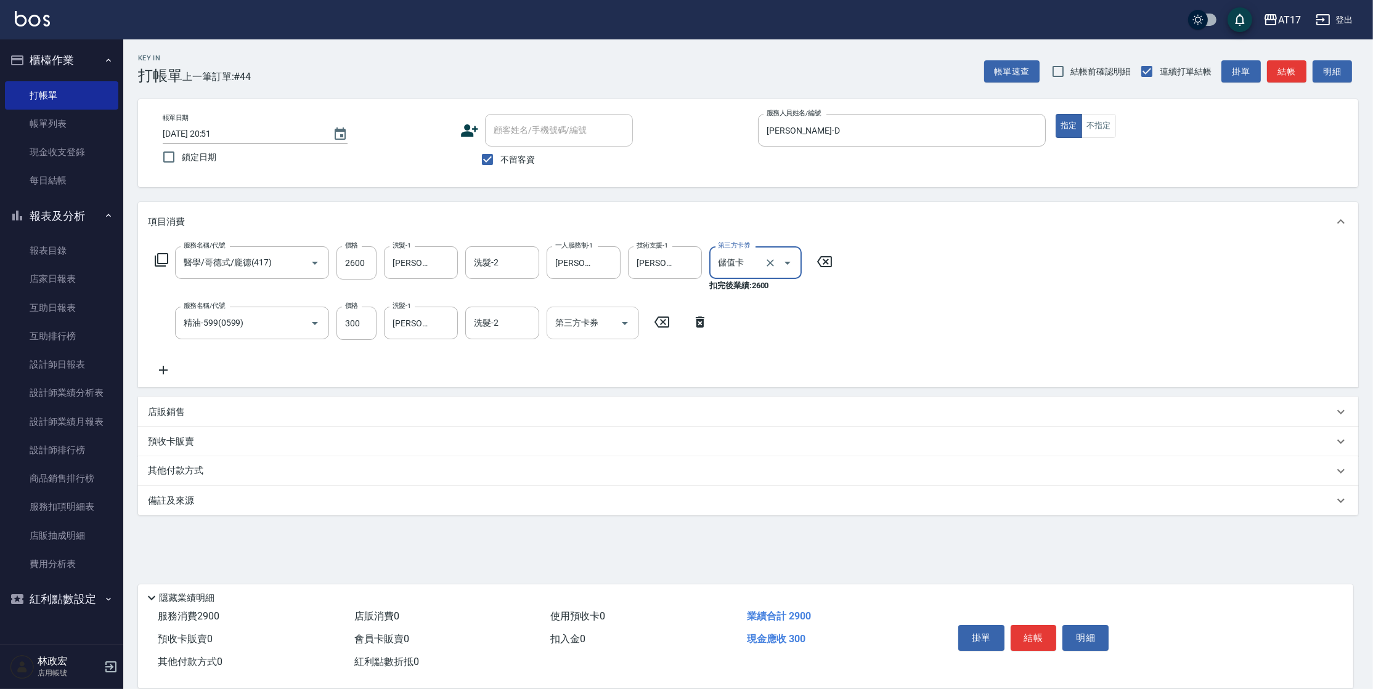
click at [630, 323] on icon "Open" at bounding box center [624, 323] width 15 height 15
click at [605, 433] on span "儲值卡" at bounding box center [592, 436] width 92 height 20
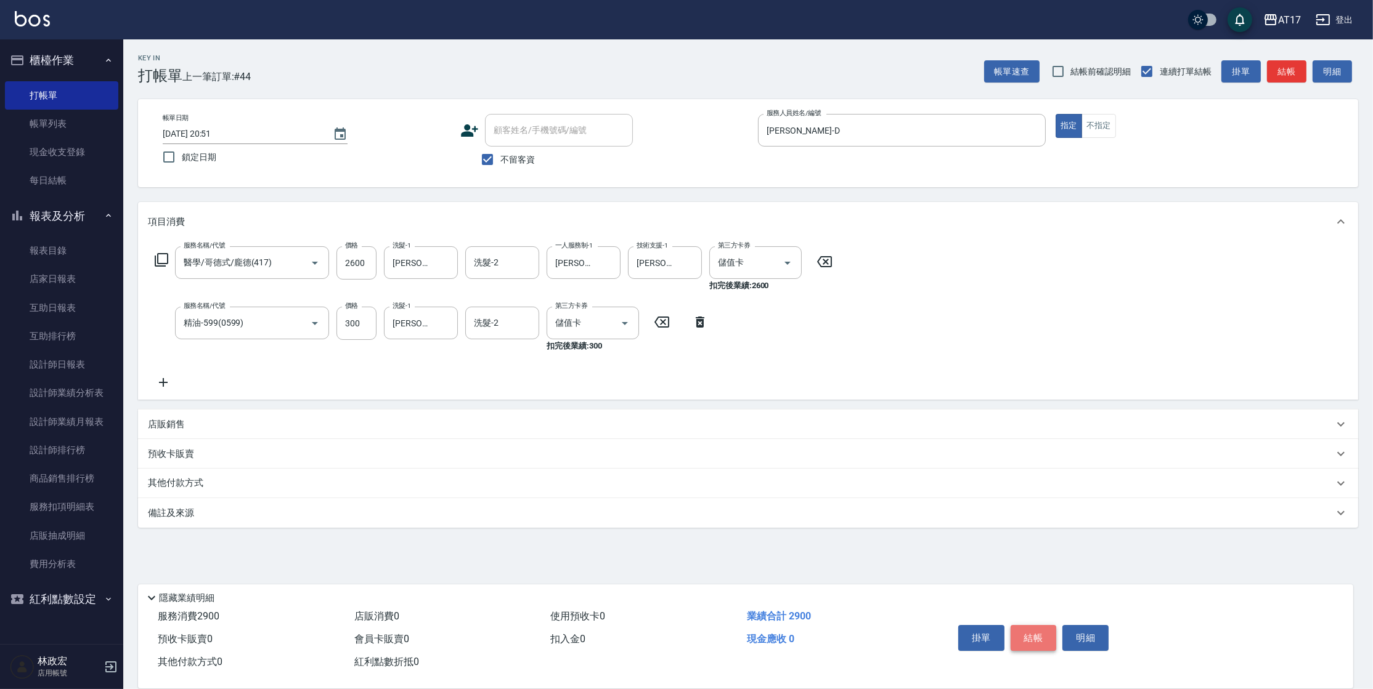
click at [1047, 627] on button "結帳" at bounding box center [1033, 638] width 46 height 26
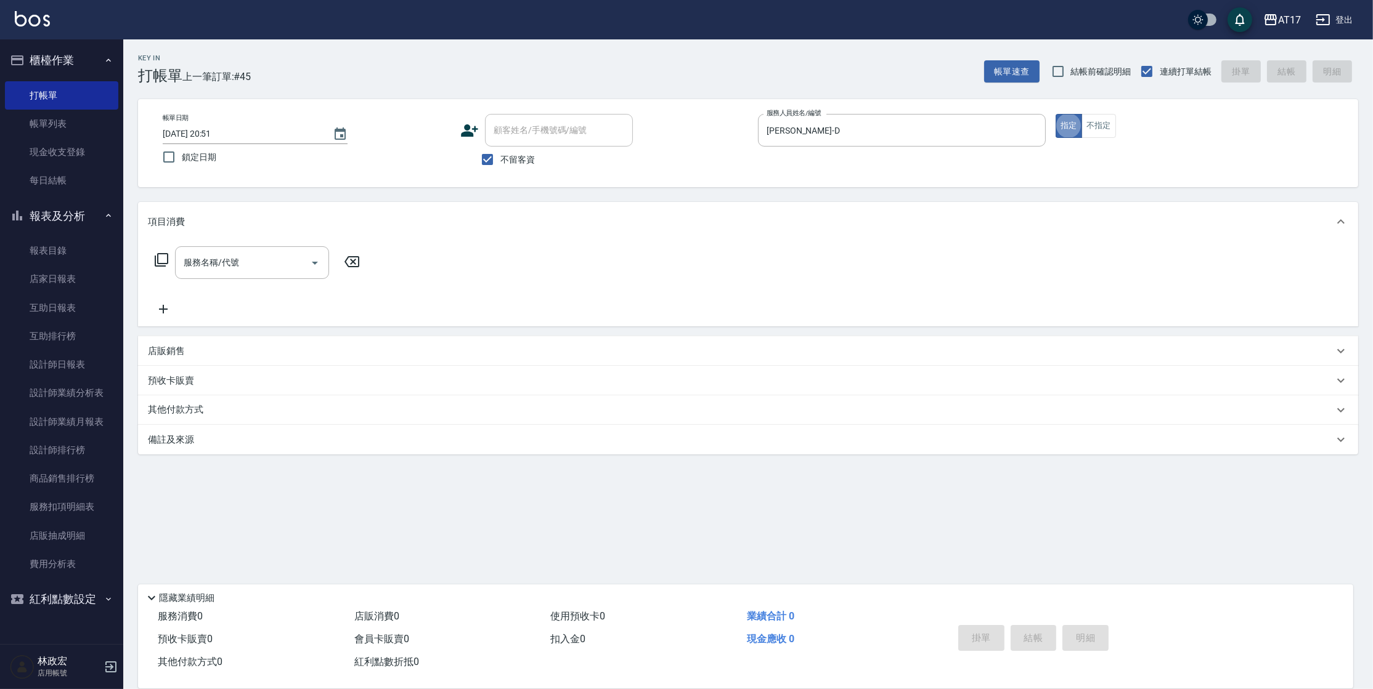
click at [166, 260] on icon at bounding box center [161, 260] width 15 height 15
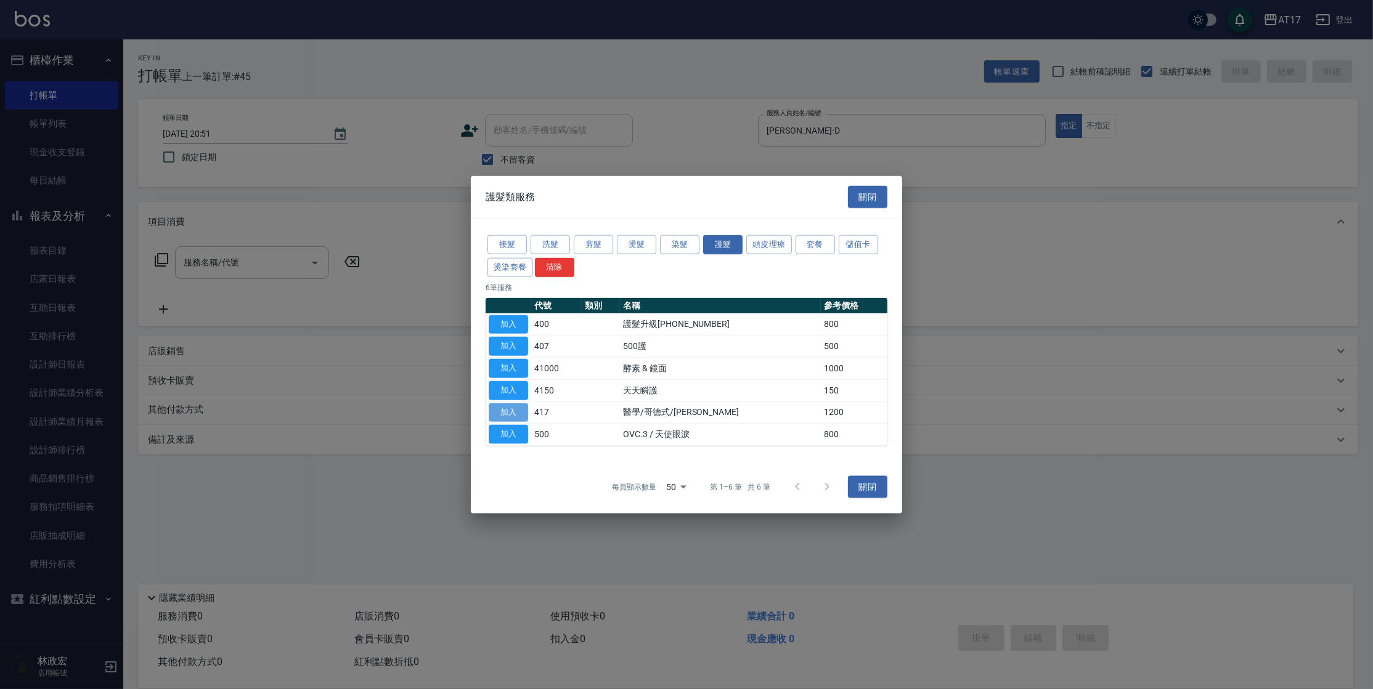
click at [522, 413] on button "加入" at bounding box center [508, 412] width 39 height 19
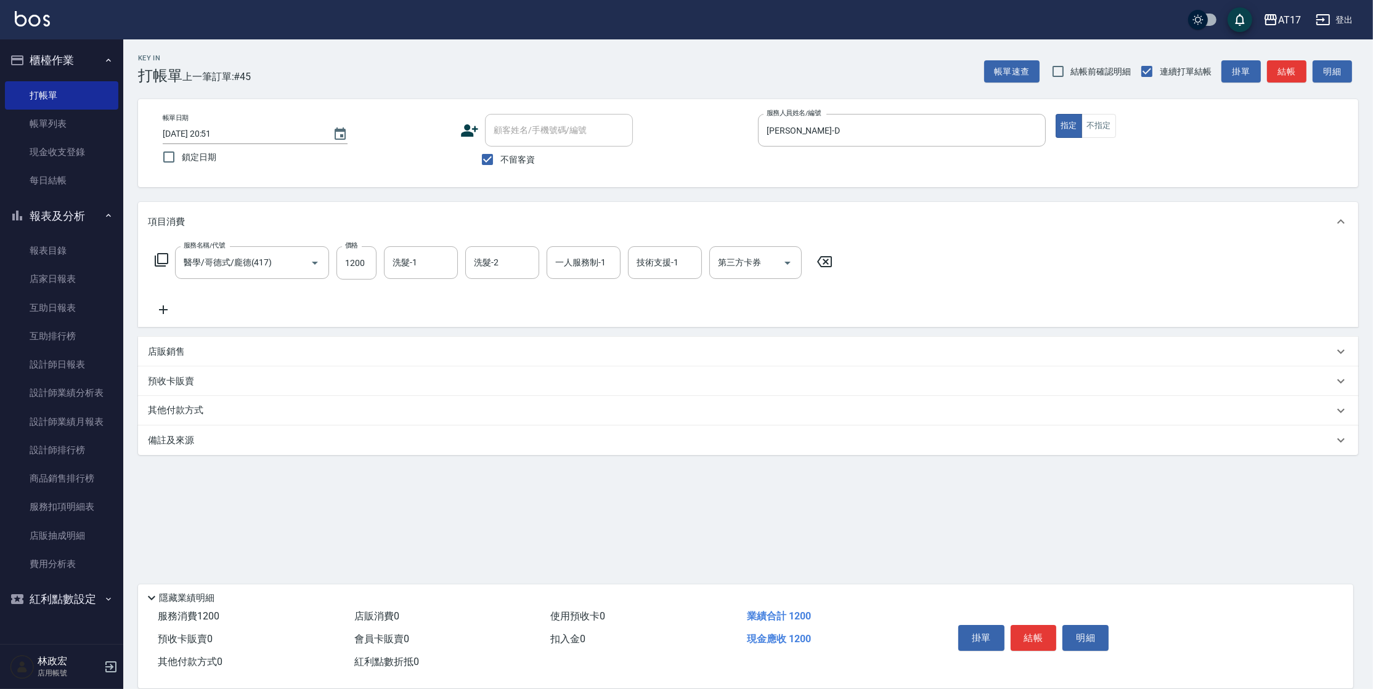
click at [158, 259] on icon at bounding box center [162, 260] width 14 height 14
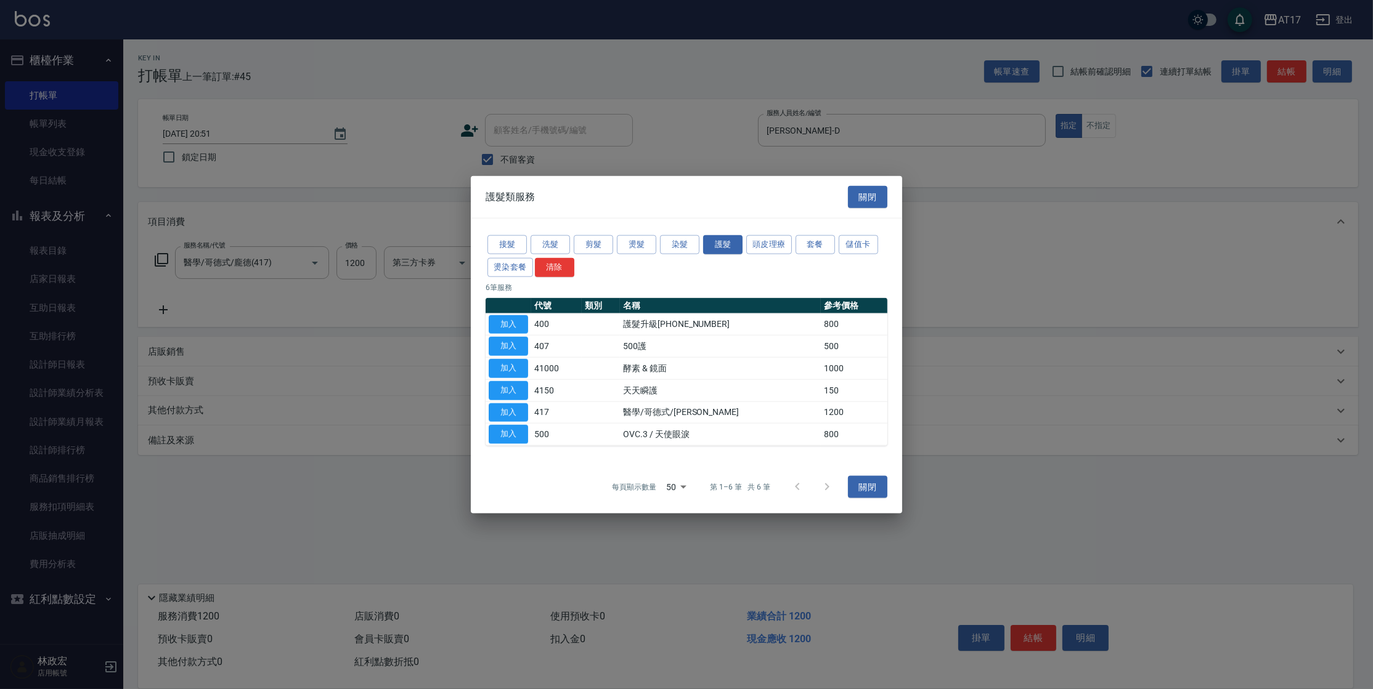
click at [887, 198] on div "護髮類服務 關閉" at bounding box center [686, 197] width 431 height 43
click at [870, 200] on button "關閉" at bounding box center [867, 196] width 39 height 23
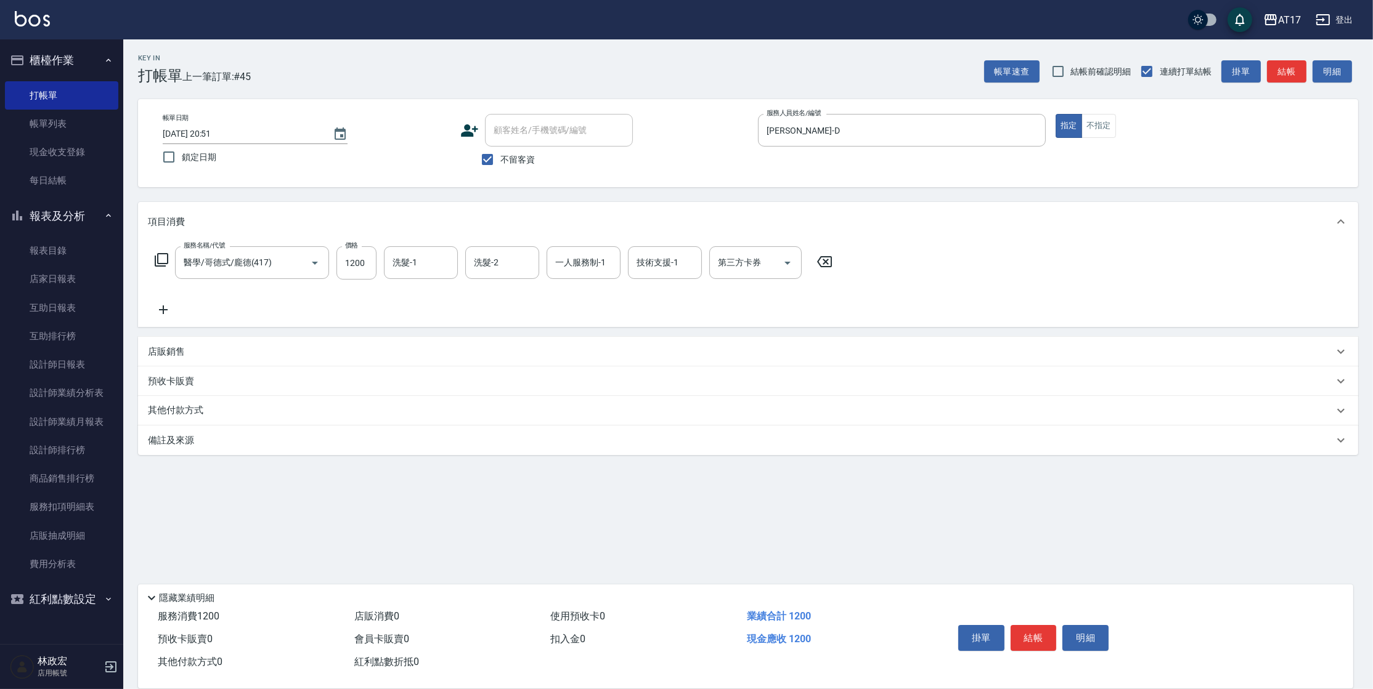
click at [171, 311] on icon at bounding box center [163, 310] width 31 height 15
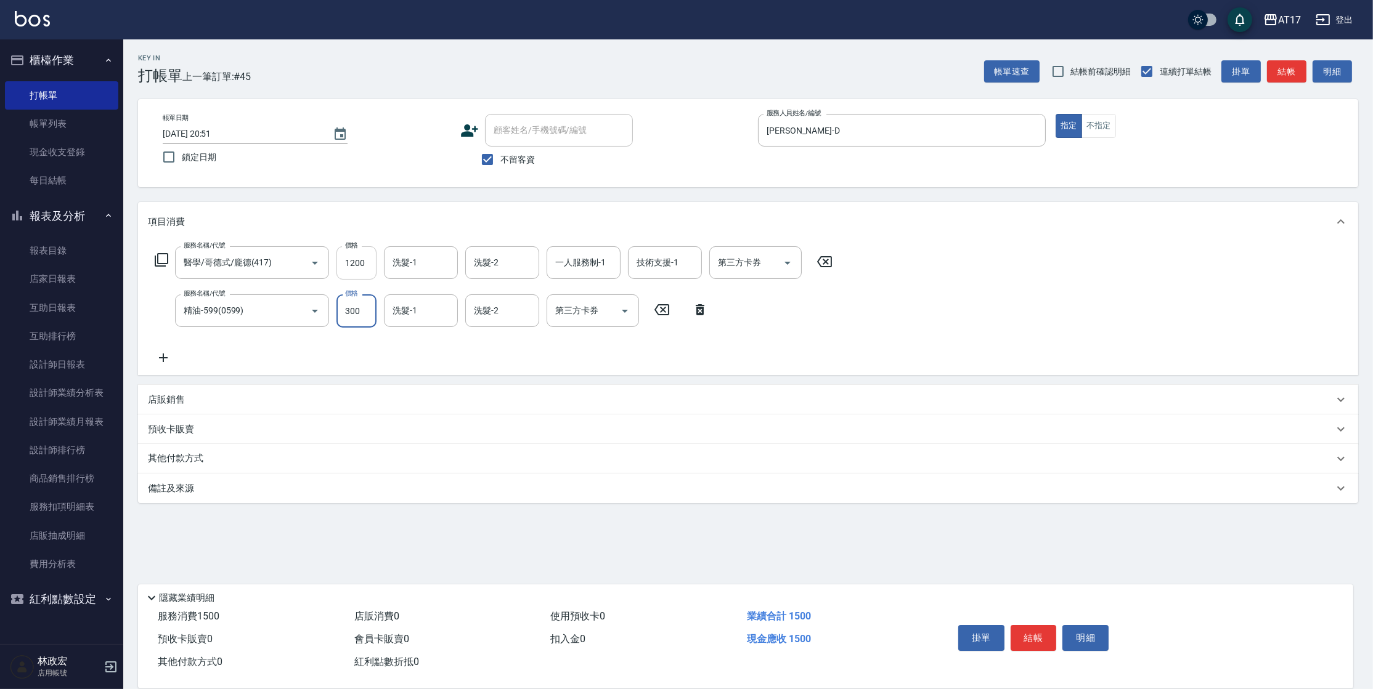
click at [357, 259] on input "1200" at bounding box center [356, 262] width 40 height 33
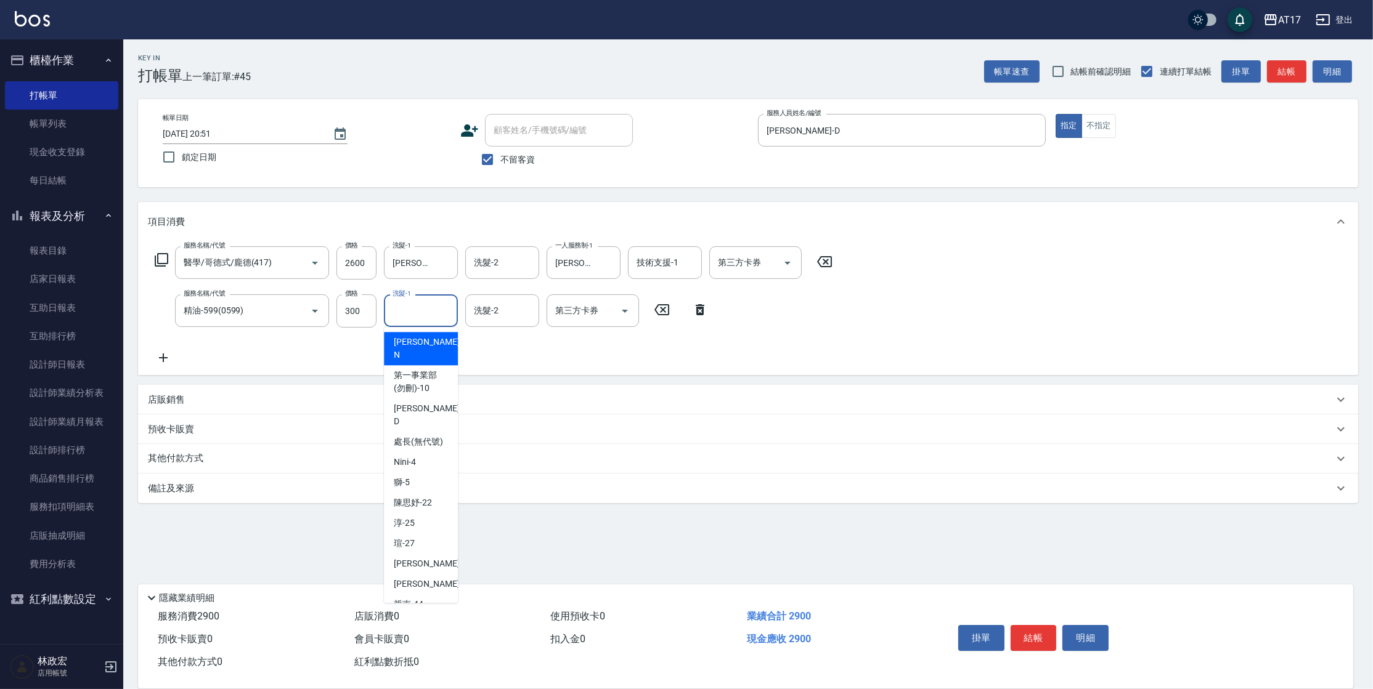
click at [412, 318] on input "洗髮-1" at bounding box center [420, 311] width 63 height 22
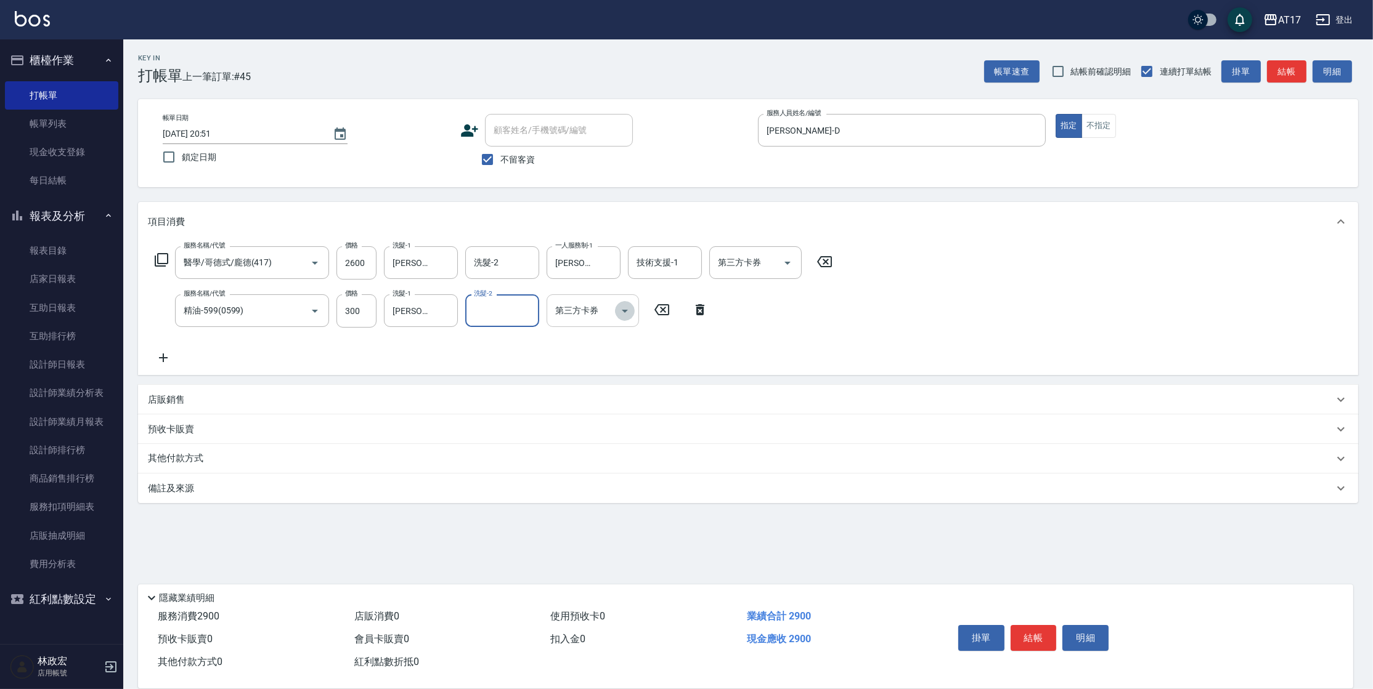
click at [627, 313] on icon "Open" at bounding box center [624, 311] width 15 height 15
click at [620, 415] on span "儲值卡" at bounding box center [592, 423] width 92 height 20
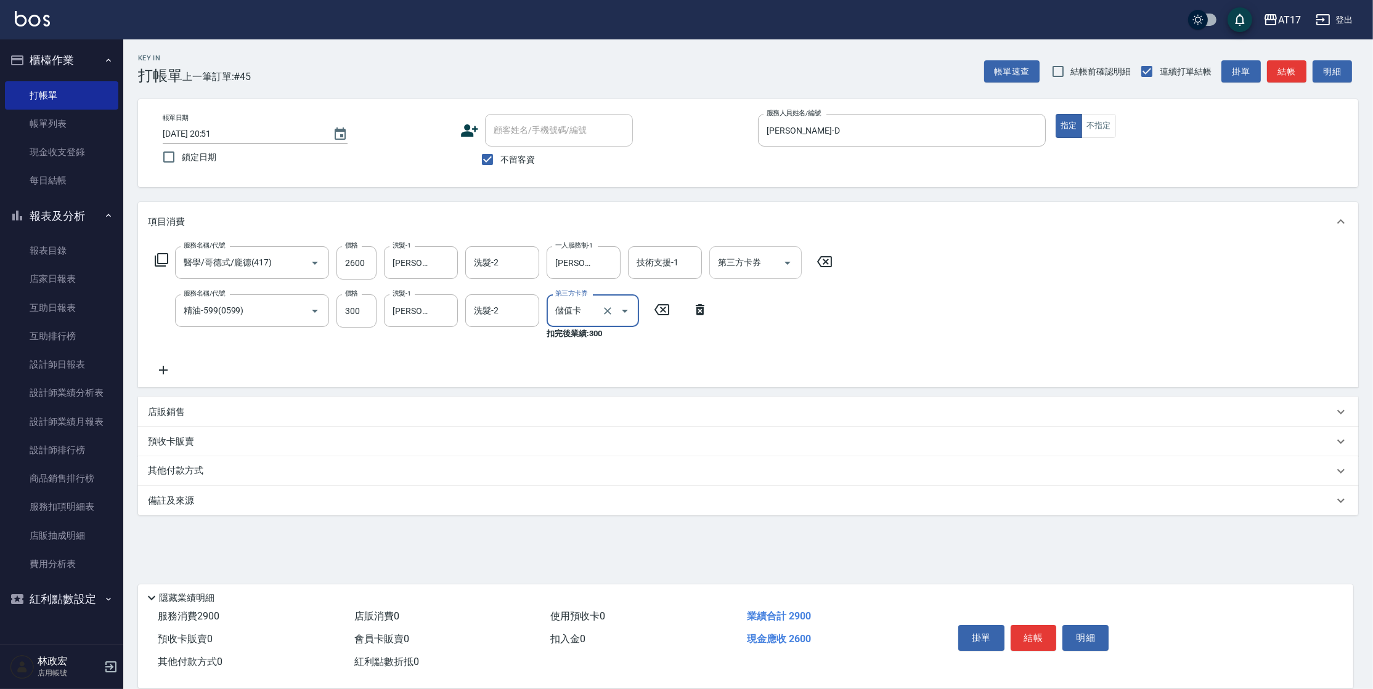
click at [792, 262] on icon "Open" at bounding box center [787, 263] width 15 height 15
click at [773, 380] on span "儲值卡" at bounding box center [755, 375] width 92 height 20
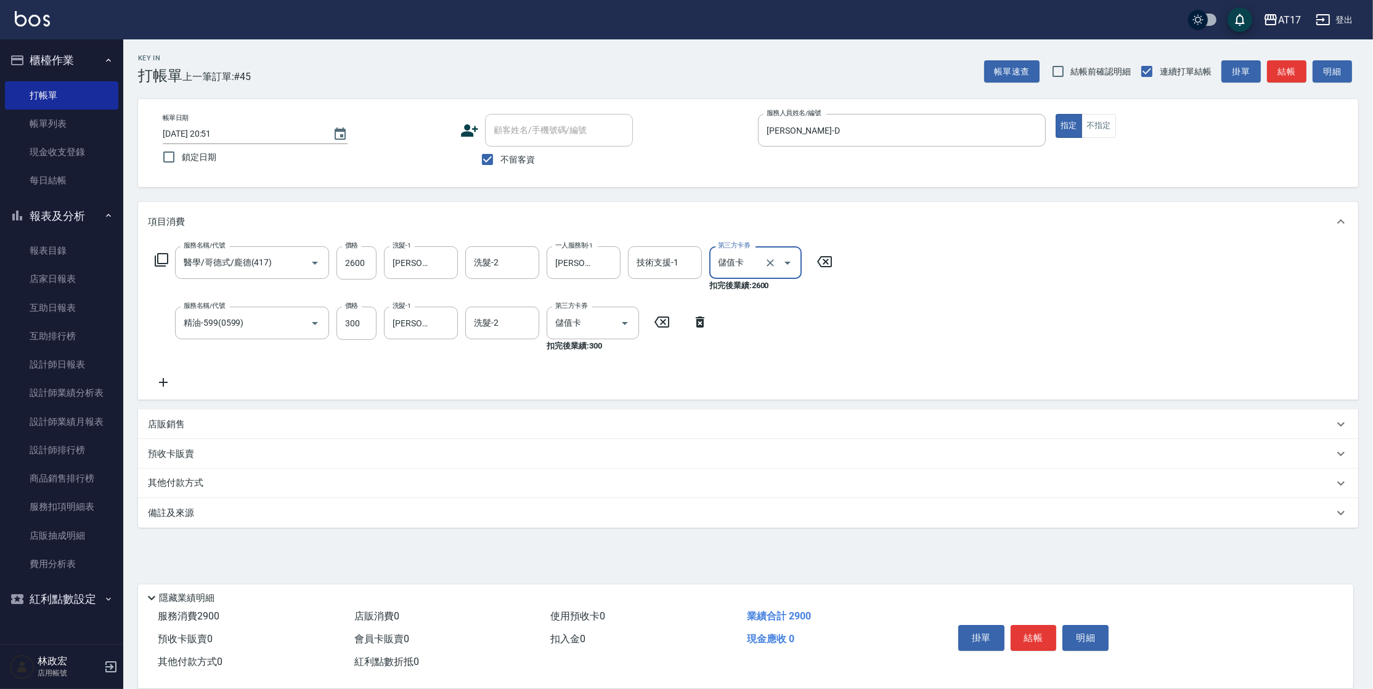
click at [1052, 630] on button "結帳" at bounding box center [1033, 638] width 46 height 26
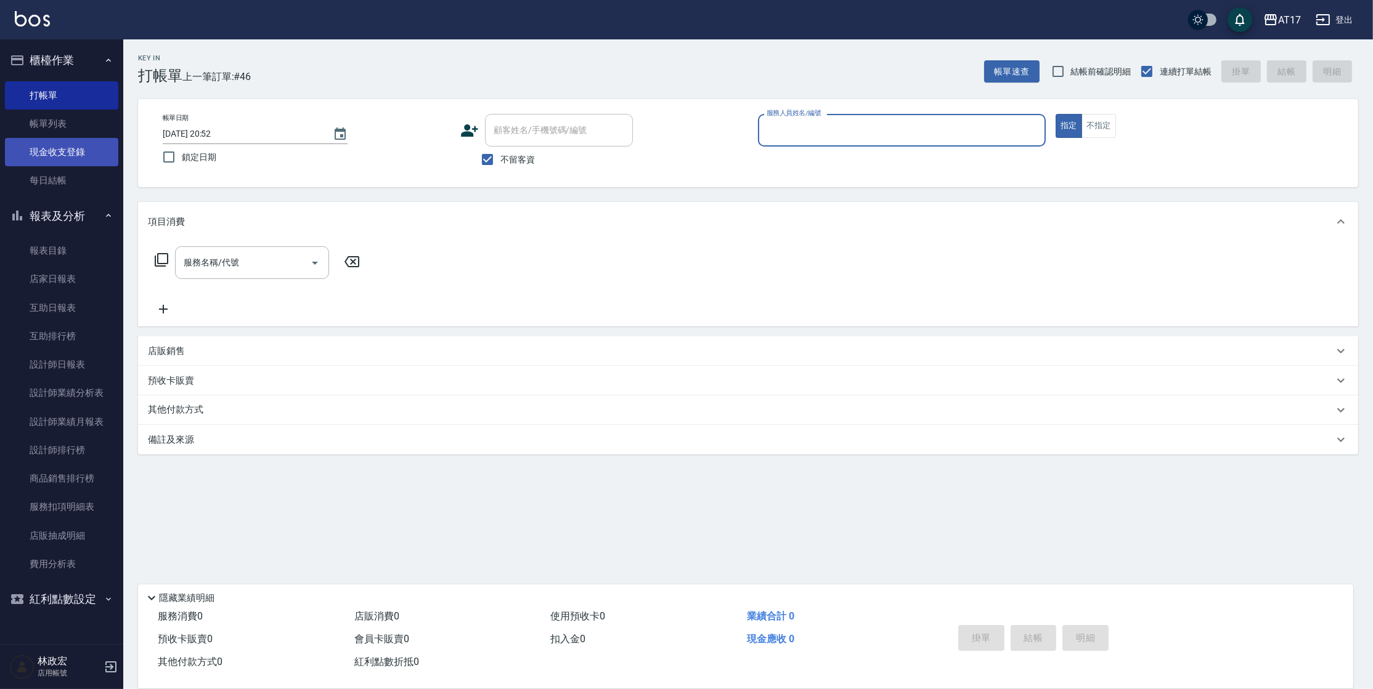
click at [61, 158] on link "現金收支登錄" at bounding box center [61, 152] width 113 height 28
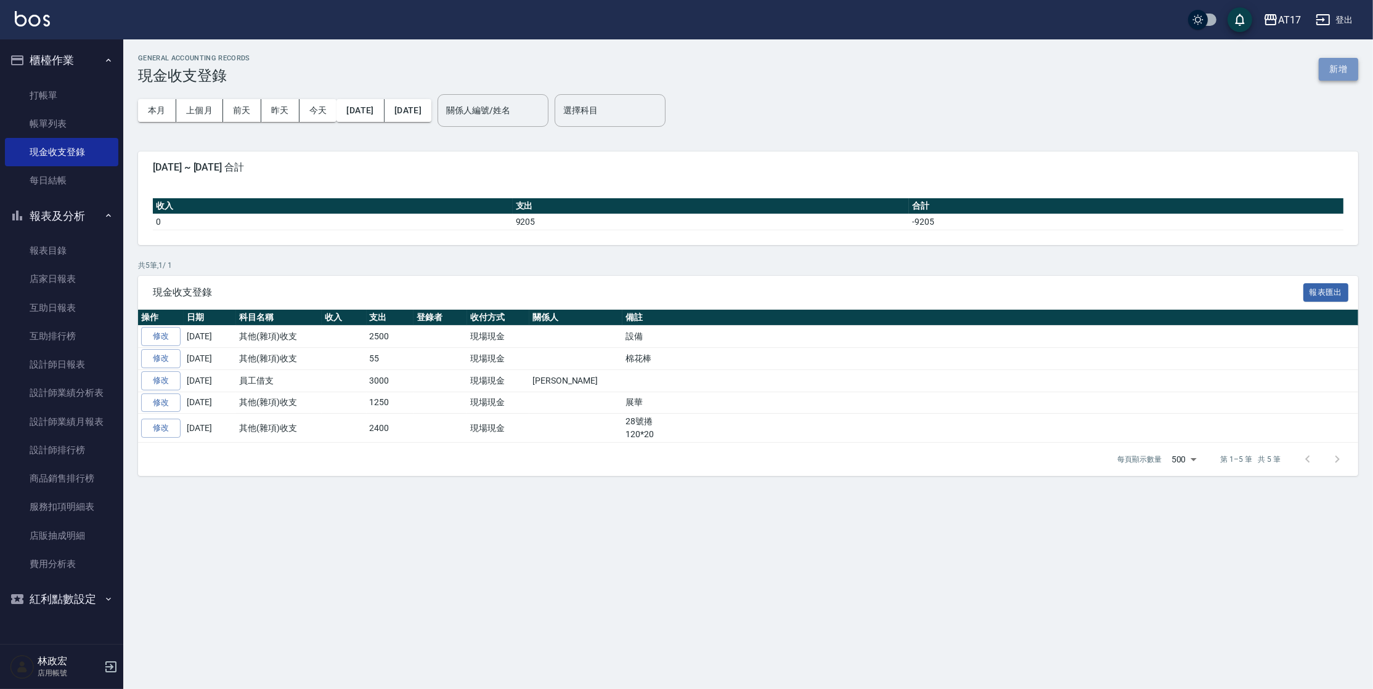
click at [1344, 68] on button "新增" at bounding box center [1337, 69] width 39 height 23
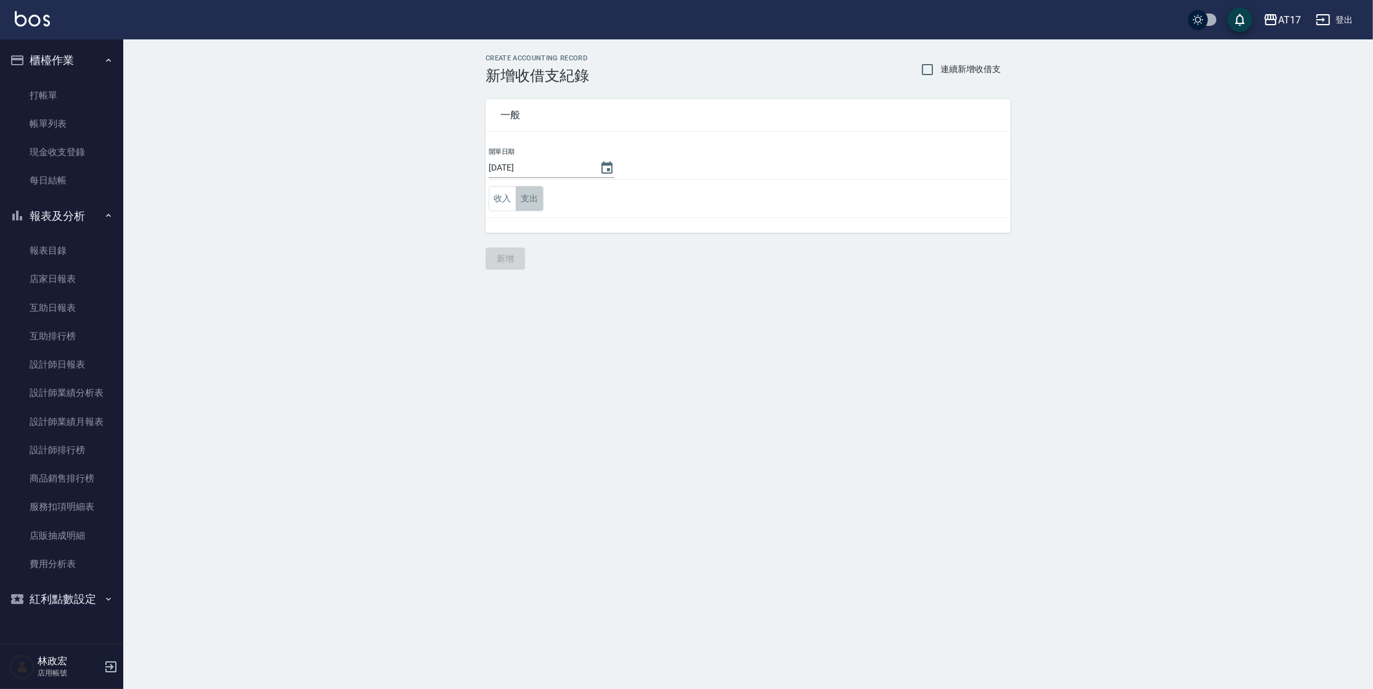
click at [537, 198] on button "支出" at bounding box center [530, 198] width 28 height 25
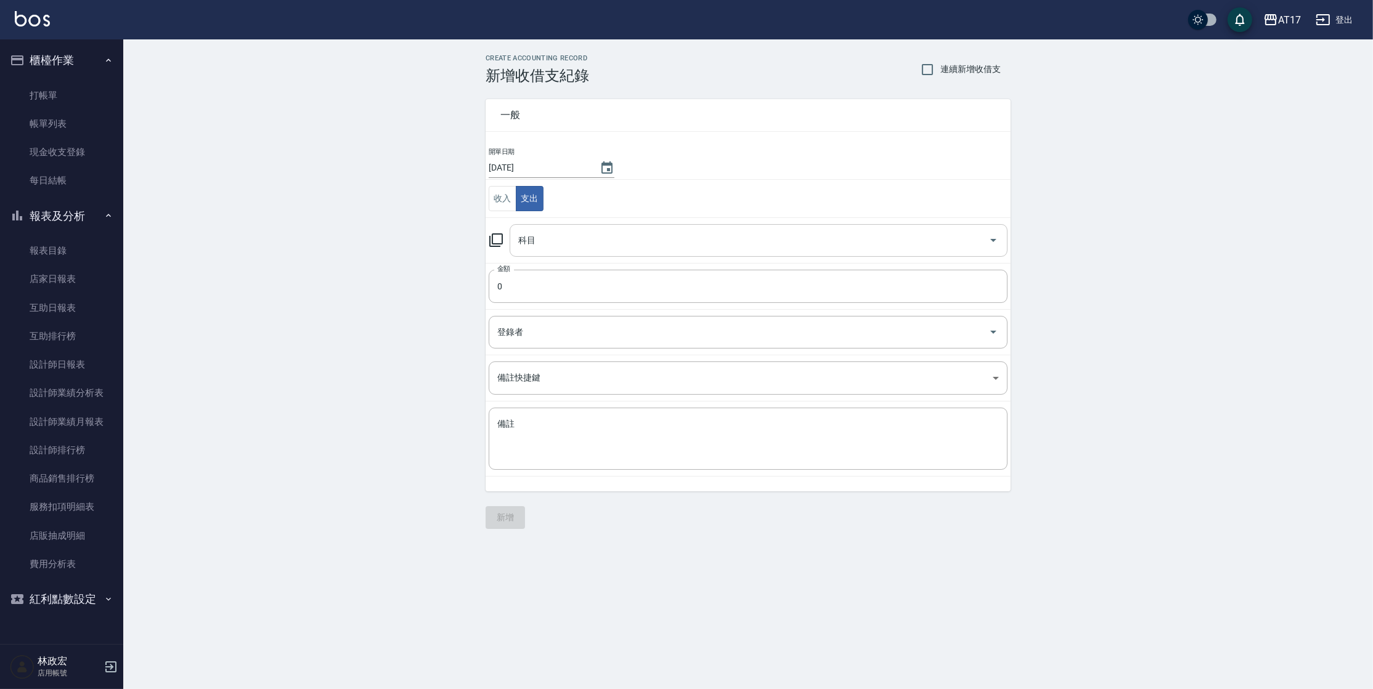
click at [556, 254] on div "科目" at bounding box center [759, 240] width 498 height 33
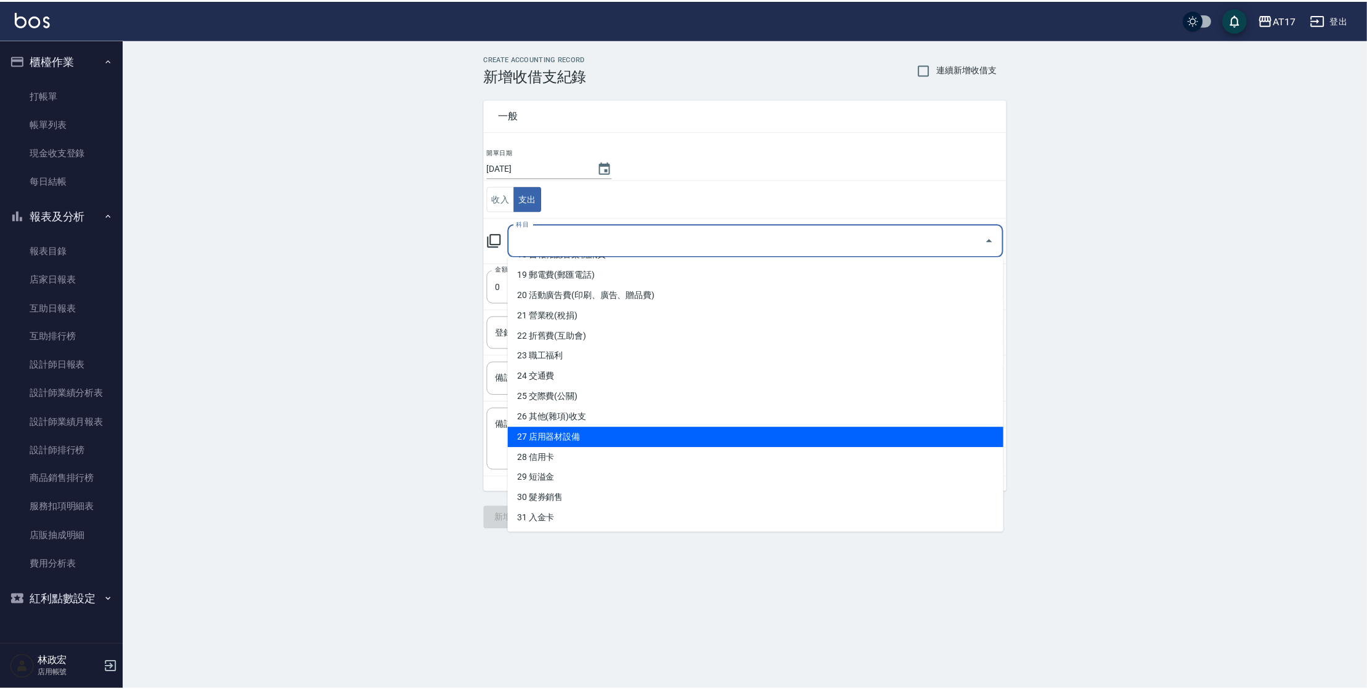
scroll to position [382, 0]
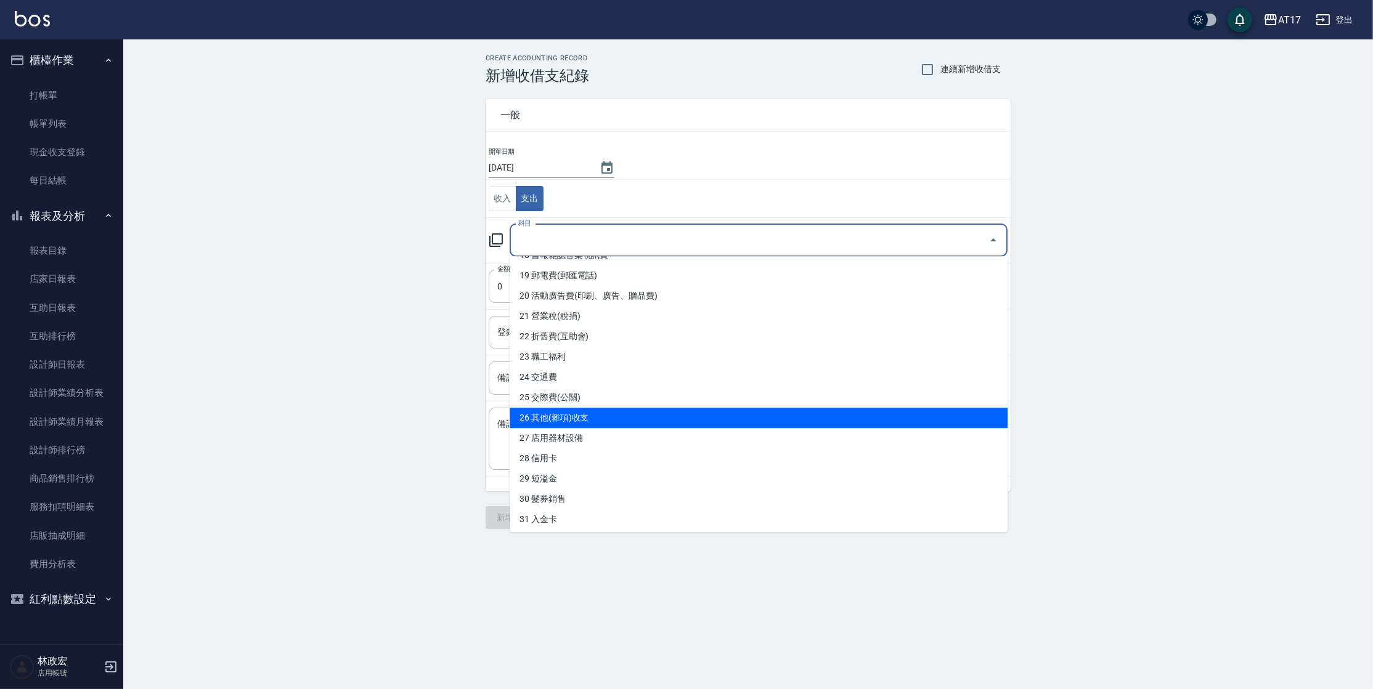
click at [585, 415] on li "26 其他(雜項)收支" at bounding box center [759, 418] width 498 height 20
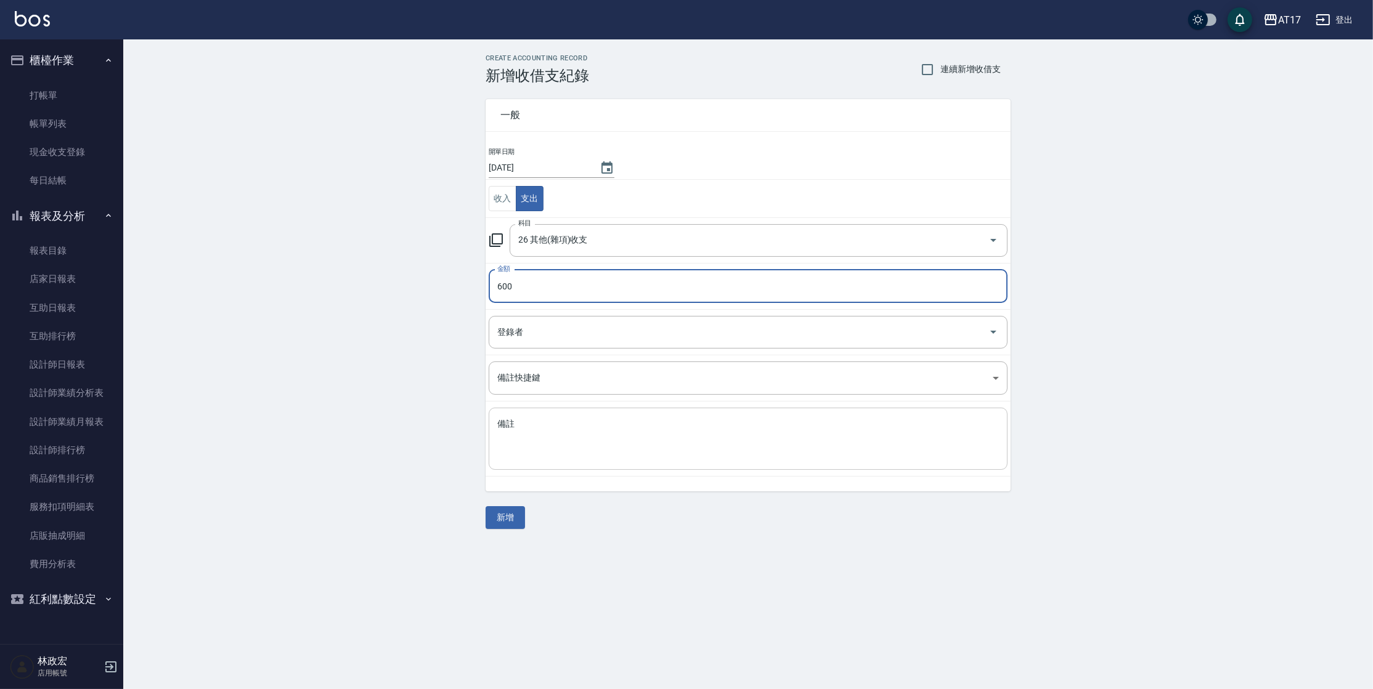
click at [524, 441] on textarea "備註" at bounding box center [748, 439] width 502 height 42
click at [513, 523] on button "新增" at bounding box center [504, 517] width 39 height 23
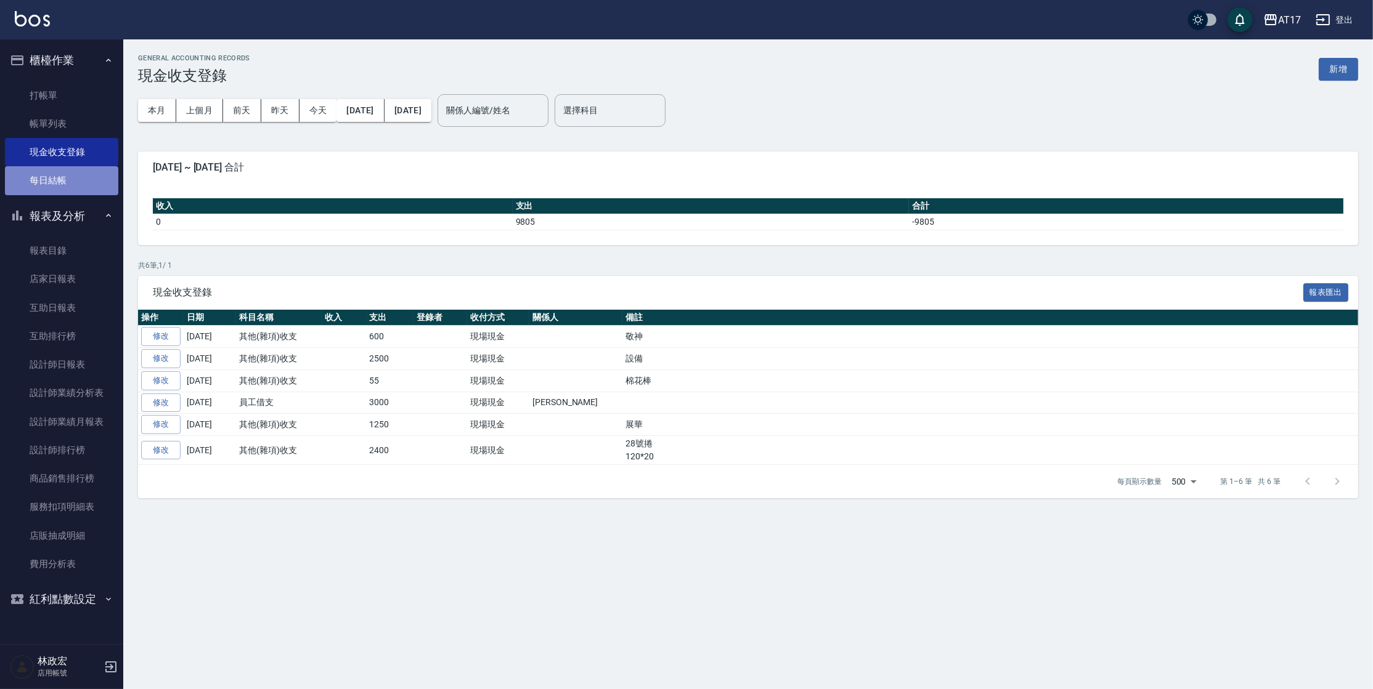
click at [58, 178] on link "每日結帳" at bounding box center [61, 180] width 113 height 28
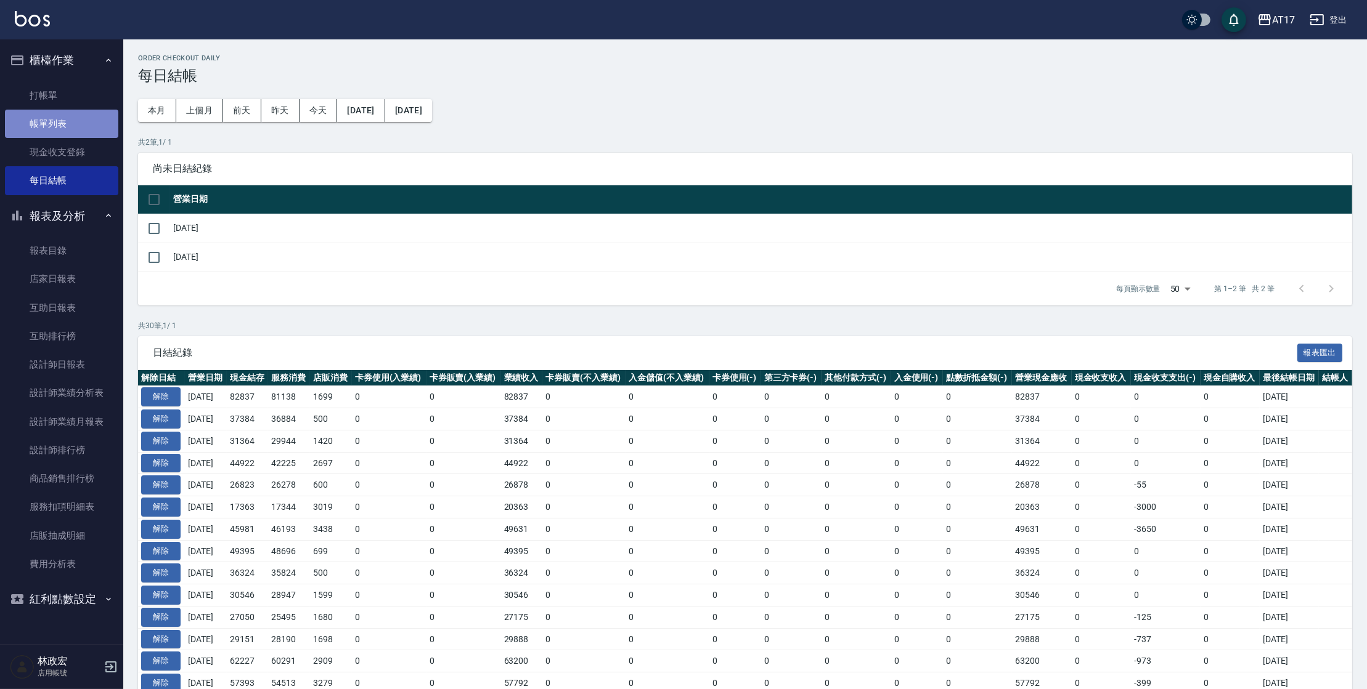
click at [64, 126] on link "帳單列表" at bounding box center [61, 124] width 113 height 28
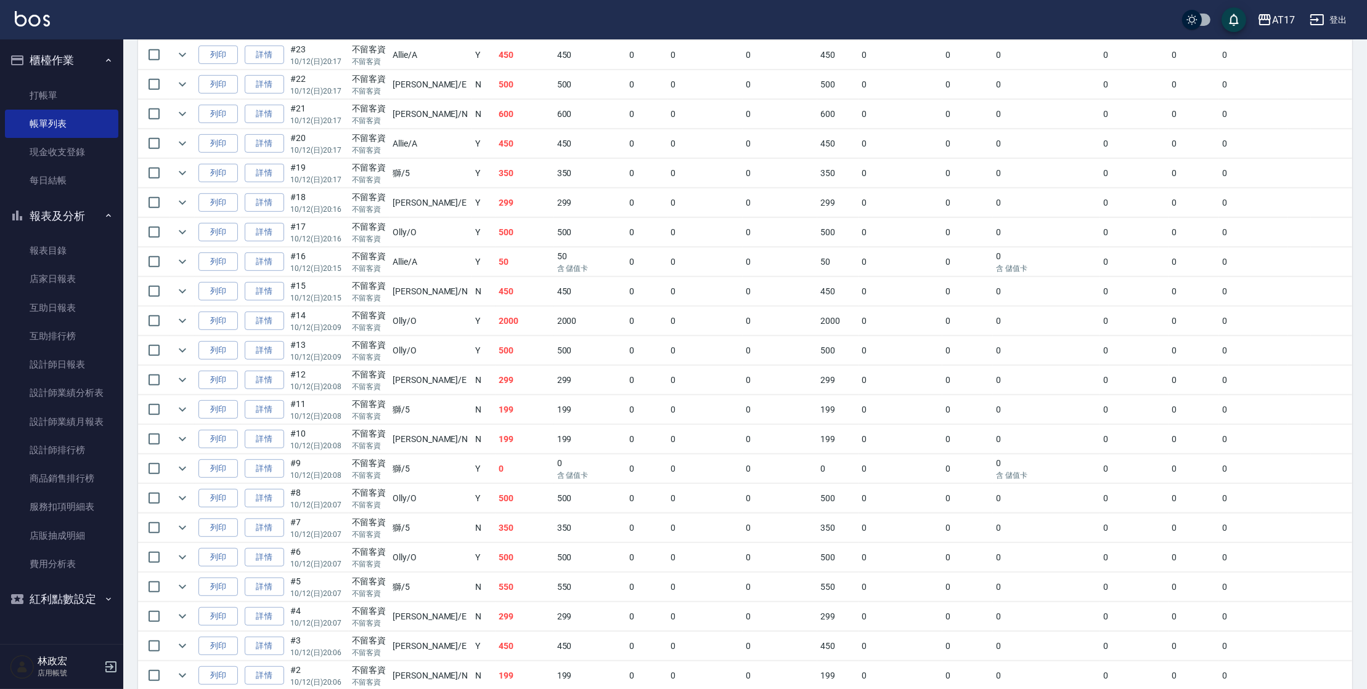
scroll to position [984, 0]
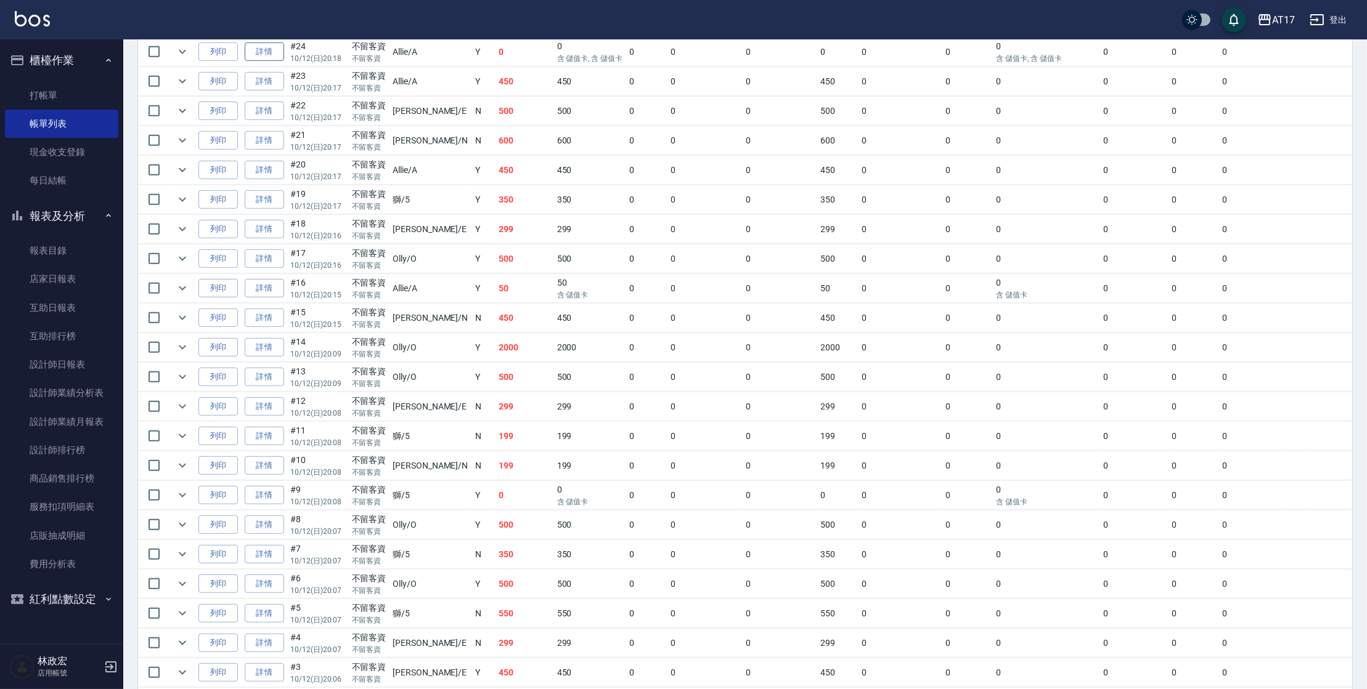
click at [261, 52] on link "詳情" at bounding box center [264, 52] width 39 height 19
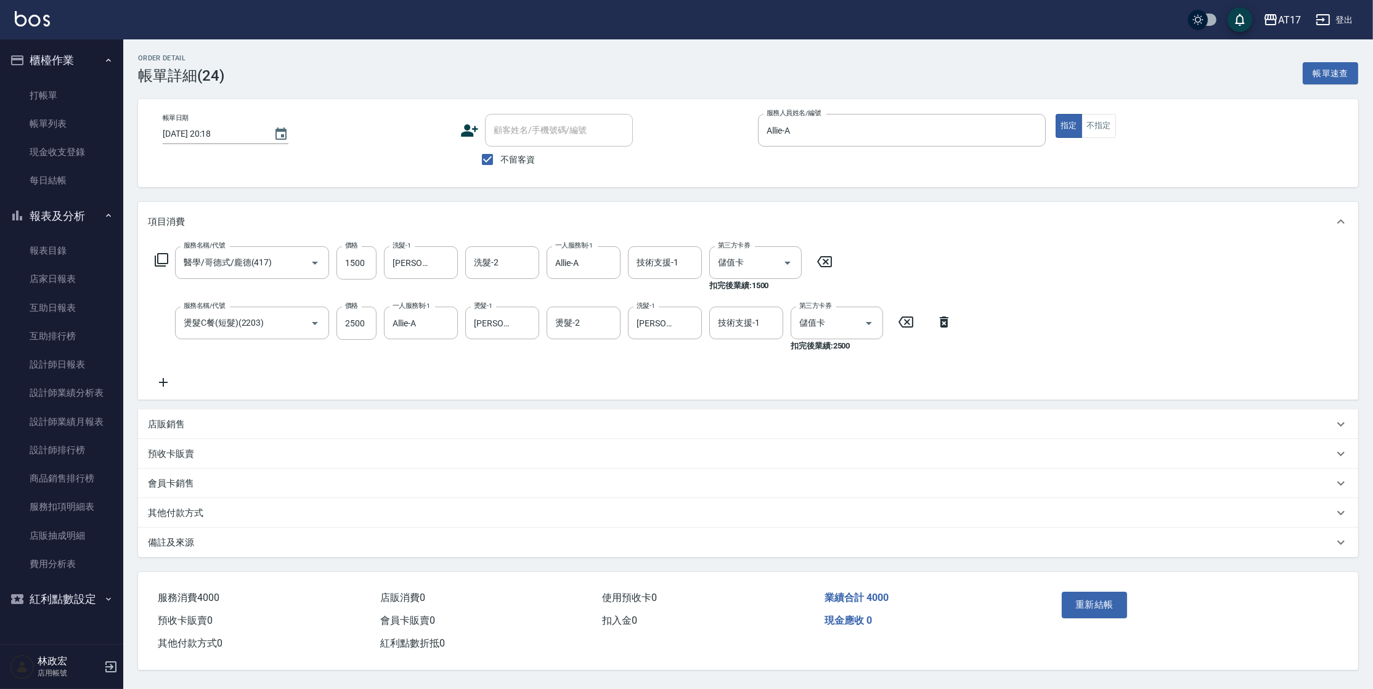
click at [161, 389] on icon at bounding box center [163, 382] width 31 height 15
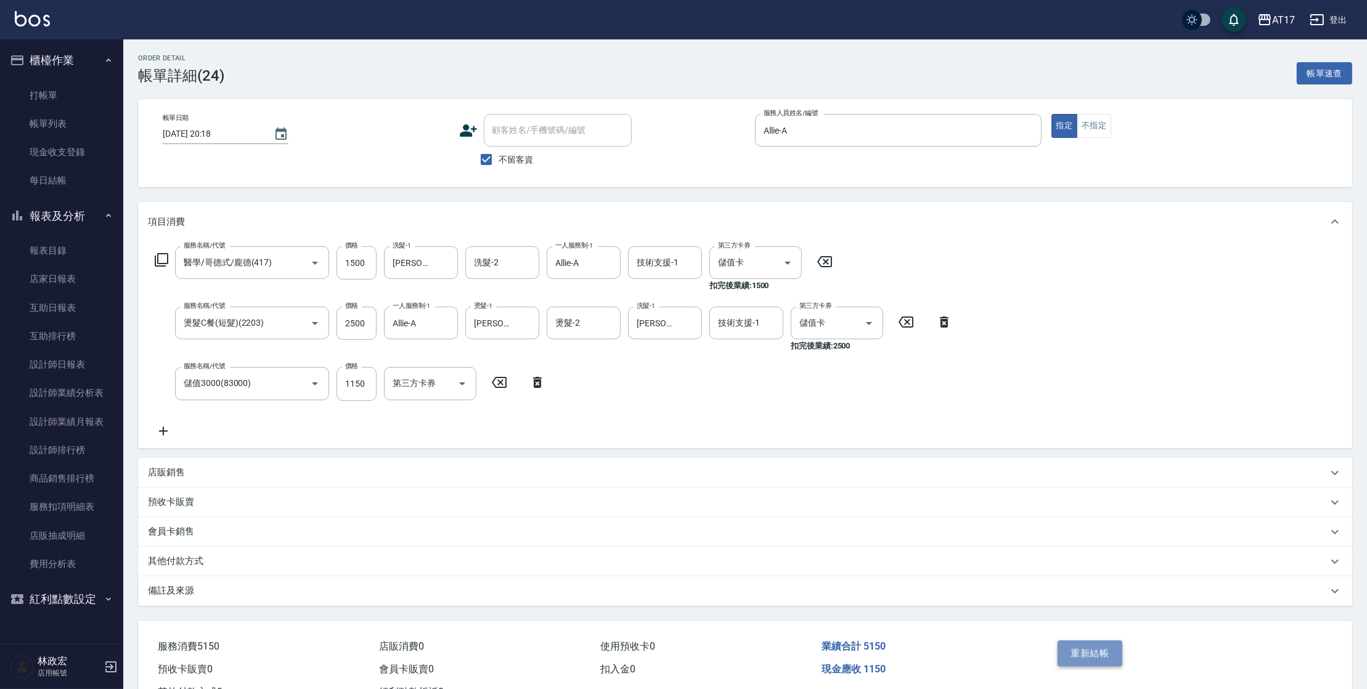
click at [1073, 658] on button "重新結帳" at bounding box center [1089, 654] width 65 height 26
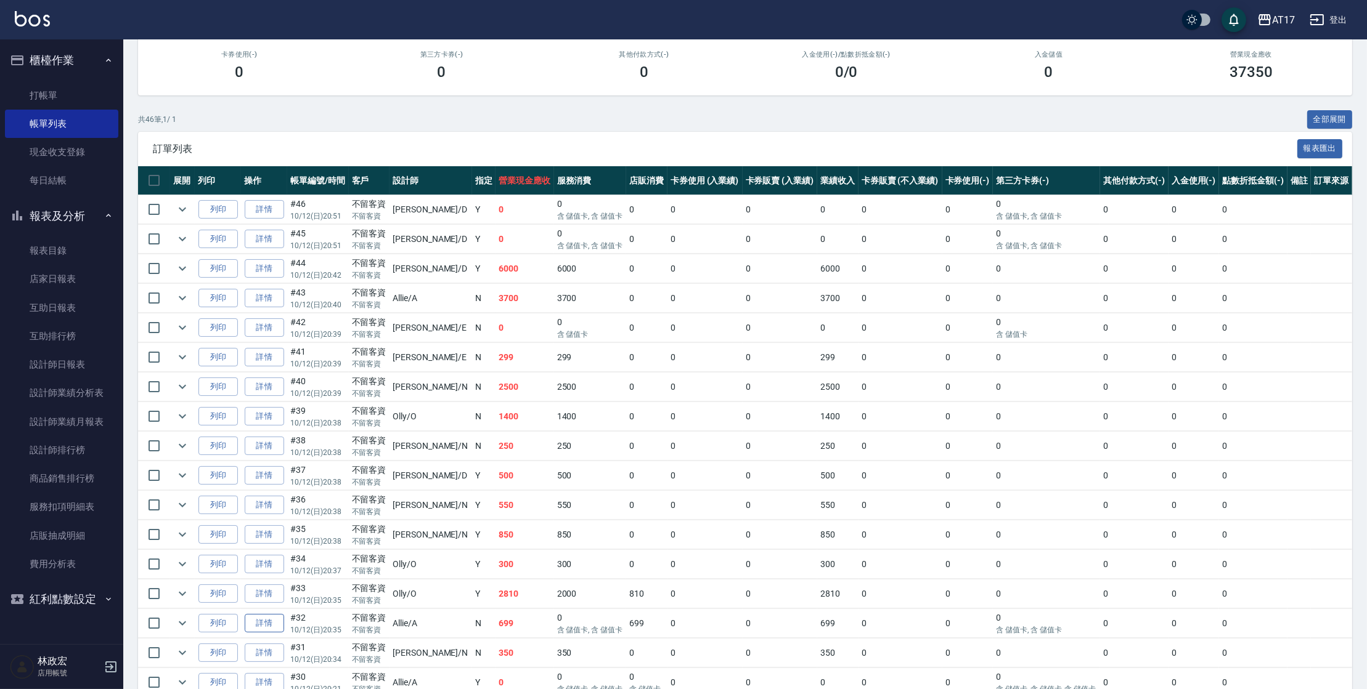
scroll to position [176, 0]
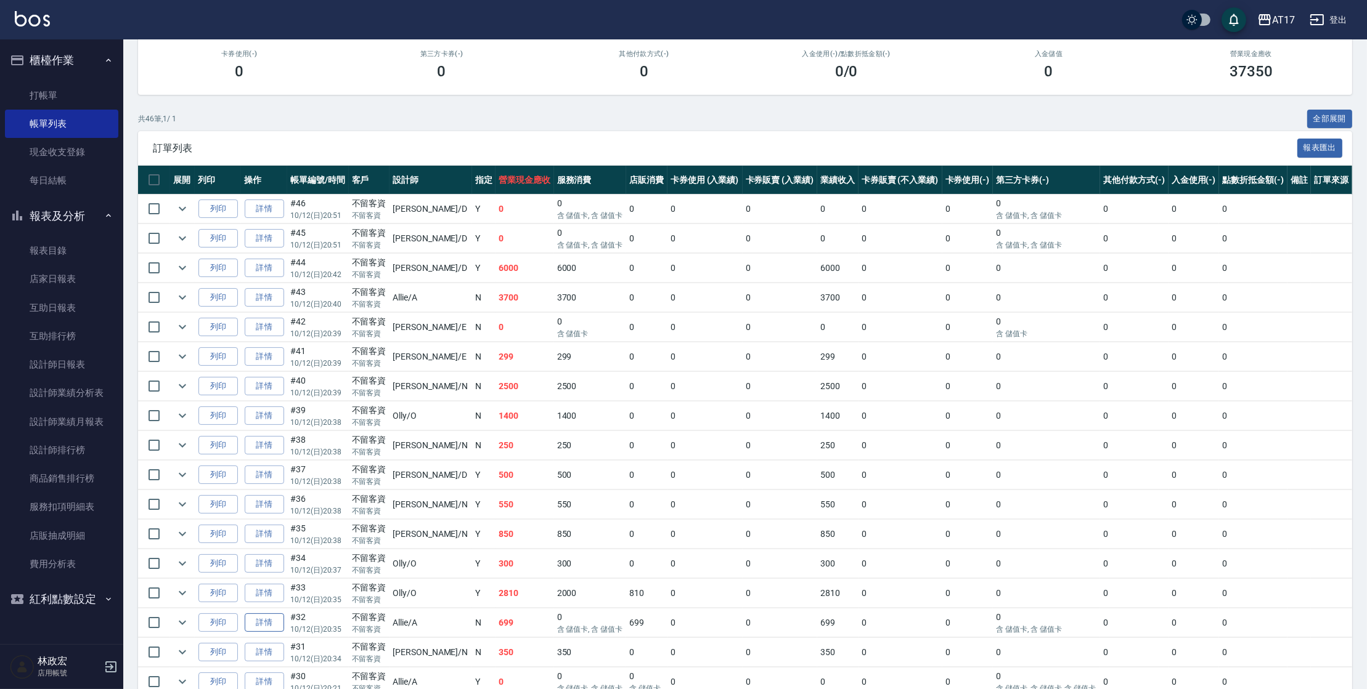
click at [269, 622] on link "詳情" at bounding box center [264, 623] width 39 height 19
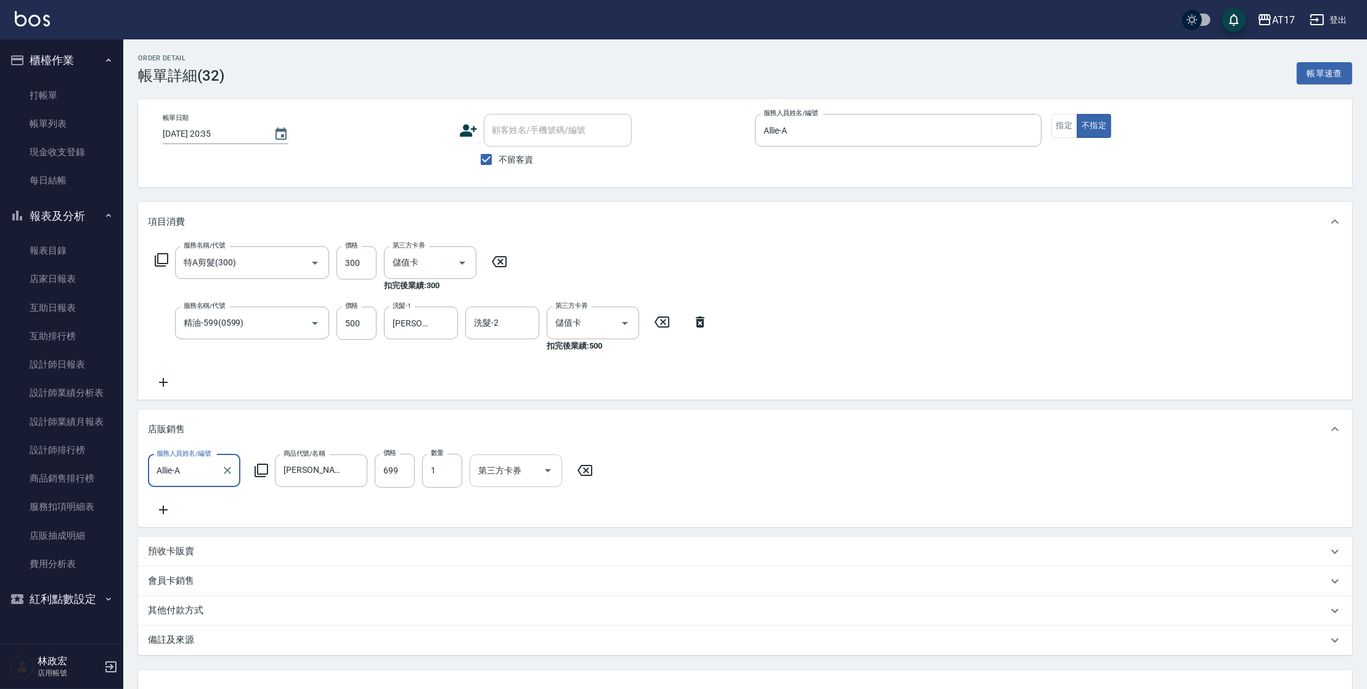
click at [547, 471] on icon "Open" at bounding box center [548, 470] width 6 height 3
drag, startPoint x: 511, startPoint y: 581, endPoint x: 526, endPoint y: 584, distance: 15.7
click at [511, 581] on span "儲值卡" at bounding box center [515, 584] width 92 height 20
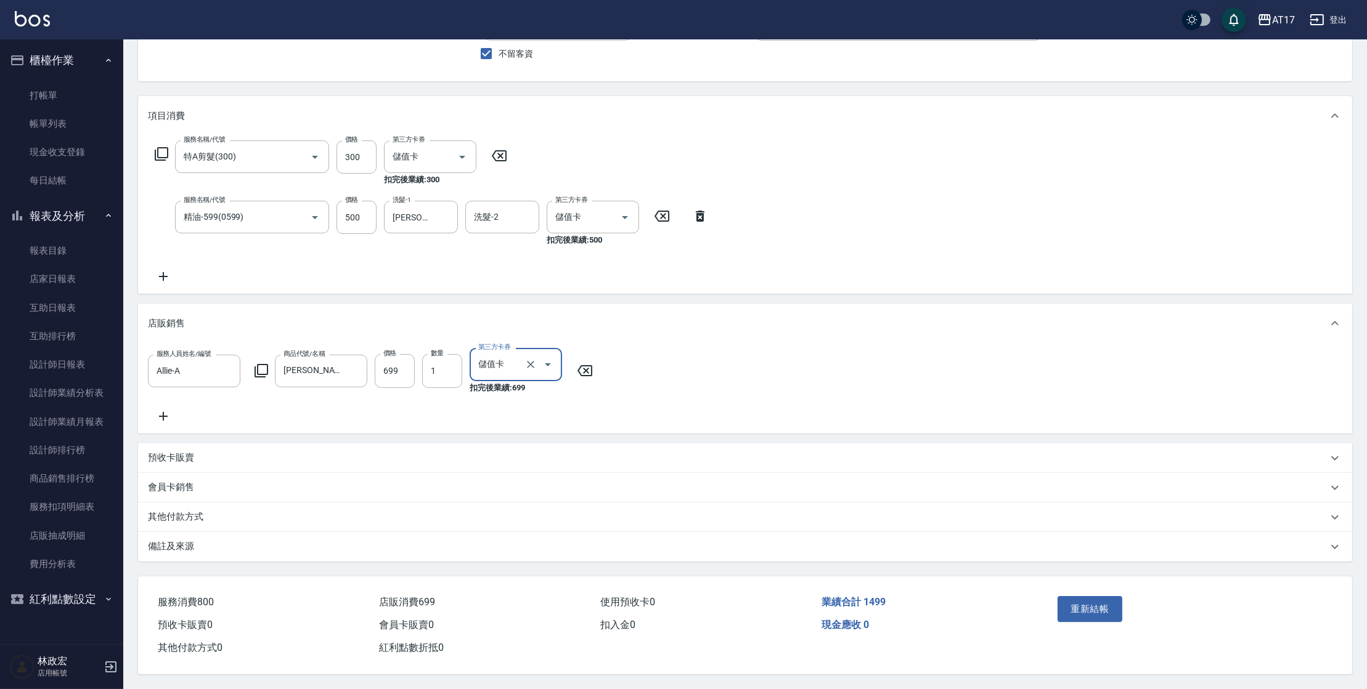
scroll to position [118, 0]
click at [1097, 614] on button "重新結帳" at bounding box center [1089, 609] width 65 height 26
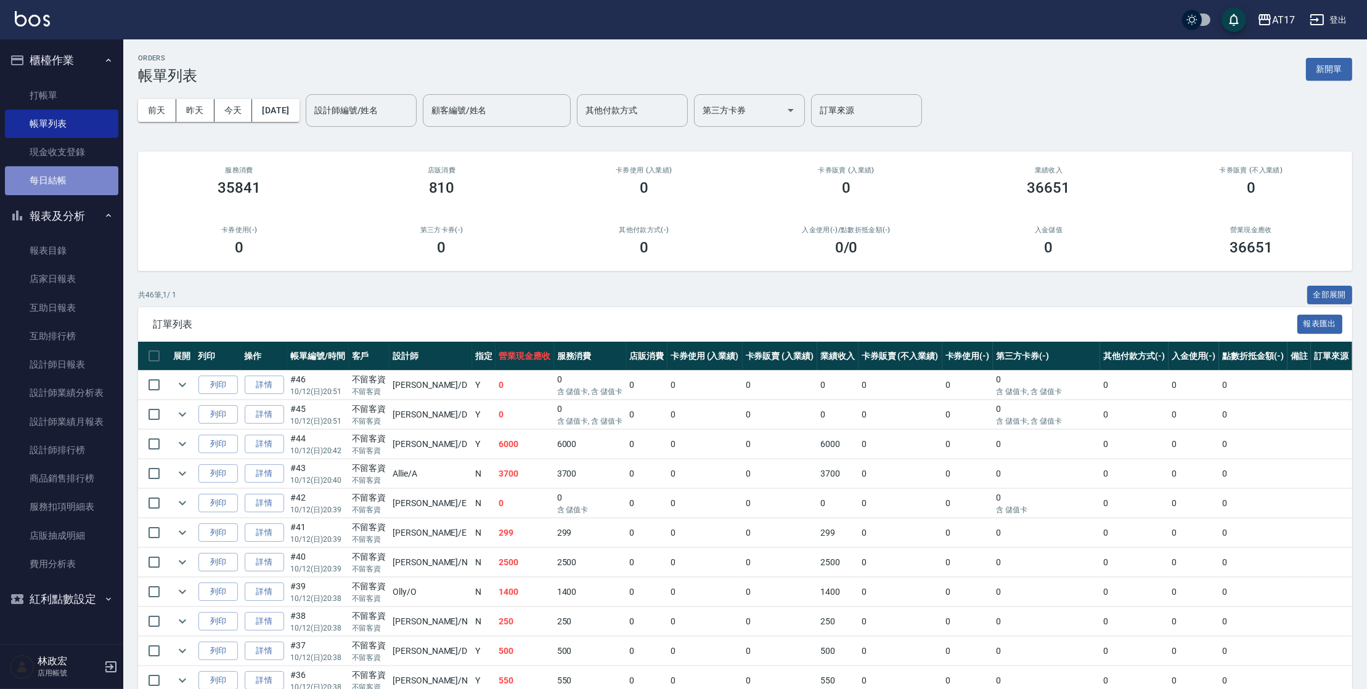
click at [54, 184] on link "每日結帳" at bounding box center [61, 180] width 113 height 28
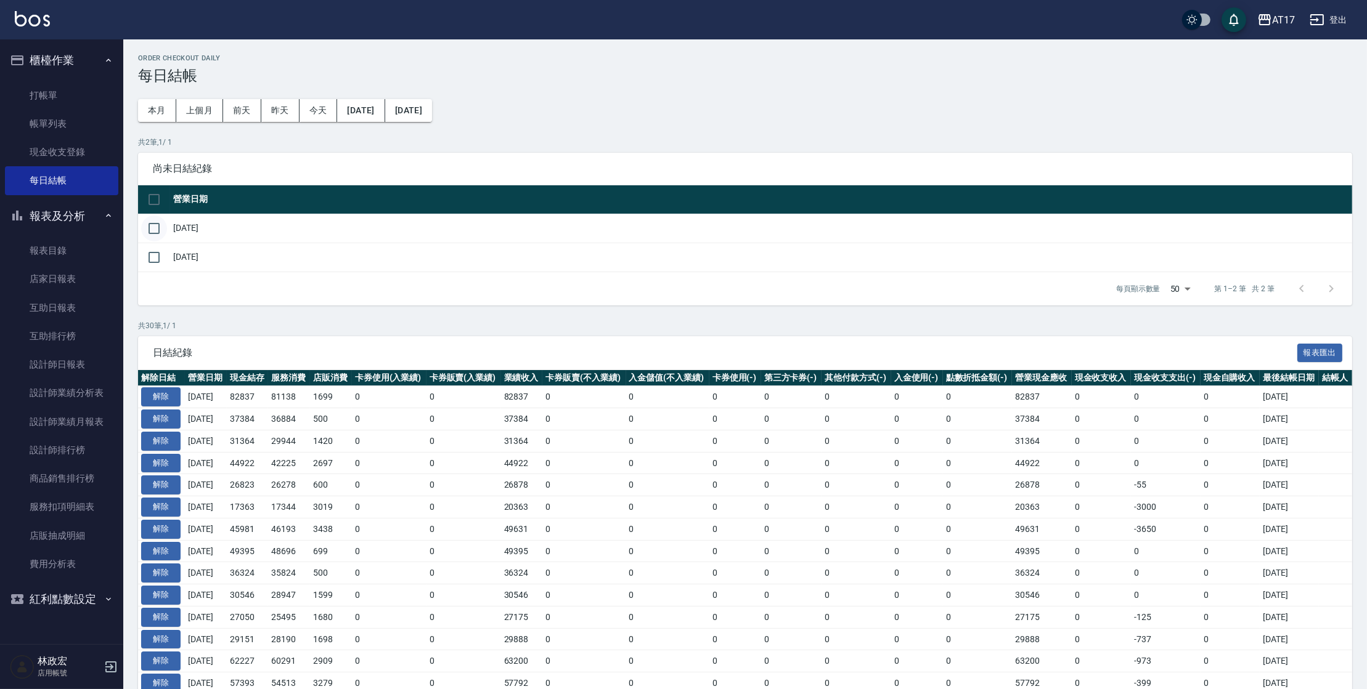
drag, startPoint x: 161, startPoint y: 253, endPoint x: 163, endPoint y: 240, distance: 13.7
click at [161, 253] on input "checkbox" at bounding box center [154, 258] width 26 height 26
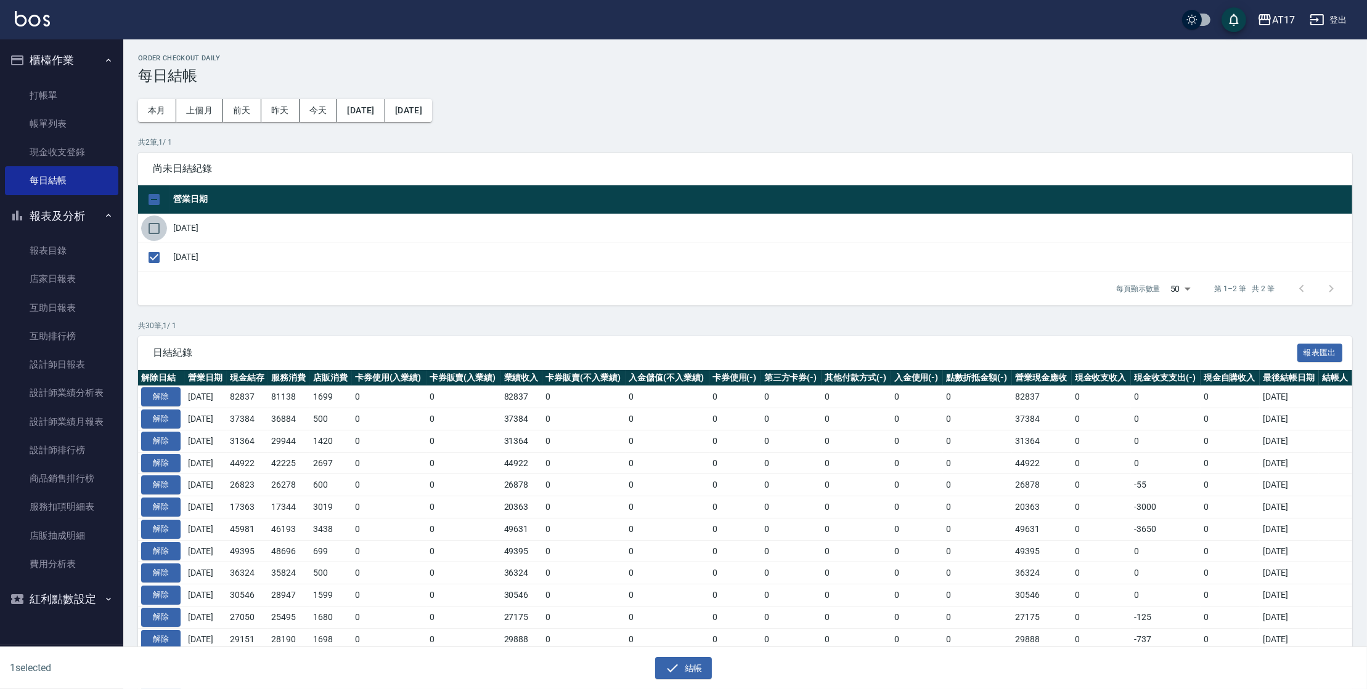
click at [163, 229] on input "checkbox" at bounding box center [154, 229] width 26 height 26
click at [694, 662] on button "結帳" at bounding box center [683, 668] width 57 height 23
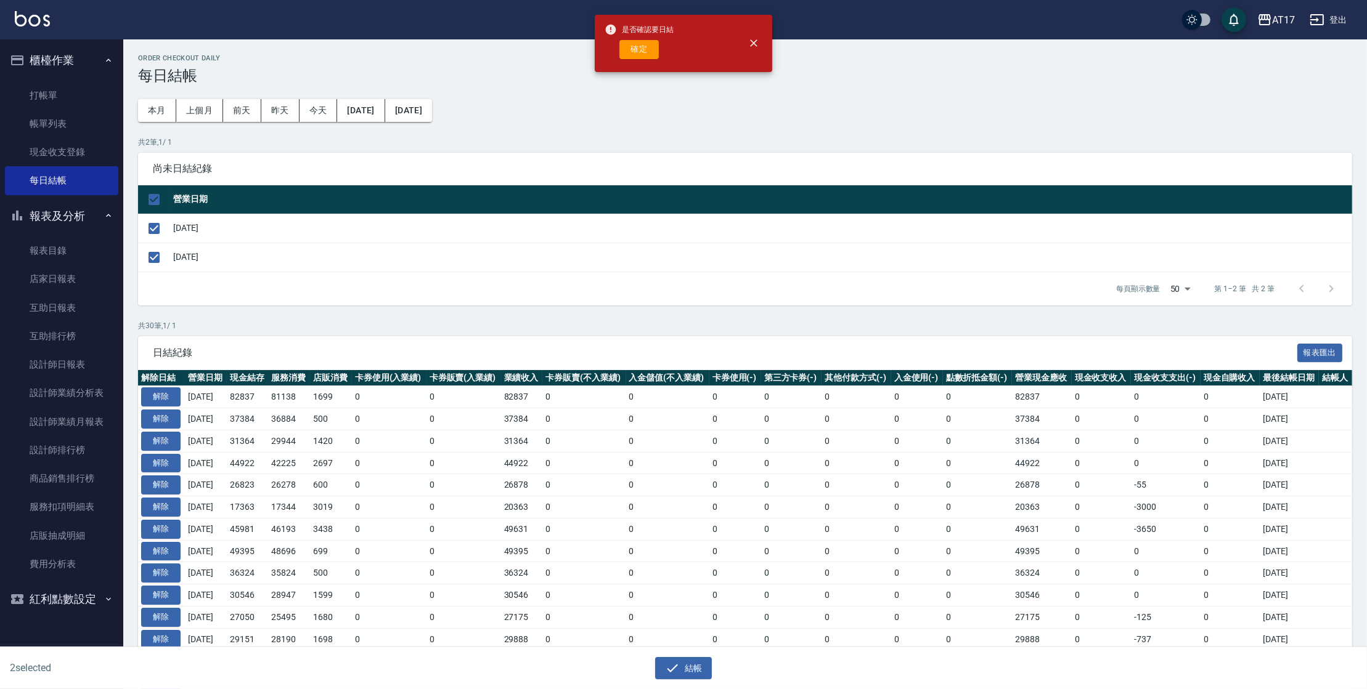
click at [635, 42] on button "確定" at bounding box center [638, 49] width 39 height 19
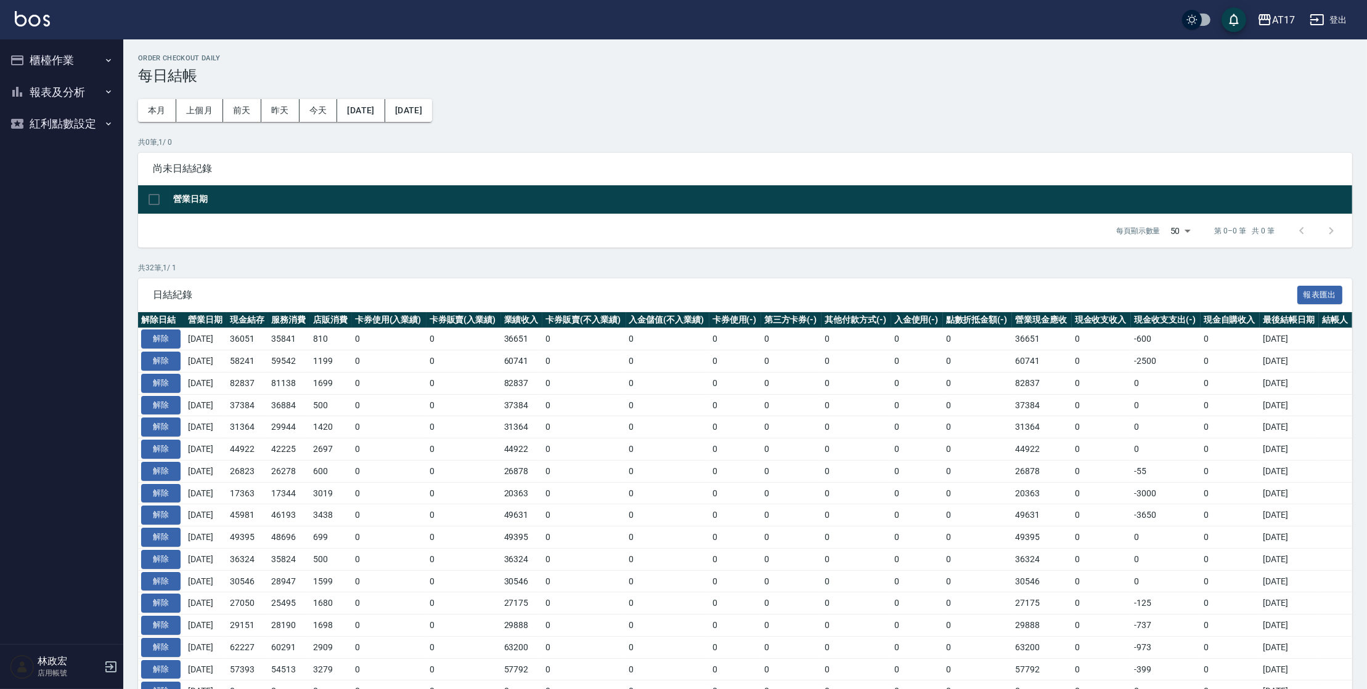
click at [86, 94] on button "報表及分析" at bounding box center [61, 92] width 113 height 32
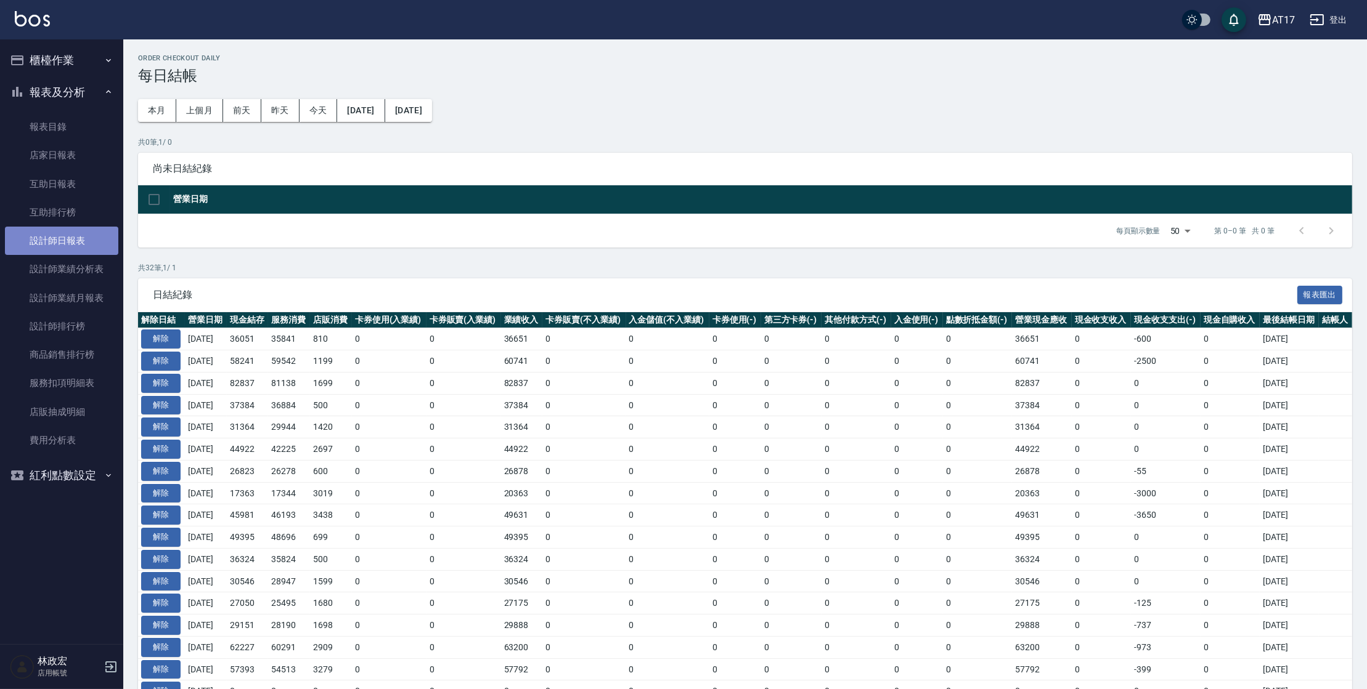
click at [78, 251] on link "設計師日報表" at bounding box center [61, 241] width 113 height 28
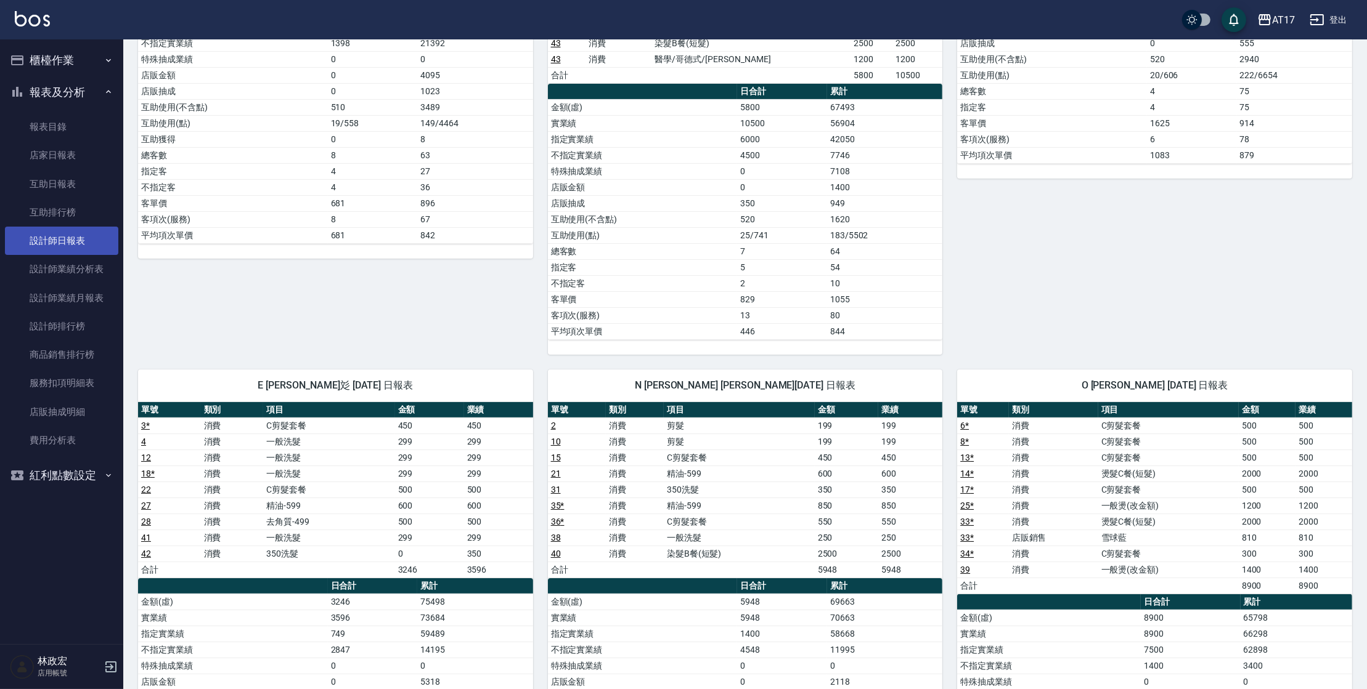
scroll to position [381, 0]
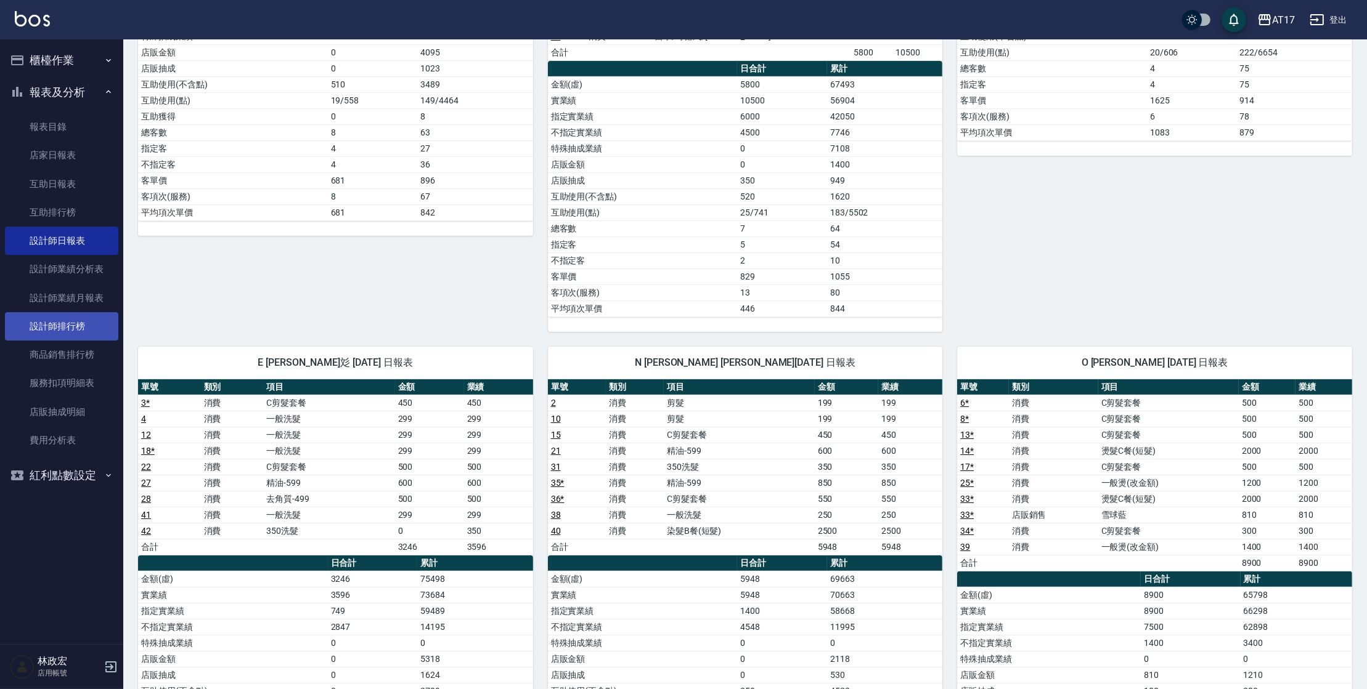
click at [101, 331] on link "設計師排行榜" at bounding box center [61, 326] width 113 height 28
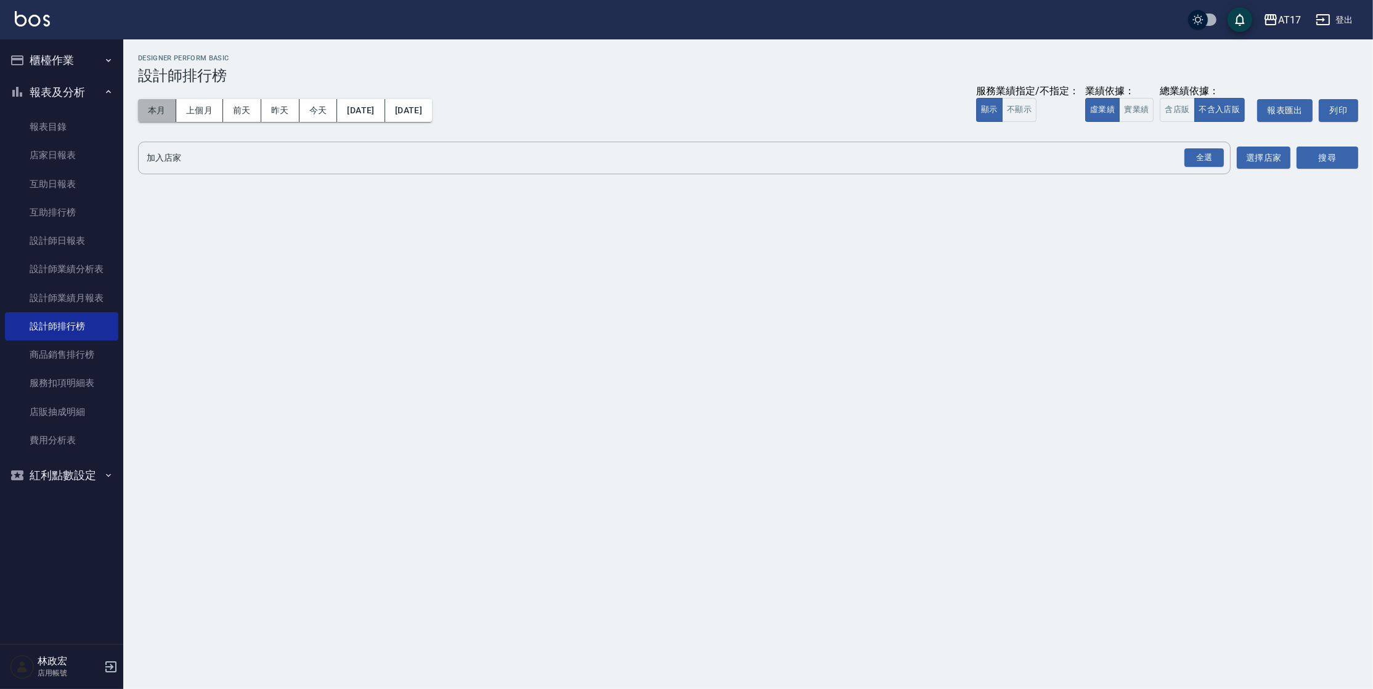
click at [171, 116] on button "本月" at bounding box center [157, 110] width 38 height 23
click at [1124, 117] on button "實業績" at bounding box center [1136, 110] width 35 height 24
drag, startPoint x: 1191, startPoint y: 165, endPoint x: 1196, endPoint y: 162, distance: 6.3
click at [1192, 164] on div "全選" at bounding box center [1203, 157] width 39 height 19
click at [1348, 160] on button "搜尋" at bounding box center [1327, 158] width 62 height 23
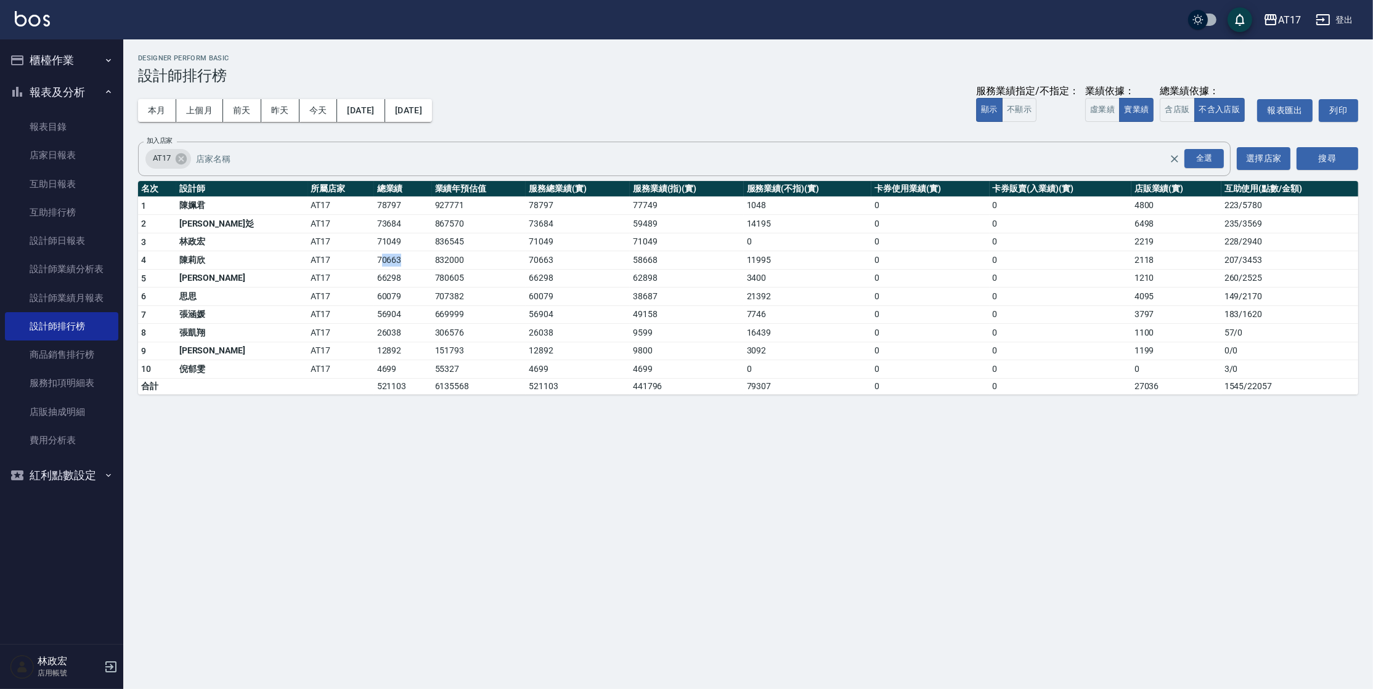
drag, startPoint x: 314, startPoint y: 259, endPoint x: 341, endPoint y: 255, distance: 27.4
click at [374, 259] on td "70663" at bounding box center [403, 260] width 58 height 18
click at [374, 247] on td "71049" at bounding box center [403, 242] width 58 height 18
click at [1108, 115] on button "虛業績" at bounding box center [1102, 110] width 35 height 24
click at [104, 183] on link "互助日報表" at bounding box center [61, 184] width 113 height 28
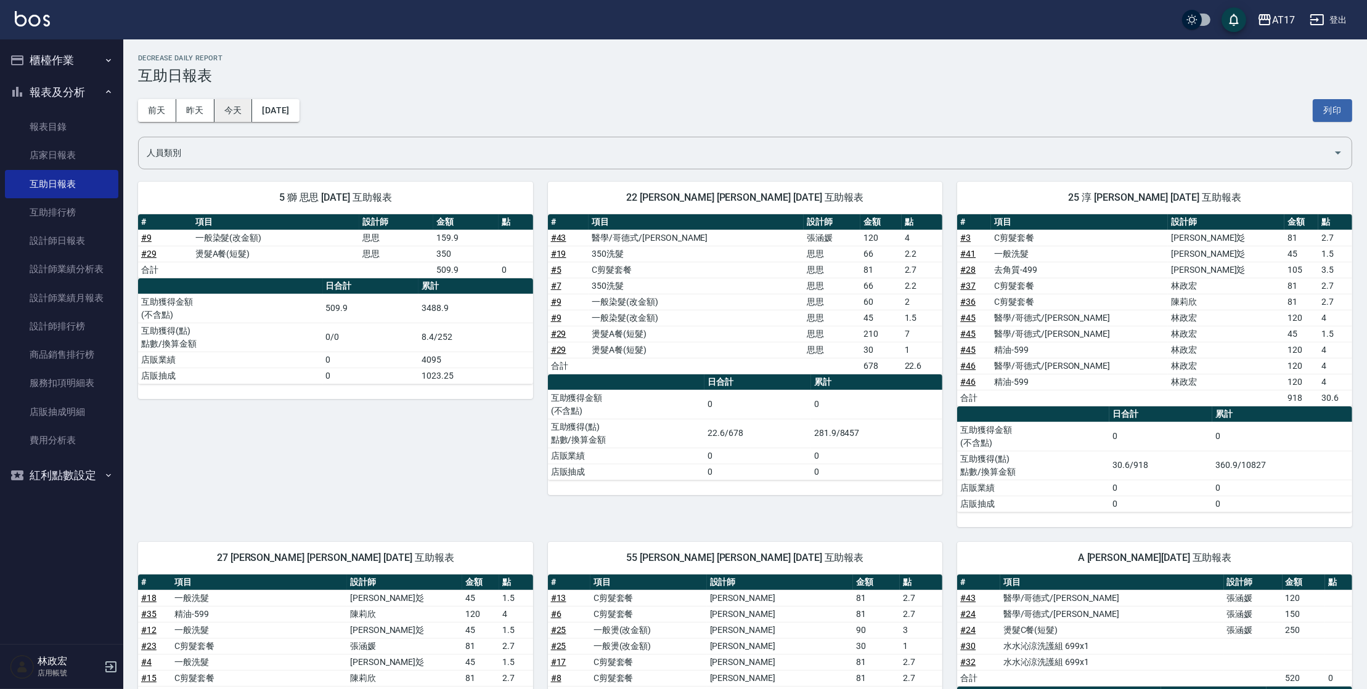
click at [230, 113] on button "今天" at bounding box center [233, 110] width 38 height 23
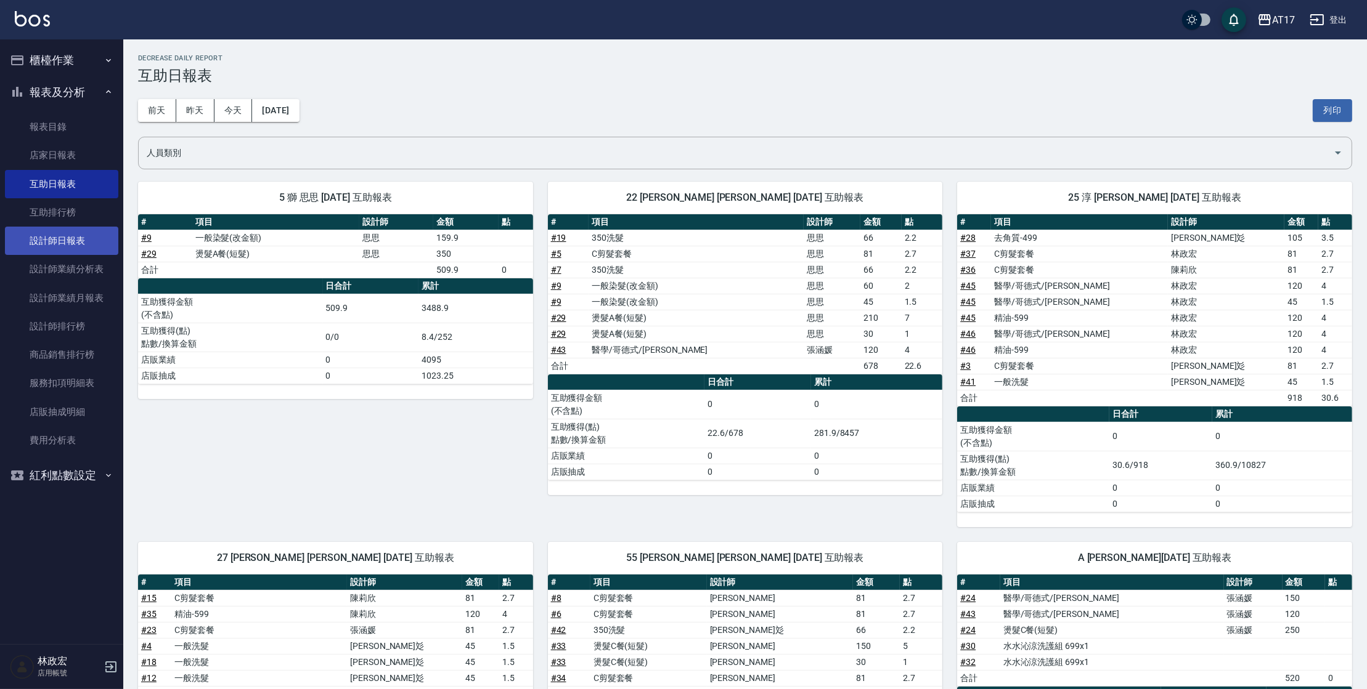
click at [85, 238] on link "設計師日報表" at bounding box center [61, 241] width 113 height 28
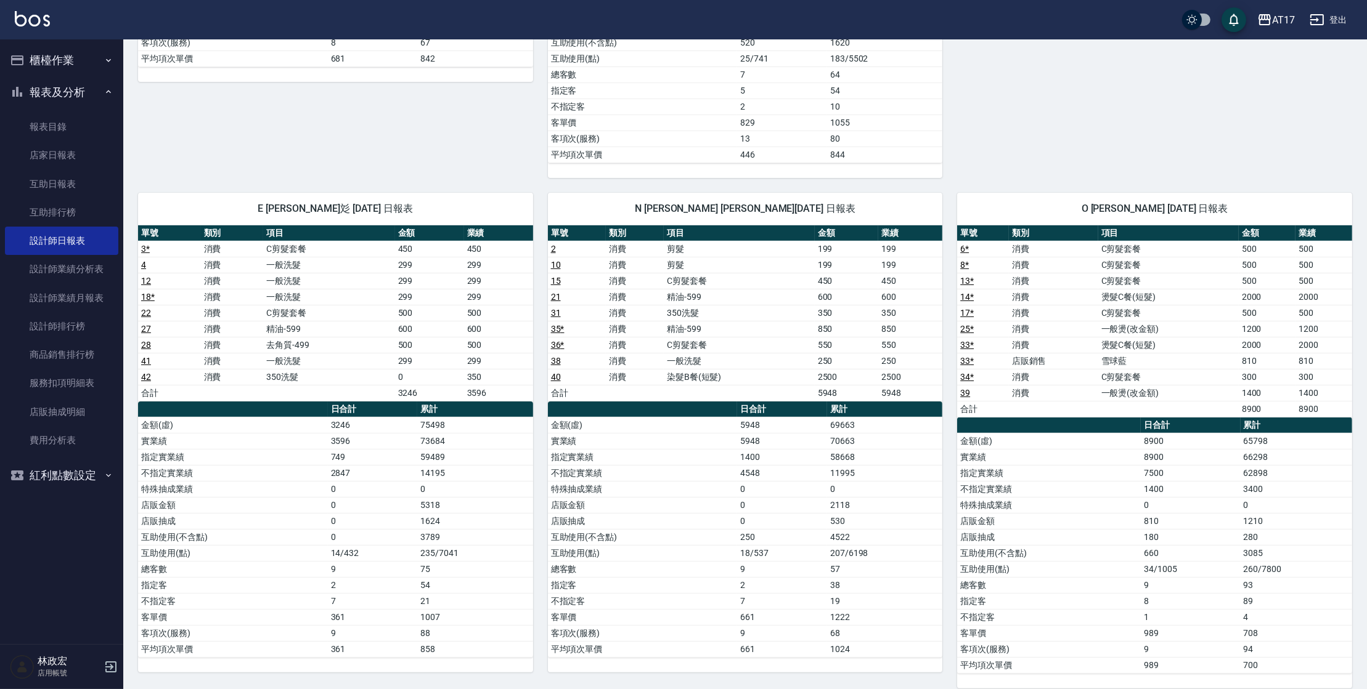
scroll to position [544, 0]
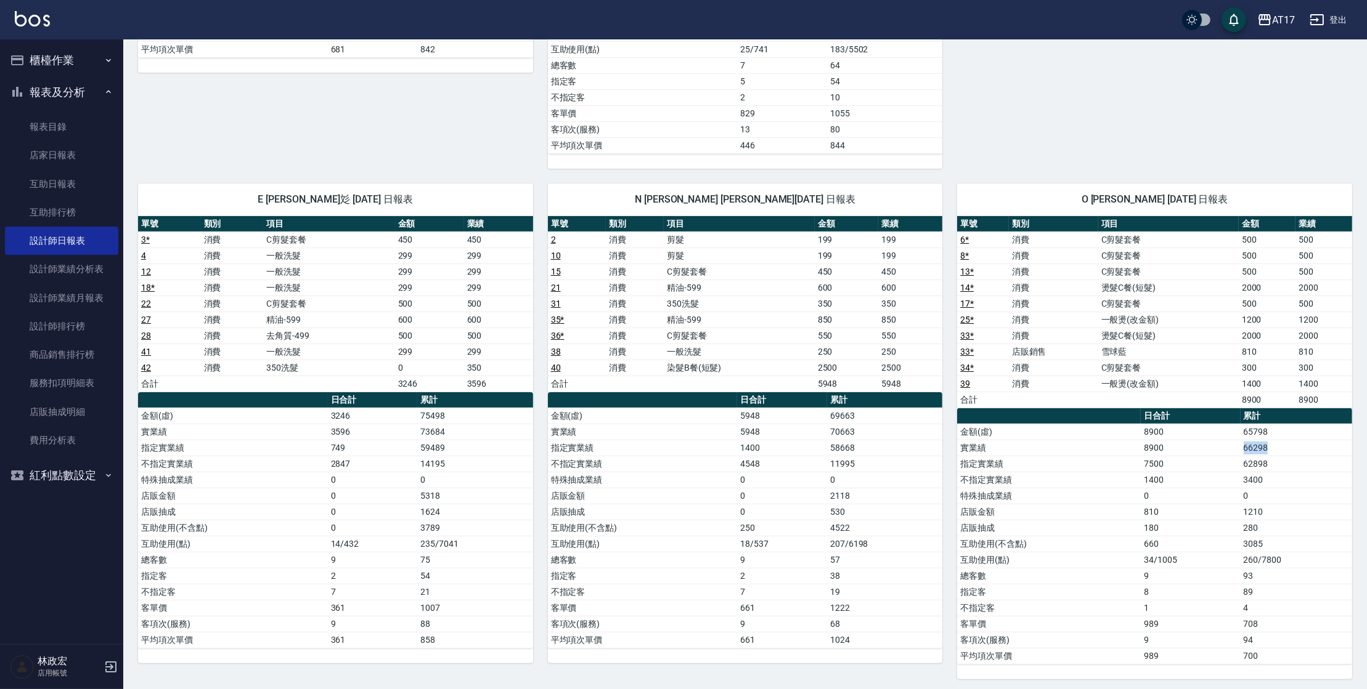
drag, startPoint x: 1237, startPoint y: 449, endPoint x: 1286, endPoint y: 437, distance: 51.1
click at [1286, 440] on tr "實業績 8900 66298" at bounding box center [1154, 448] width 395 height 16
click at [1287, 440] on td "66298" at bounding box center [1296, 448] width 112 height 16
drag, startPoint x: 1287, startPoint y: 437, endPoint x: 1280, endPoint y: 441, distance: 7.4
click at [1280, 441] on td "66298" at bounding box center [1296, 448] width 112 height 16
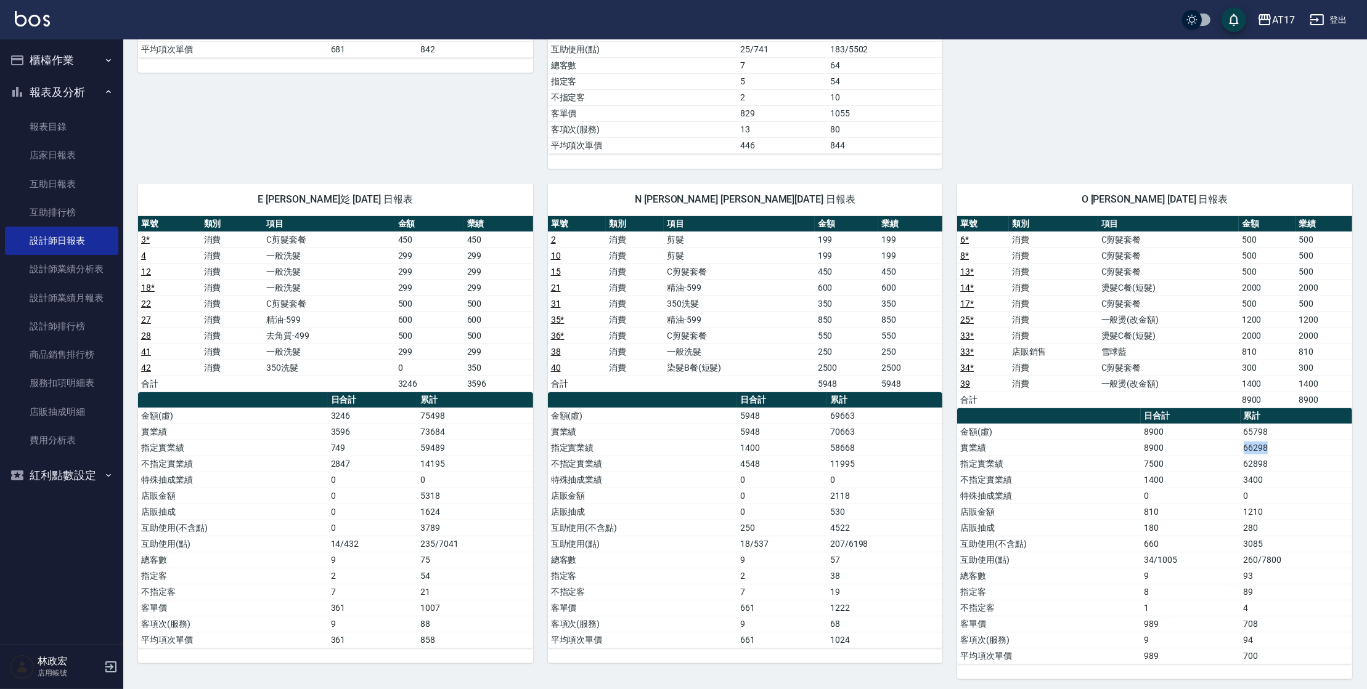
click at [1280, 441] on td "66298" at bounding box center [1296, 448] width 112 height 16
drag, startPoint x: 1286, startPoint y: 447, endPoint x: 1227, endPoint y: 453, distance: 60.1
click at [1227, 453] on tbody "金額(虛) 8900 65798 實業績 8900 66298 指定實業績 7500 62898 不指定實業績 1400 3400 特殊抽成業績 0 0 店販…" at bounding box center [1154, 544] width 395 height 240
click at [1228, 456] on td "7500" at bounding box center [1189, 464] width 99 height 16
drag, startPoint x: 1231, startPoint y: 450, endPoint x: 1296, endPoint y: 433, distance: 67.4
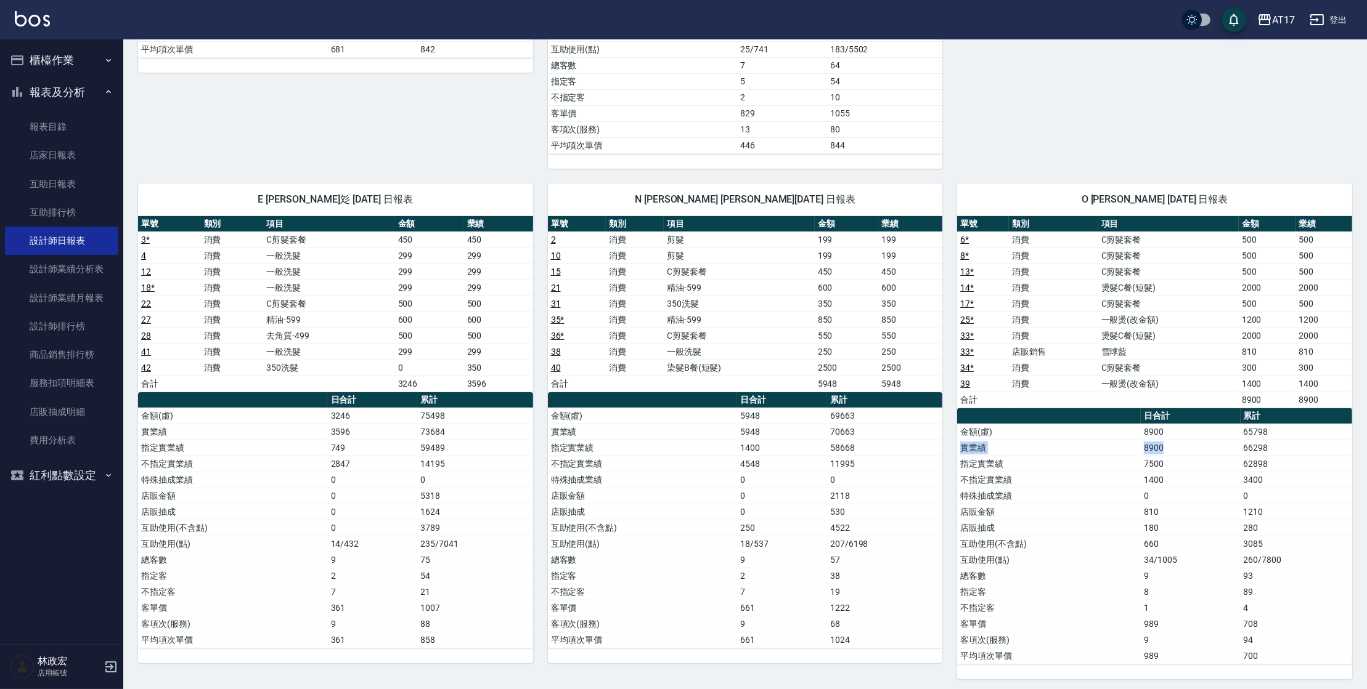
click at [1296, 433] on tbody "金額(虛) 8900 65798 實業績 8900 66298 指定實業績 7500 62898 不指定實業績 1400 3400 特殊抽成業績 0 0 店販…" at bounding box center [1154, 544] width 395 height 240
click at [1296, 440] on td "66298" at bounding box center [1296, 448] width 112 height 16
drag, startPoint x: 1293, startPoint y: 438, endPoint x: 1241, endPoint y: 449, distance: 52.8
click at [1241, 449] on td "66298" at bounding box center [1296, 448] width 112 height 16
click at [1240, 449] on td "66298" at bounding box center [1296, 448] width 112 height 16
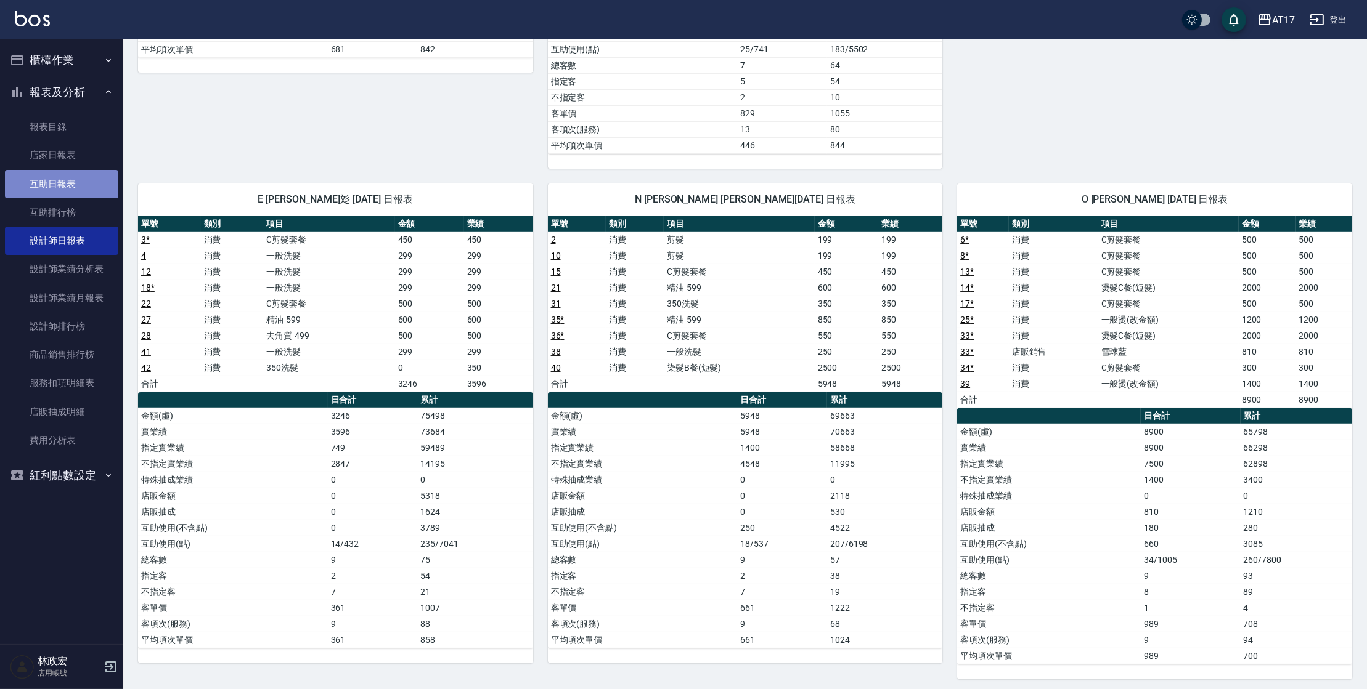
click at [65, 189] on link "互助日報表" at bounding box center [61, 184] width 113 height 28
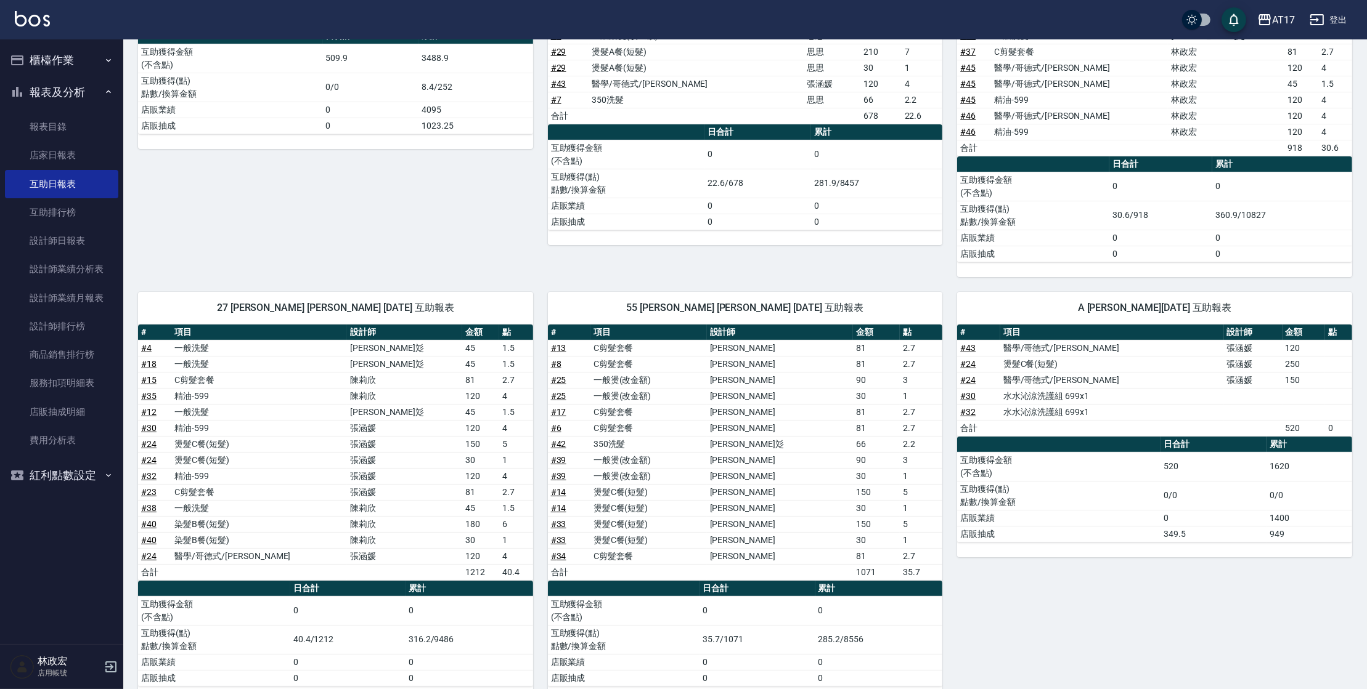
scroll to position [269, 0]
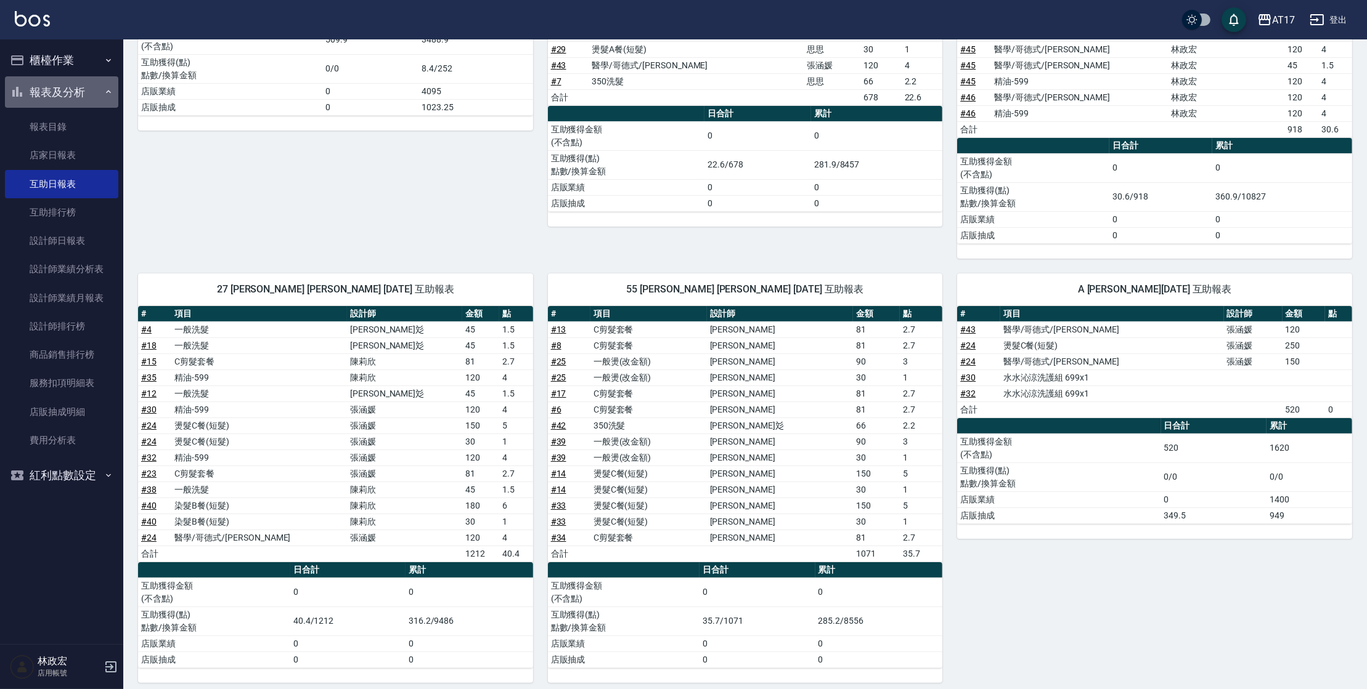
drag, startPoint x: 35, startPoint y: 92, endPoint x: 40, endPoint y: 83, distance: 11.0
click at [38, 86] on button "報表及分析" at bounding box center [61, 92] width 113 height 32
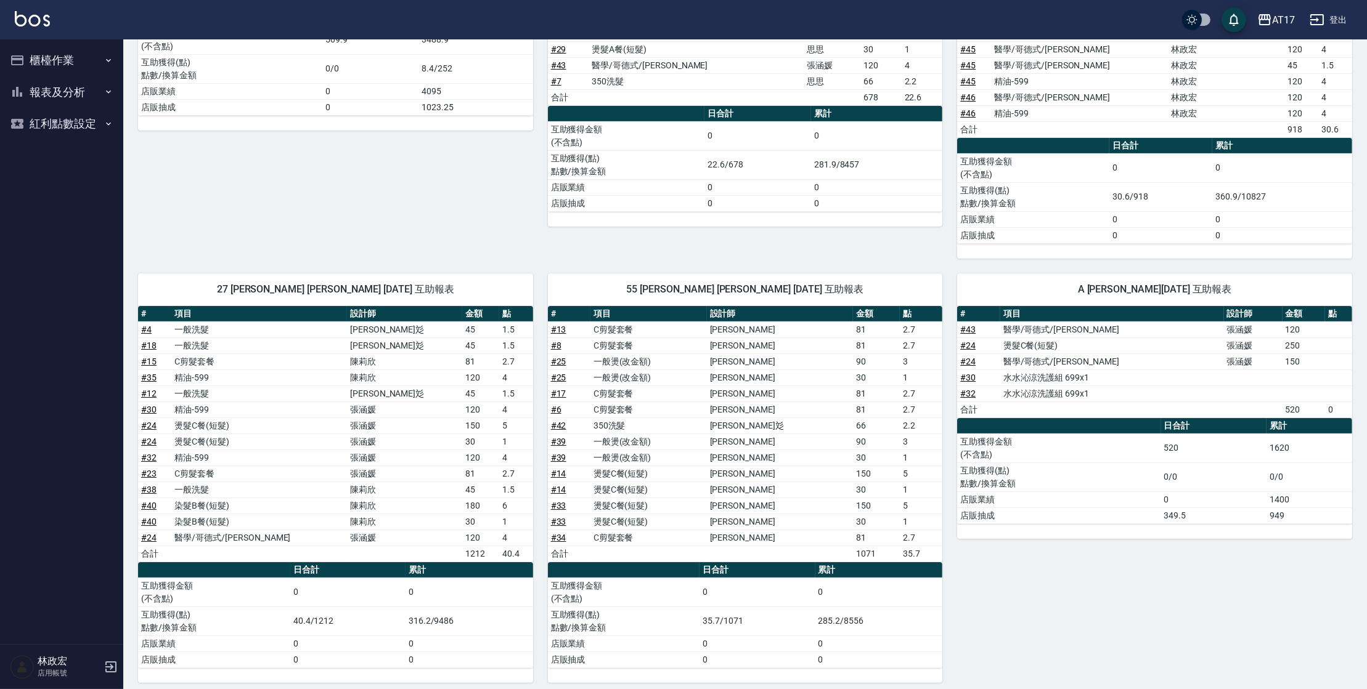
click at [59, 59] on button "櫃檯作業" at bounding box center [61, 60] width 113 height 32
click at [60, 83] on link "打帳單" at bounding box center [61, 95] width 113 height 28
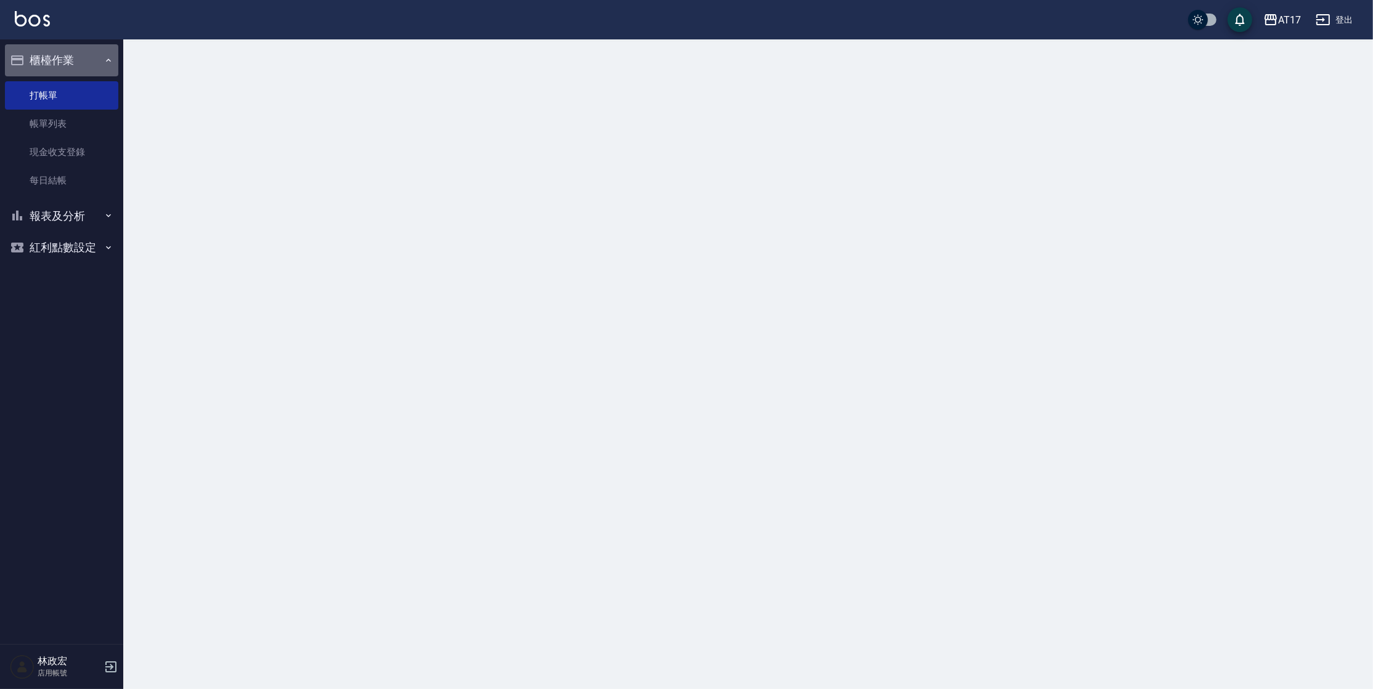
click at [65, 53] on button "櫃檯作業" at bounding box center [61, 60] width 113 height 32
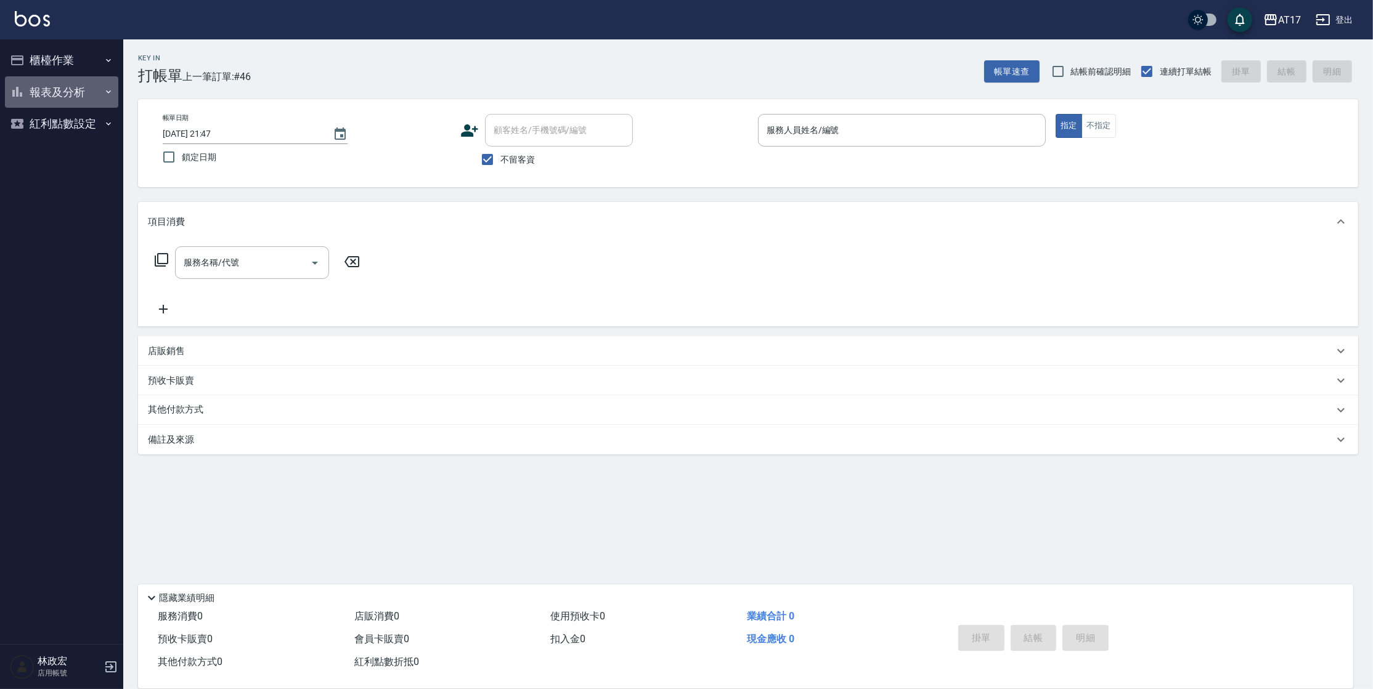
click at [78, 88] on button "報表及分析" at bounding box center [61, 92] width 113 height 32
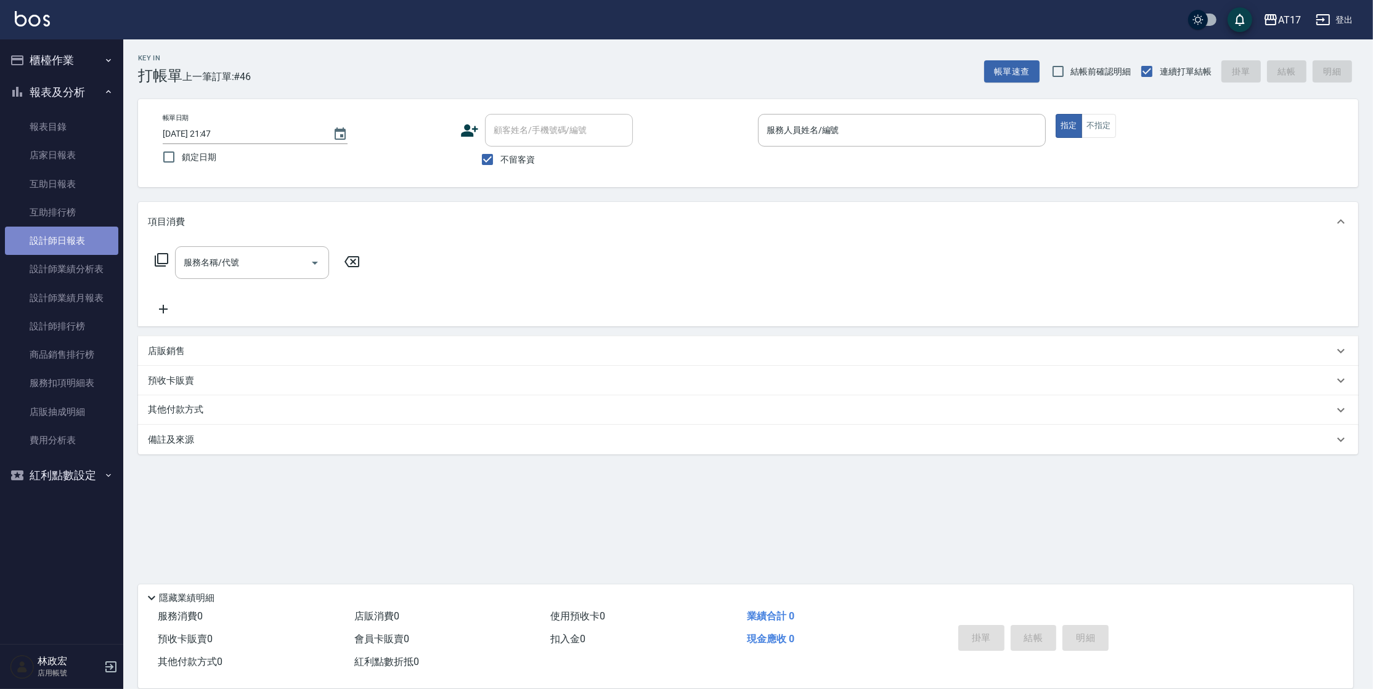
click at [71, 248] on link "設計師日報表" at bounding box center [61, 241] width 113 height 28
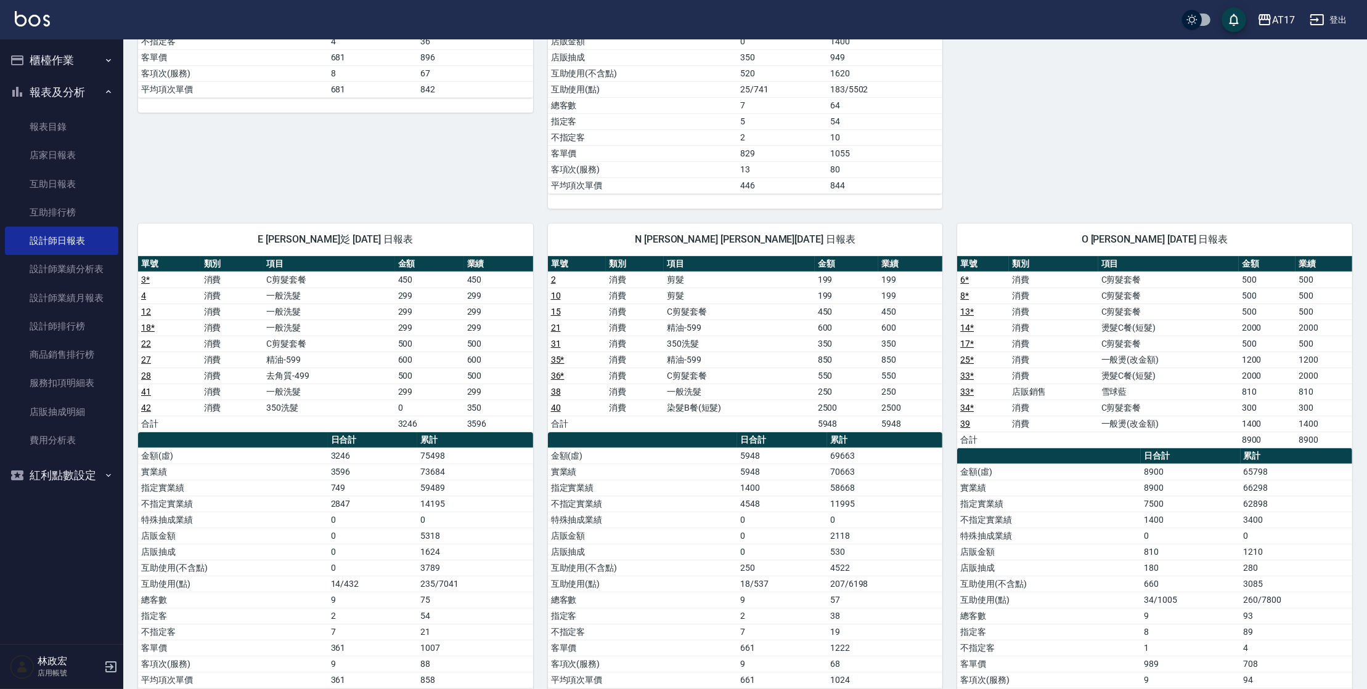
scroll to position [508, 0]
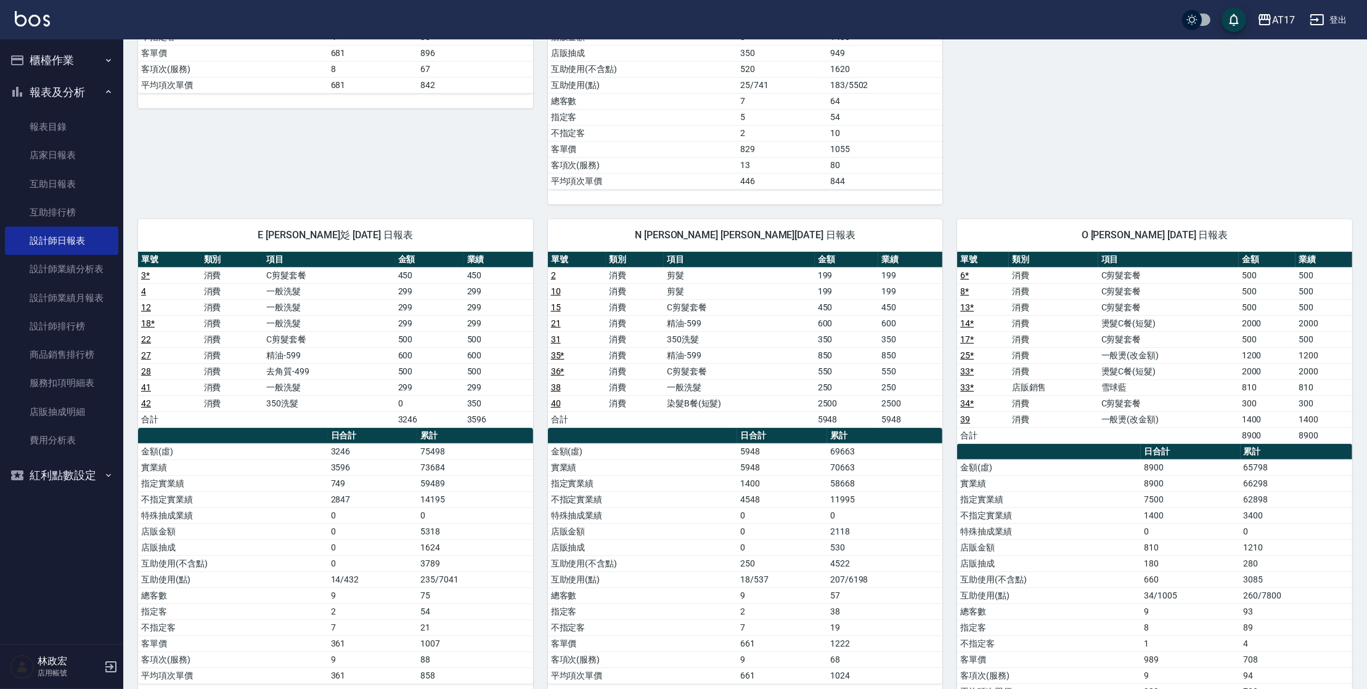
drag, startPoint x: 1245, startPoint y: 564, endPoint x: 1129, endPoint y: 611, distance: 125.2
click at [1243, 566] on td "280" at bounding box center [1296, 564] width 112 height 16
